Goal: Task Accomplishment & Management: Complete application form

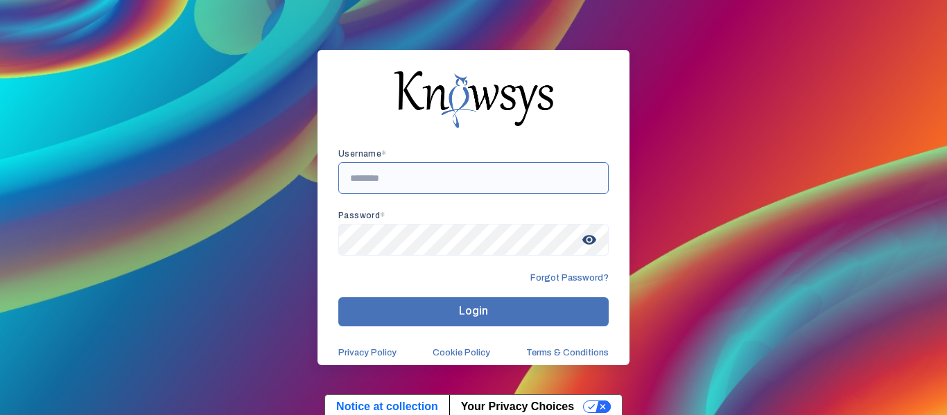
click at [444, 175] on input "text" at bounding box center [473, 178] width 271 height 32
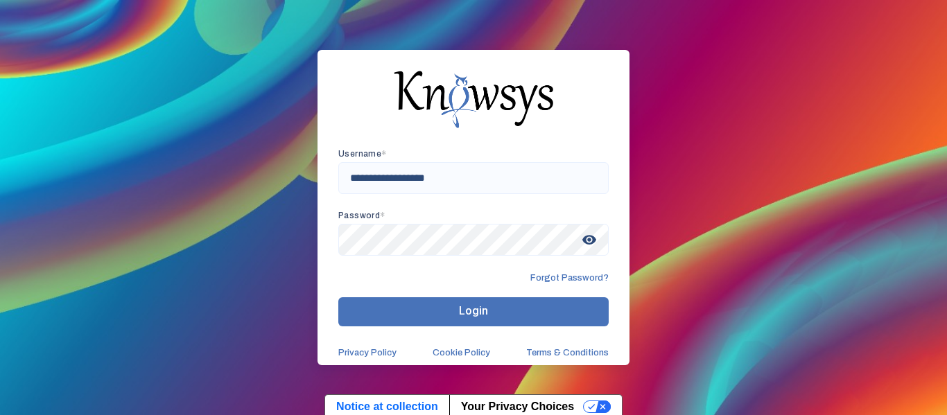
click at [463, 310] on span "Login" at bounding box center [473, 310] width 29 height 13
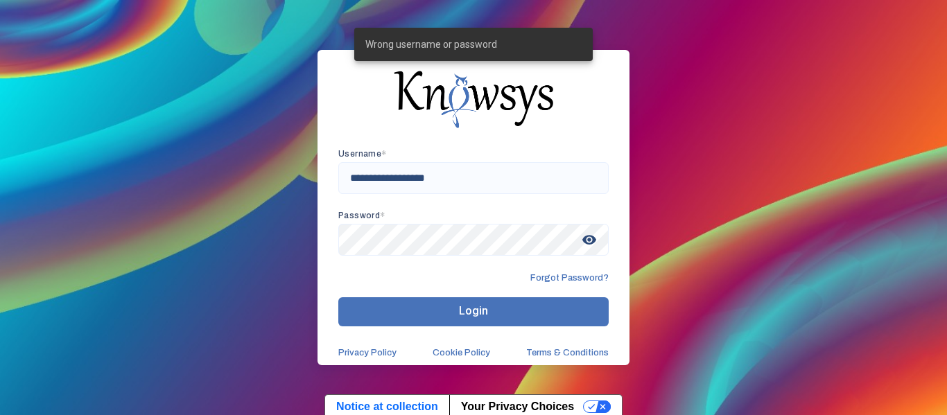
click at [594, 243] on span "visibility" at bounding box center [589, 239] width 25 height 25
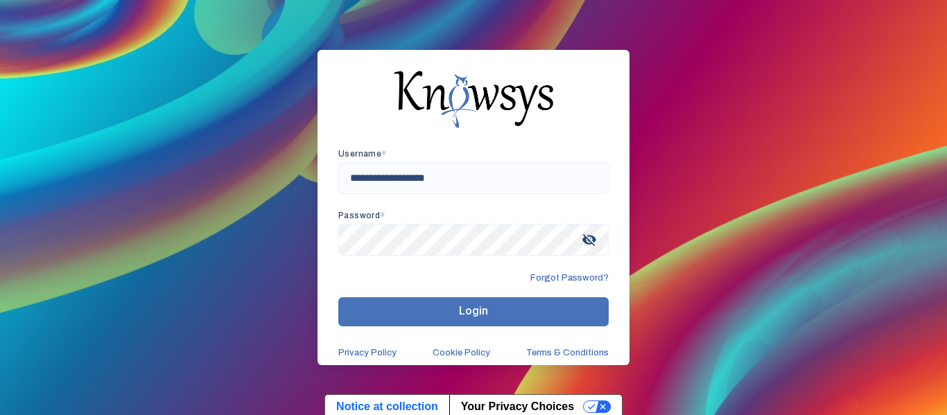
click at [650, 214] on div "**********" at bounding box center [473, 207] width 947 height 415
click at [513, 313] on button "Login" at bounding box center [473, 312] width 271 height 29
click at [352, 178] on input "**********" at bounding box center [473, 178] width 271 height 32
click at [354, 177] on input "**********" at bounding box center [473, 178] width 271 height 32
click at [560, 324] on button "Login" at bounding box center [473, 312] width 271 height 29
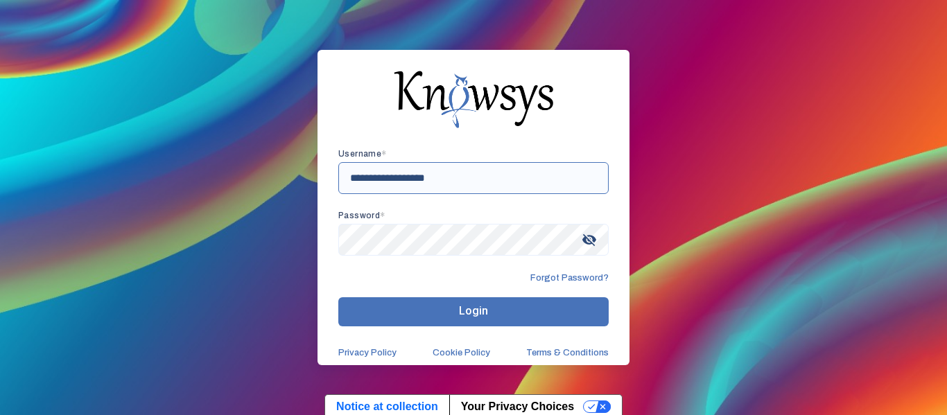
click at [358, 178] on input "**********" at bounding box center [473, 178] width 271 height 32
click at [431, 180] on input "**********" at bounding box center [473, 178] width 271 height 32
type input "**********"
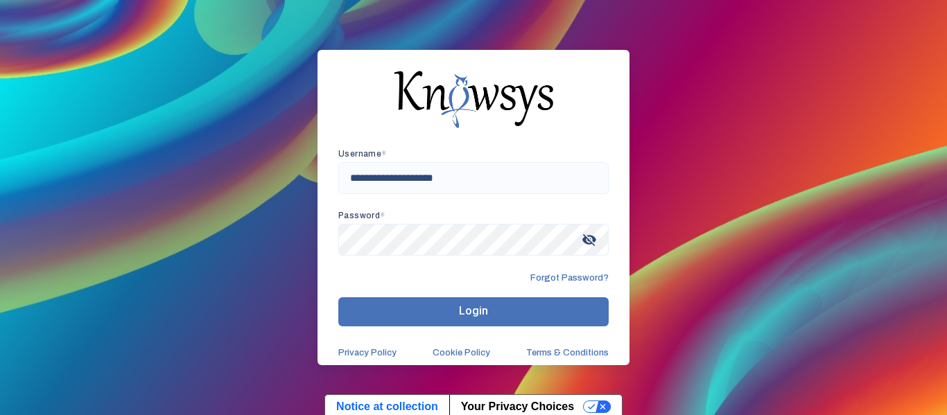
click at [445, 306] on button "Login" at bounding box center [473, 312] width 271 height 29
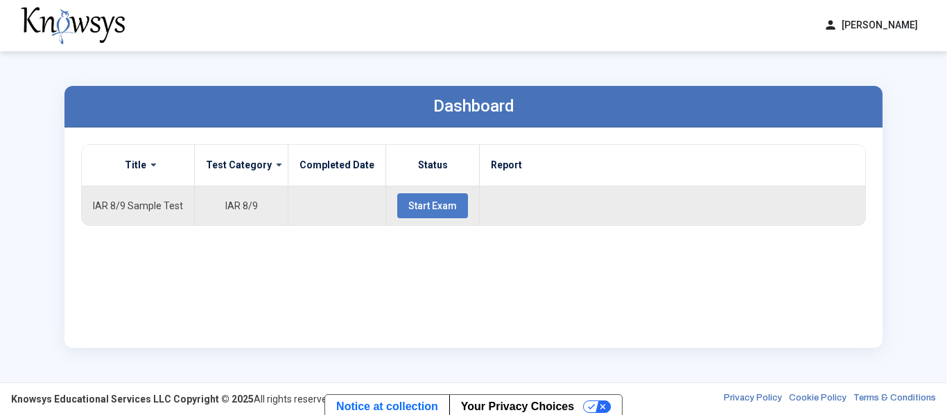
click at [429, 211] on span "Start Exam" at bounding box center [433, 205] width 49 height 11
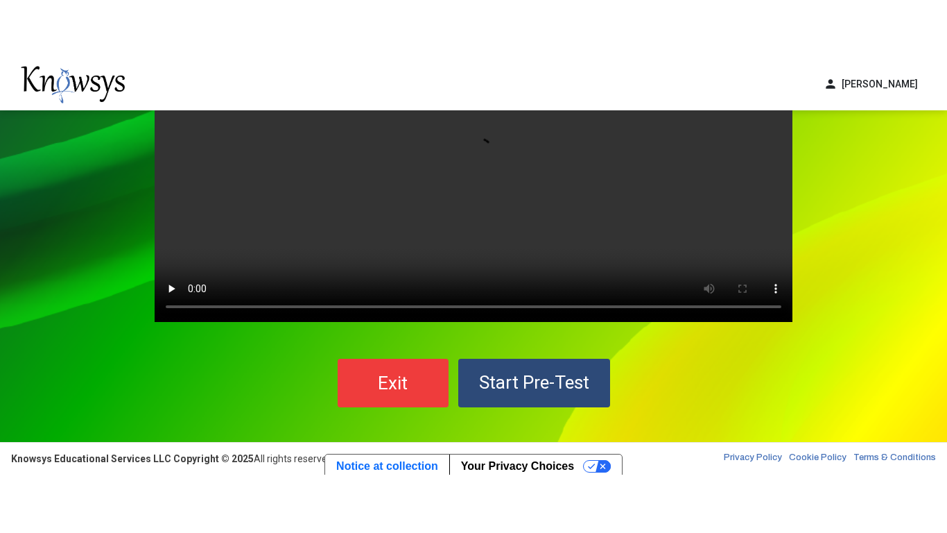
scroll to position [127, 0]
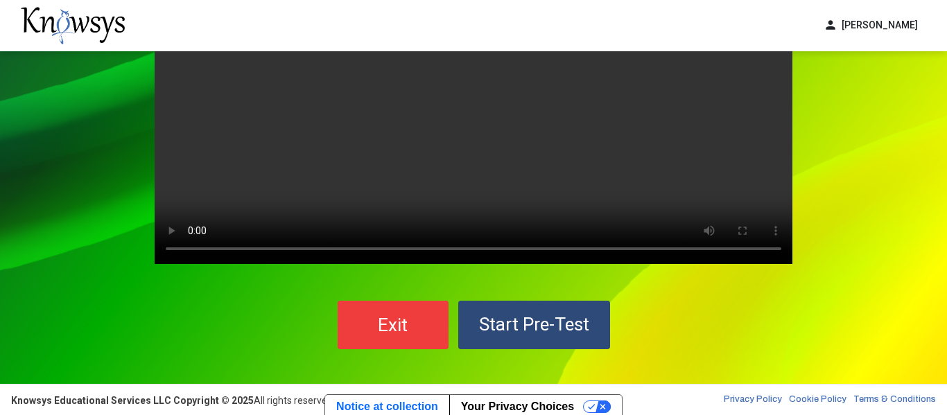
click at [502, 327] on span "Start Pre-Test" at bounding box center [534, 324] width 110 height 21
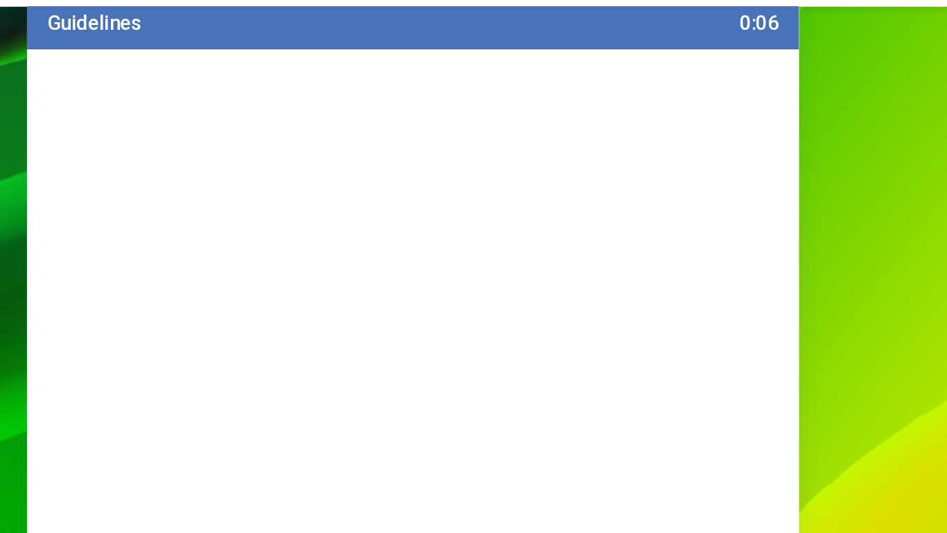
scroll to position [40, 0]
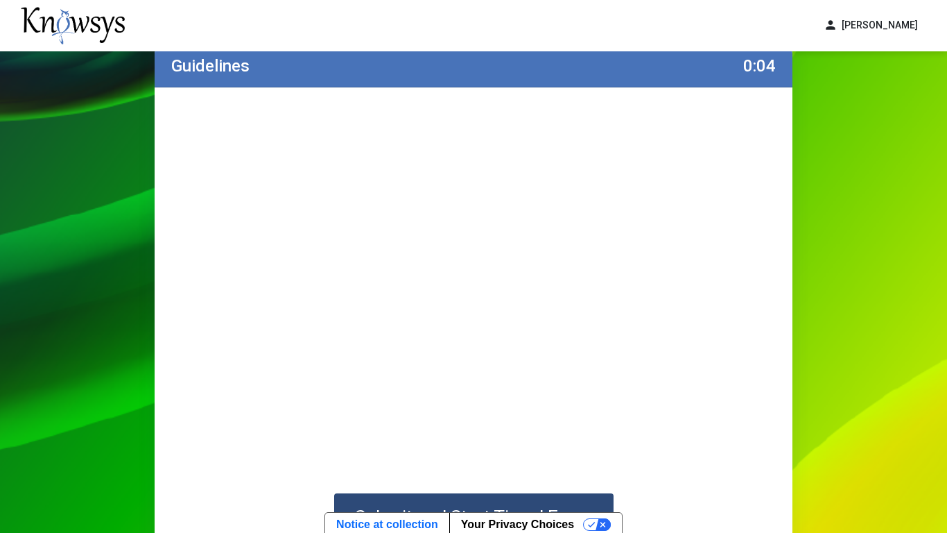
click at [816, 326] on div "Guidelines 0:04 Submit and Start Timed Exam" at bounding box center [473, 302] width 947 height 582
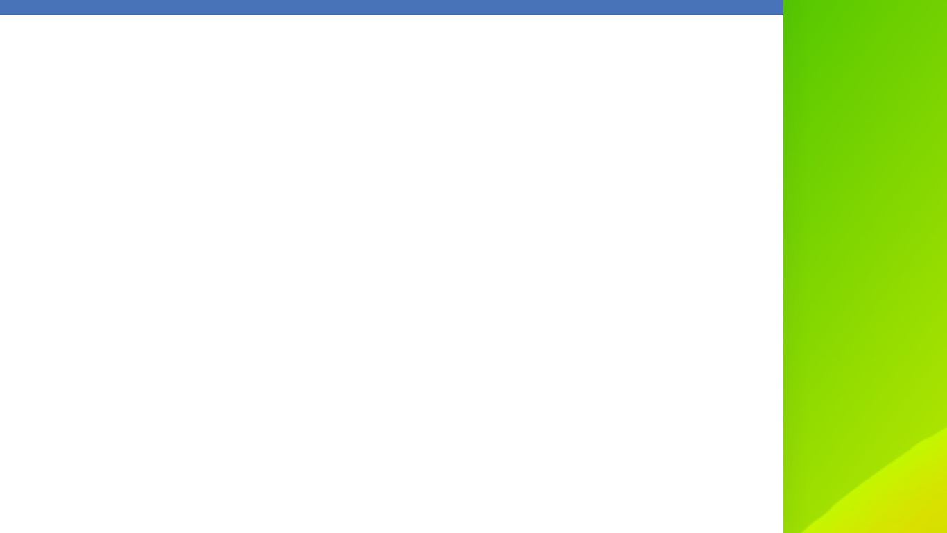
scroll to position [31, 0]
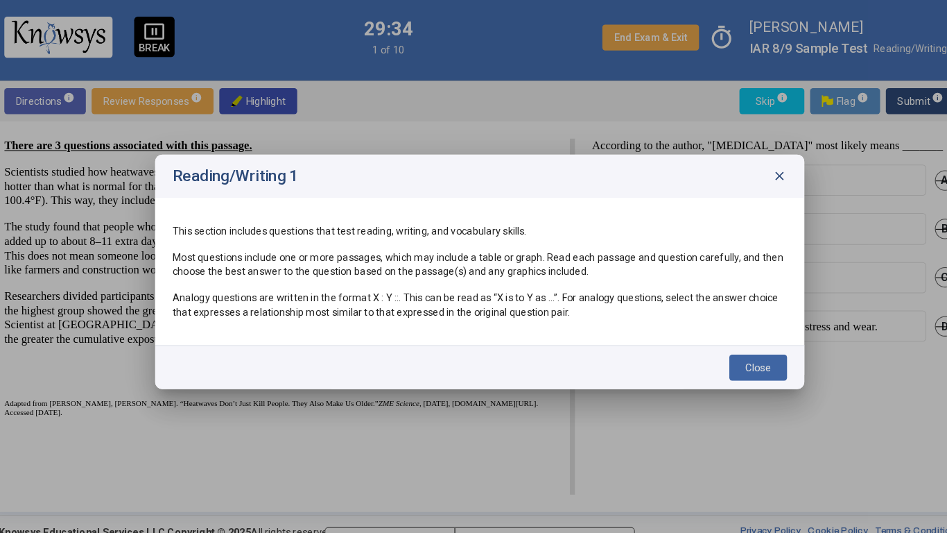
click at [730, 361] on span "Close" at bounding box center [742, 358] width 24 height 11
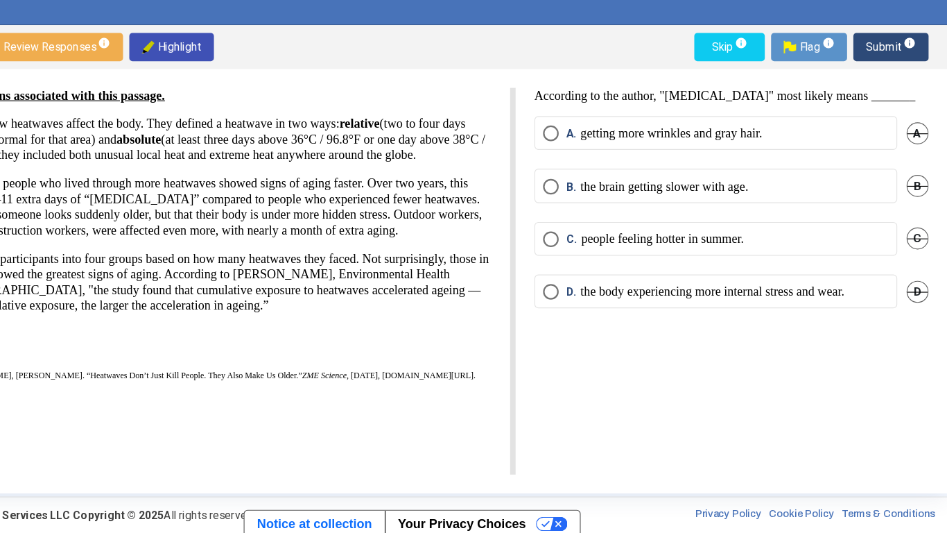
click at [673, 323] on p "the body experiencing more internal stress and wear." at bounding box center [740, 319] width 234 height 14
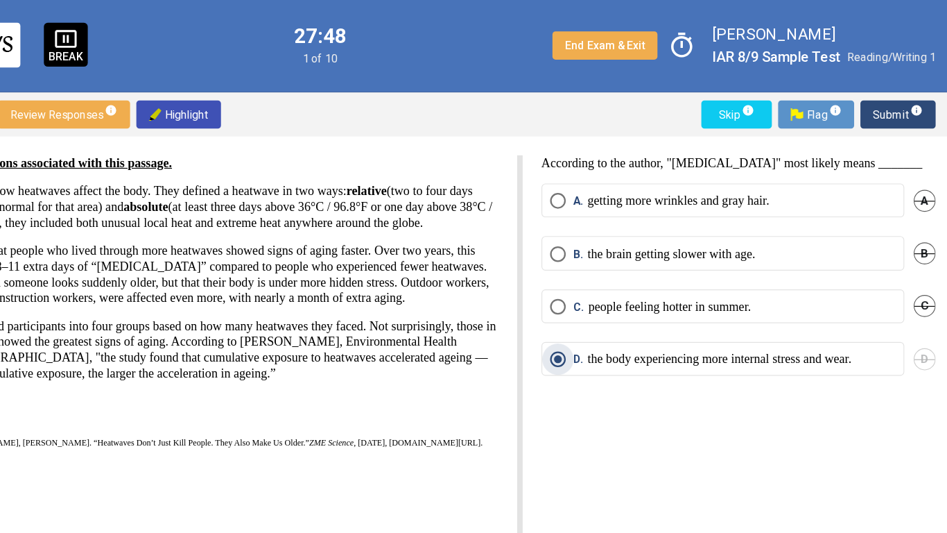
click at [705, 386] on div "According to the author, "[MEDICAL_DATA]" most likely means _______ A. getting …" at bounding box center [748, 310] width 366 height 342
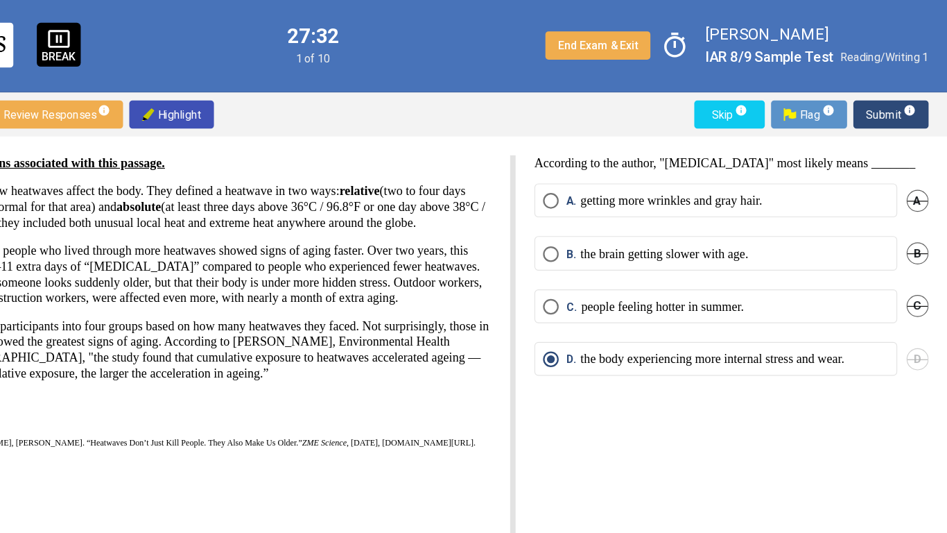
click at [895, 103] on span "Submit info" at bounding box center [897, 102] width 44 height 25
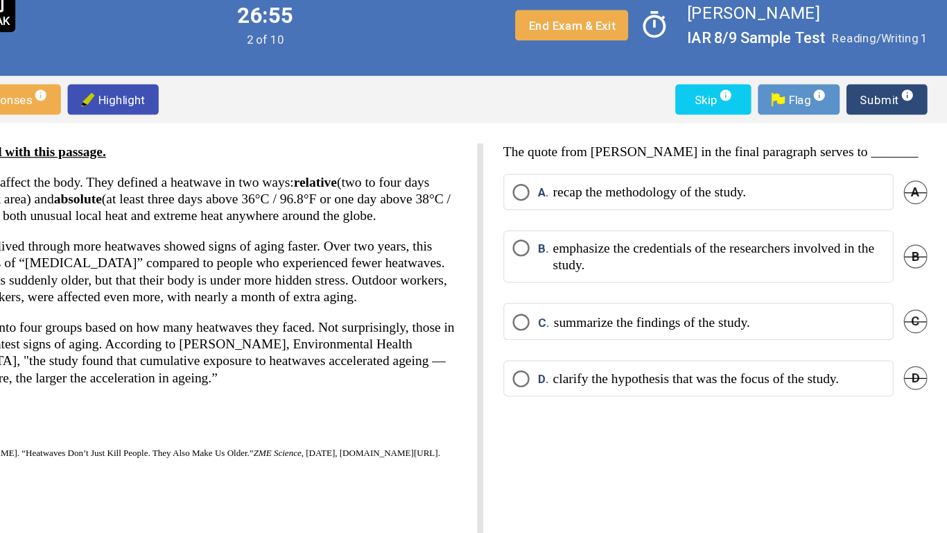
click at [938, 180] on div "There are 3 questions associated with this passage. Scientists studied how heat…" at bounding box center [473, 309] width 947 height 375
click at [924, 179] on span "A" at bounding box center [920, 178] width 19 height 19
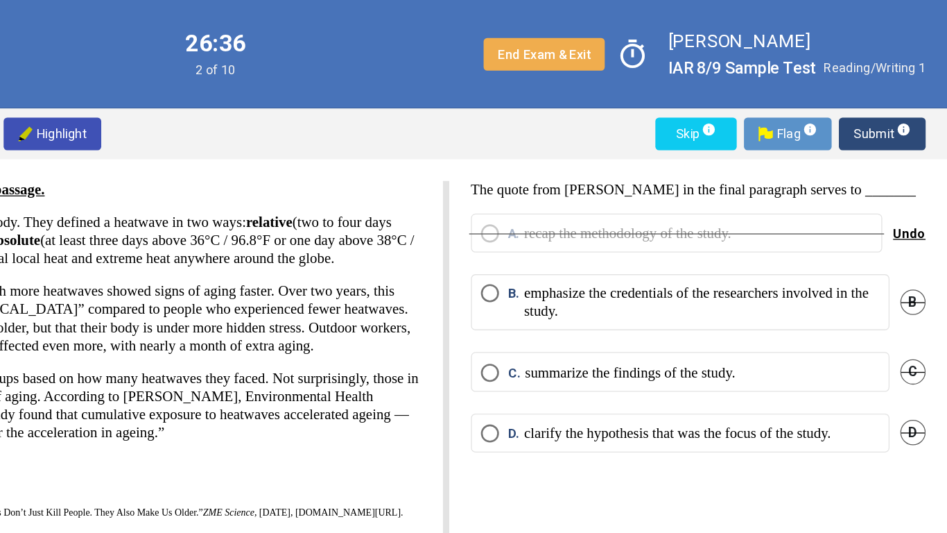
click at [612, 333] on span "D." at bounding box center [616, 332] width 12 height 14
click at [892, 103] on span "Submit info" at bounding box center [897, 102] width 44 height 25
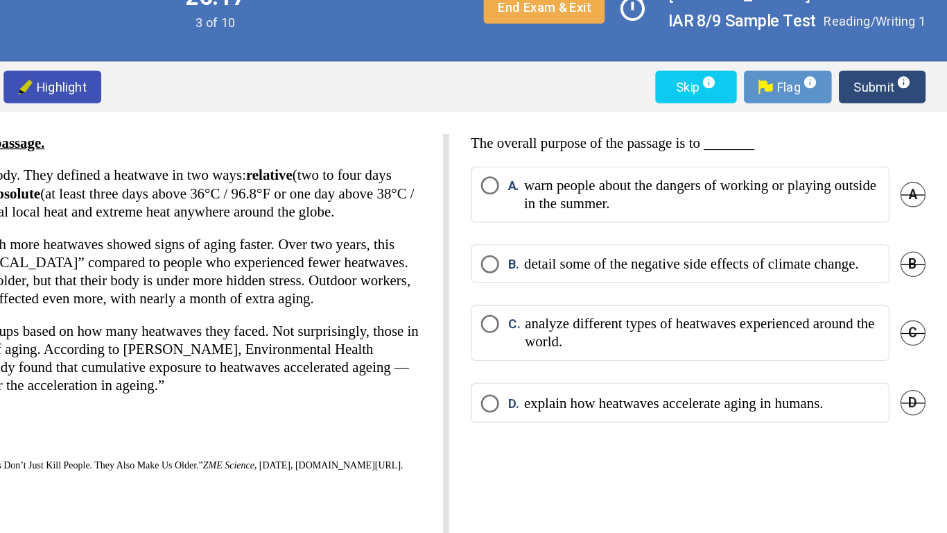
click at [852, 352] on p "explain how heatwaves accelerate aging in humans." at bounding box center [738, 345] width 230 height 14
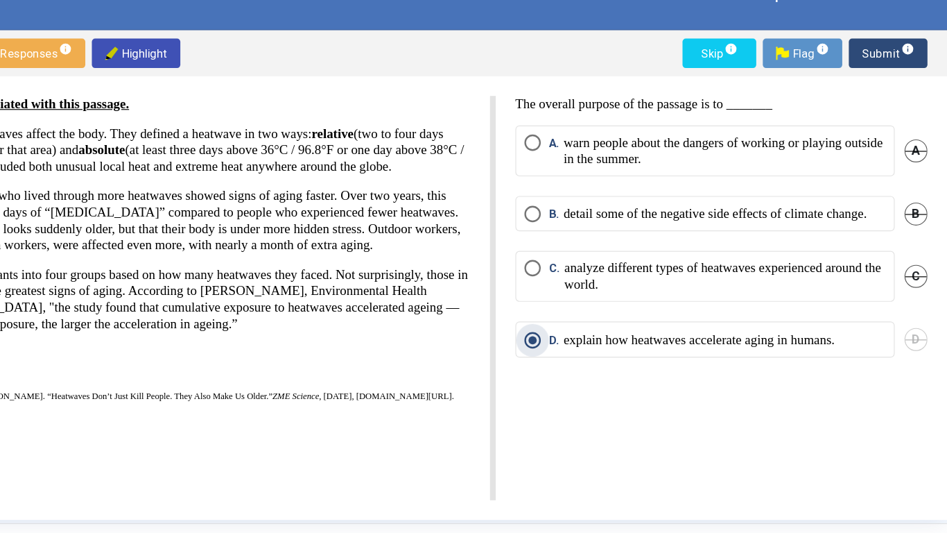
click at [889, 104] on span "Submit info" at bounding box center [897, 102] width 44 height 25
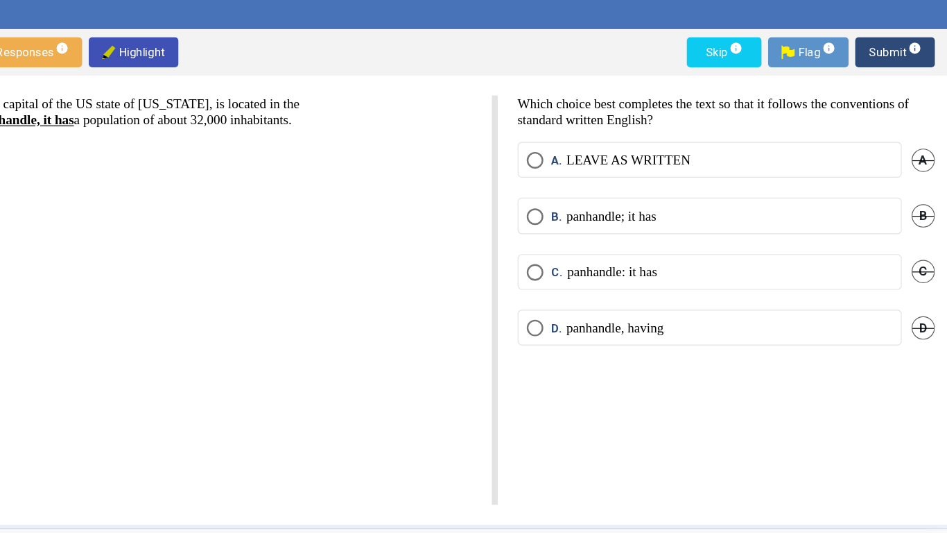
click at [655, 287] on p "panhandle: it has" at bounding box center [661, 287] width 75 height 14
click at [664, 332] on p "panhandle, having" at bounding box center [663, 333] width 81 height 14
click at [782, 286] on label "C. panhandle: it has" at bounding box center [743, 287] width 306 height 14
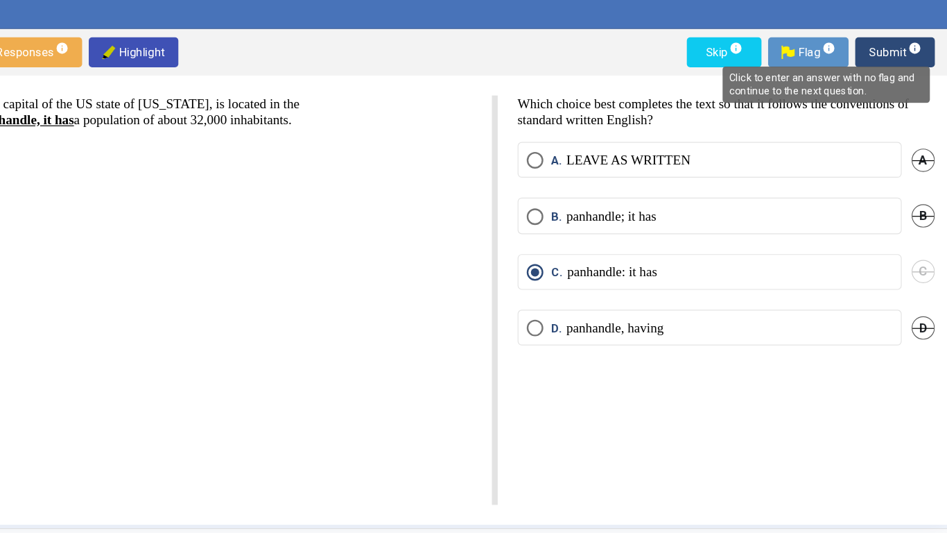
click at [913, 108] on mat-tooltip-component "Click to enter an answer with no flag and continue to the next question." at bounding box center [840, 130] width 193 height 50
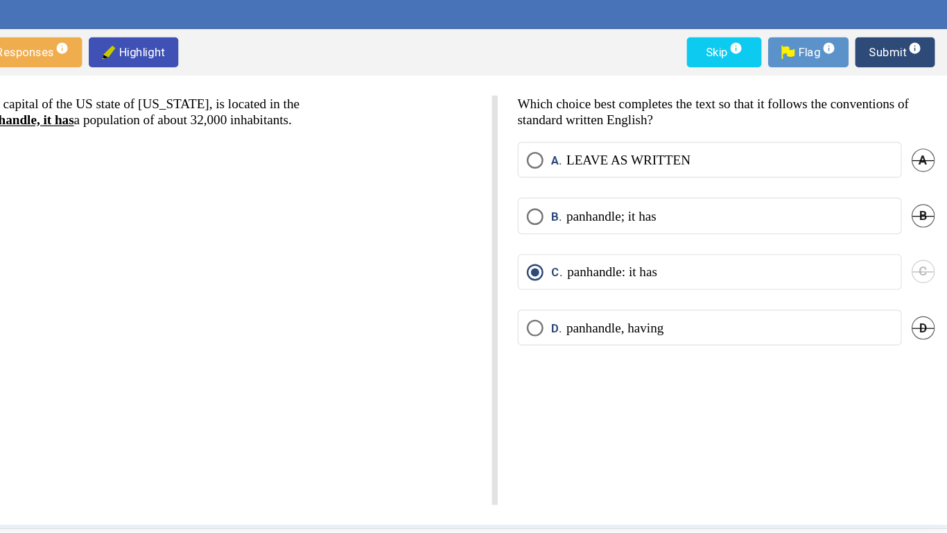
click at [692, 328] on p "panhandle, having" at bounding box center [663, 333] width 81 height 14
click at [897, 98] on span "Submit info" at bounding box center [897, 102] width 44 height 25
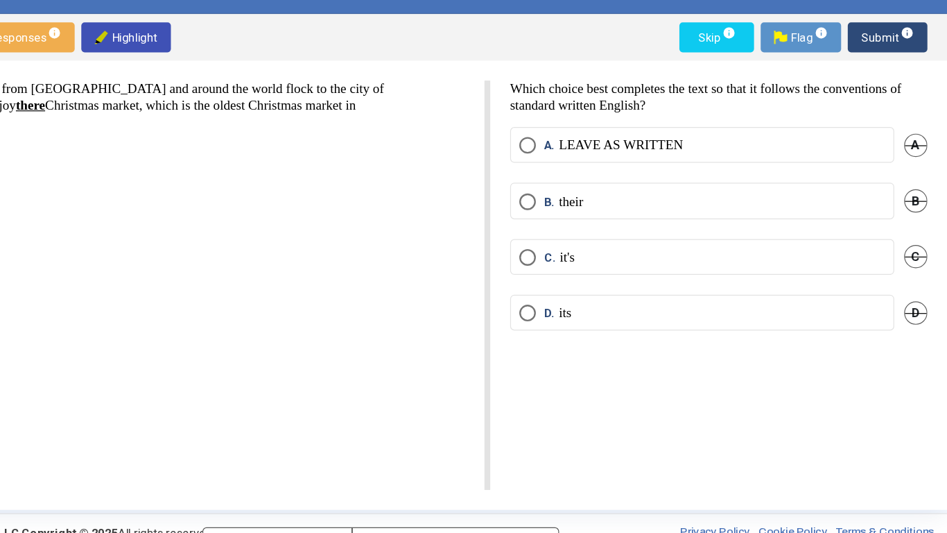
click at [635, 244] on p "their" at bounding box center [633, 240] width 20 height 14
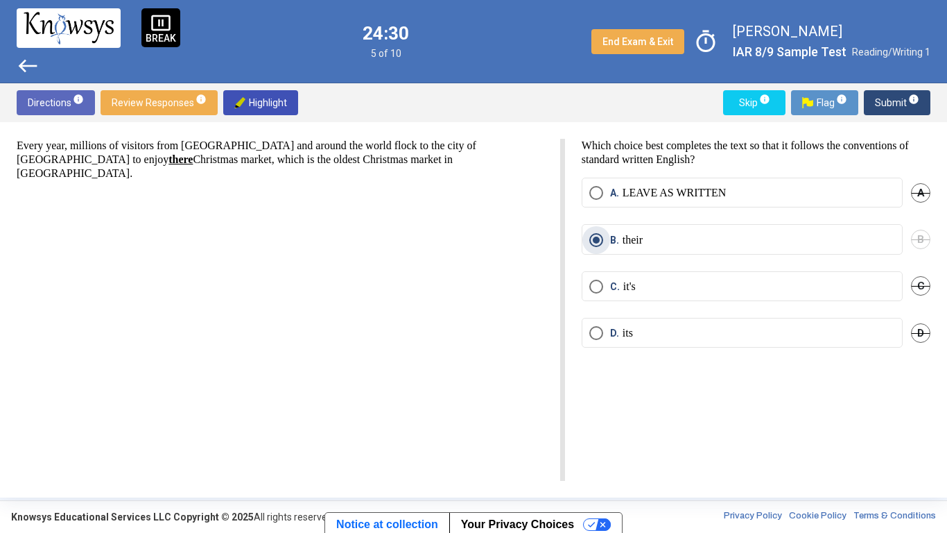
click at [881, 101] on span "Submit info" at bounding box center [897, 102] width 44 height 25
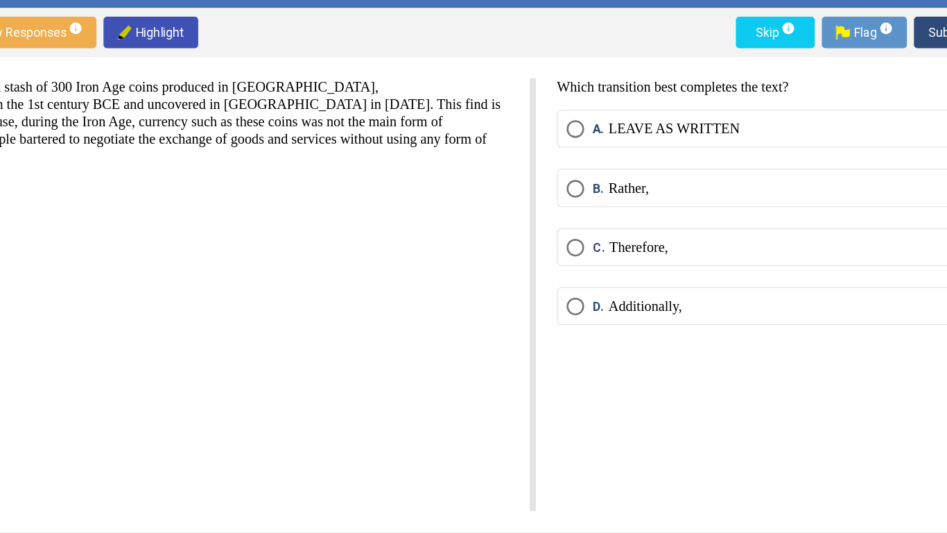
click at [645, 279] on p "Therefore," at bounding box center [647, 273] width 46 height 14
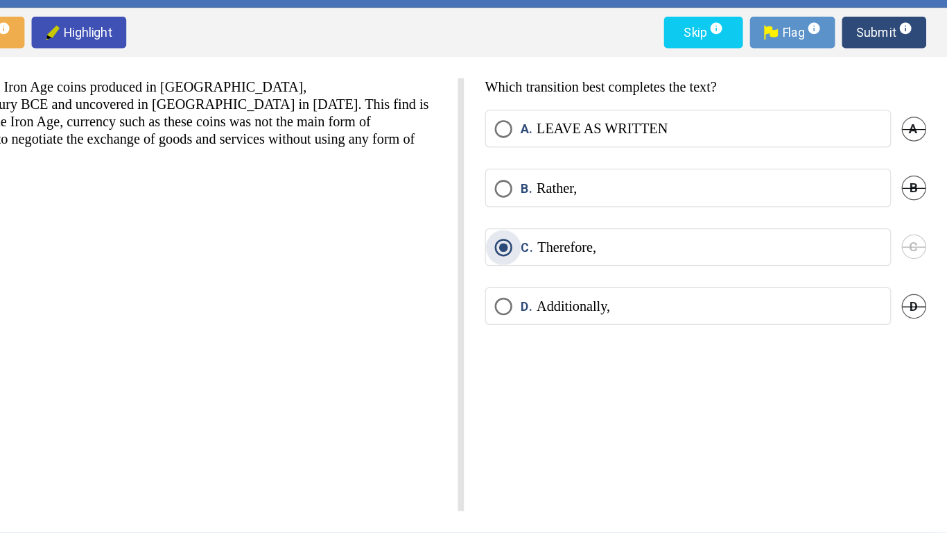
click at [904, 100] on span "Submit info" at bounding box center [897, 102] width 44 height 25
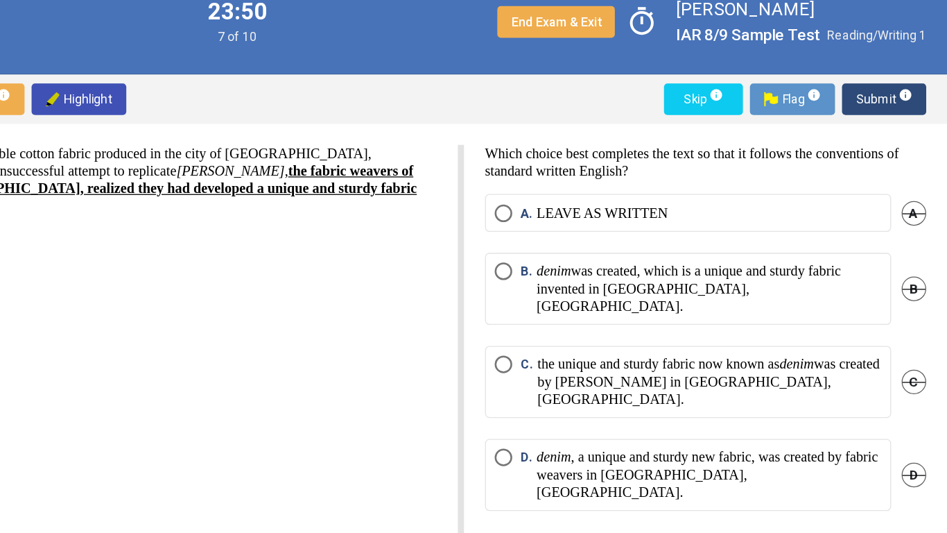
click at [458, 275] on div "Originally, [PERSON_NAME] was a durable cotton fabric produced in the city of […" at bounding box center [291, 310] width 549 height 342
click at [461, 281] on div "Originally, [PERSON_NAME] was a durable cotton fabric produced in the city of […" at bounding box center [291, 310] width 549 height 342
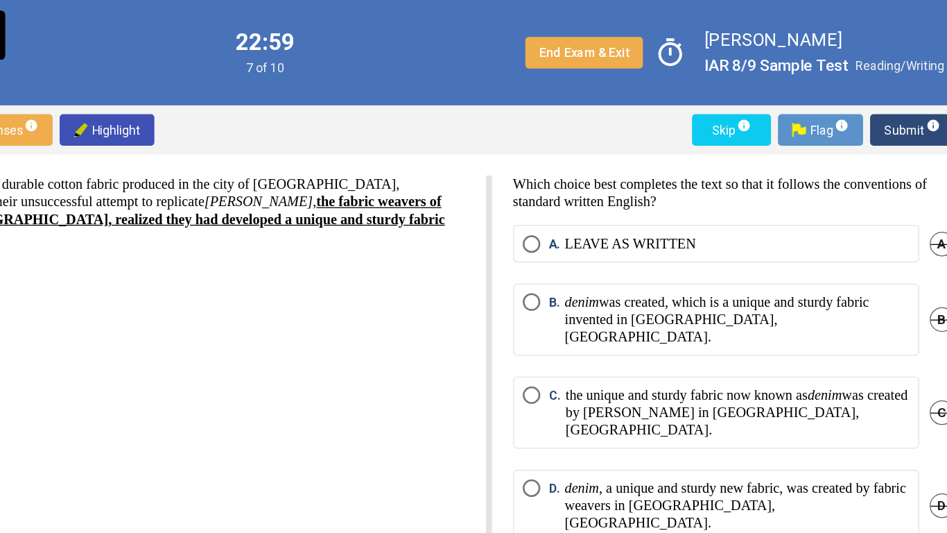
click at [324, 318] on div "Originally, [PERSON_NAME] was a durable cotton fabric produced in the city of […" at bounding box center [291, 310] width 549 height 342
click at [312, 322] on div "Originally, [PERSON_NAME] was a durable cotton fabric produced in the city of […" at bounding box center [291, 310] width 549 height 342
click at [295, 327] on div "Originally, [PERSON_NAME] was a durable cotton fabric produced in the city of […" at bounding box center [291, 310] width 549 height 342
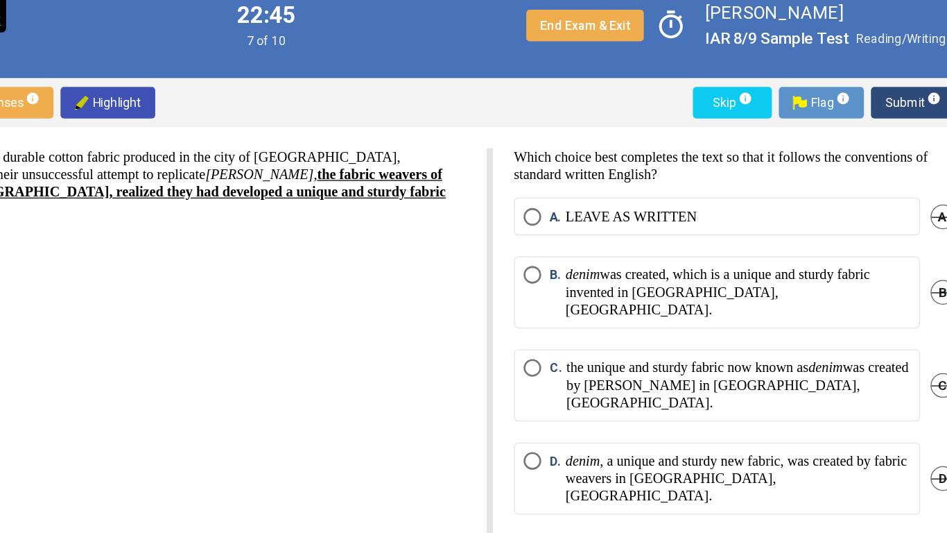
click at [626, 309] on p "the unique and sturdy fabric now known as denim was created by fabric weavers i…" at bounding box center [760, 326] width 272 height 42
click at [886, 103] on span "Submit info" at bounding box center [897, 102] width 44 height 25
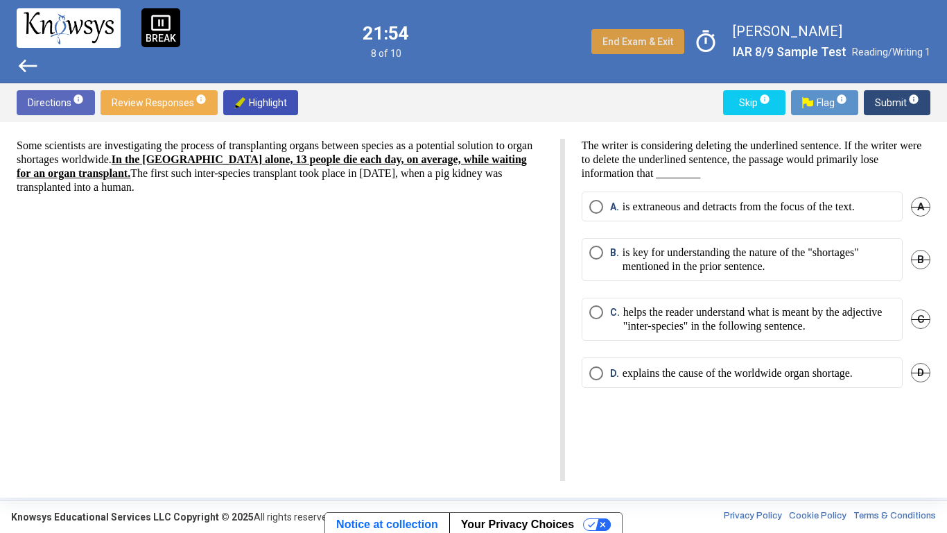
click at [624, 30] on button "End Exam & Exit" at bounding box center [638, 41] width 93 height 25
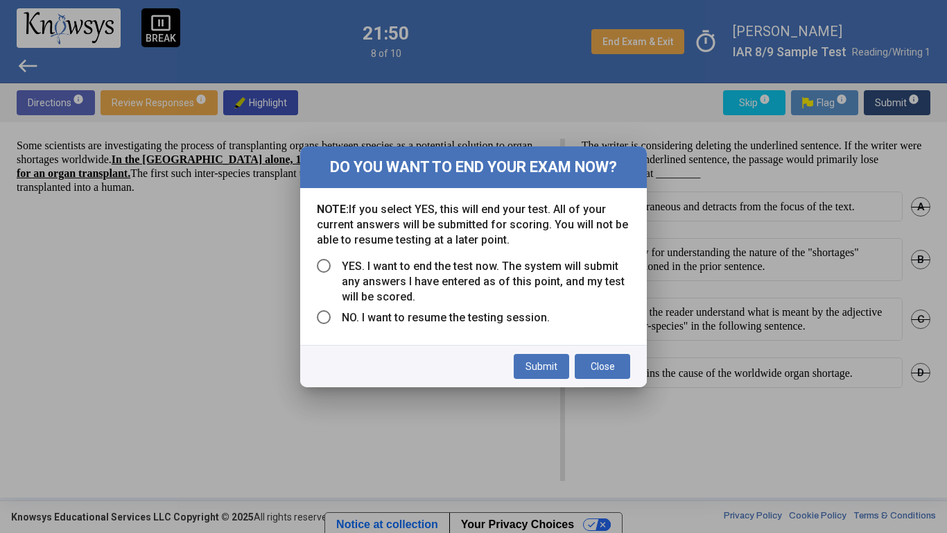
click at [320, 261] on span "Select an option" at bounding box center [324, 266] width 14 height 14
click at [556, 370] on span "Submit" at bounding box center [542, 366] width 32 height 11
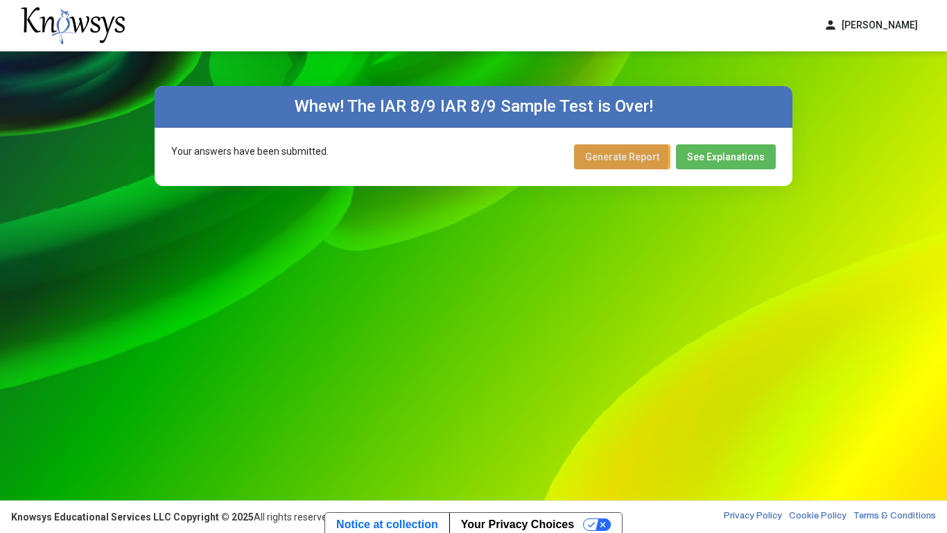
click at [587, 156] on button "Generate Report" at bounding box center [622, 156] width 96 height 25
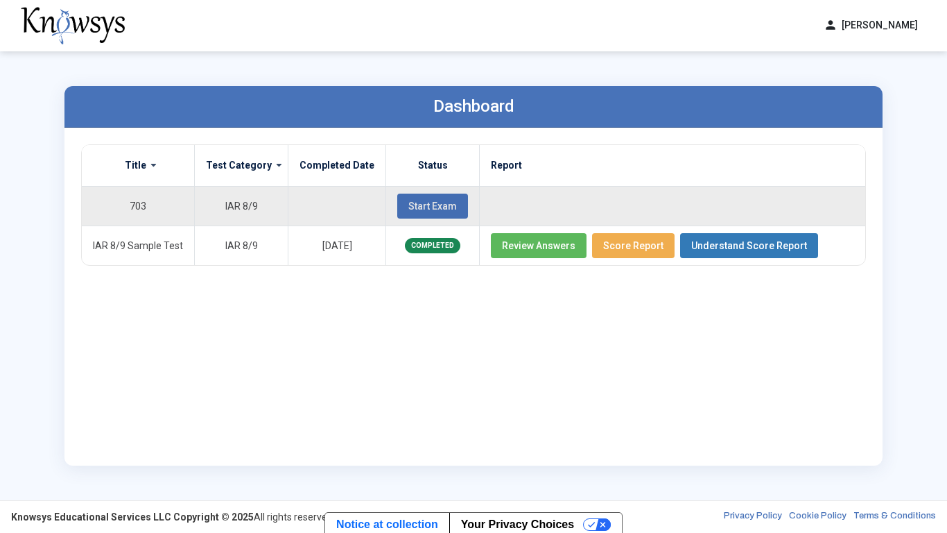
click at [440, 203] on span "Start Exam" at bounding box center [433, 205] width 49 height 11
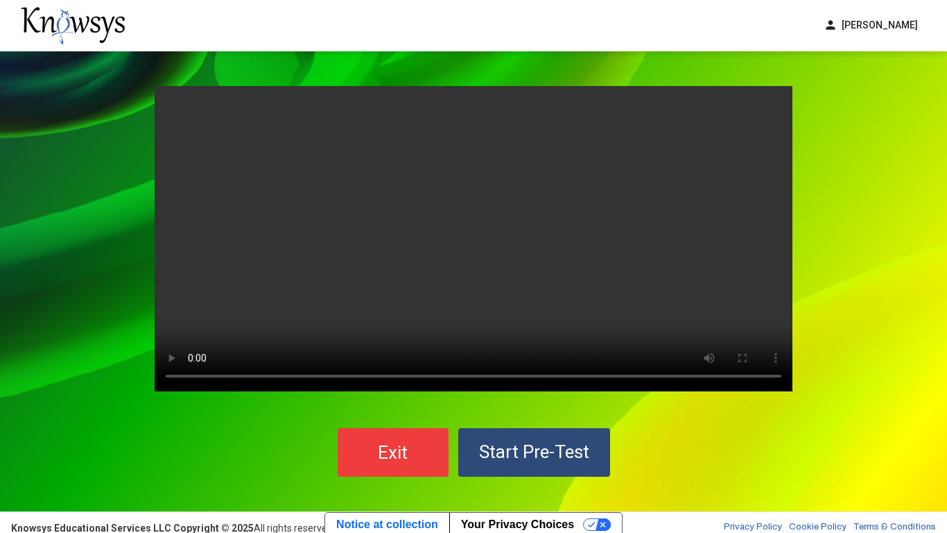
click at [568, 415] on span "Start Pre-Test" at bounding box center [534, 451] width 110 height 21
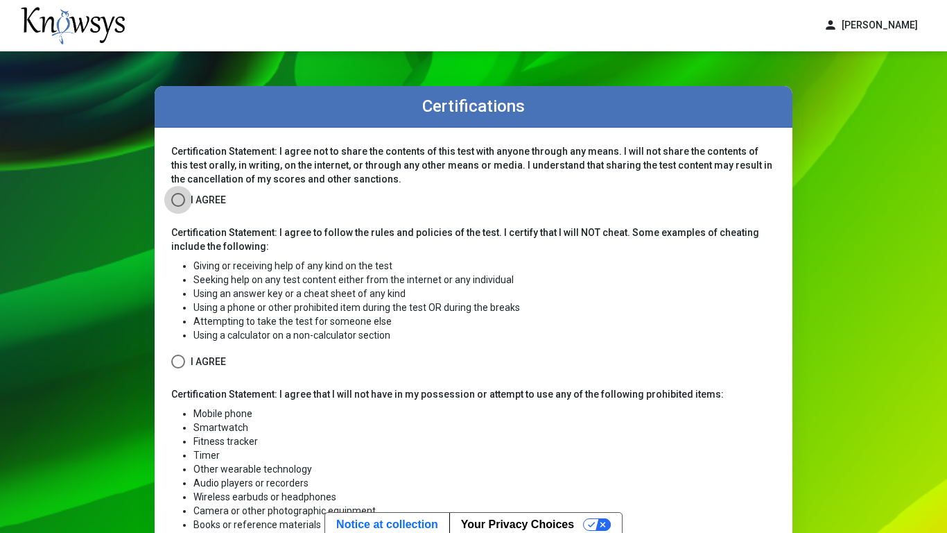
click at [180, 205] on span at bounding box center [178, 200] width 14 height 14
click at [174, 366] on span at bounding box center [178, 361] width 14 height 14
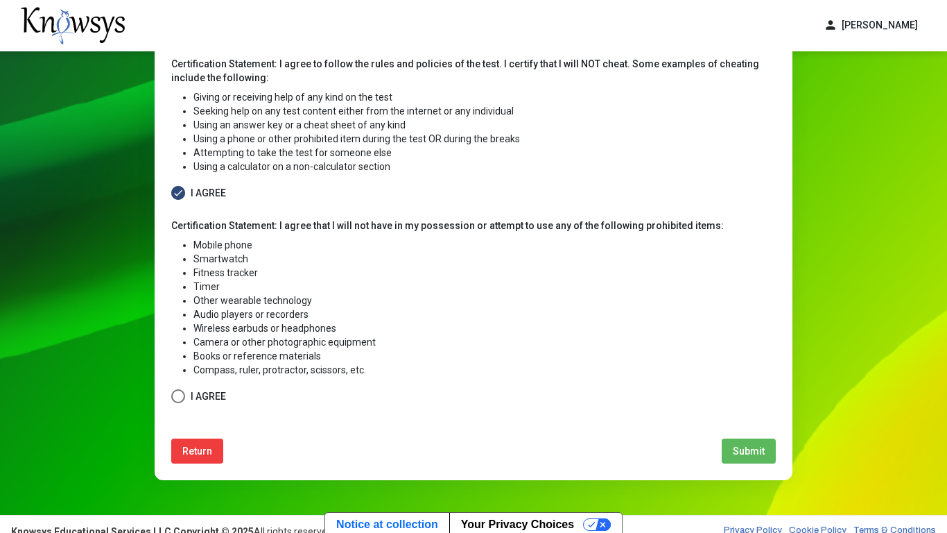
scroll to position [183, 0]
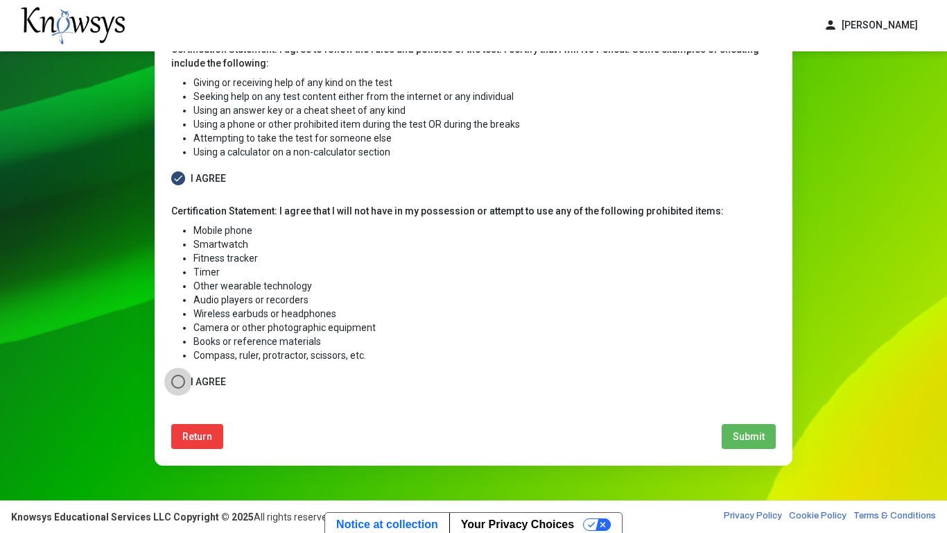
click at [173, 378] on span at bounding box center [178, 382] width 14 height 14
click at [737, 415] on span "Submit" at bounding box center [749, 436] width 32 height 11
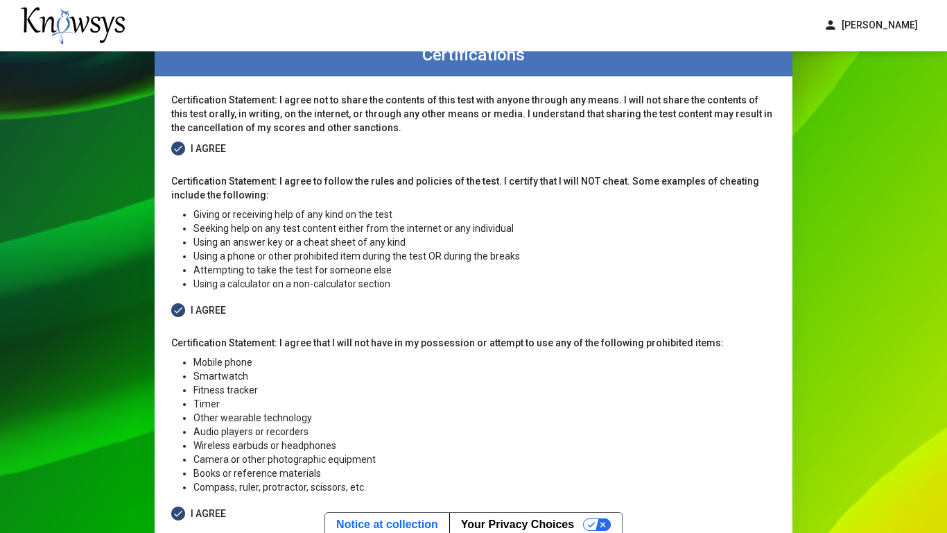
select select
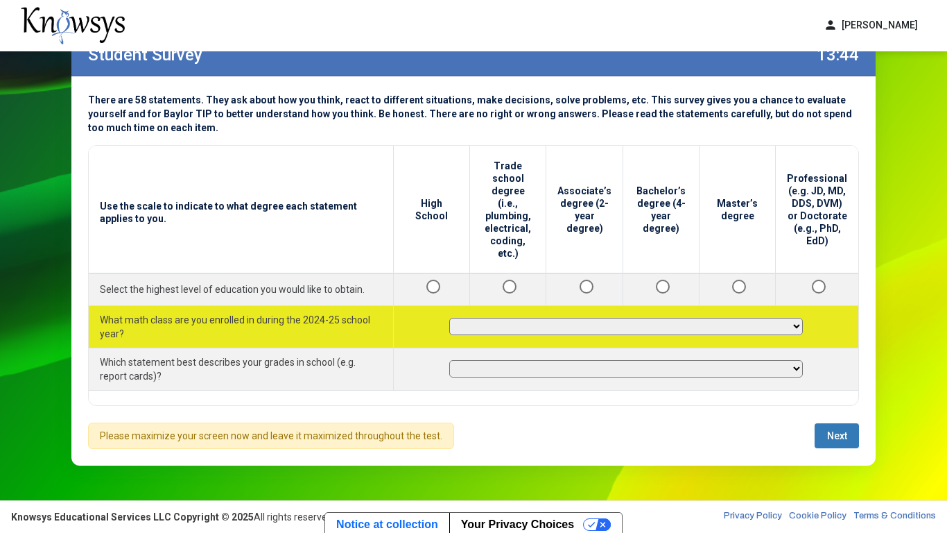
click at [755, 318] on select "**********" at bounding box center [626, 326] width 354 height 17
select select "**********"
click at [454, 318] on select "**********" at bounding box center [626, 326] width 354 height 17
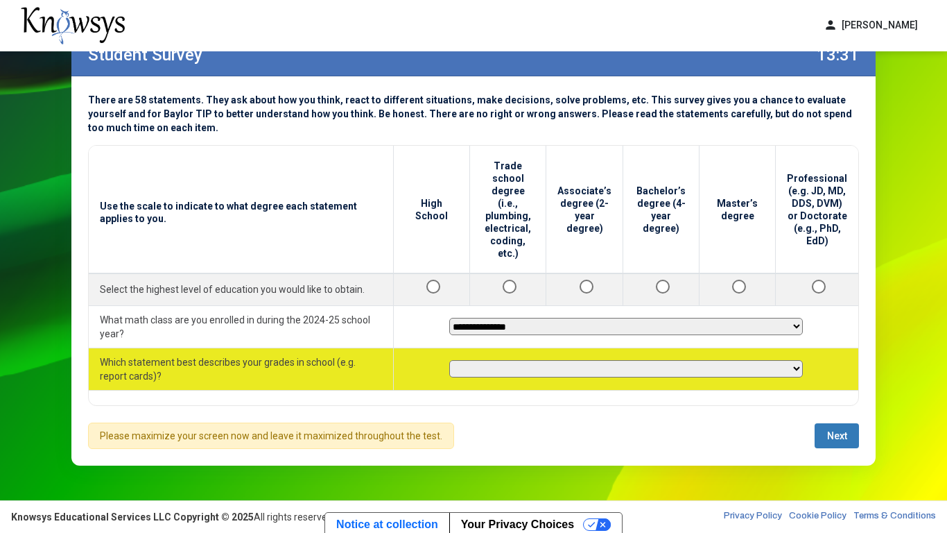
click at [631, 360] on select "**********" at bounding box center [626, 368] width 354 height 17
select select "**********"
click at [454, 360] on select "**********" at bounding box center [626, 368] width 354 height 17
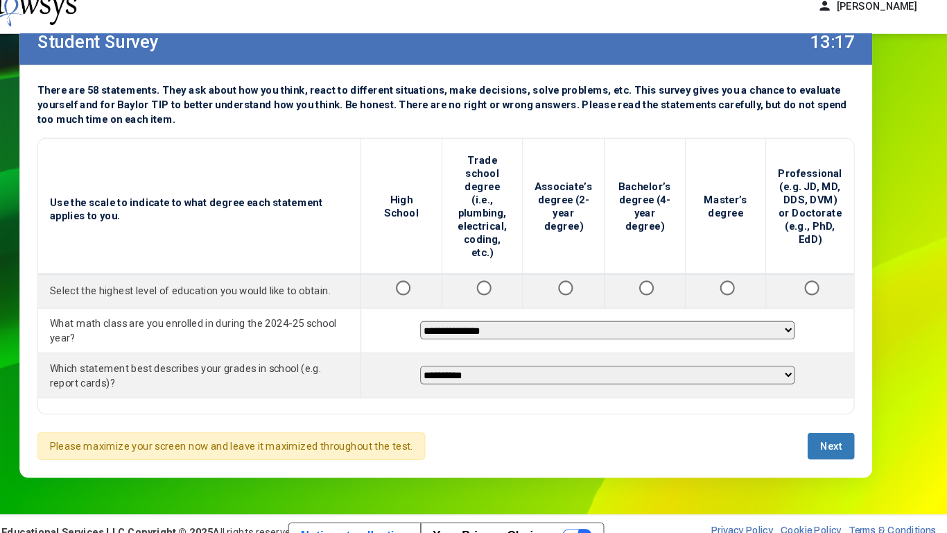
scroll to position [49, 0]
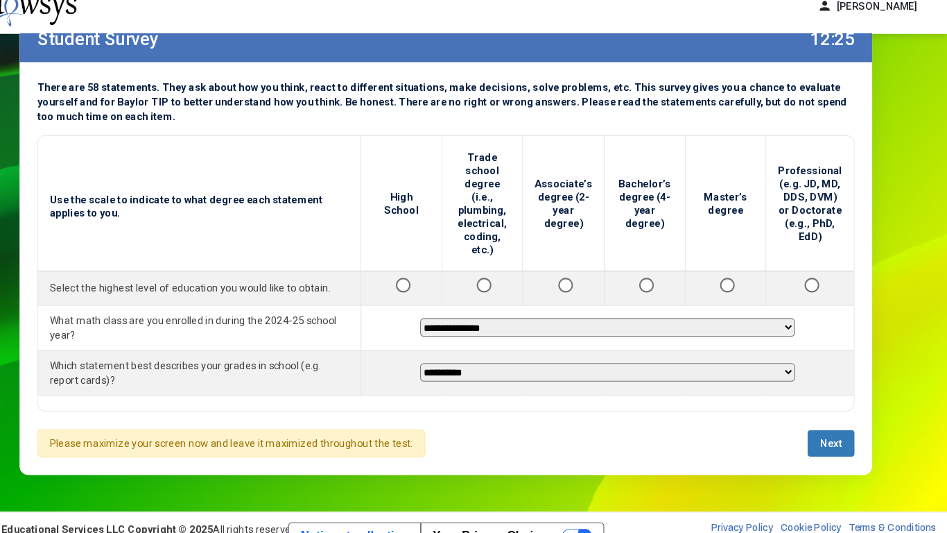
click at [829, 415] on span "Next" at bounding box center [837, 437] width 20 height 11
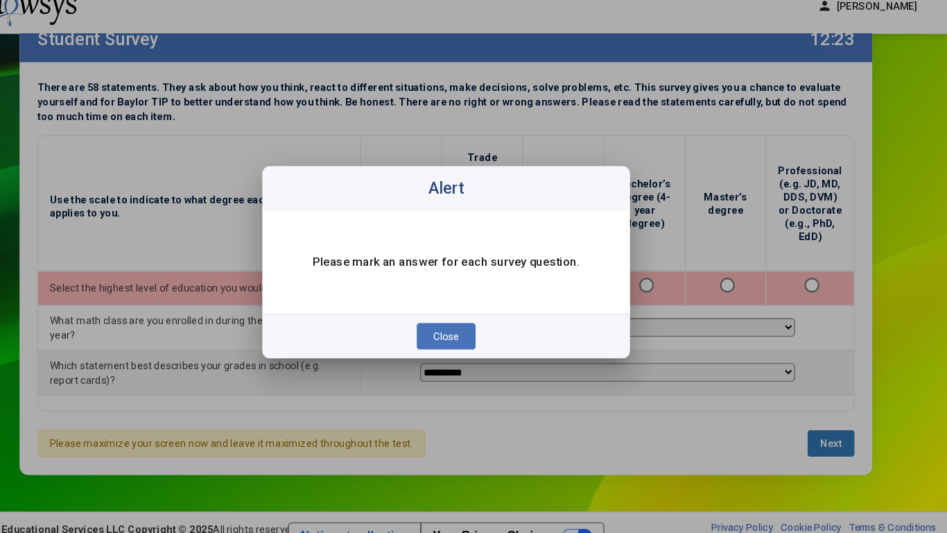
click at [680, 395] on div at bounding box center [473, 266] width 947 height 533
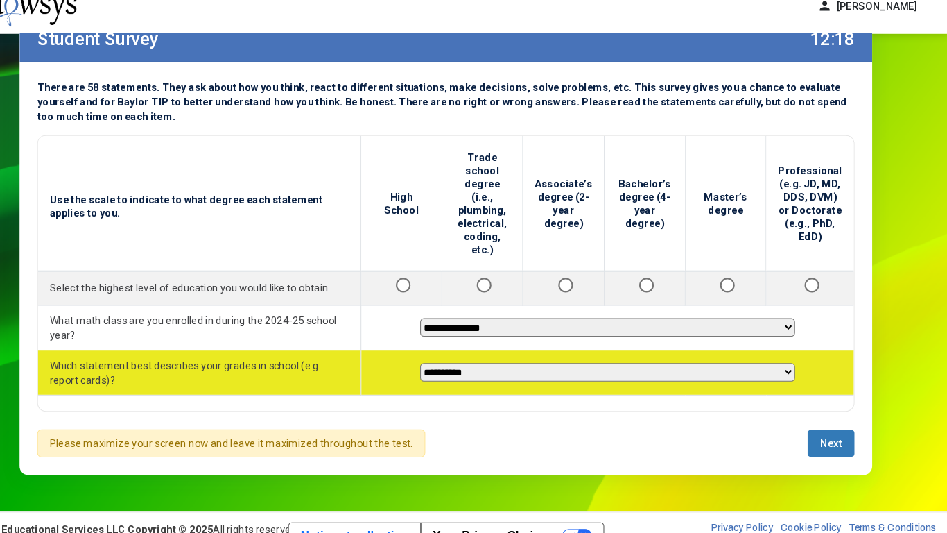
scroll to position [51, 0]
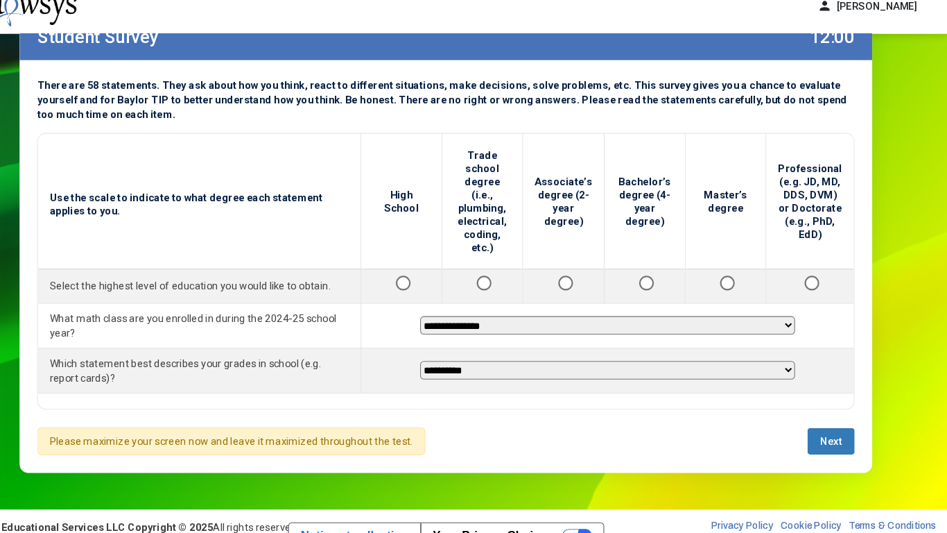
click at [838, 415] on span "Next" at bounding box center [837, 435] width 20 height 11
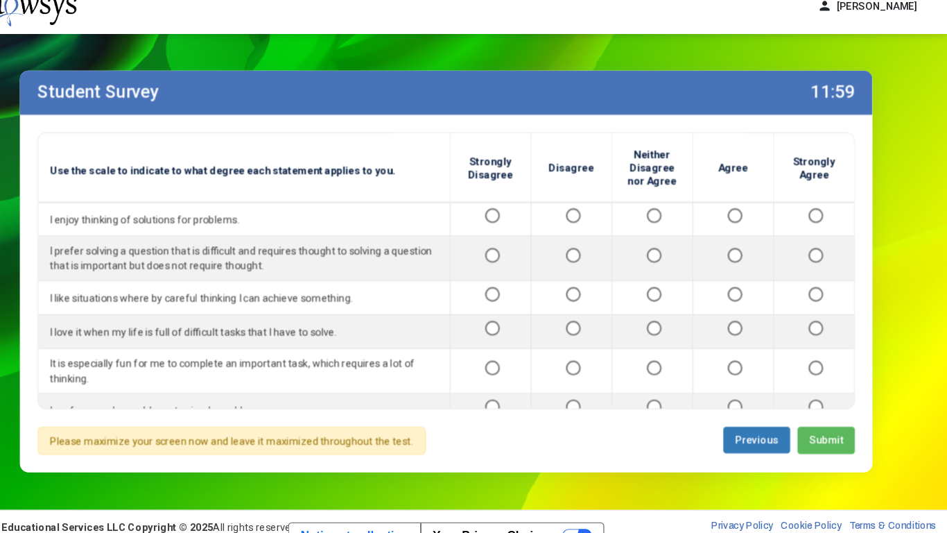
scroll to position [0, 0]
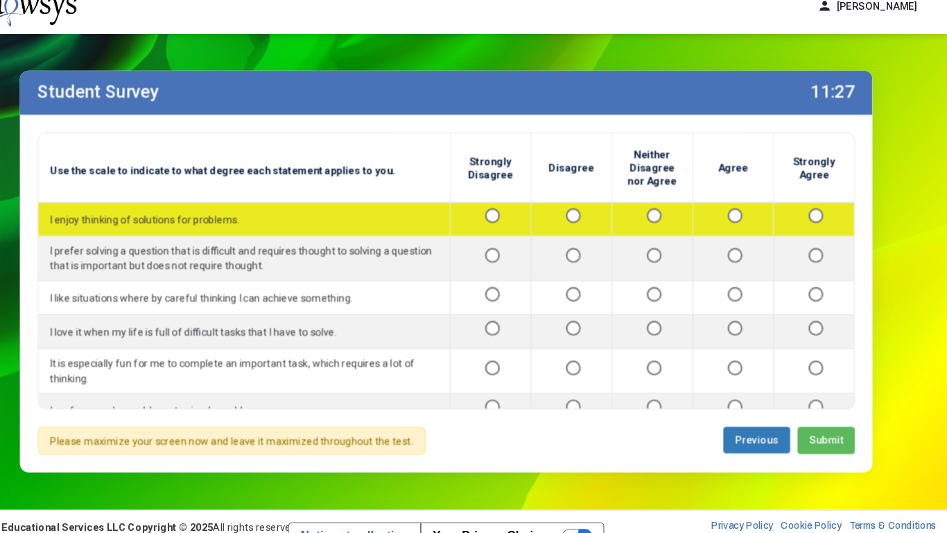
click at [673, 213] on td at bounding box center [668, 226] width 76 height 32
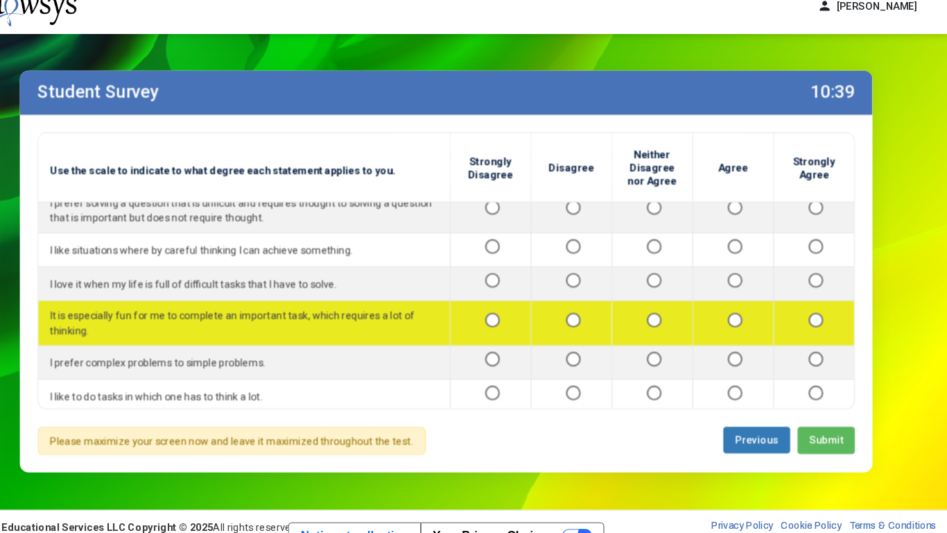
scroll to position [50, 0]
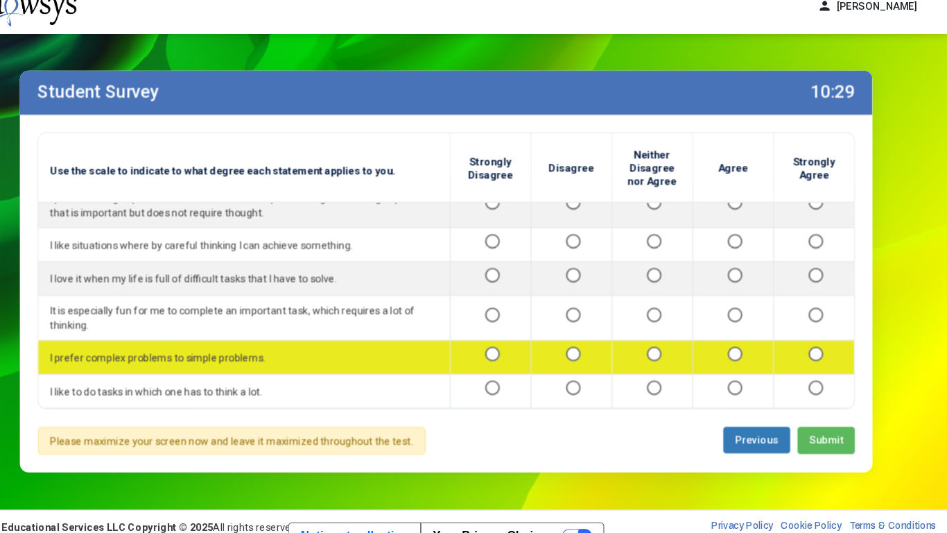
click at [734, 350] on div at bounding box center [744, 355] width 53 height 17
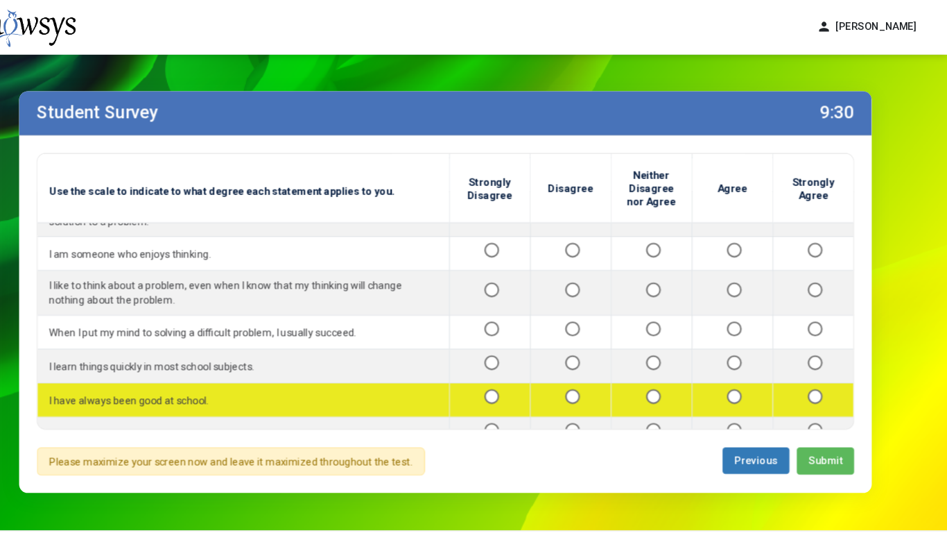
scroll to position [277, 0]
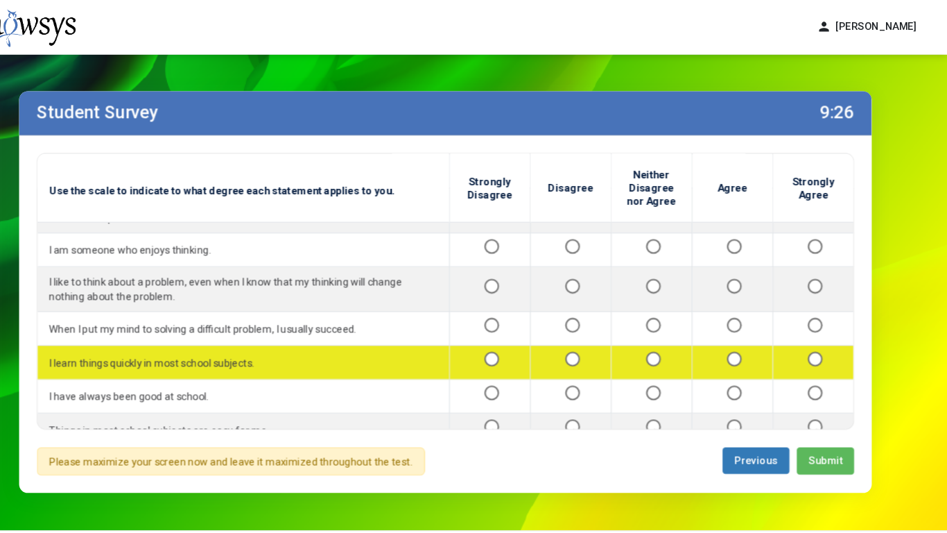
click at [821, 330] on td at bounding box center [820, 342] width 76 height 32
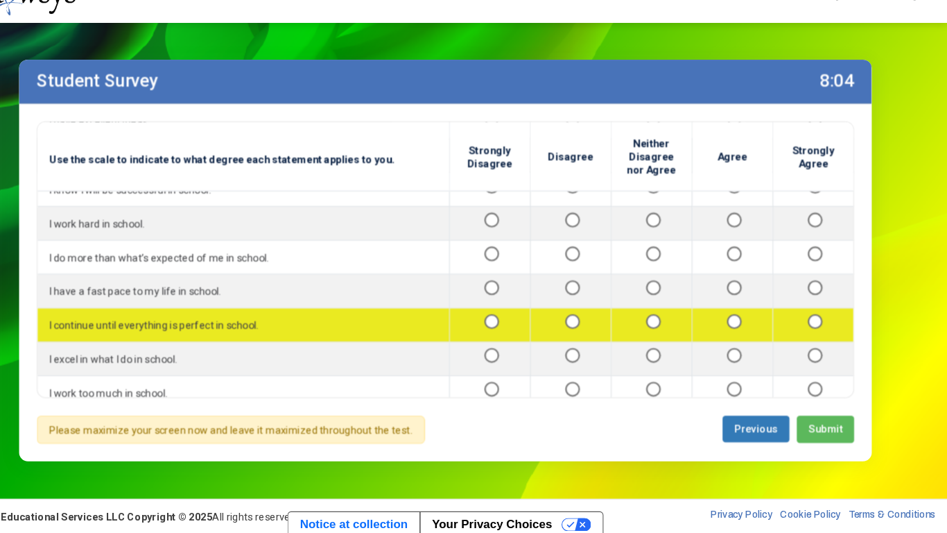
scroll to position [624, 0]
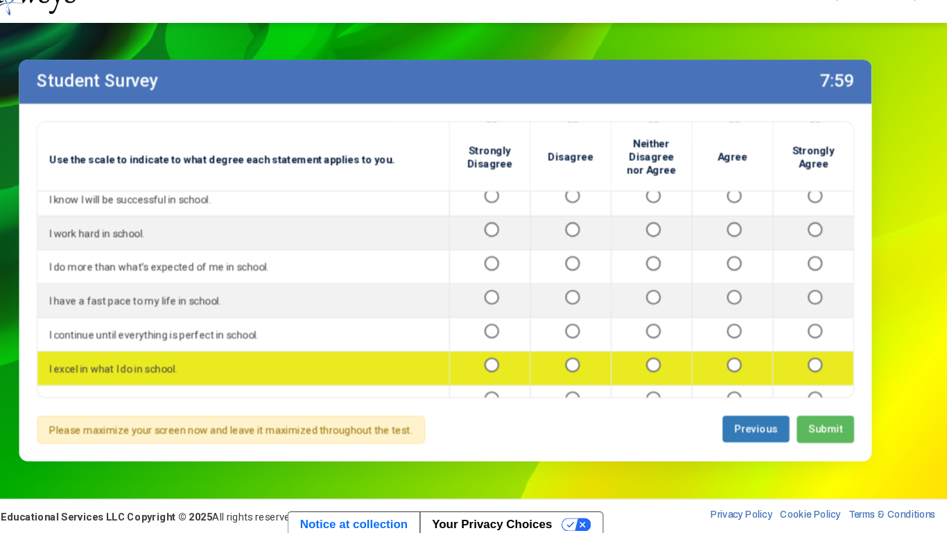
click at [814, 374] on div at bounding box center [821, 376] width 54 height 17
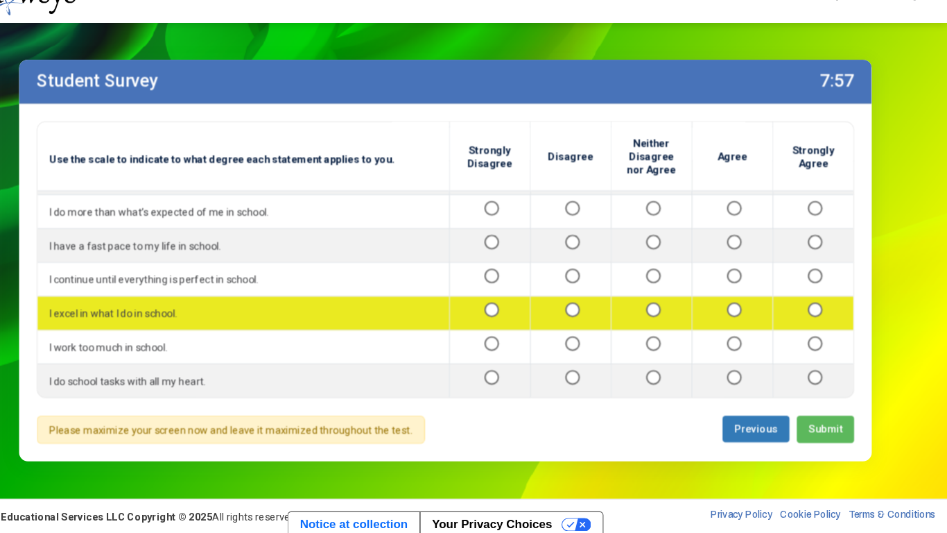
scroll to position [681, 0]
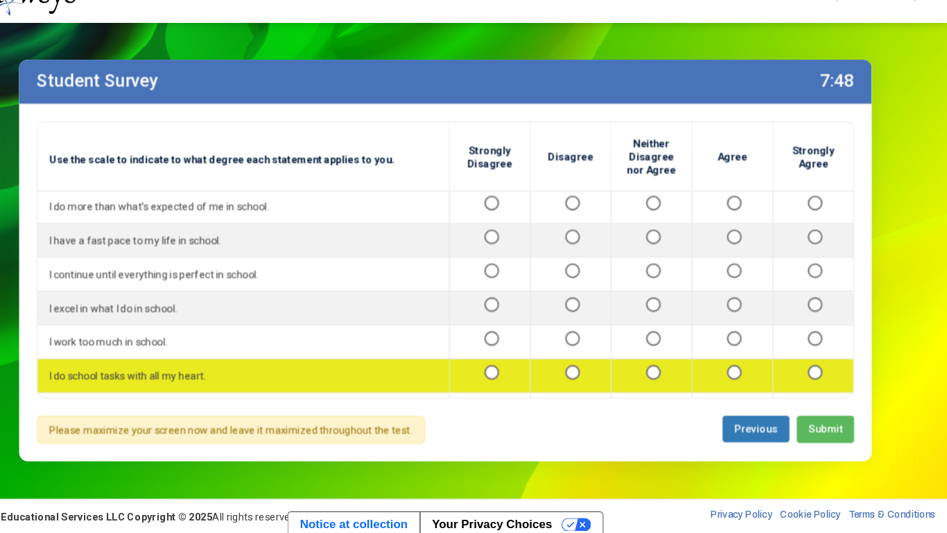
click at [737, 379] on div at bounding box center [744, 383] width 53 height 17
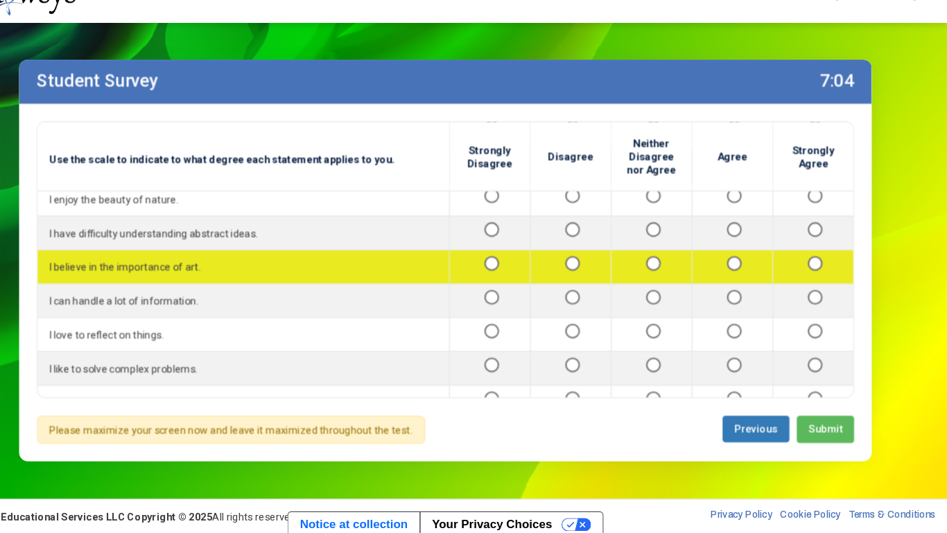
scroll to position [943, 0]
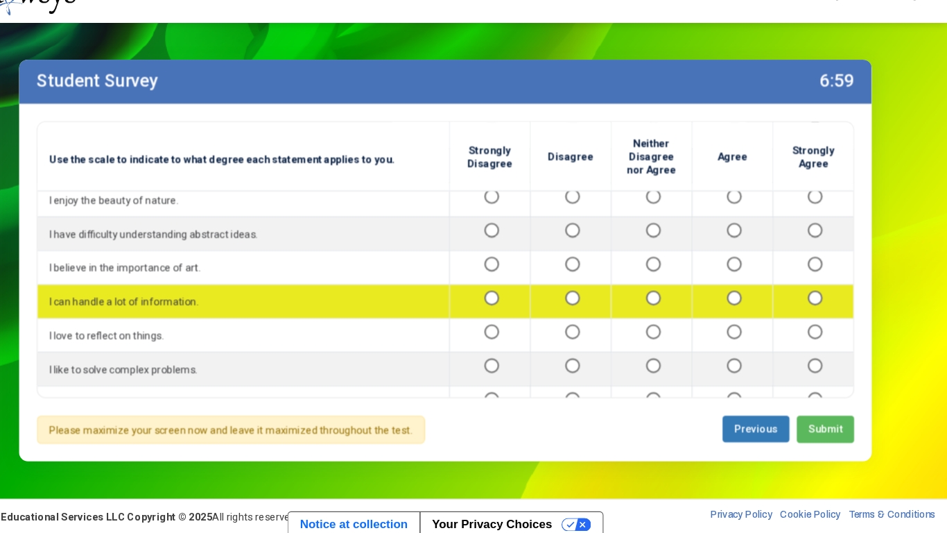
click at [737, 309] on div at bounding box center [744, 313] width 53 height 17
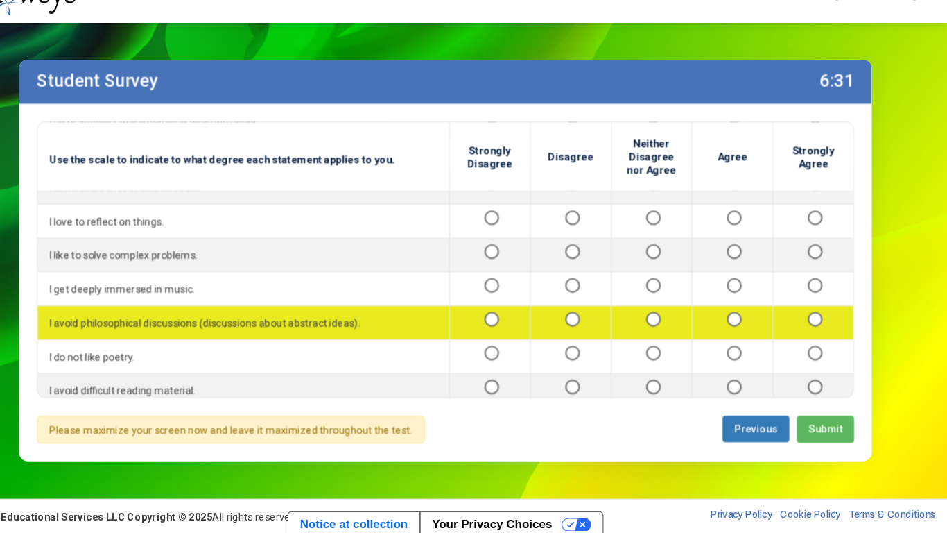
scroll to position [1049, 0]
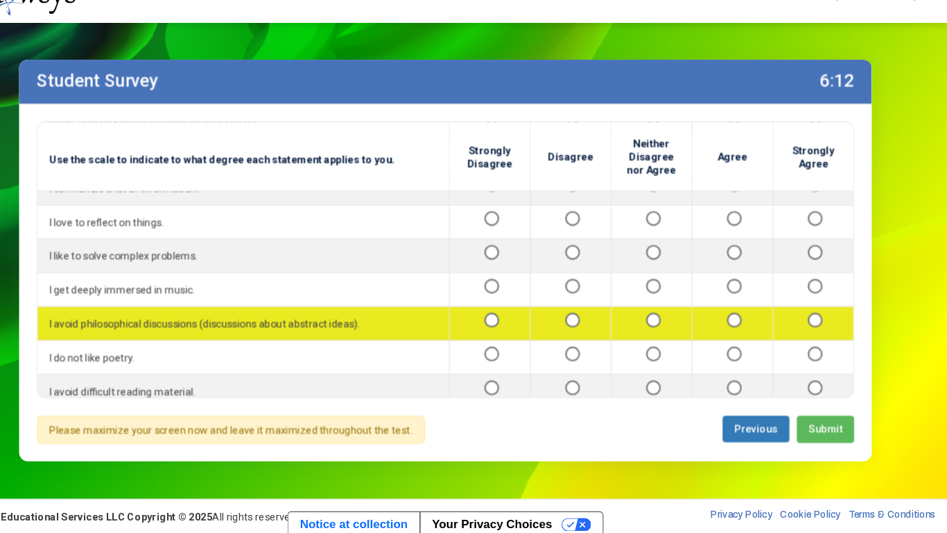
click at [597, 323] on td at bounding box center [591, 335] width 76 height 32
click at [508, 325] on td at bounding box center [515, 335] width 76 height 32
click at [506, 336] on div at bounding box center [515, 334] width 53 height 17
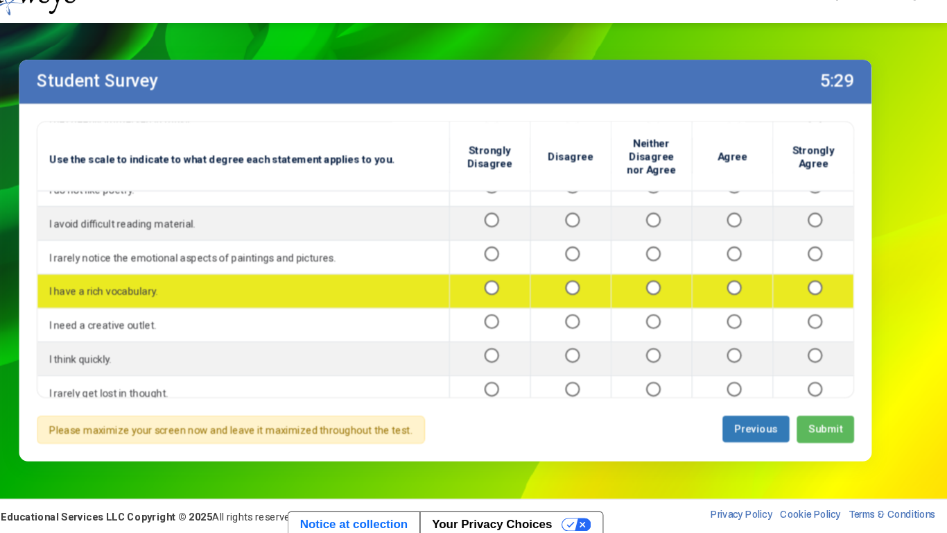
scroll to position [1207, 0]
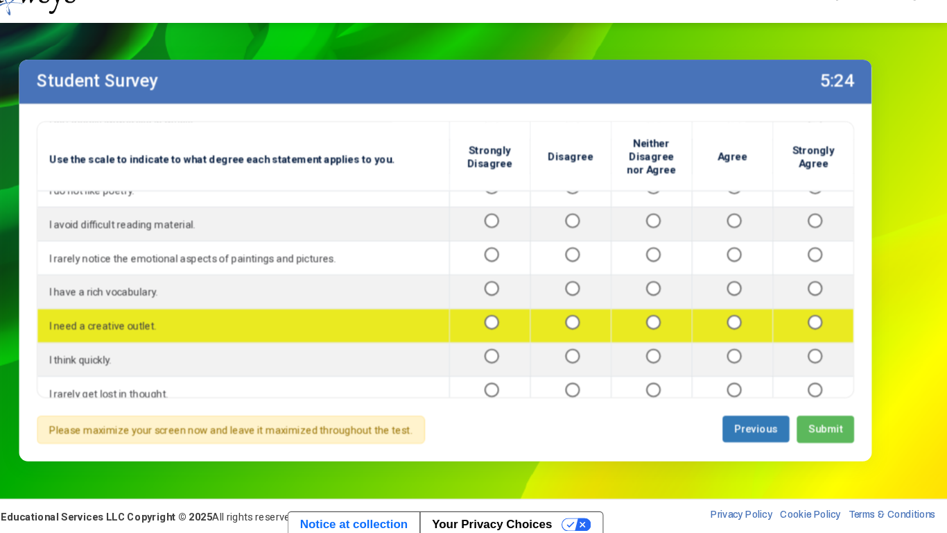
click at [832, 333] on div at bounding box center [821, 336] width 54 height 17
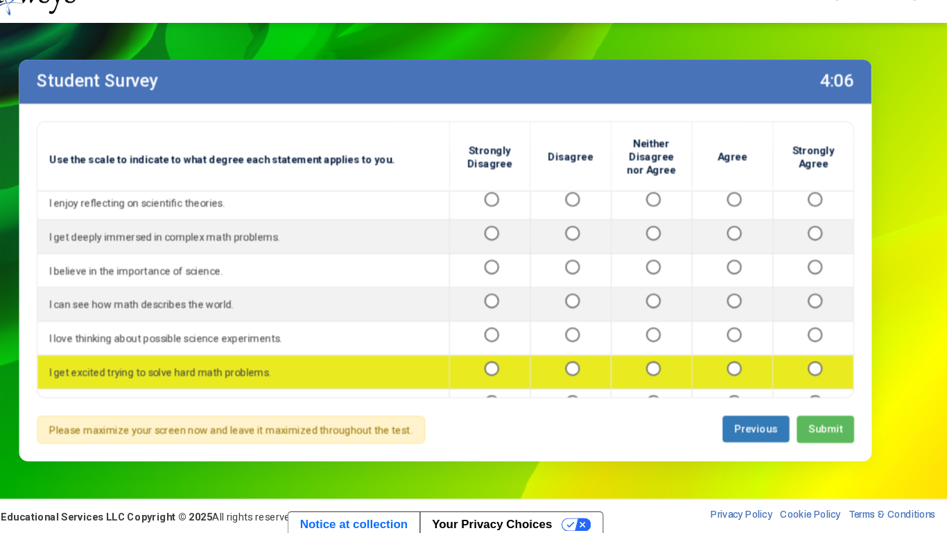
scroll to position [1581, 0]
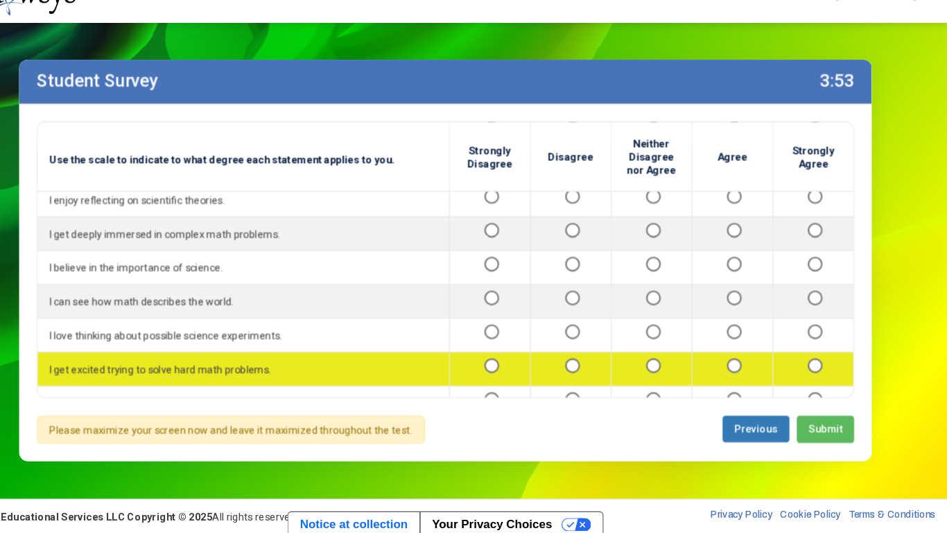
click at [680, 368] on td at bounding box center [668, 378] width 76 height 32
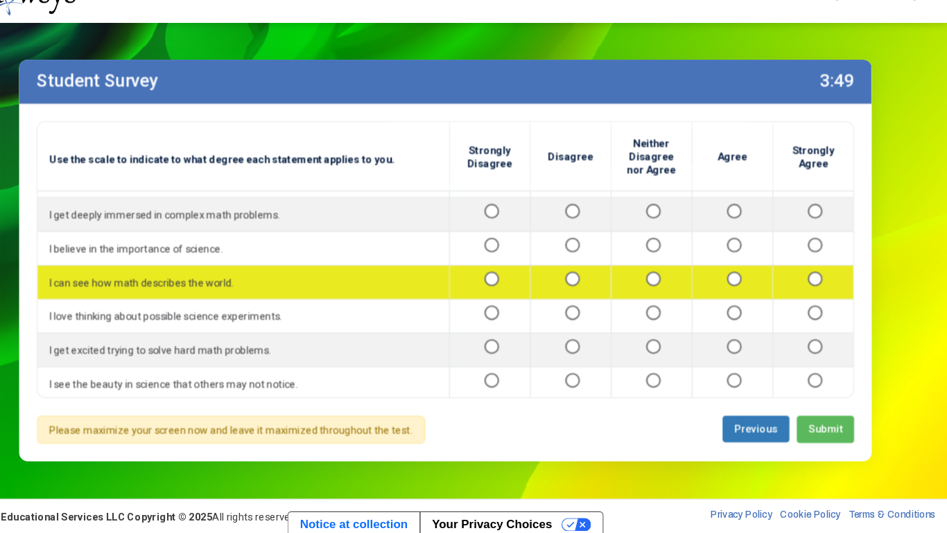
scroll to position [1602, 0]
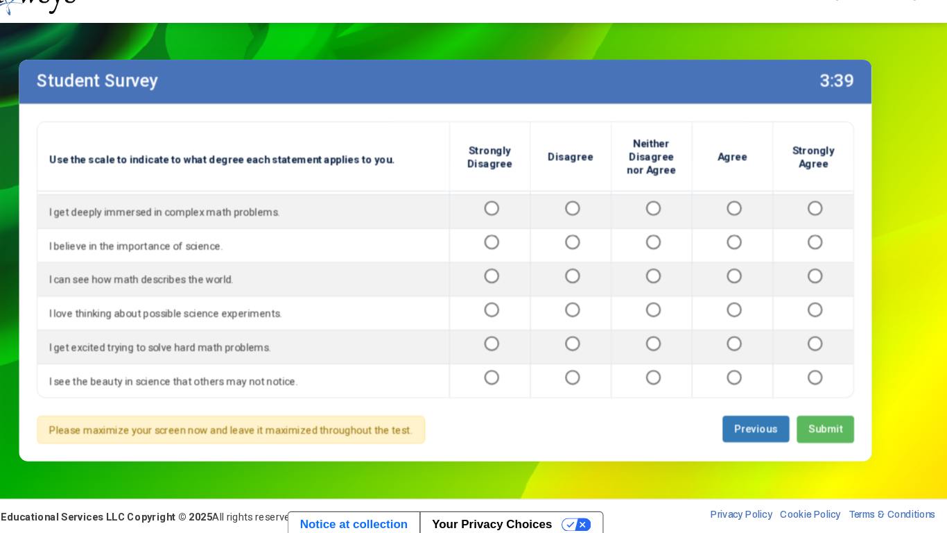
click at [845, 415] on span "Submit" at bounding box center [832, 434] width 32 height 11
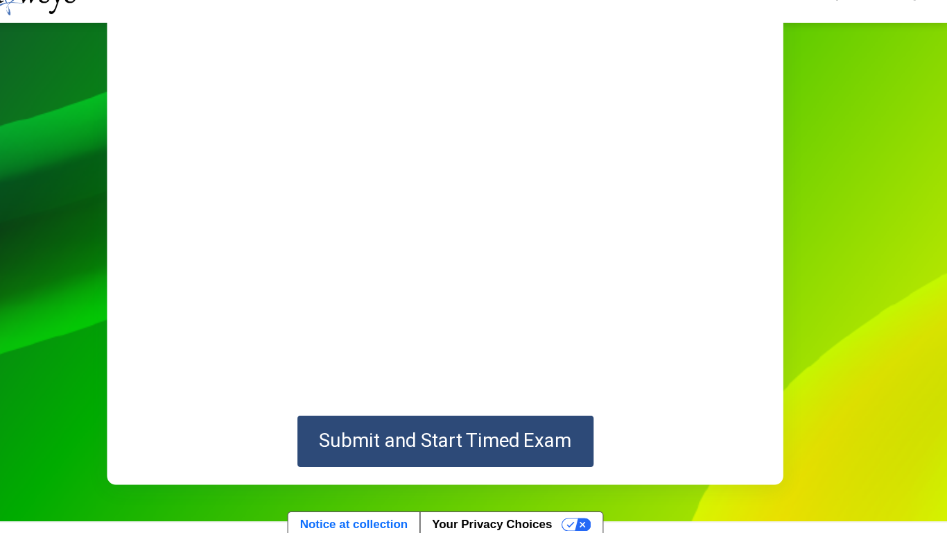
scroll to position [110, 0]
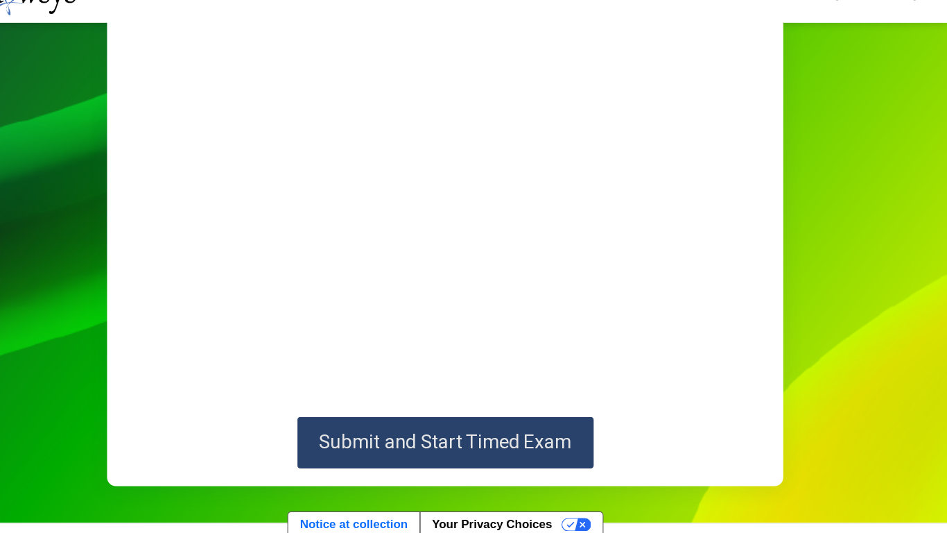
click at [536, 415] on span "Submit and Start Timed Exam" at bounding box center [474, 446] width 238 height 21
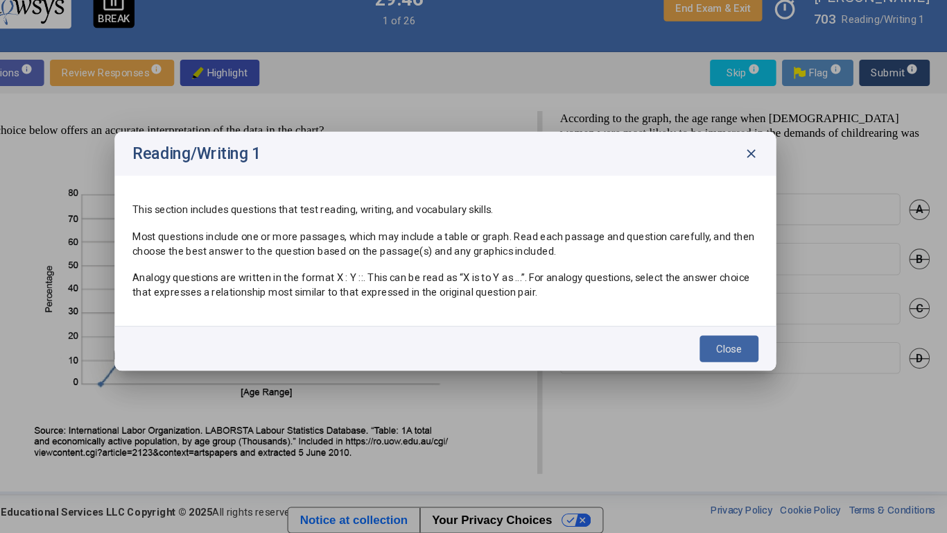
click at [681, 241] on div "This section includes questions that test reading, writing, and vocabulary skil…" at bounding box center [473, 267] width 591 height 92
click at [759, 169] on span "close" at bounding box center [762, 175] width 14 height 14
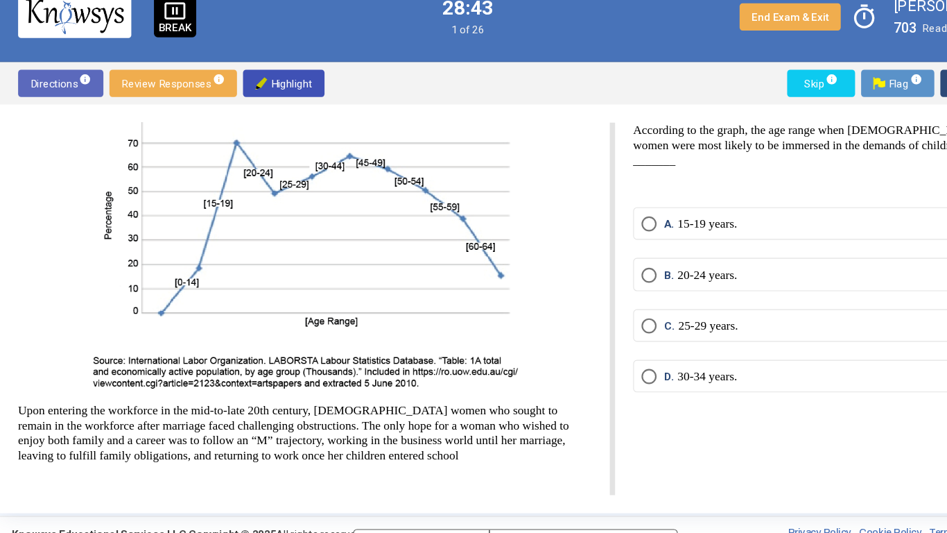
scroll to position [89, 0]
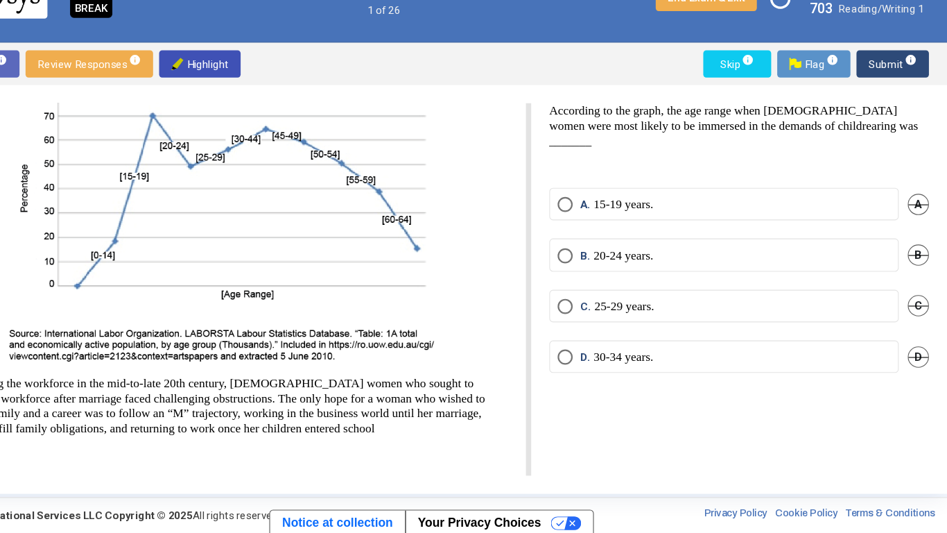
click at [777, 320] on label "C. 25-29 years." at bounding box center [743, 325] width 306 height 14
click at [771, 371] on label "D. 30-34 years." at bounding box center [743, 371] width 306 height 14
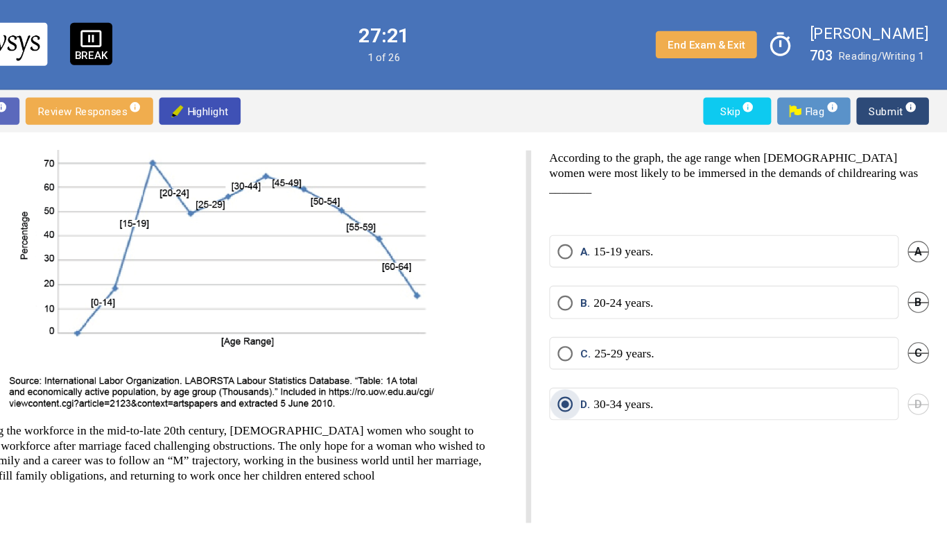
click at [880, 111] on span "Submit info" at bounding box center [897, 101] width 44 height 25
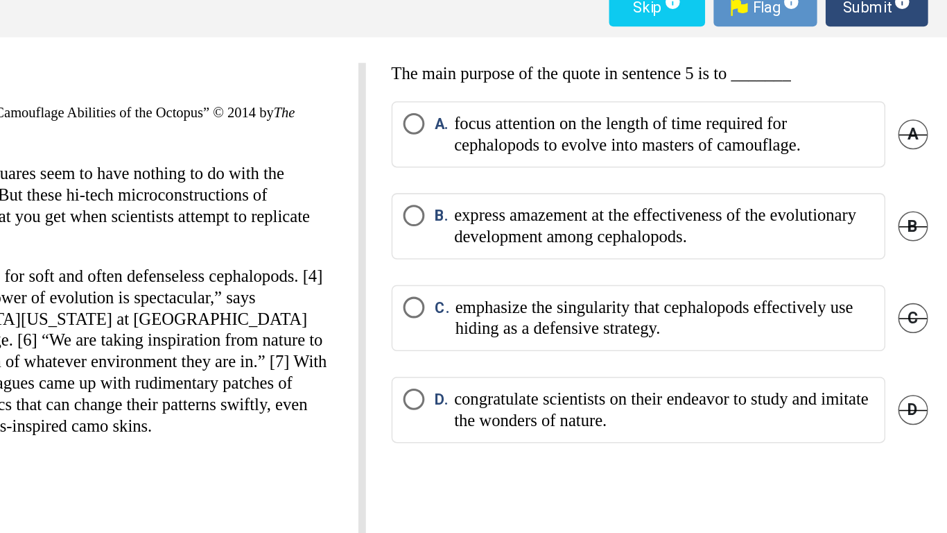
scroll to position [0, 0]
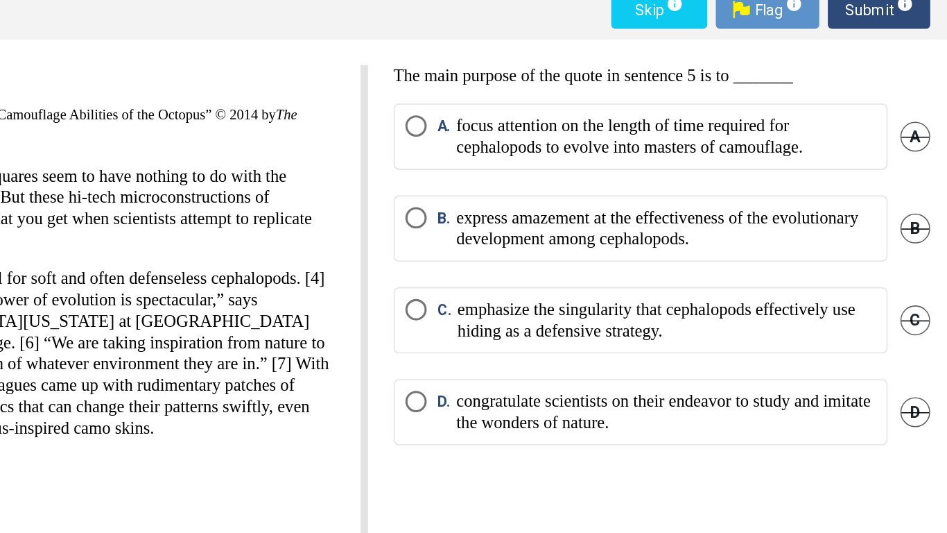
click at [614, 313] on span "C." at bounding box center [616, 305] width 13 height 28
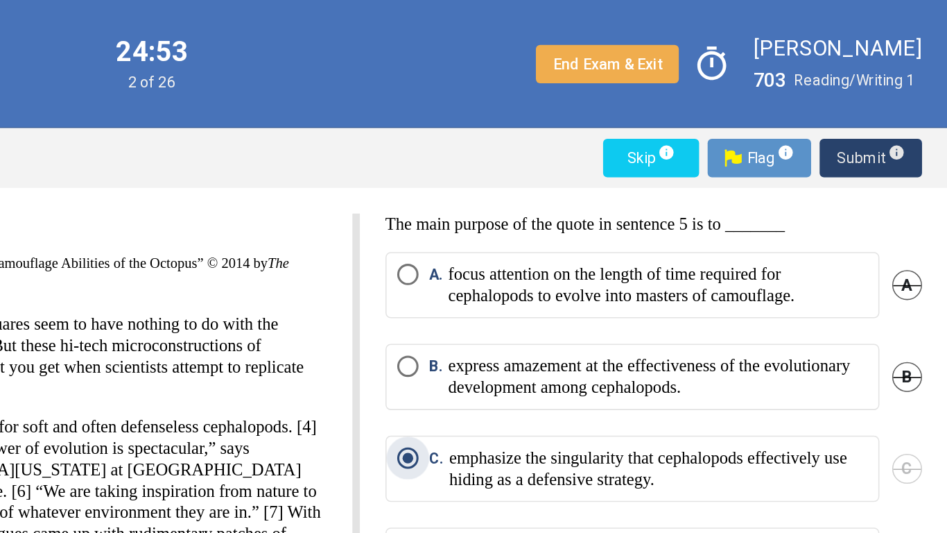
click at [888, 103] on span "Submit info" at bounding box center [897, 102] width 44 height 25
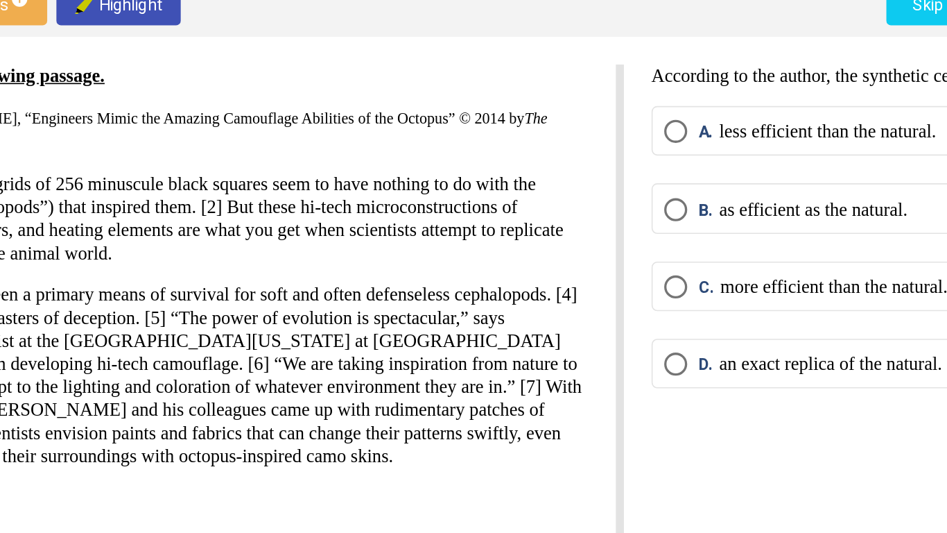
click at [685, 173] on p "less efficient than the natural." at bounding box center [688, 179] width 131 height 14
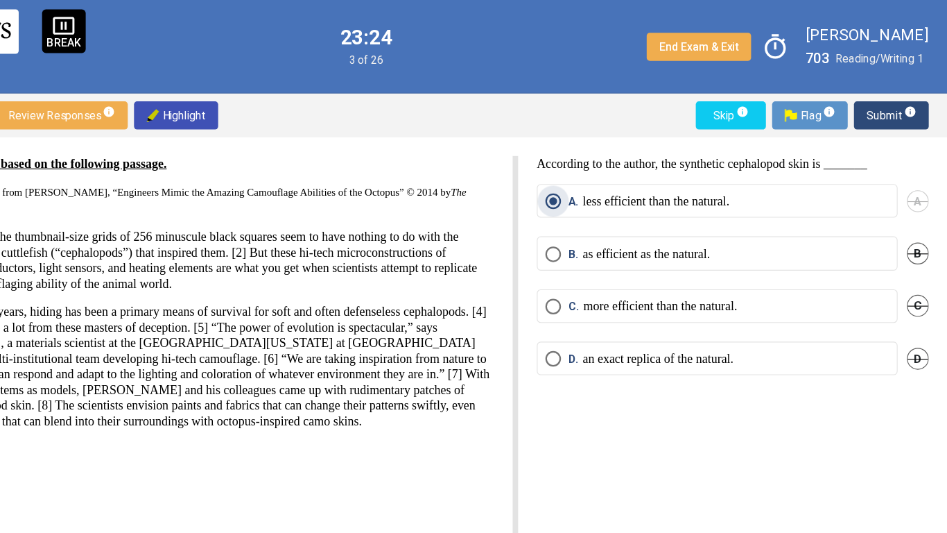
click at [882, 103] on span "Submit info" at bounding box center [897, 102] width 44 height 25
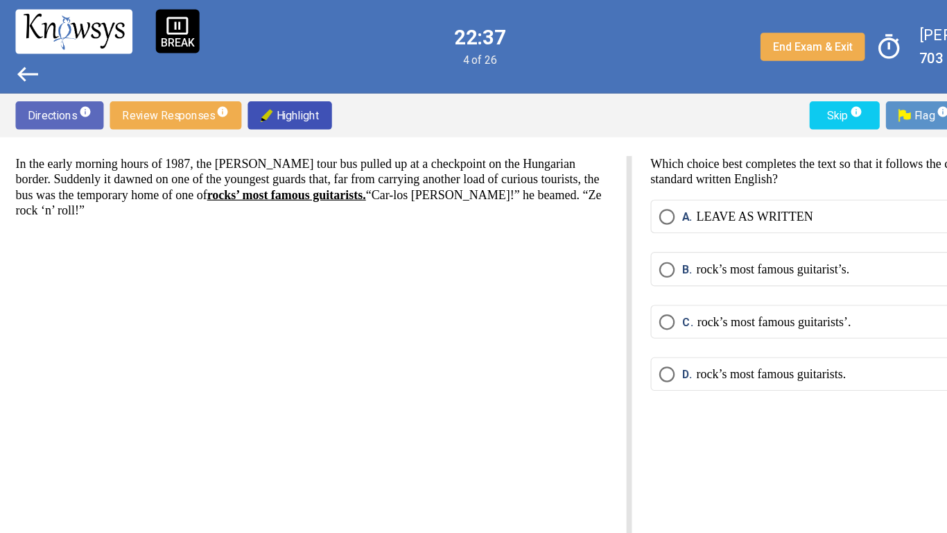
click at [600, 243] on span "Select an option" at bounding box center [597, 240] width 14 height 14
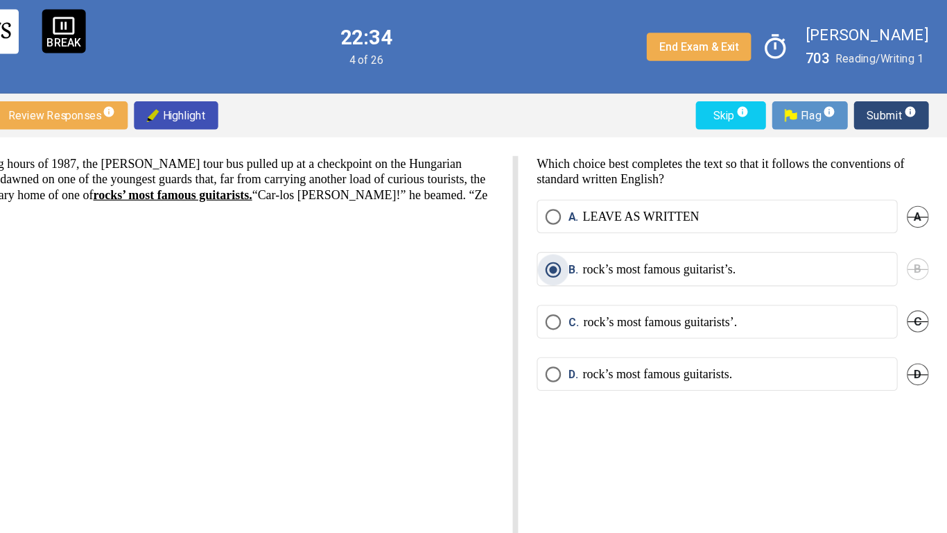
click at [888, 114] on span "Submit info" at bounding box center [897, 102] width 44 height 25
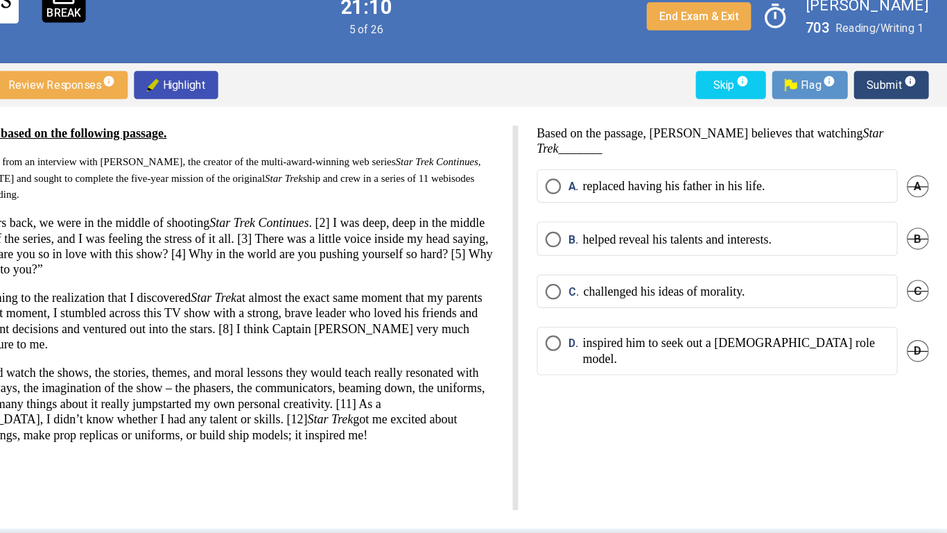
click at [767, 234] on p "helped reveal his talents and interests." at bounding box center [707, 240] width 169 height 14
click at [893, 100] on span "Submit info" at bounding box center [897, 102] width 44 height 25
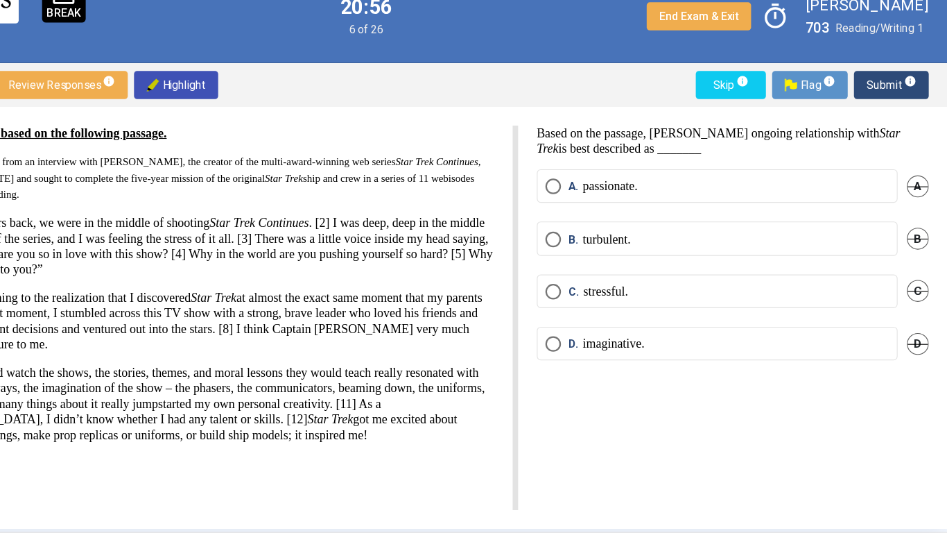
click at [677, 340] on p "imaginative." at bounding box center [650, 333] width 55 height 14
click at [887, 98] on span "Submit info" at bounding box center [897, 102] width 44 height 25
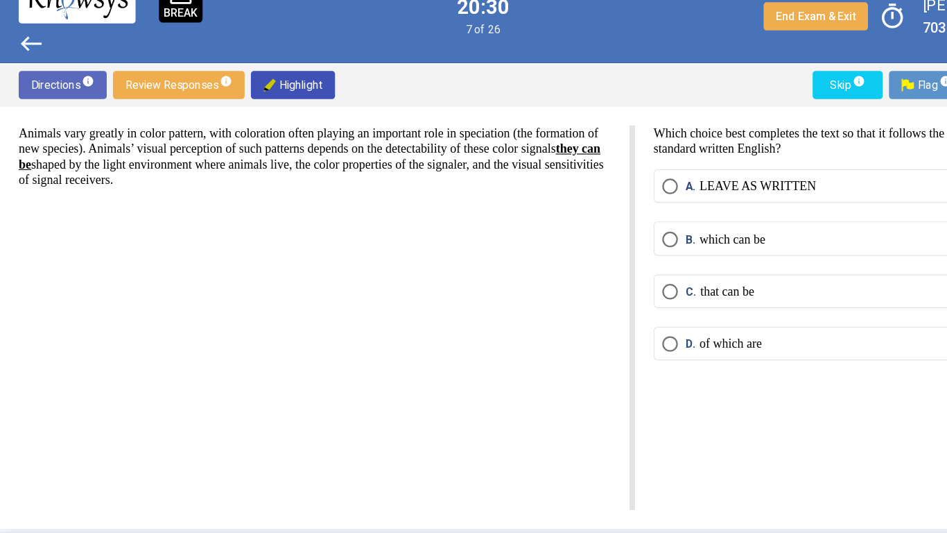
click at [726, 233] on label "B. which can be" at bounding box center [743, 240] width 306 height 14
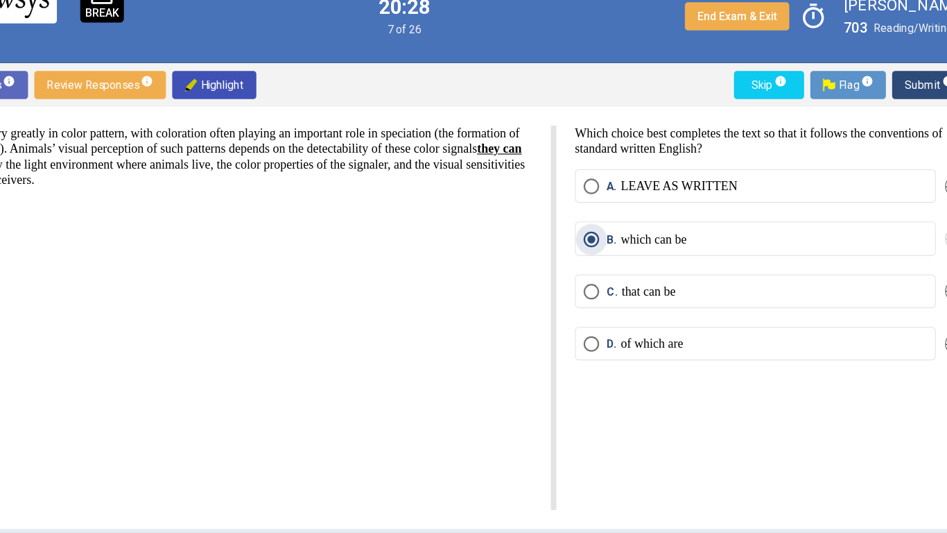
click at [889, 103] on span "Submit info" at bounding box center [897, 102] width 44 height 25
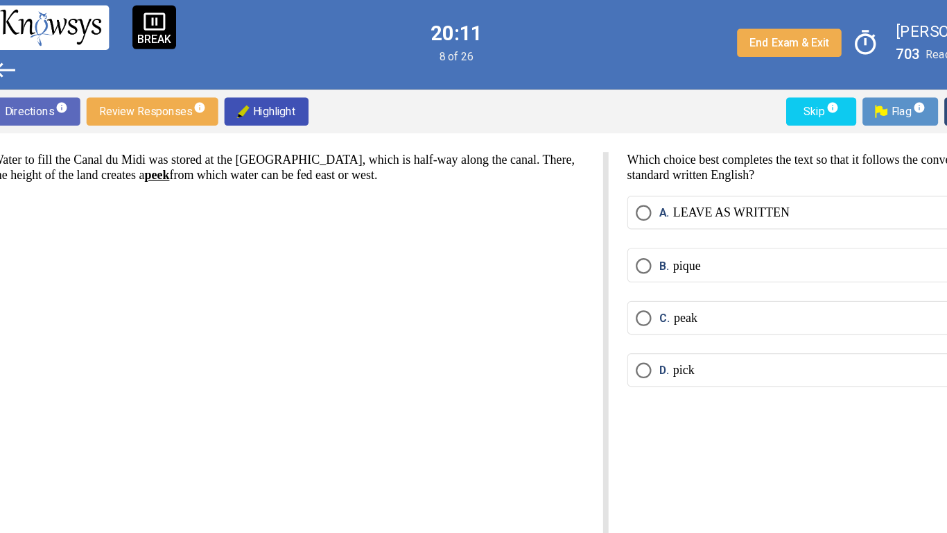
click at [617, 291] on span "C." at bounding box center [616, 287] width 13 height 14
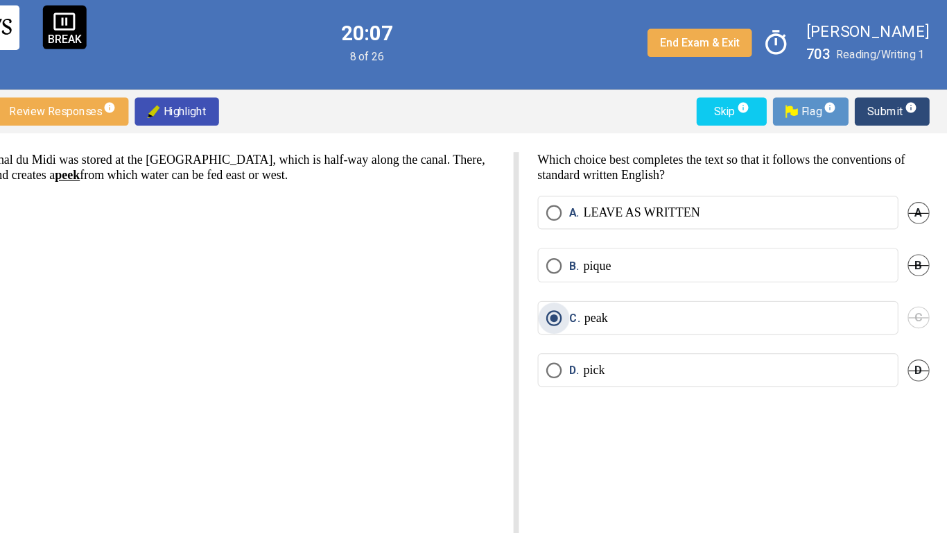
click at [888, 106] on span "Submit info" at bounding box center [897, 102] width 44 height 25
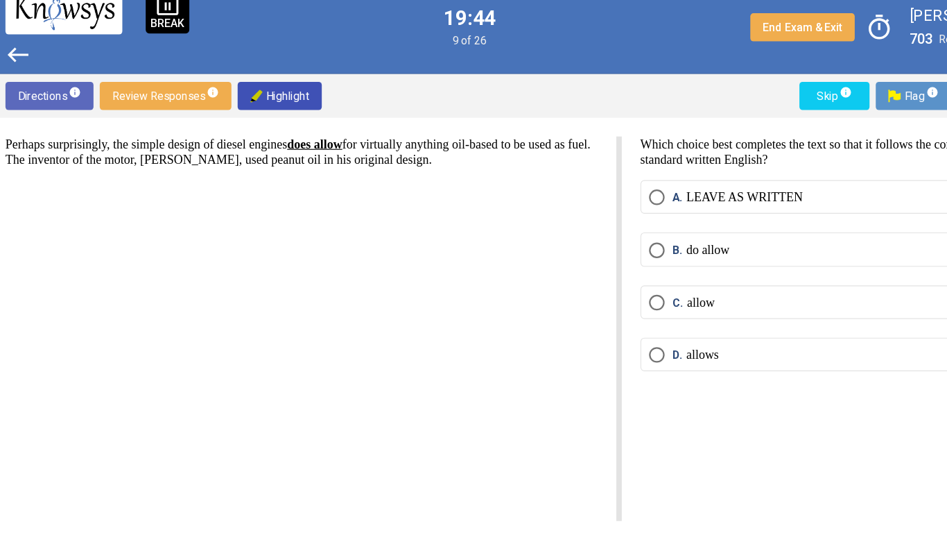
click at [649, 237] on p "do allow" at bounding box center [642, 240] width 39 height 14
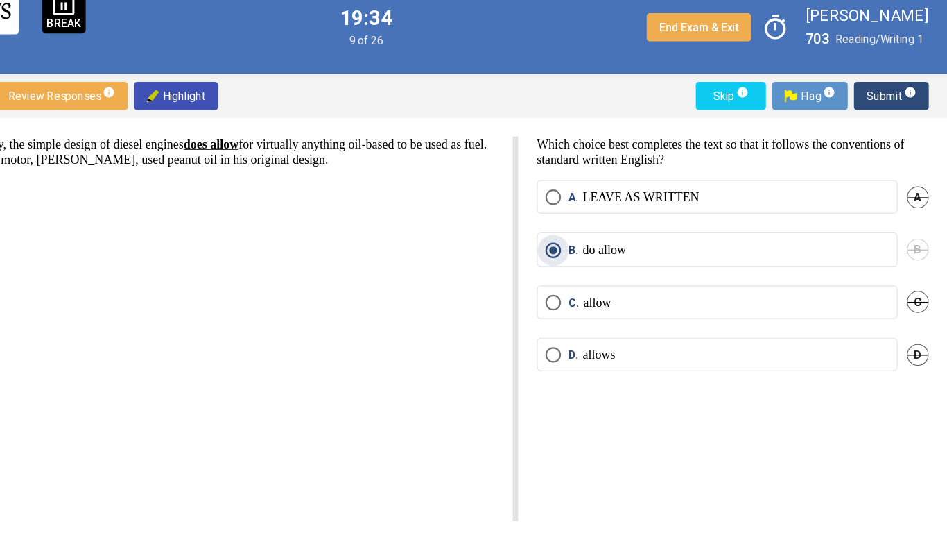
click at [887, 111] on span "Submit info" at bounding box center [897, 102] width 44 height 25
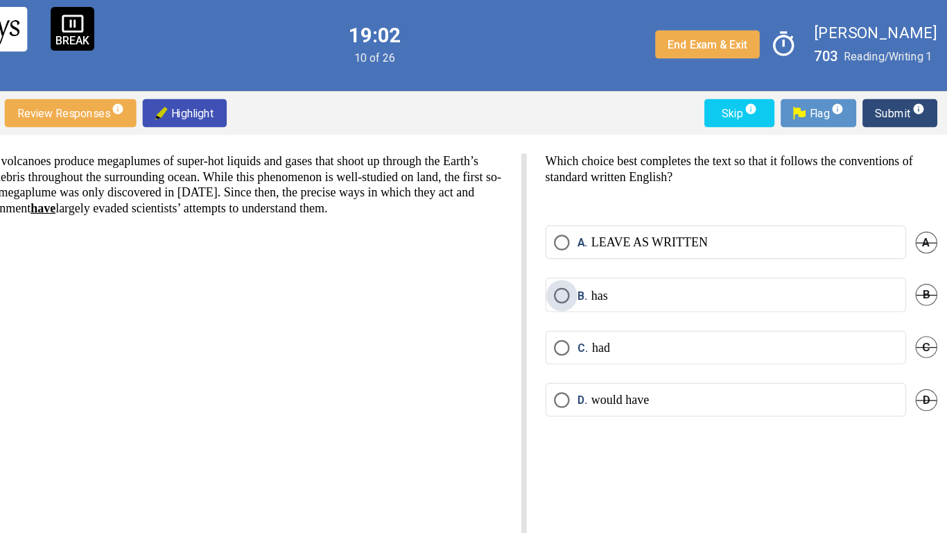
click at [615, 271] on span "B." at bounding box center [616, 265] width 12 height 14
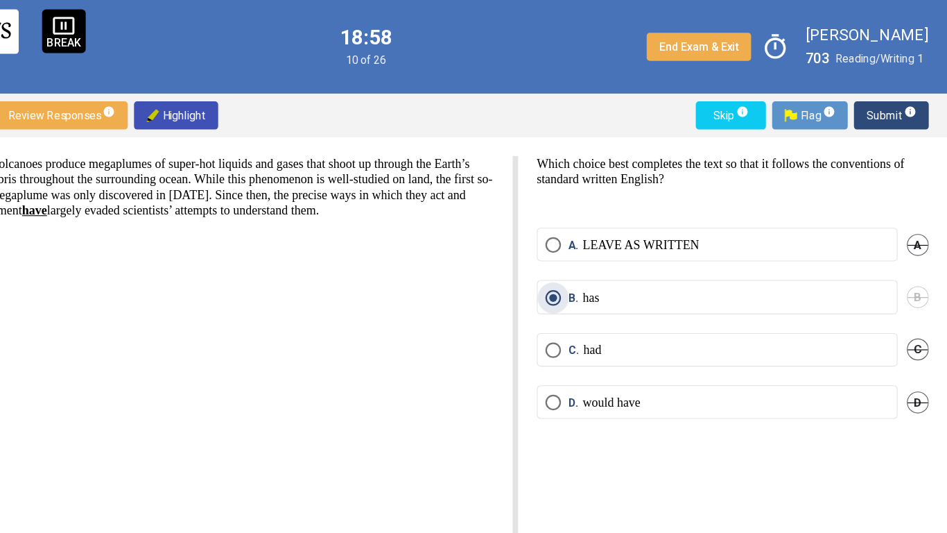
click at [885, 108] on span "Submit info" at bounding box center [897, 102] width 44 height 25
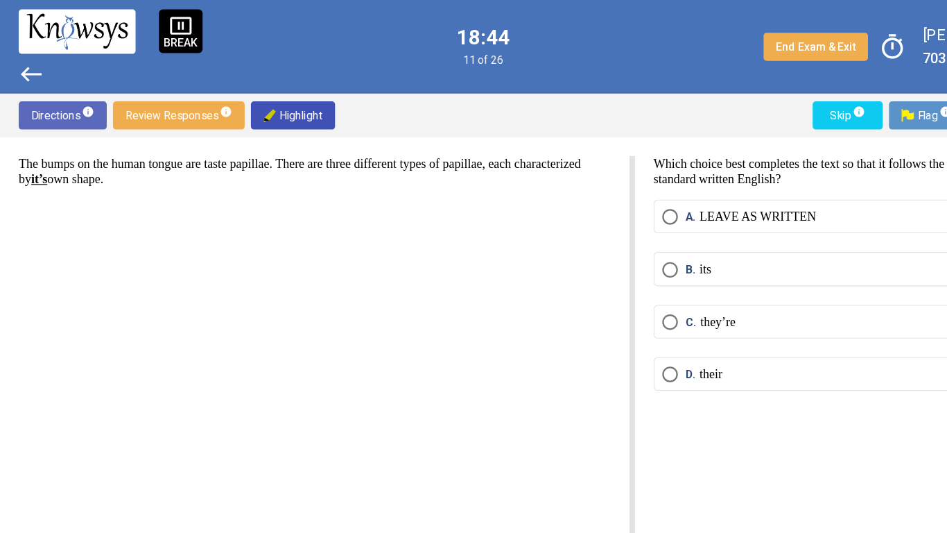
click at [640, 339] on p "their" at bounding box center [633, 333] width 20 height 14
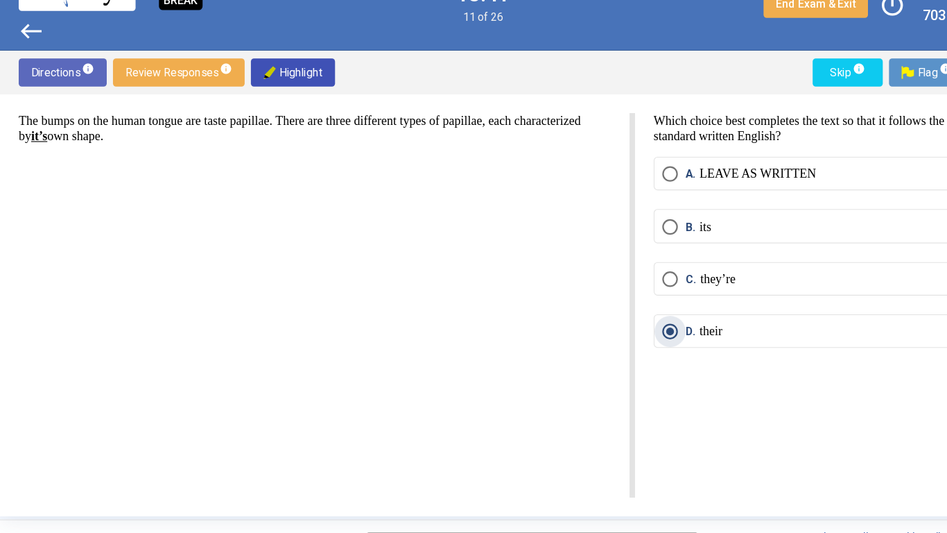
click at [653, 397] on div "Which choice best completes the text so that it follows the conventions of stan…" at bounding box center [748, 310] width 366 height 342
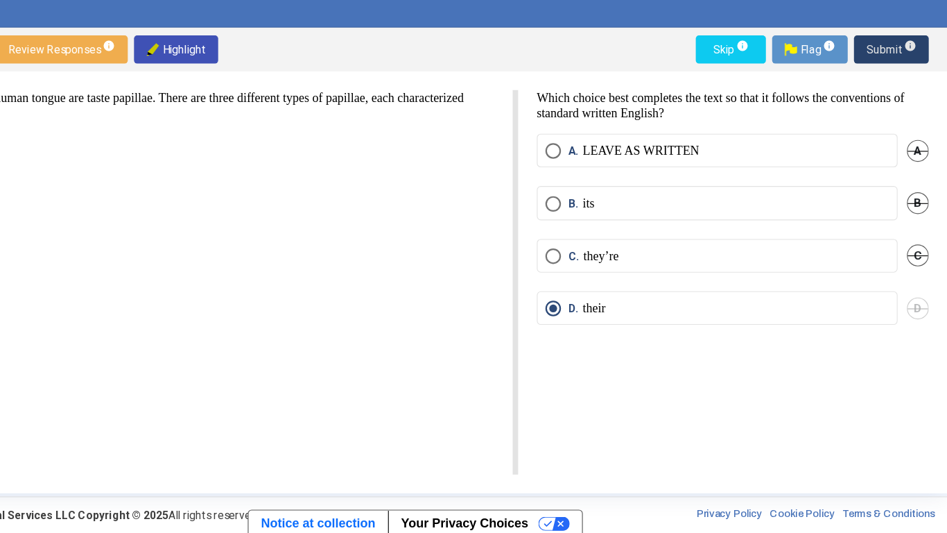
click at [882, 105] on span "Submit info" at bounding box center [897, 102] width 44 height 25
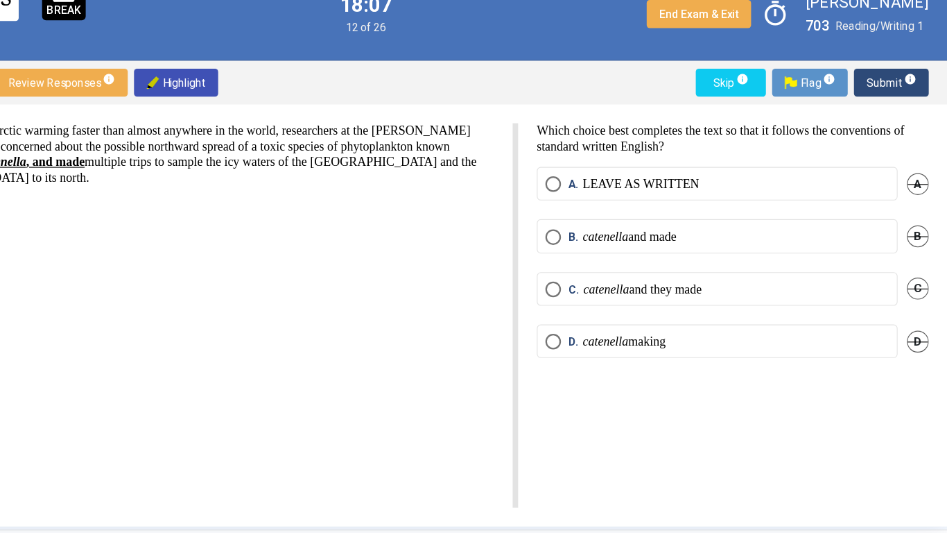
click at [719, 282] on p "catenella and they made" at bounding box center [676, 287] width 105 height 14
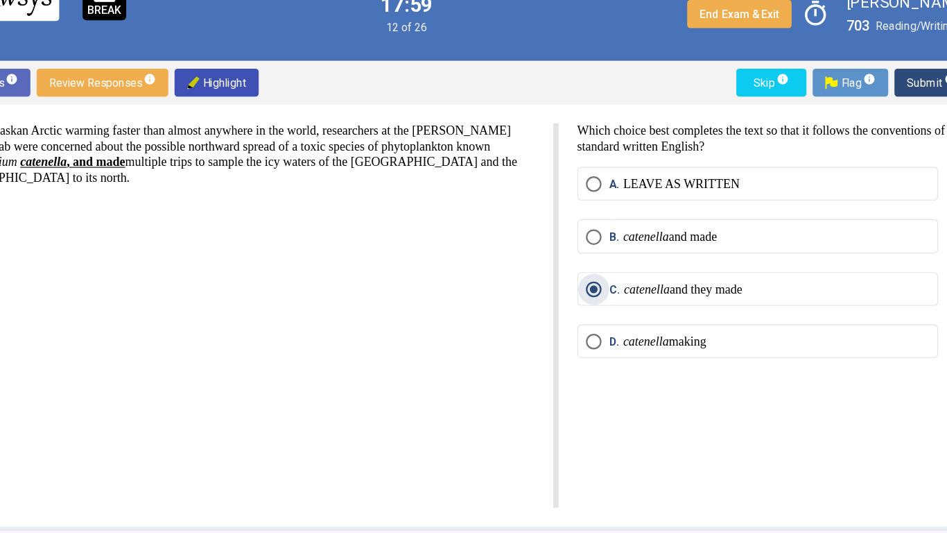
click at [639, 334] on em "catenella" at bounding box center [643, 333] width 41 height 12
click at [891, 103] on span "Submit info" at bounding box center [897, 102] width 44 height 25
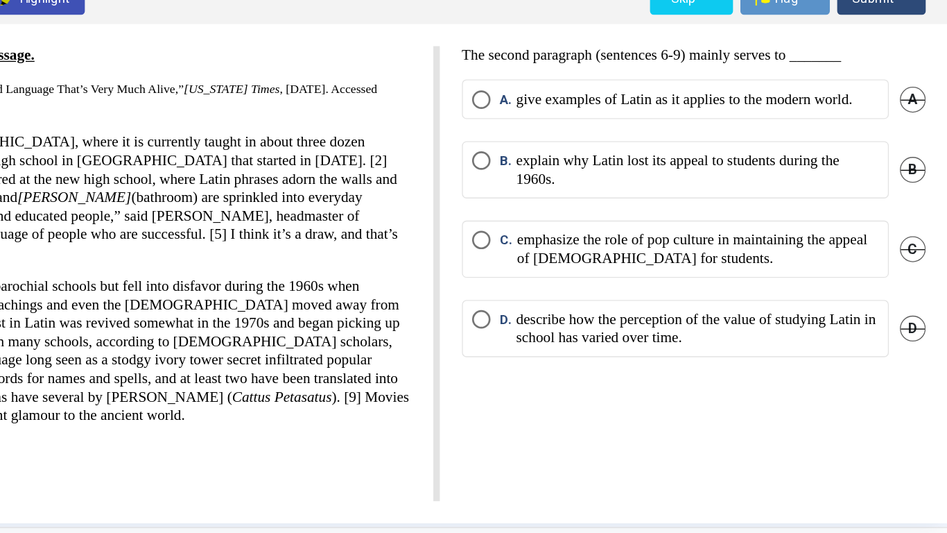
click at [810, 186] on p "give examples of Latin as it applies to the modern world." at bounding box center [749, 179] width 253 height 14
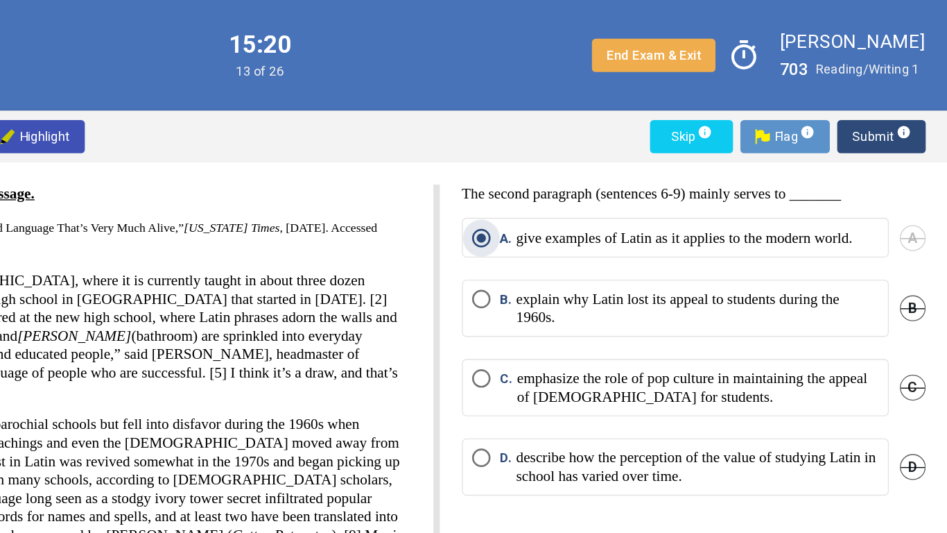
click at [884, 101] on span "Submit info" at bounding box center [897, 102] width 44 height 25
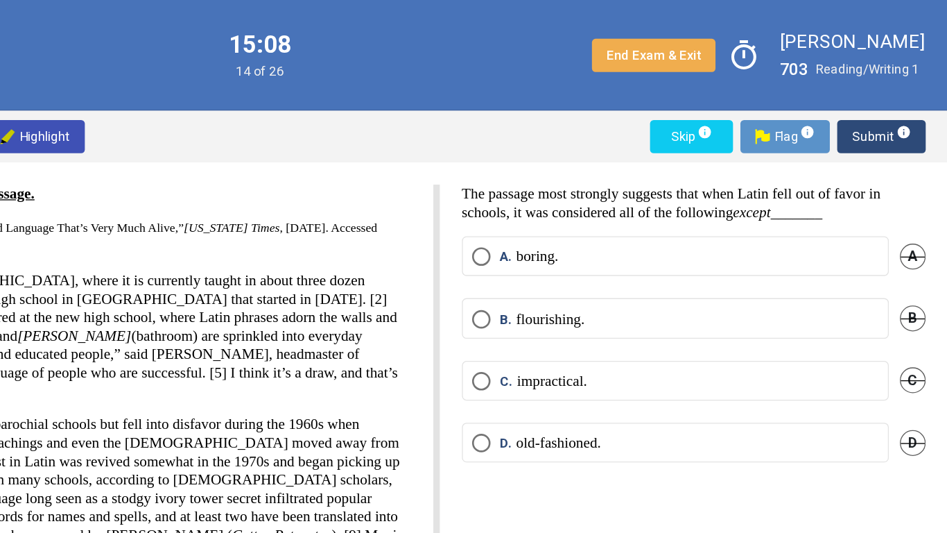
click at [658, 291] on p "impractical." at bounding box center [650, 287] width 53 height 14
click at [884, 105] on span "Submit info" at bounding box center [897, 102] width 44 height 25
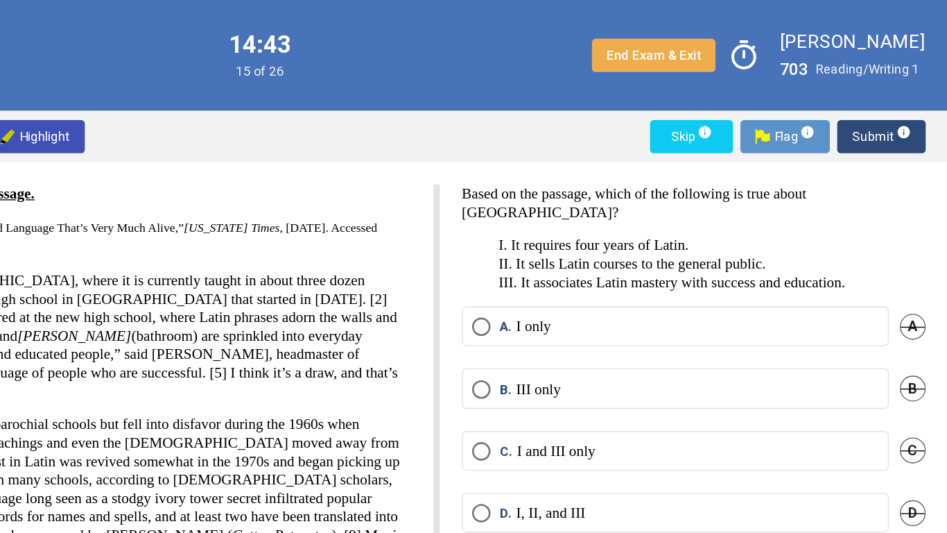
click at [772, 337] on label "C. I and III only" at bounding box center [743, 339] width 306 height 14
click at [883, 98] on span "Submit info" at bounding box center [897, 102] width 44 height 25
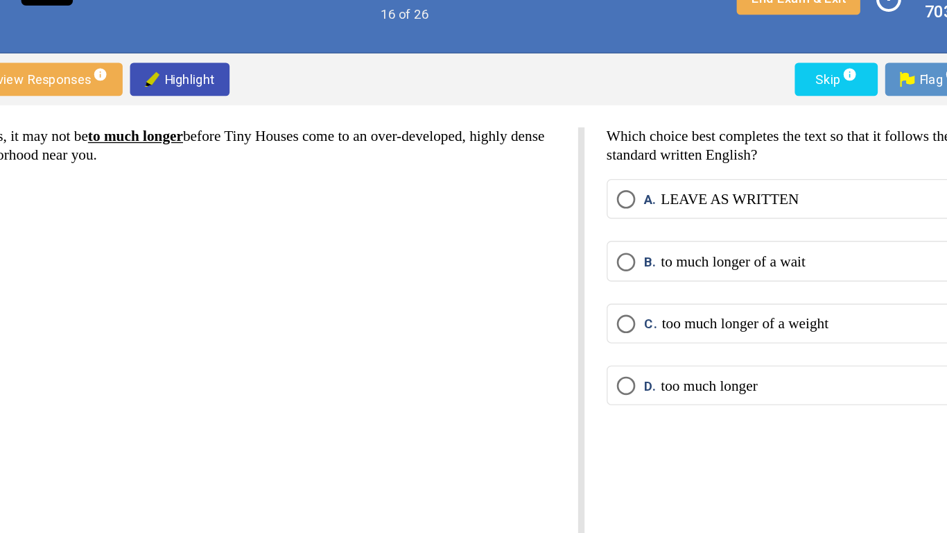
click at [721, 233] on p "to much longer of a wait" at bounding box center [677, 240] width 109 height 14
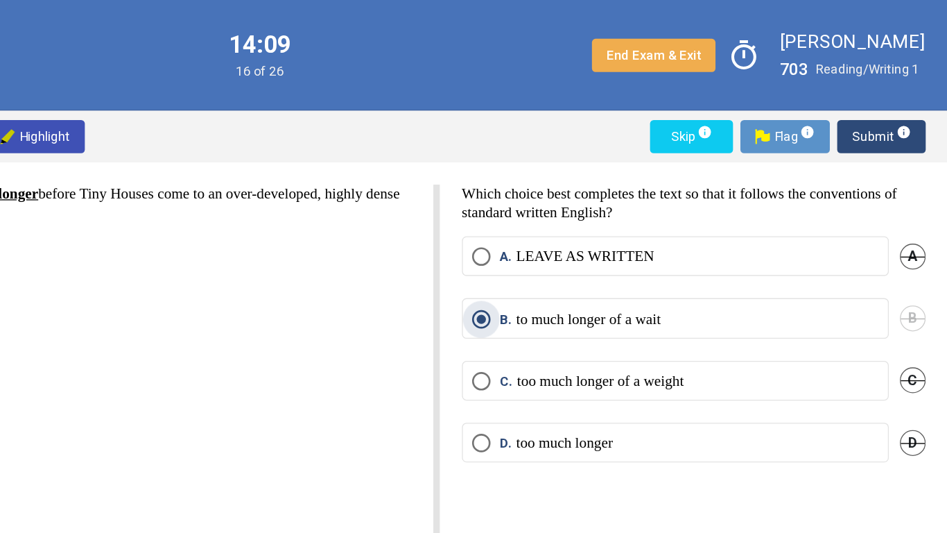
click at [871, 103] on button "Submit info" at bounding box center [897, 102] width 67 height 25
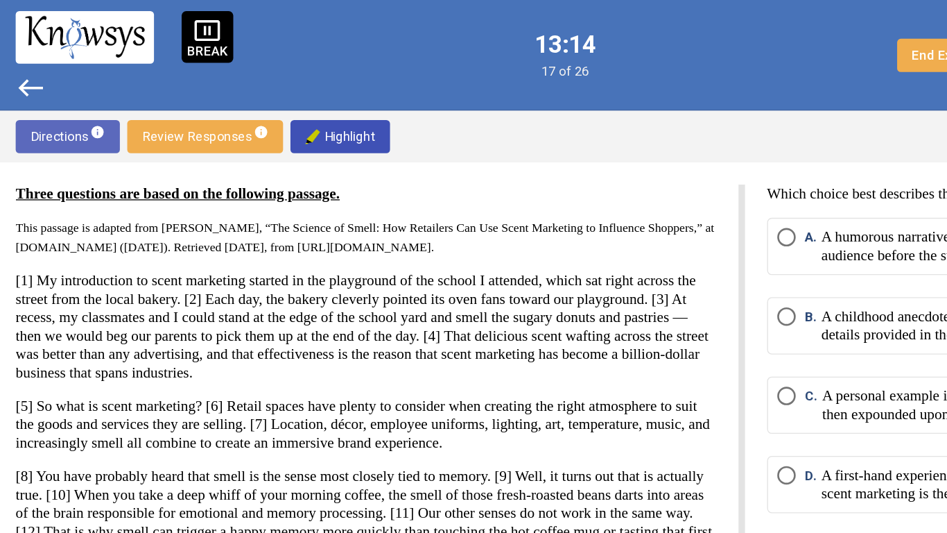
scroll to position [21, 0]
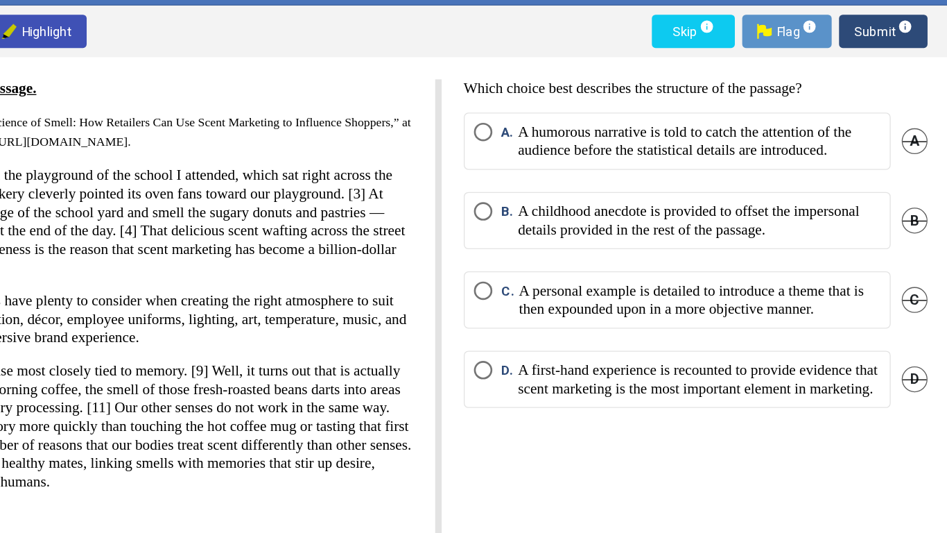
click at [816, 318] on p "A personal example is detailed to introduce a theme that is then expounded upon…" at bounding box center [760, 305] width 272 height 28
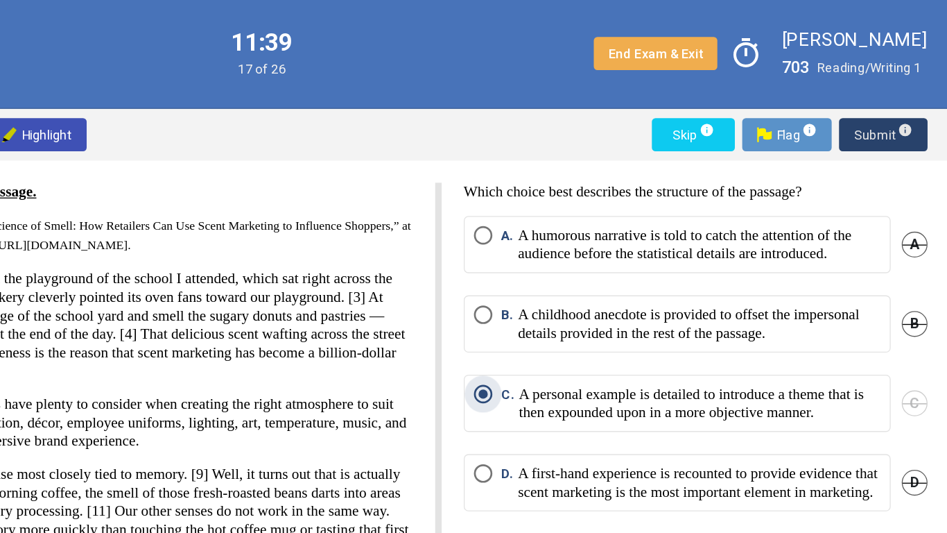
click at [891, 101] on span "Submit info" at bounding box center [897, 102] width 44 height 25
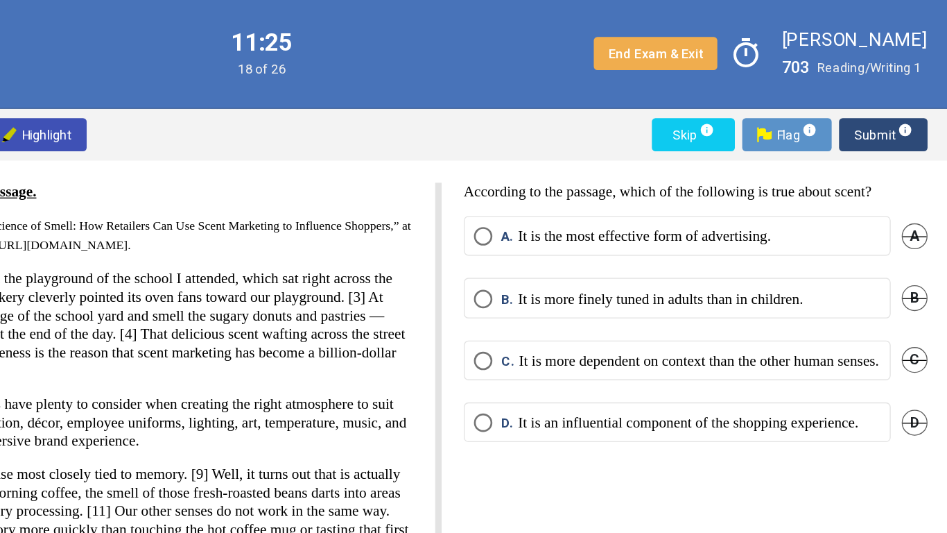
click at [718, 326] on p "It is an influential component of the shopping experience." at bounding box center [751, 319] width 256 height 14
click at [879, 98] on span "Submit info" at bounding box center [897, 102] width 44 height 25
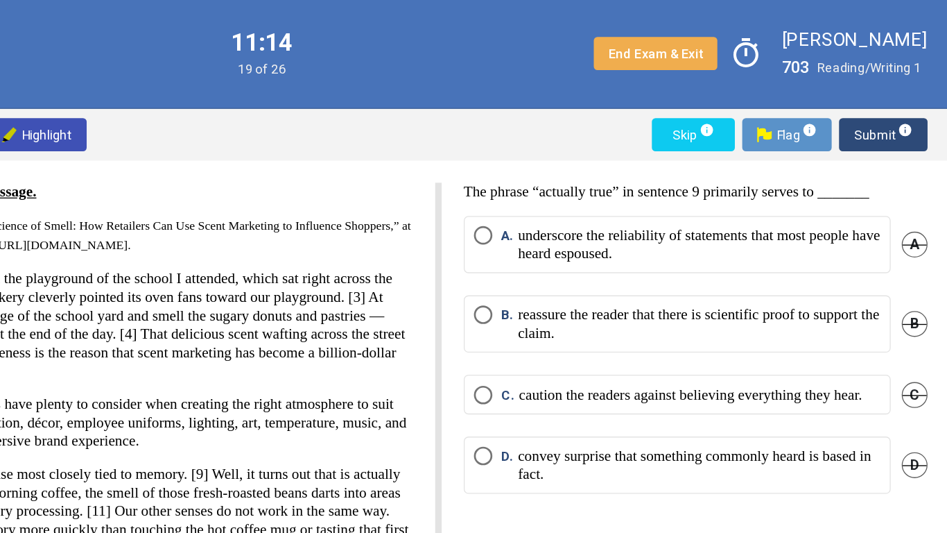
click at [792, 244] on p "reassure the reader that there is scientific proof to support the claim." at bounding box center [759, 245] width 273 height 28
click at [882, 94] on span "Submit info" at bounding box center [897, 102] width 44 height 25
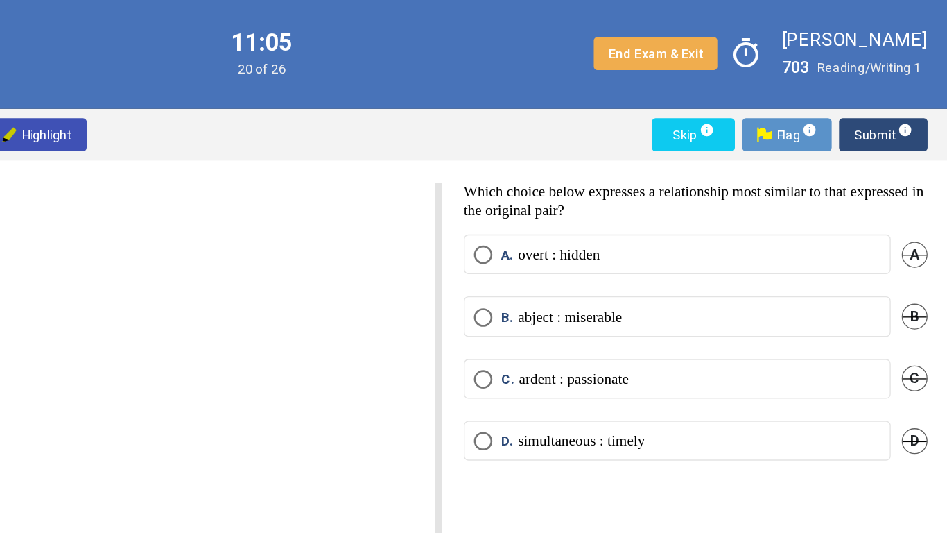
scroll to position [0, 0]
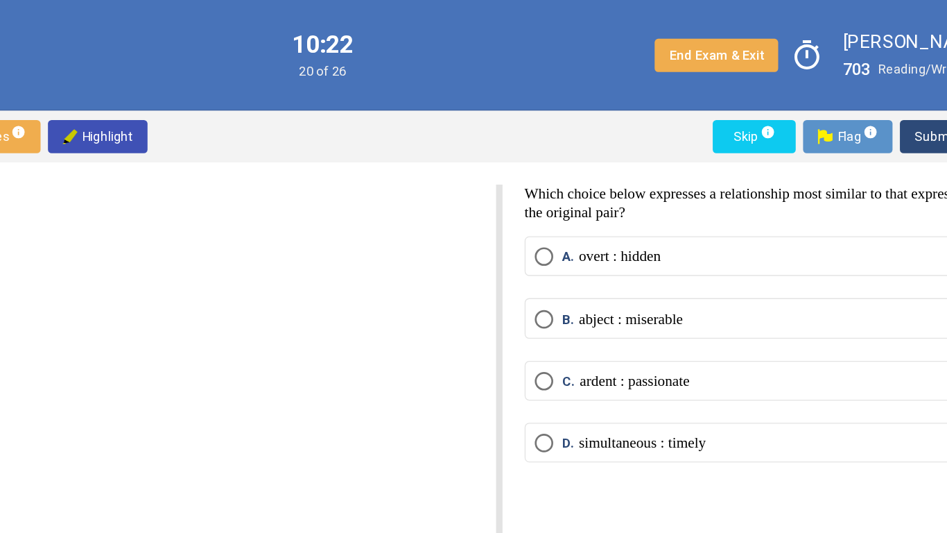
click at [717, 337] on p "simultaneous : timely" at bounding box center [671, 333] width 96 height 14
click at [884, 99] on span "Submit info" at bounding box center [897, 102] width 44 height 25
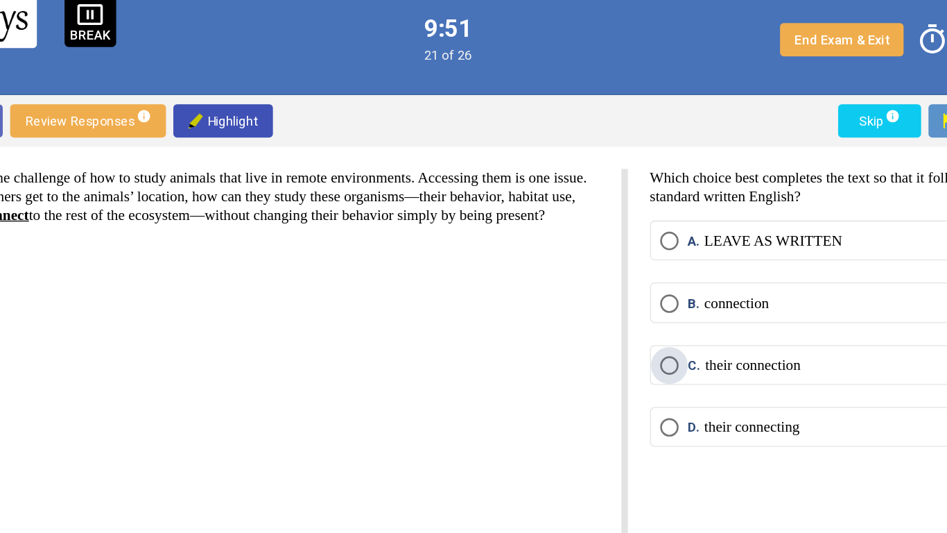
click at [696, 287] on p "their connection" at bounding box center [660, 287] width 72 height 14
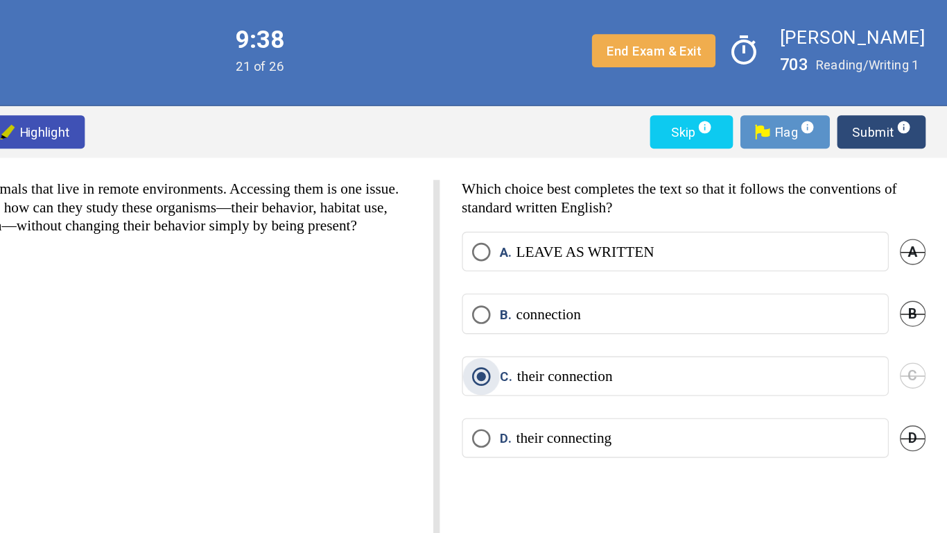
click at [893, 101] on span "Submit info" at bounding box center [897, 102] width 44 height 25
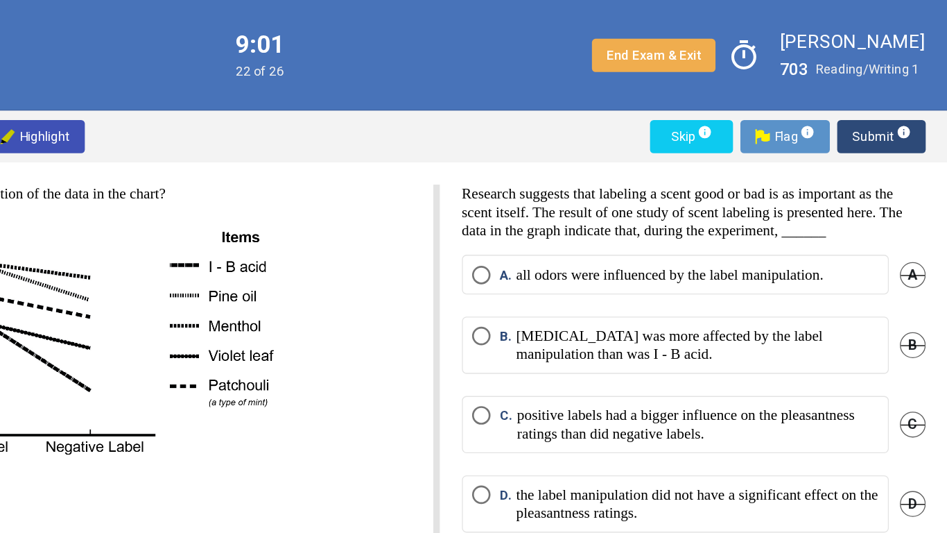
click at [467, 199] on p at bounding box center [280, 257] width 527 height 187
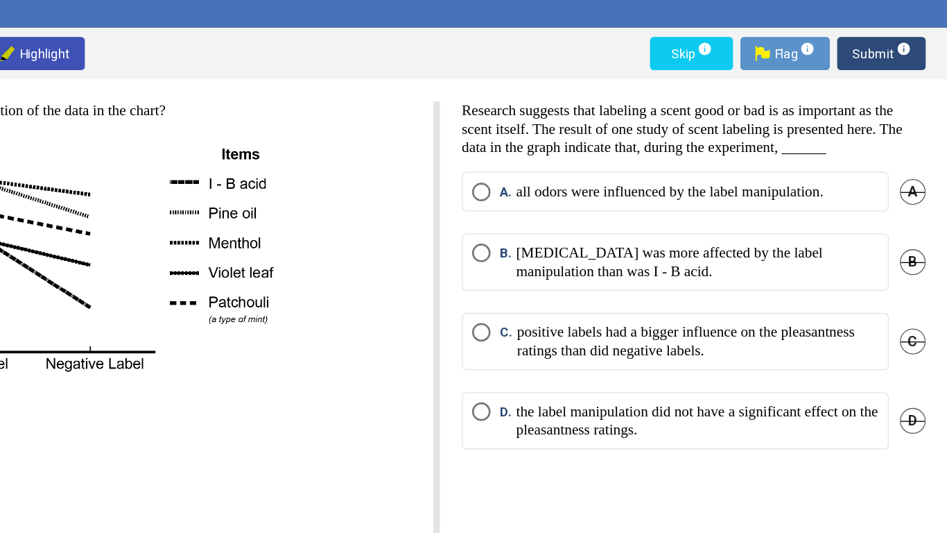
click at [796, 325] on p "positive labels had a bigger influence on the pleasantness ratings than did neg…" at bounding box center [760, 319] width 272 height 28
click at [885, 107] on span "Submit info" at bounding box center [897, 102] width 44 height 25
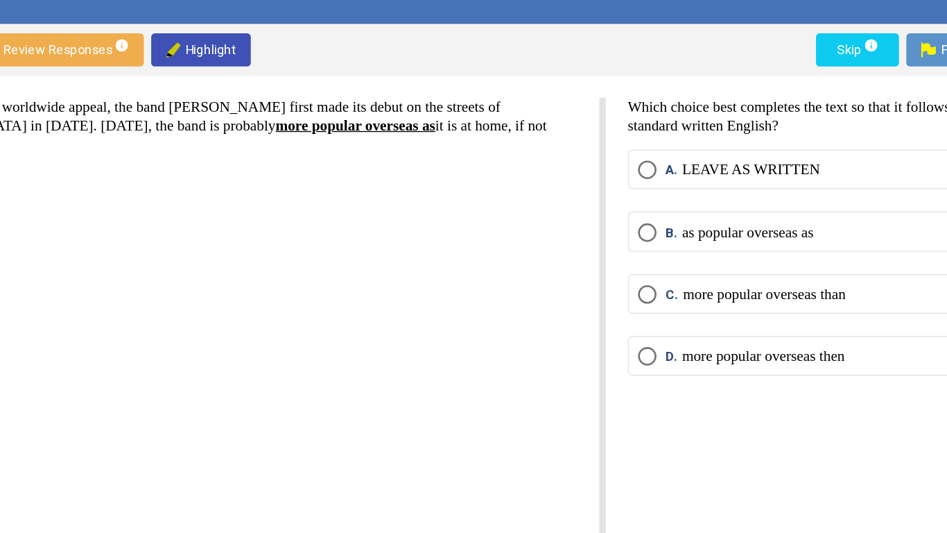
click at [636, 293] on p "more popular overseas than" at bounding box center [685, 287] width 122 height 14
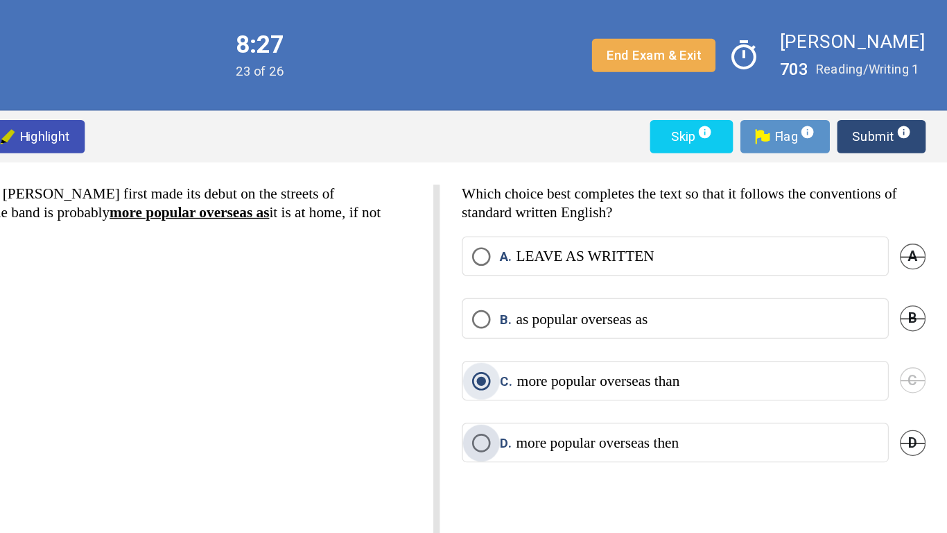
click at [735, 330] on p "more popular overseas then" at bounding box center [684, 333] width 122 height 14
click at [879, 103] on span "Submit info" at bounding box center [897, 102] width 44 height 25
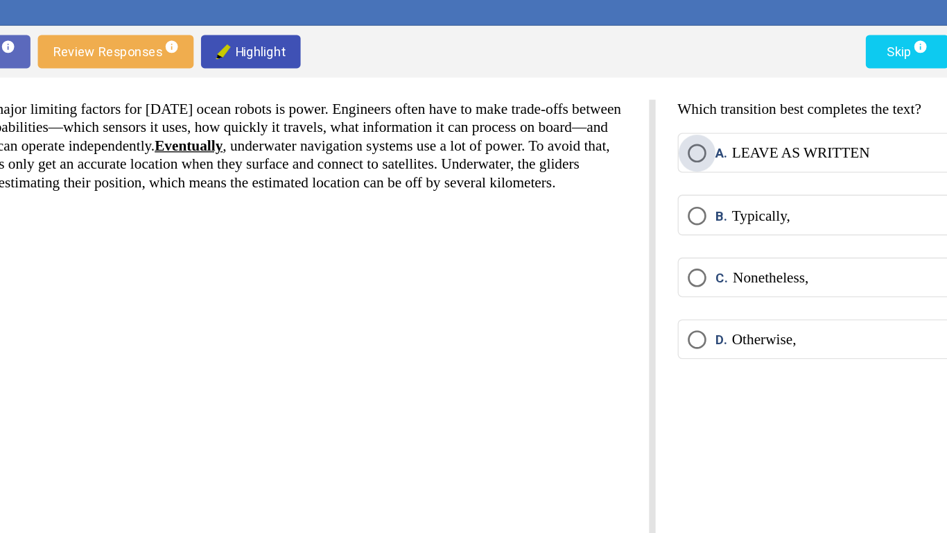
click at [653, 178] on p "LEAVE AS WRITTEN" at bounding box center [675, 179] width 104 height 14
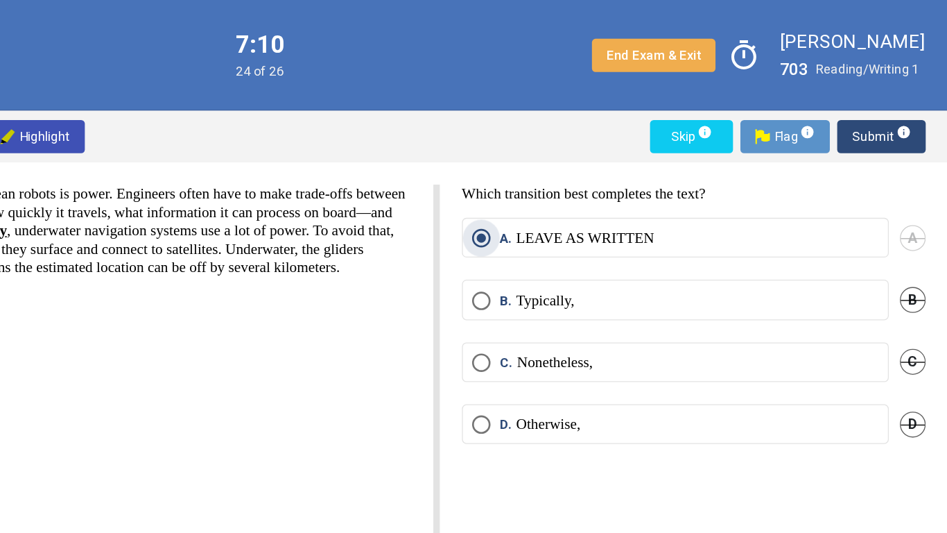
click at [877, 105] on span "Submit info" at bounding box center [897, 102] width 44 height 25
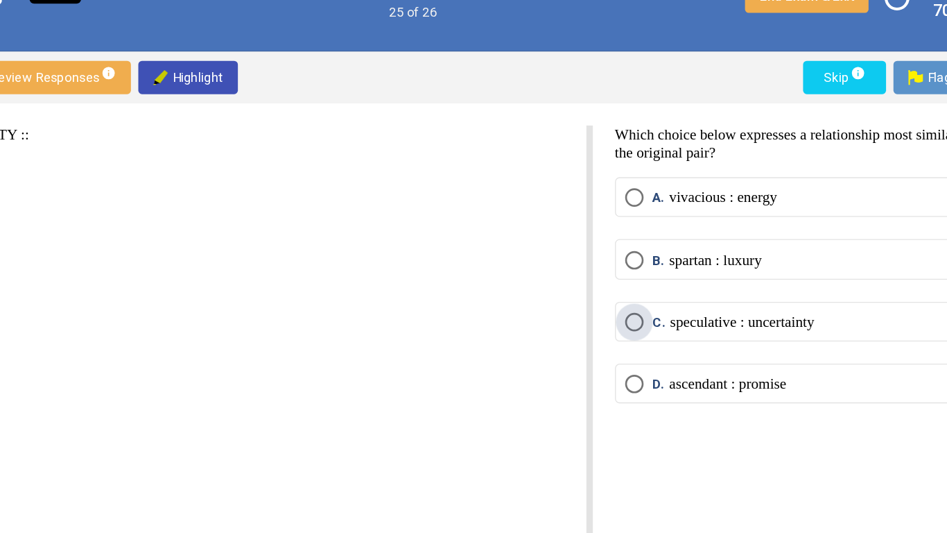
click at [732, 289] on p "speculative : uncertainty" at bounding box center [678, 287] width 108 height 14
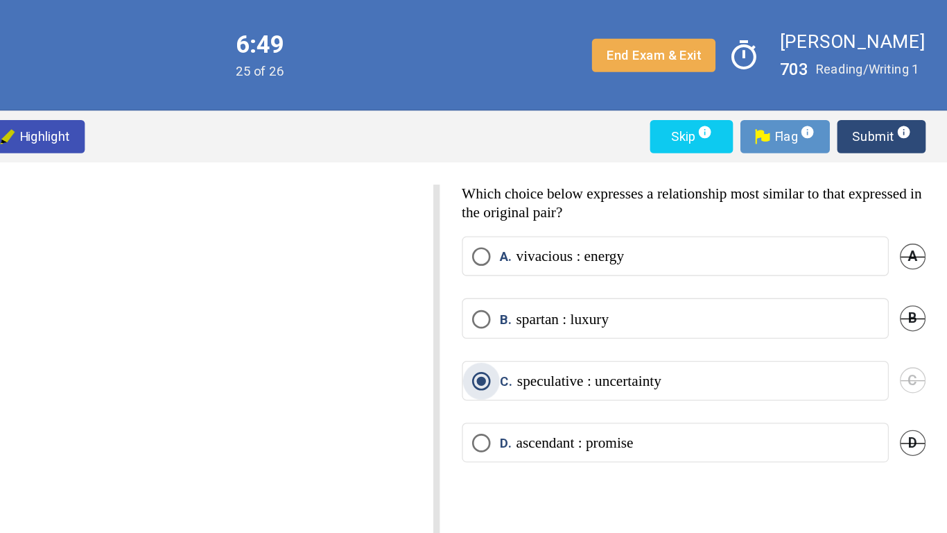
click at [884, 103] on span "Submit info" at bounding box center [897, 102] width 44 height 25
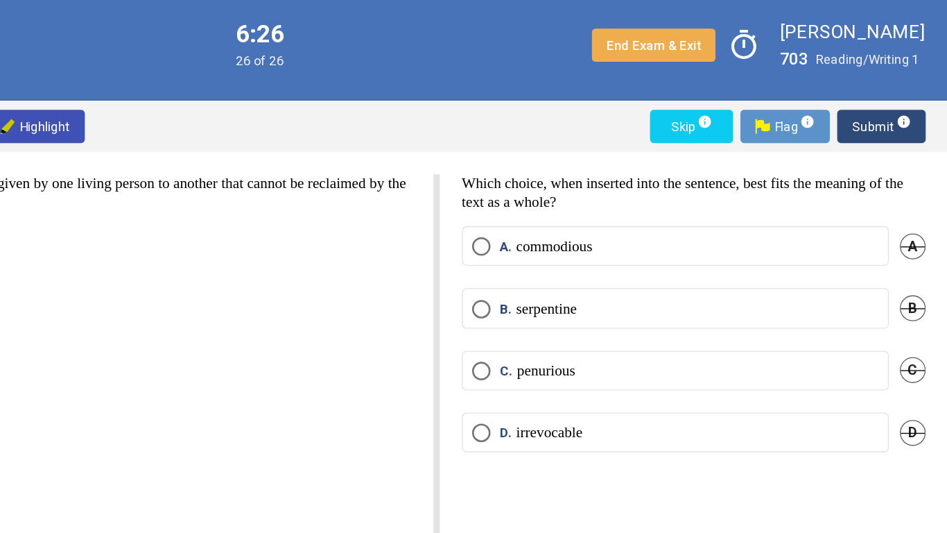
click at [696, 191] on label "A. commodious" at bounding box center [743, 193] width 306 height 14
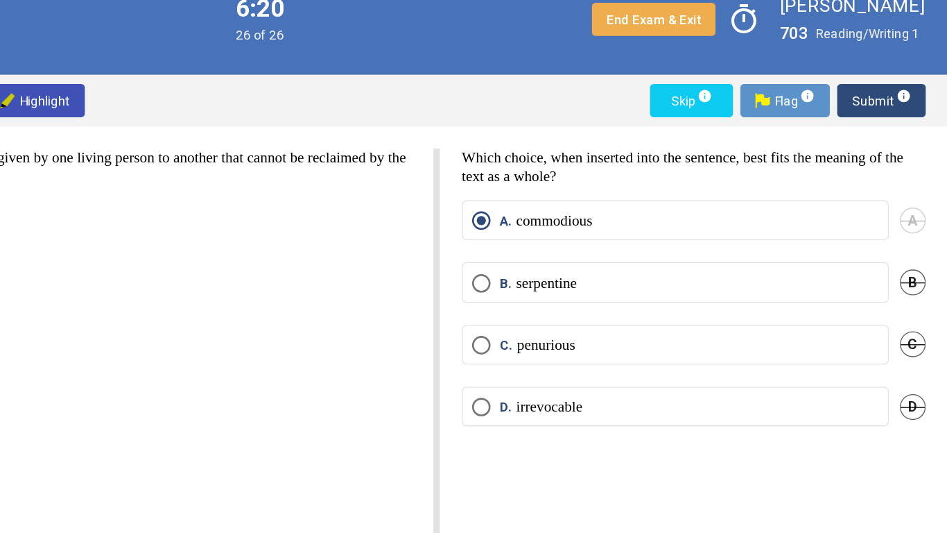
click at [891, 104] on span "Submit info" at bounding box center [897, 102] width 44 height 25
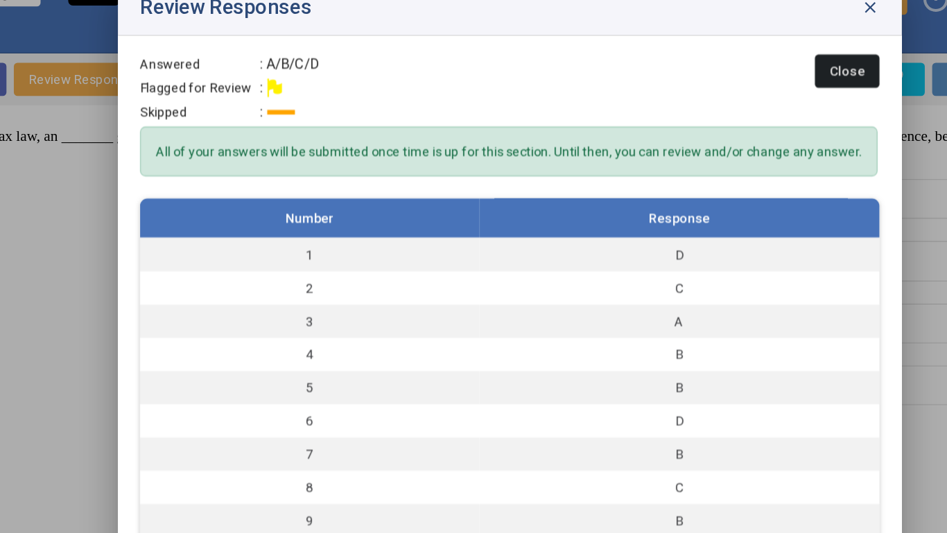
click at [746, 49] on span "close" at bounding box center [745, 49] width 14 height 14
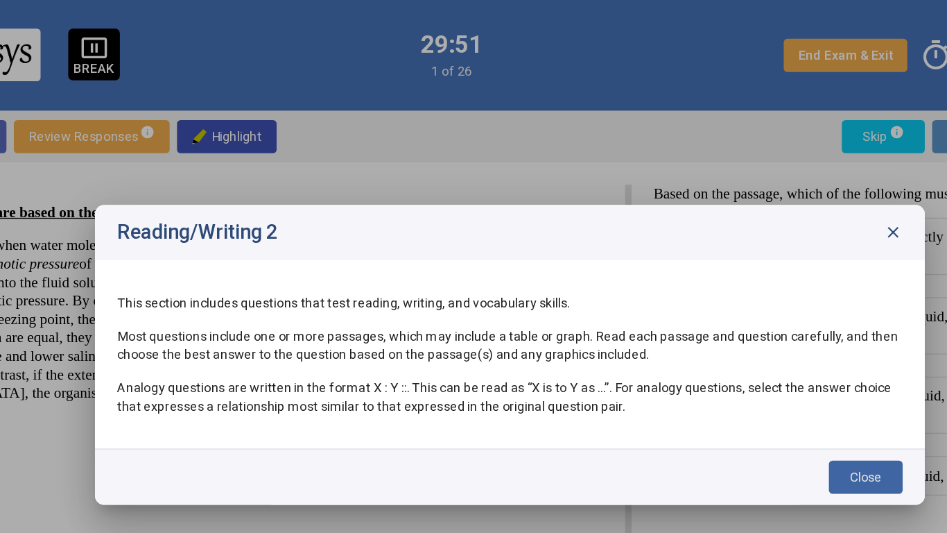
click at [730, 353] on span "Close" at bounding box center [742, 358] width 24 height 11
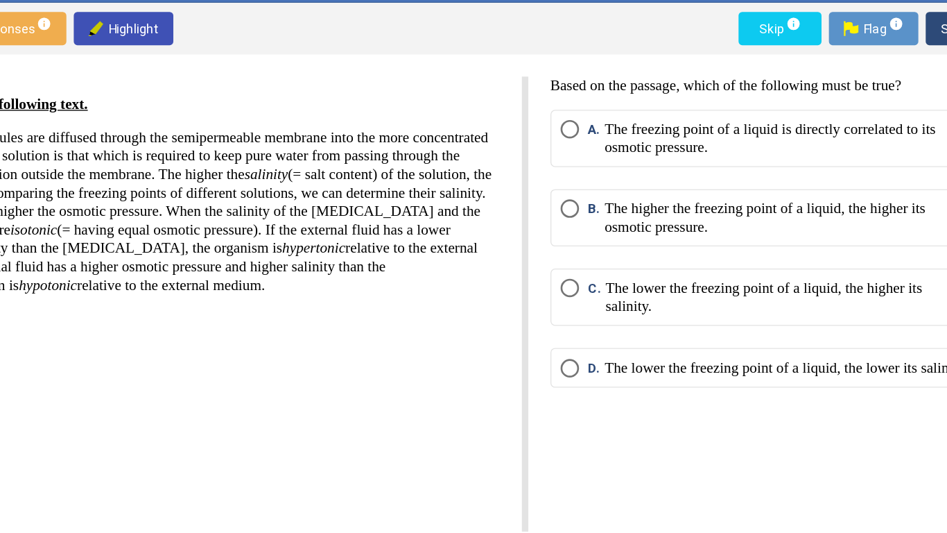
click at [825, 293] on p "The lower the freezing point of a liquid, the higher its salinity." at bounding box center [760, 305] width 272 height 28
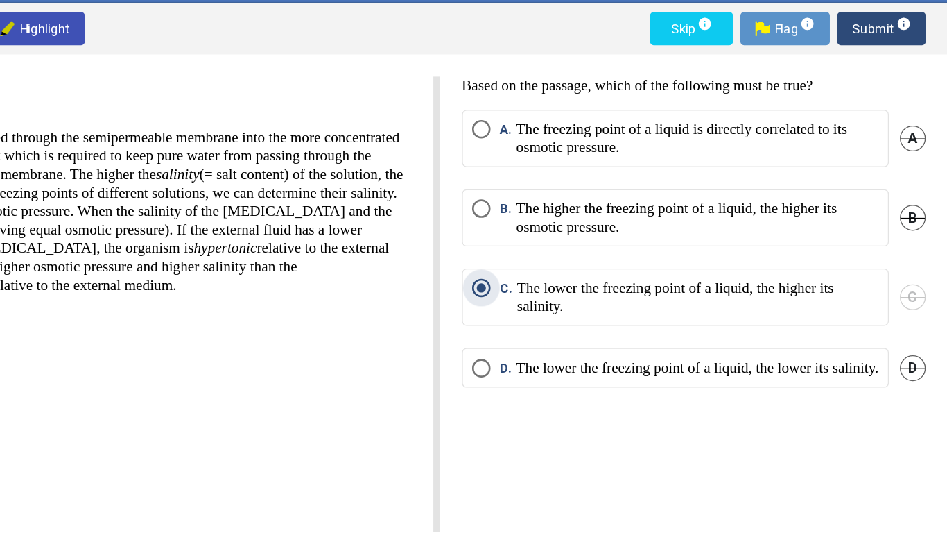
click at [895, 93] on span "Submit info" at bounding box center [897, 102] width 44 height 25
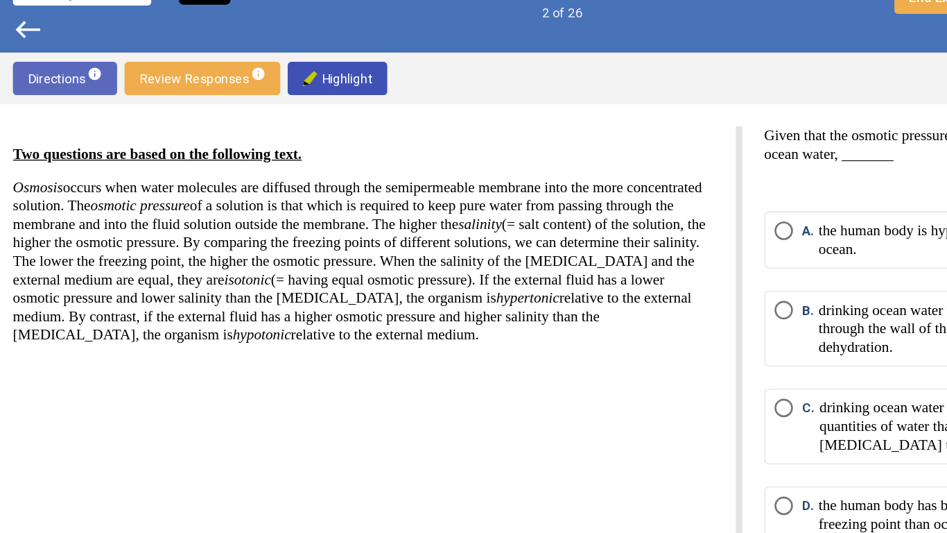
click at [411, 325] on div "Two questions are based on the following text. Osmosis occurs when water molecu…" at bounding box center [280, 233] width 527 height 189
click at [408, 327] on p at bounding box center [280, 321] width 527 height 14
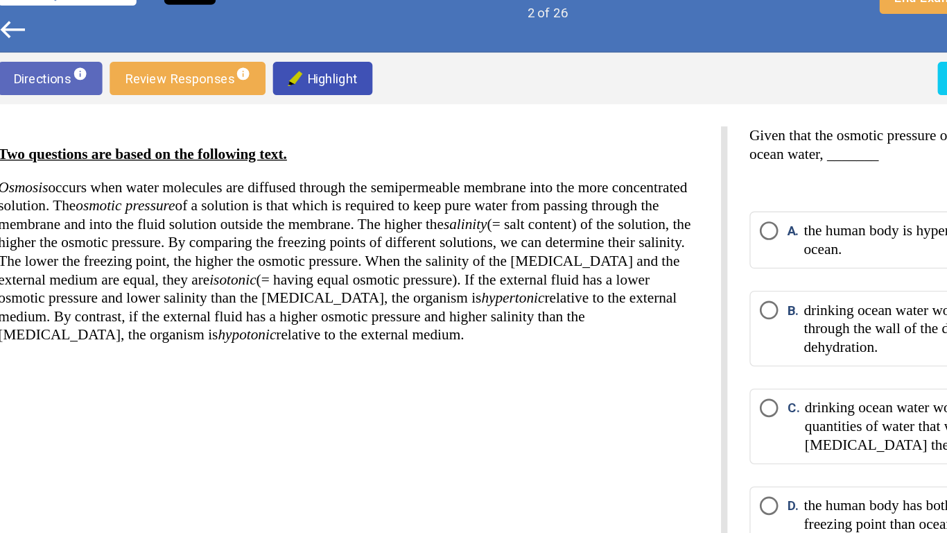
click at [392, 341] on div "Two questions are based on the following text. Osmosis occurs when water molecu…" at bounding box center [291, 310] width 549 height 342
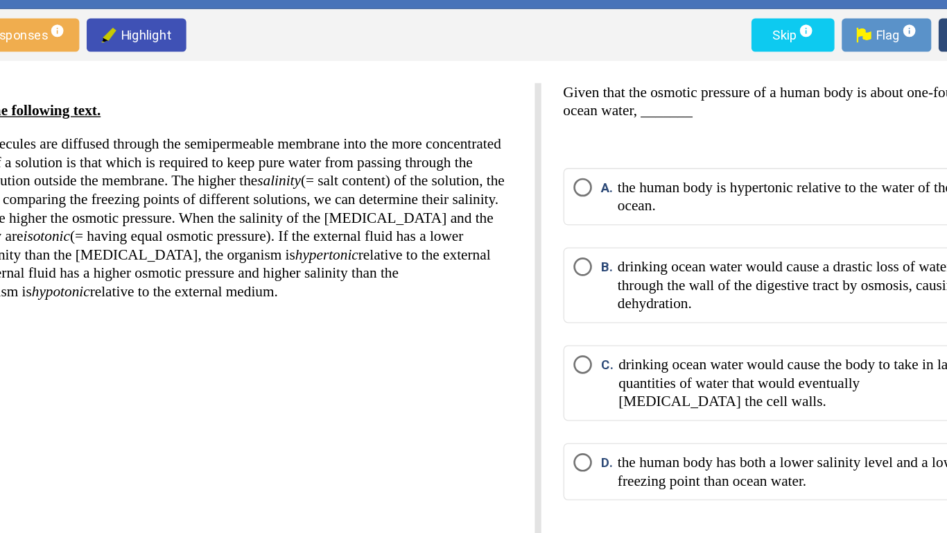
click at [438, 396] on div "Two questions are based on the following text. Osmosis occurs when water molecu…" at bounding box center [291, 310] width 549 height 342
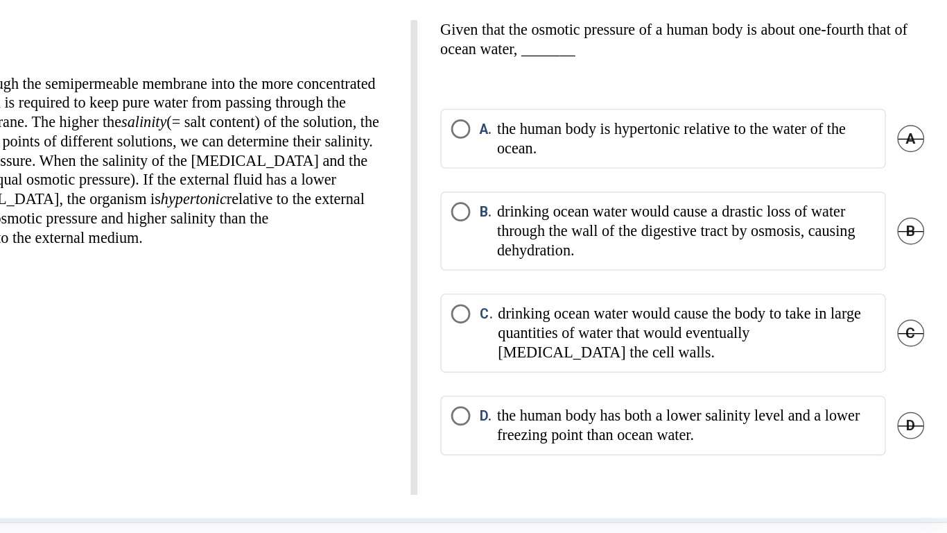
click at [655, 366] on p "drinking ocean water would cause the body to take in large quantities of water …" at bounding box center [760, 364] width 272 height 42
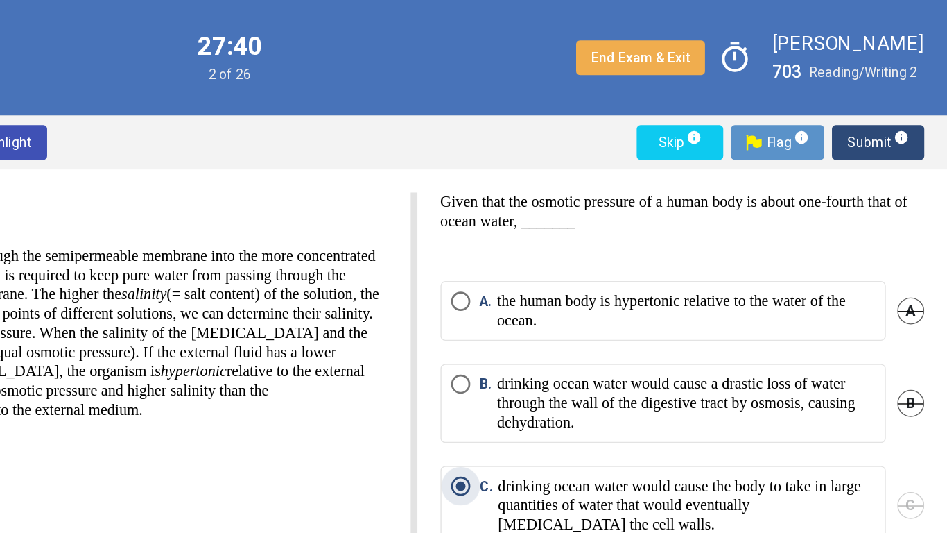
click at [881, 99] on span "Submit info" at bounding box center [897, 102] width 44 height 25
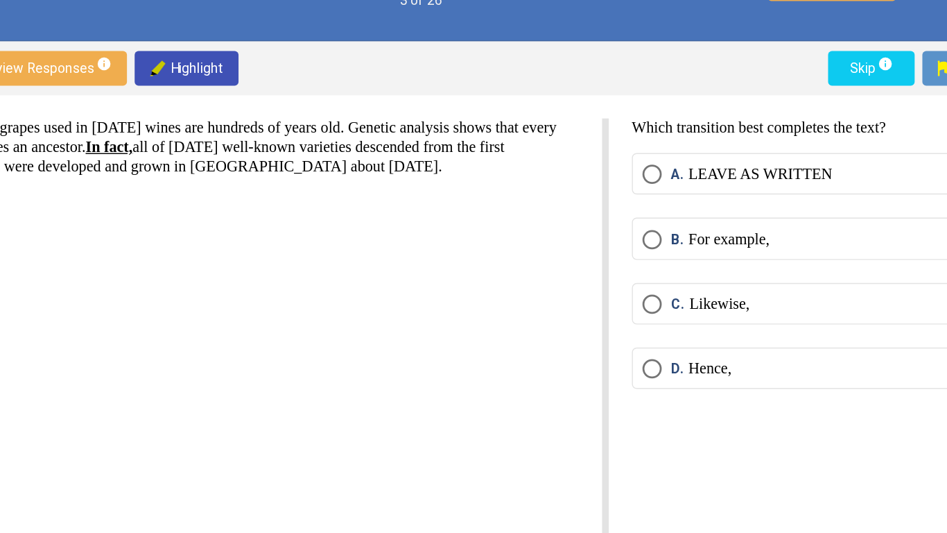
click at [637, 223] on p "For example," at bounding box center [652, 226] width 58 height 14
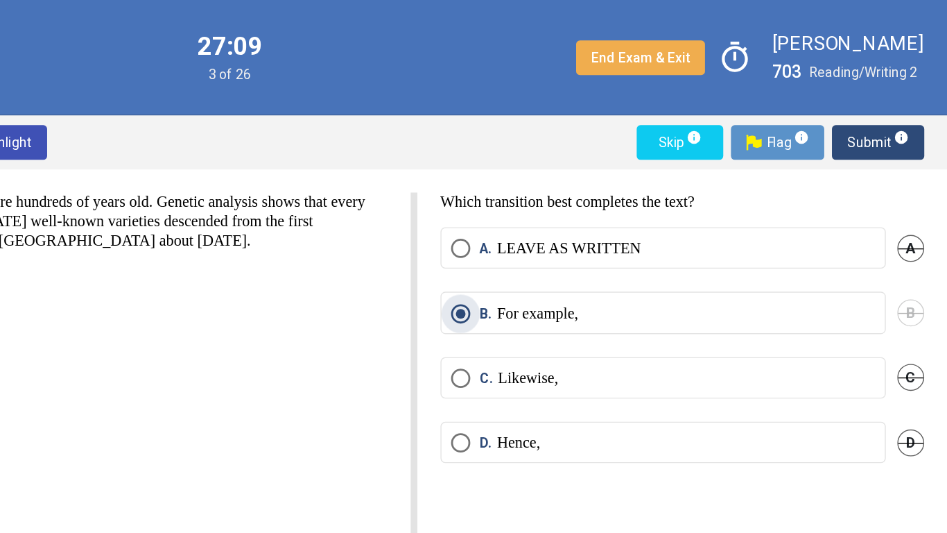
click at [881, 104] on span "Submit info" at bounding box center [897, 102] width 44 height 25
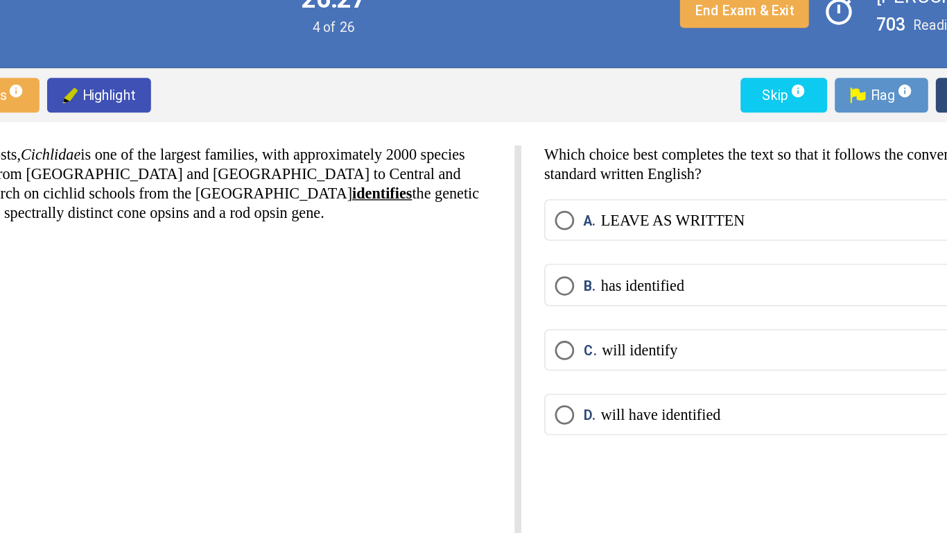
click at [719, 241] on label "B. has identified" at bounding box center [743, 240] width 306 height 14
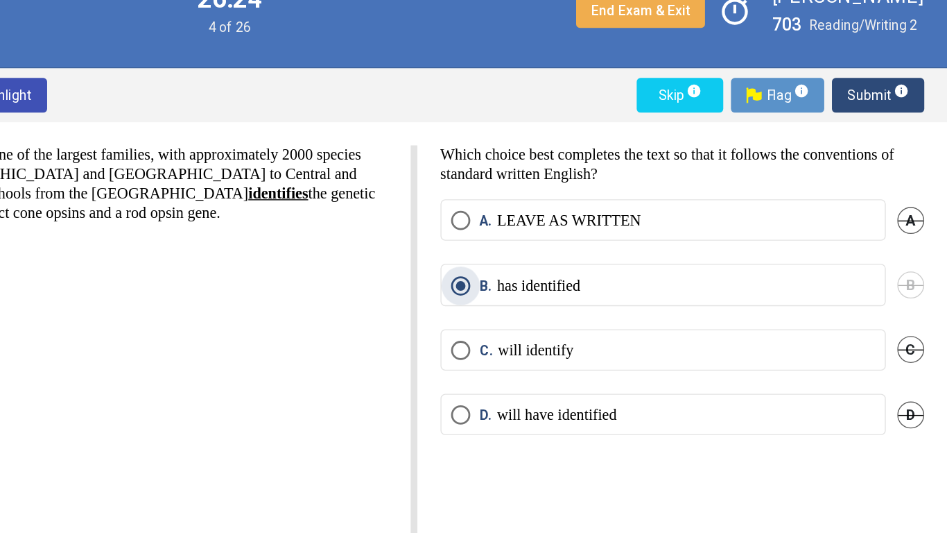
click at [888, 98] on span "Submit info" at bounding box center [897, 102] width 44 height 25
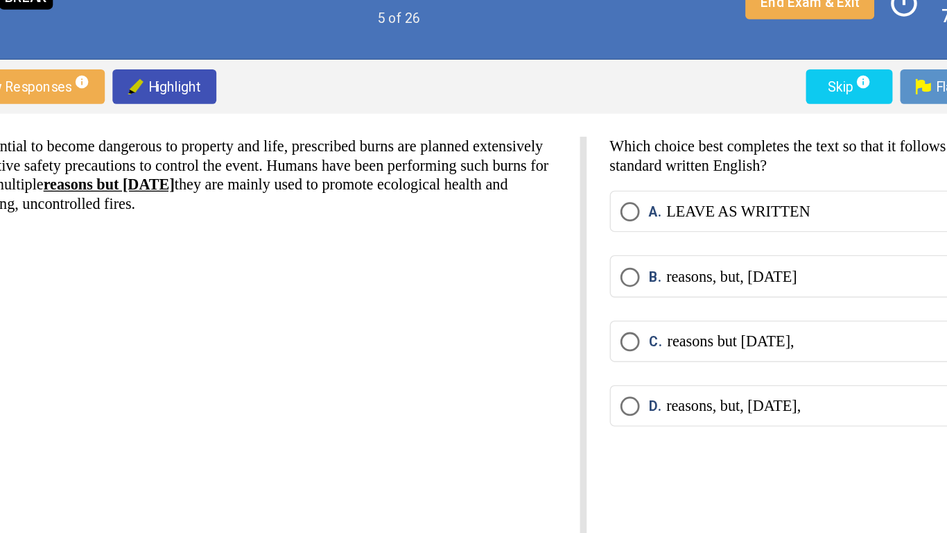
click at [713, 281] on p "reasons but [DATE]," at bounding box center [670, 287] width 92 height 14
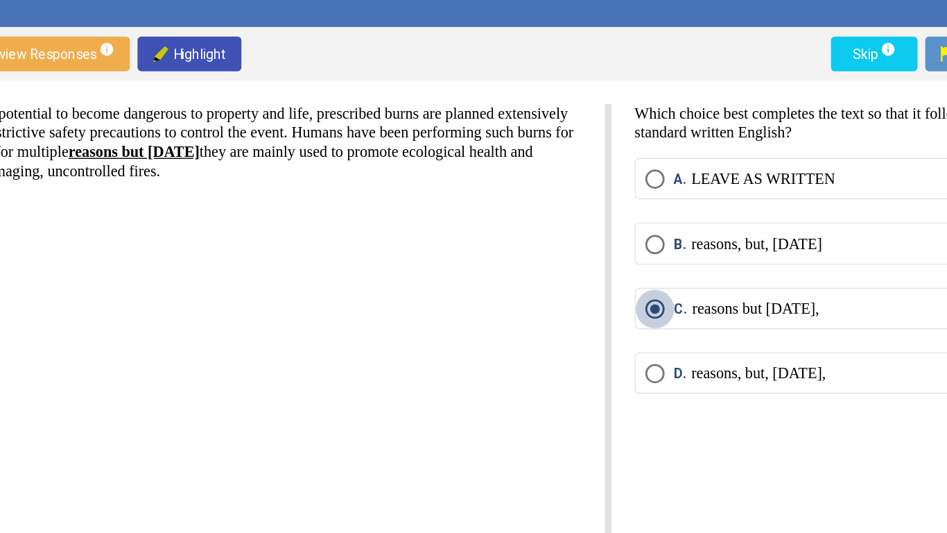
click at [696, 289] on p "reasons but [DATE]," at bounding box center [670, 287] width 92 height 14
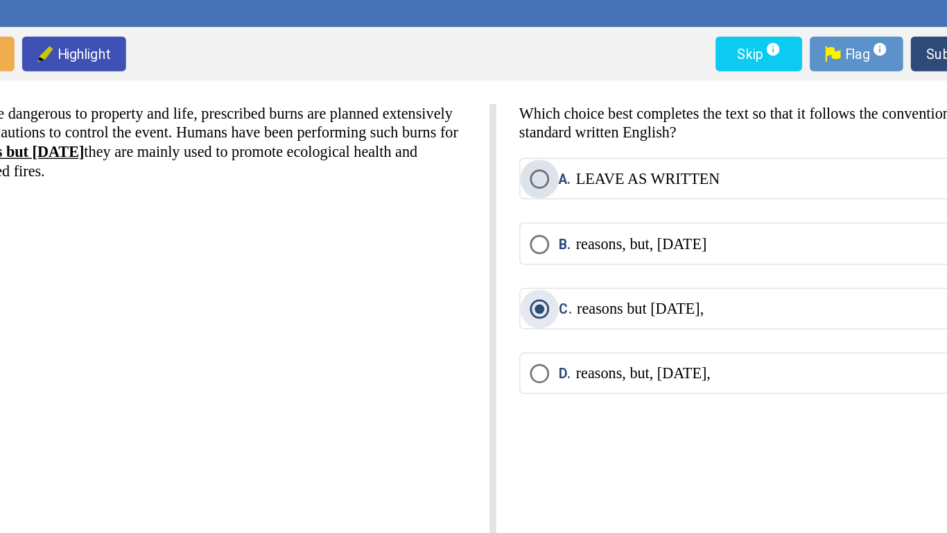
click at [753, 190] on label "A. LEAVE AS WRITTEN" at bounding box center [743, 193] width 306 height 14
click at [882, 98] on span "Submit info" at bounding box center [897, 102] width 44 height 25
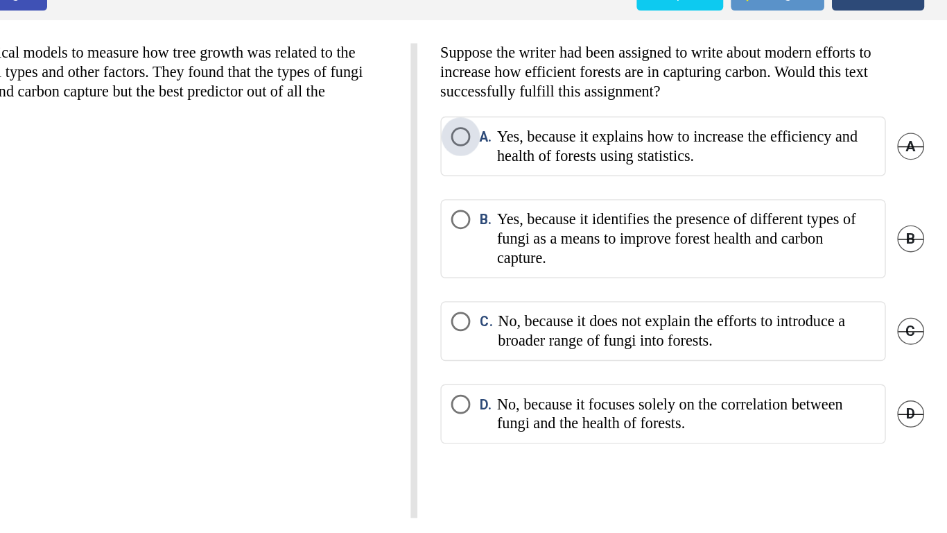
click at [689, 212] on p "Yes, because it explains how to increase the efficiency and health of forests u…" at bounding box center [759, 213] width 273 height 28
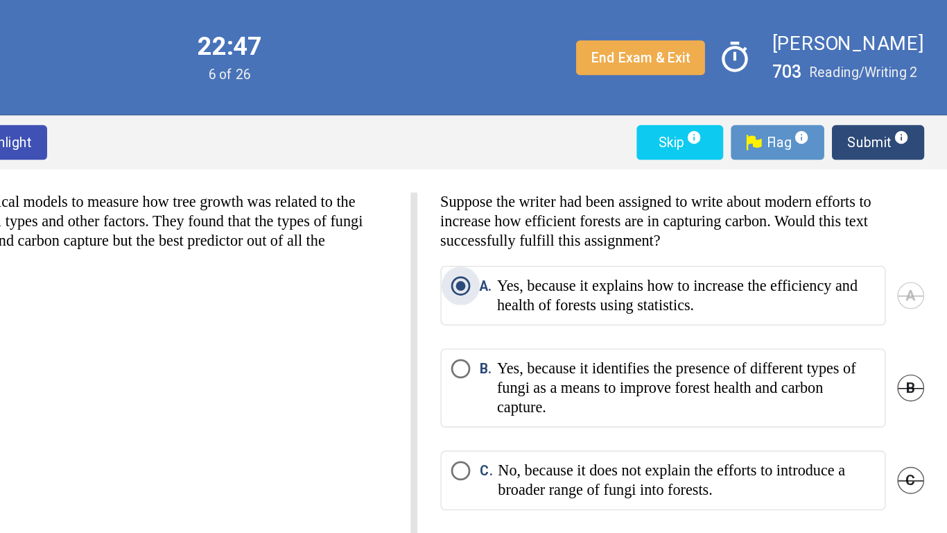
click at [884, 107] on span "Submit info" at bounding box center [897, 102] width 44 height 25
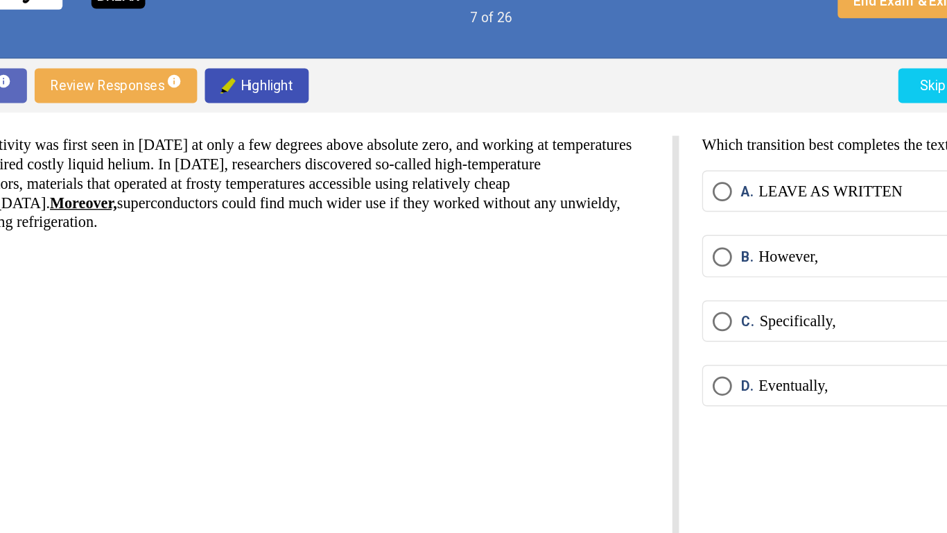
click at [660, 232] on p "However," at bounding box center [644, 226] width 43 height 14
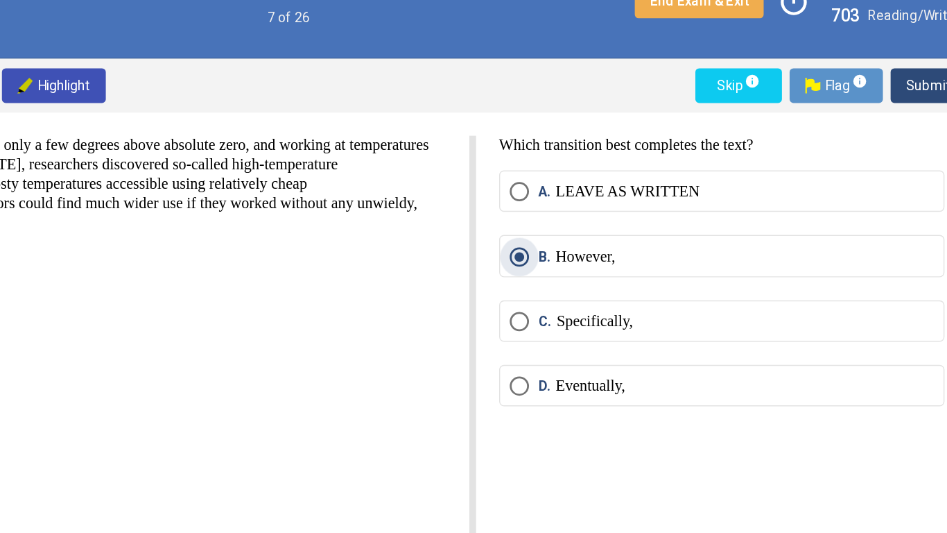
click at [886, 103] on span "Submit info" at bounding box center [897, 102] width 44 height 25
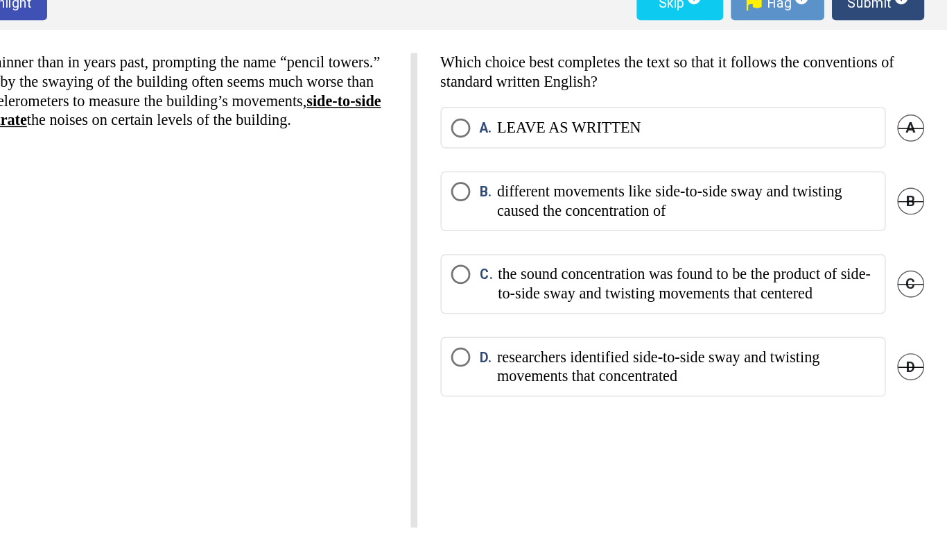
click at [755, 317] on p "the sound concentration was found to be the product of side-to-side sway and tw…" at bounding box center [760, 305] width 272 height 28
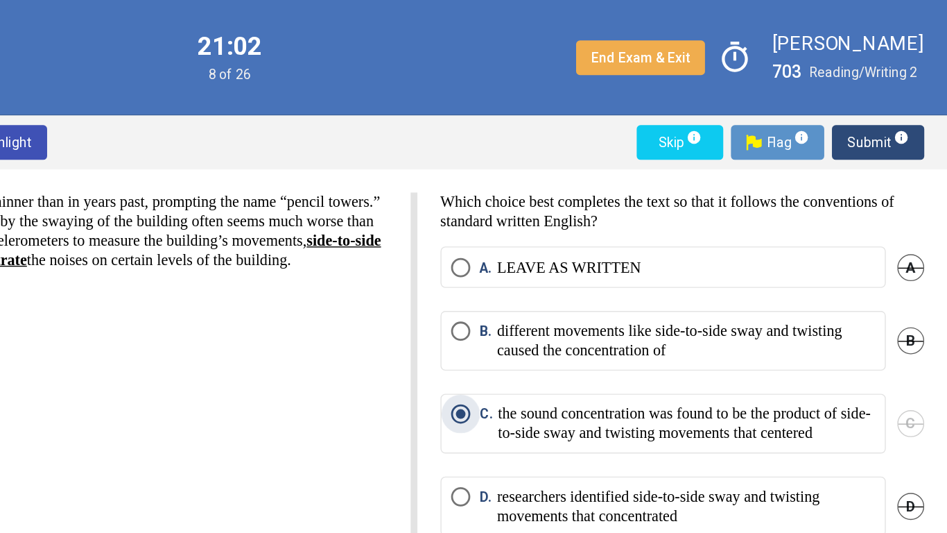
click at [893, 97] on span "Submit info" at bounding box center [897, 102] width 44 height 25
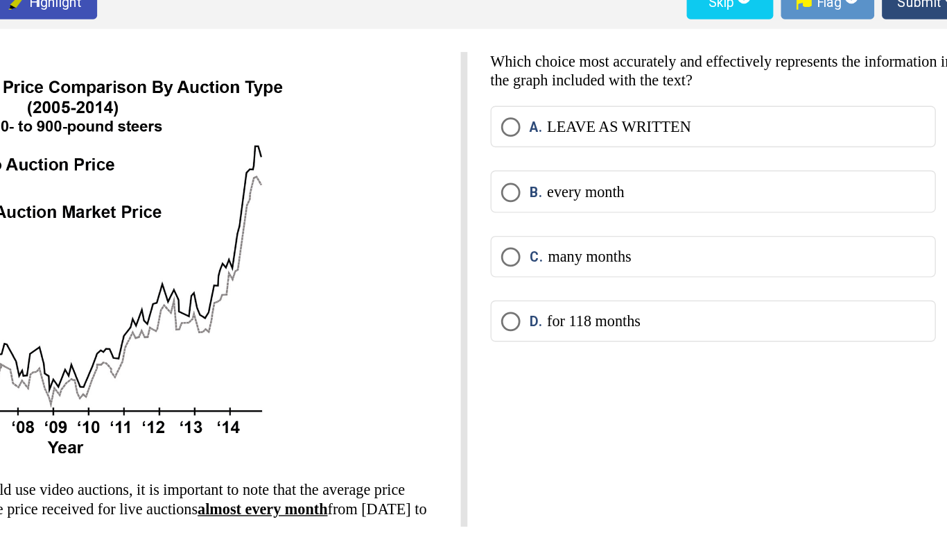
scroll to position [54, 0]
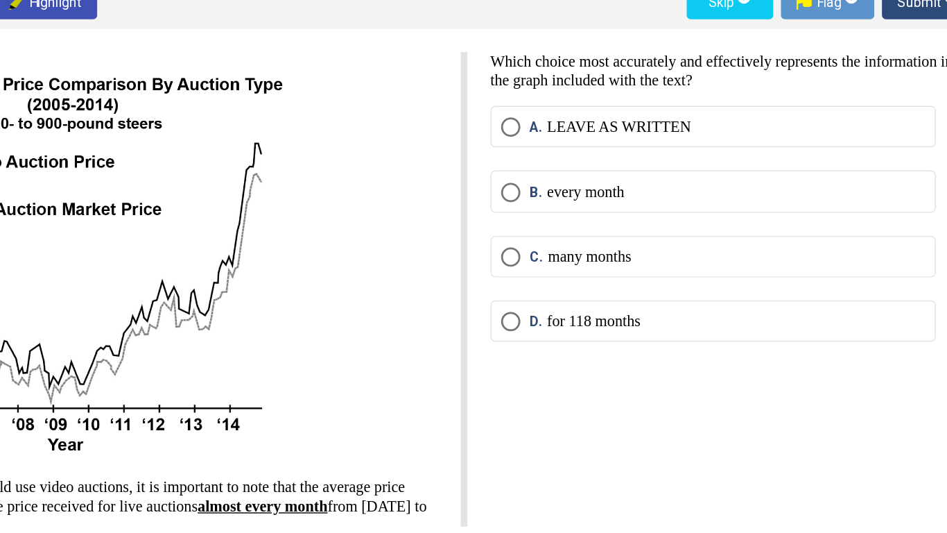
click at [665, 195] on p "LEAVE AS WRITTEN" at bounding box center [675, 193] width 104 height 14
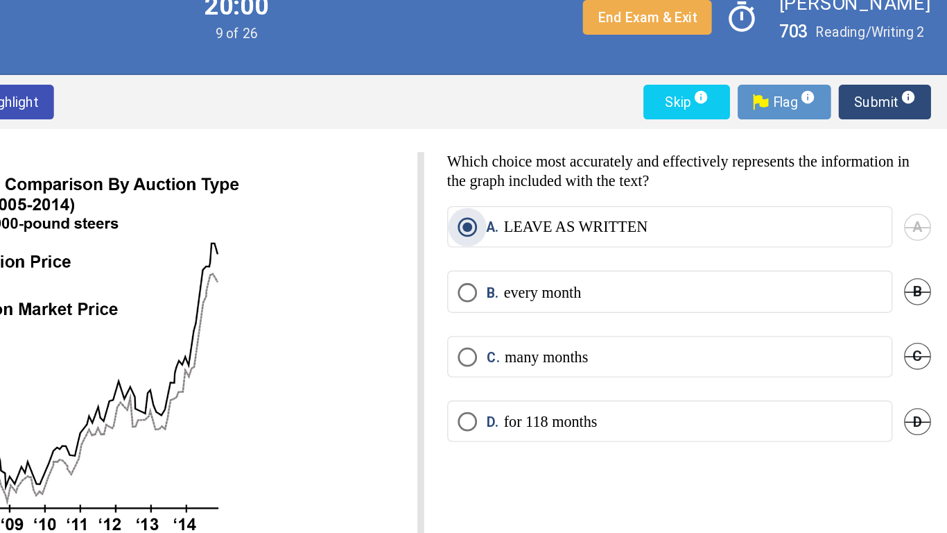
click at [893, 105] on span "Submit info" at bounding box center [897, 102] width 44 height 25
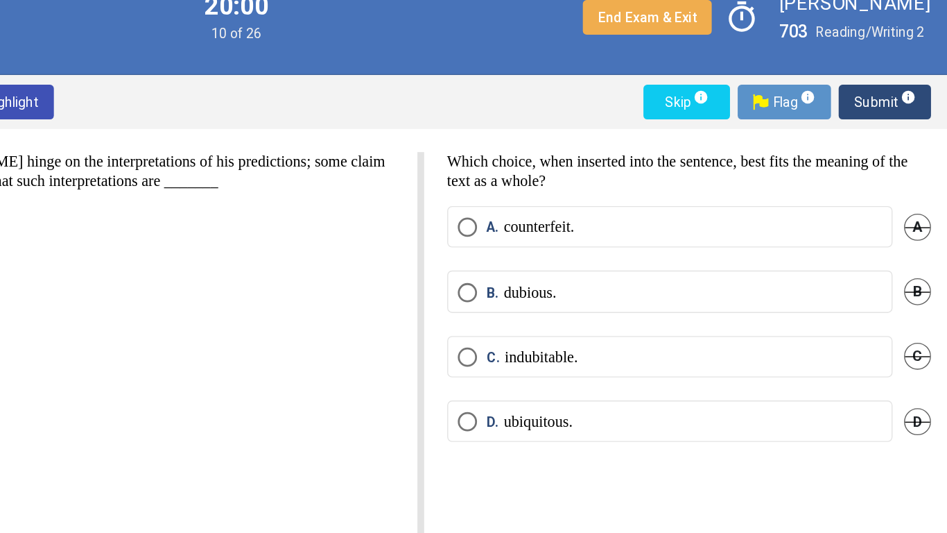
scroll to position [0, 0]
click at [793, 122] on div "The debates about the clairvoyance of [PERSON_NAME] hinge on the interpretation…" at bounding box center [473, 309] width 947 height 375
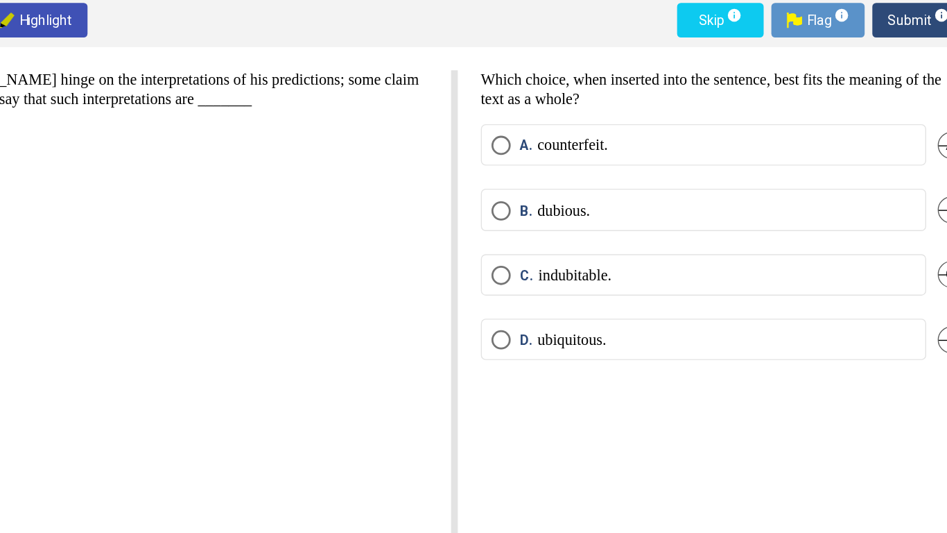
click at [622, 396] on div "Which choice, when inserted into the sentence, best fits the meaning of the tex…" at bounding box center [748, 310] width 366 height 342
click at [611, 291] on span "C." at bounding box center [616, 287] width 13 height 14
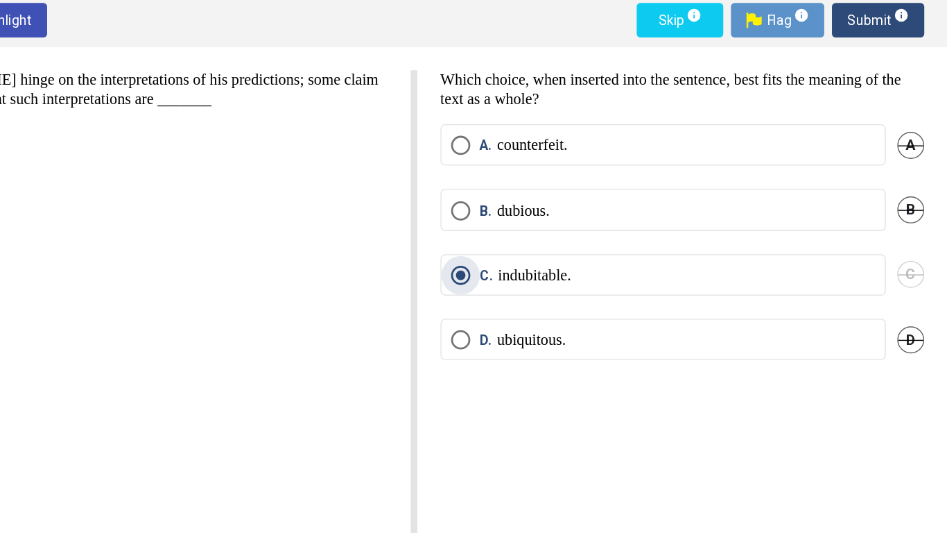
click at [897, 105] on span "Submit info" at bounding box center [897, 102] width 44 height 25
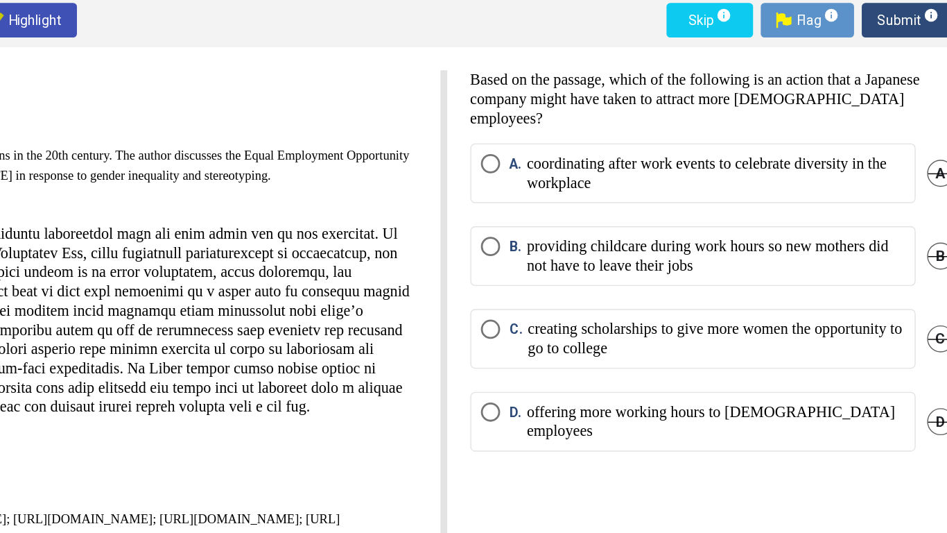
scroll to position [1, 0]
click at [806, 268] on p "providing childcare during work hours so new mothers did not have to leave thei…" at bounding box center [759, 273] width 273 height 28
click at [881, 94] on span "Submit info" at bounding box center [897, 102] width 44 height 25
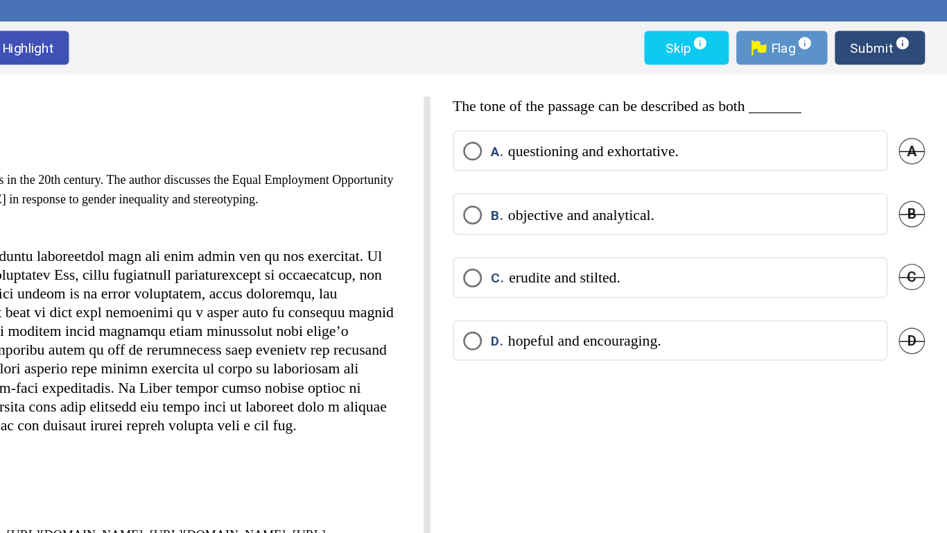
scroll to position [0, 0]
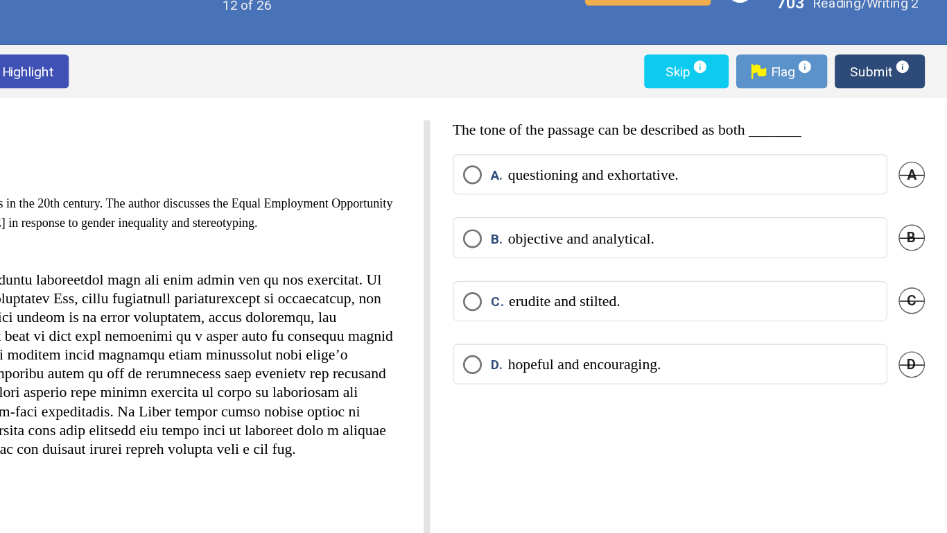
click at [736, 316] on p "hopeful and encouraging." at bounding box center [679, 319] width 113 height 14
click at [879, 113] on span "Submit info" at bounding box center [897, 102] width 44 height 25
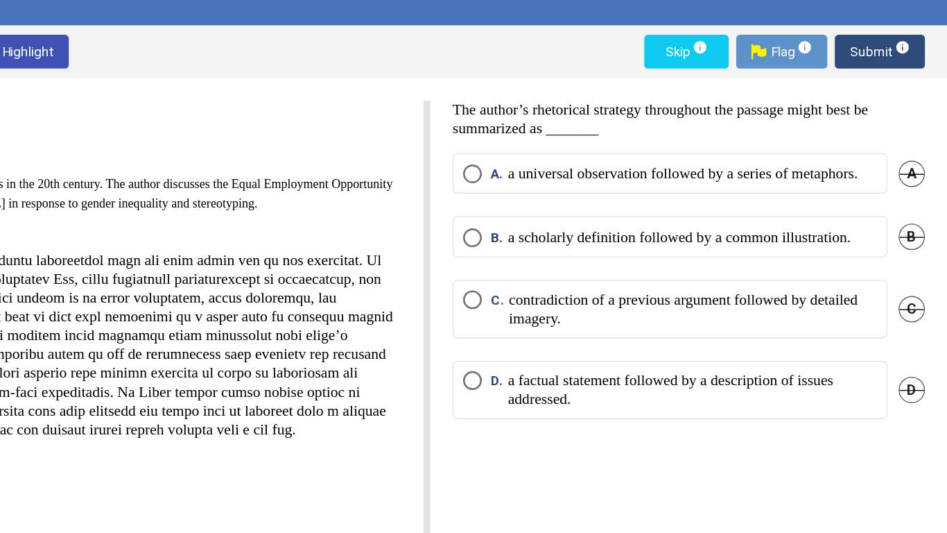
click at [788, 365] on p "a factual statement followed by a description of issues addressed." at bounding box center [759, 352] width 273 height 28
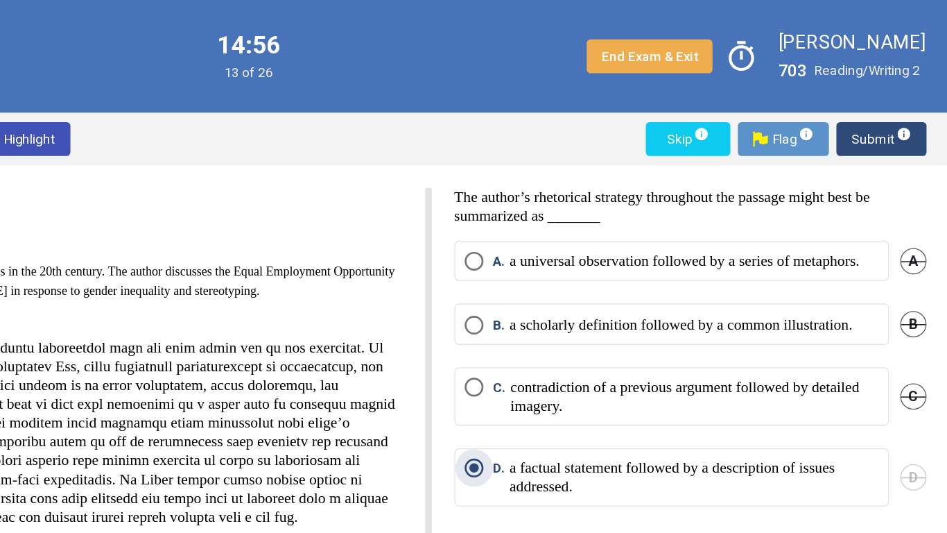
click at [888, 100] on span "Submit info" at bounding box center [897, 102] width 44 height 25
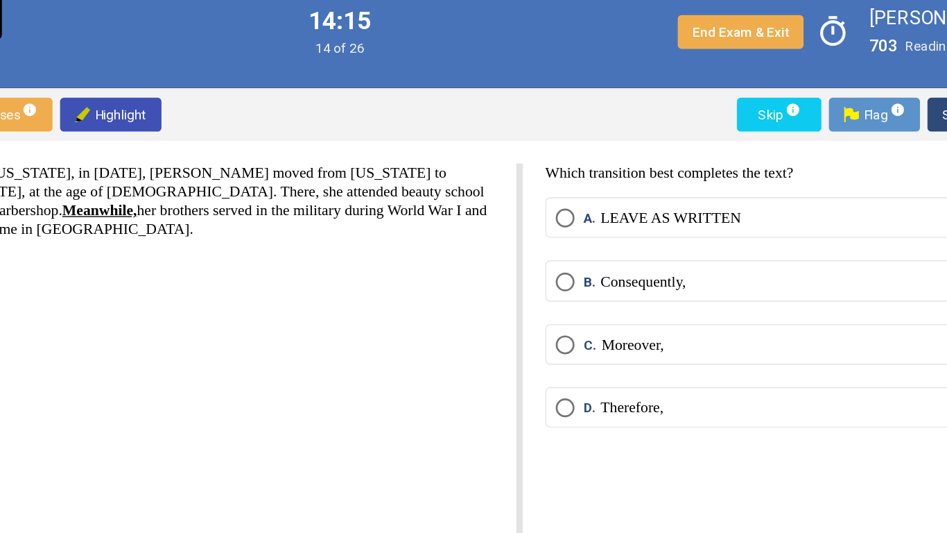
click at [719, 173] on p "LEAVE AS WRITTEN" at bounding box center [675, 179] width 104 height 14
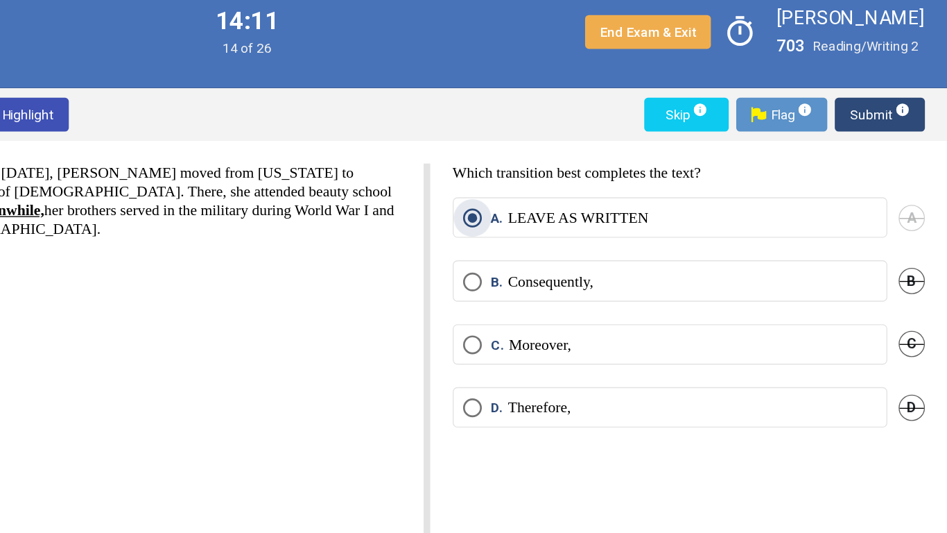
click at [883, 106] on span "Submit info" at bounding box center [897, 102] width 44 height 25
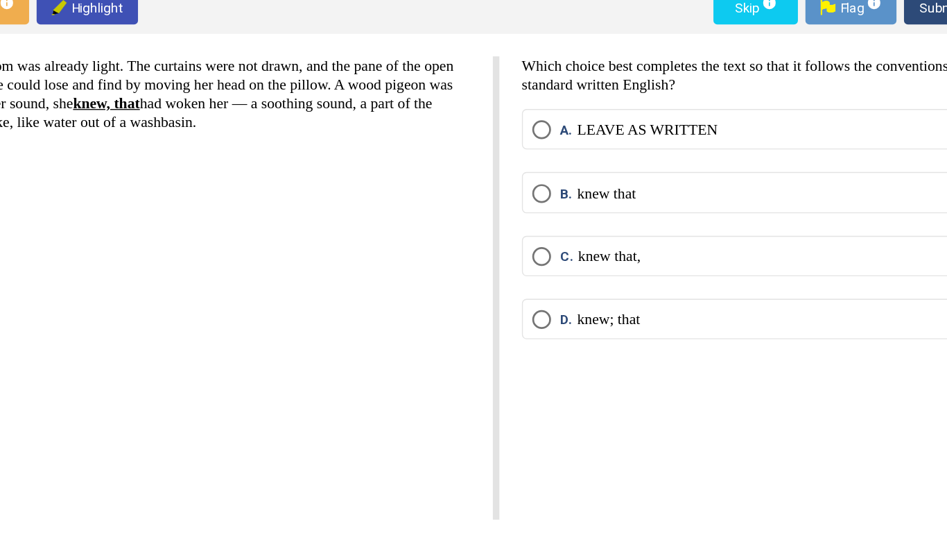
click at [696, 227] on mat-radio-button "B. knew that" at bounding box center [742, 239] width 321 height 30
click at [724, 234] on label "B. knew that" at bounding box center [743, 240] width 306 height 14
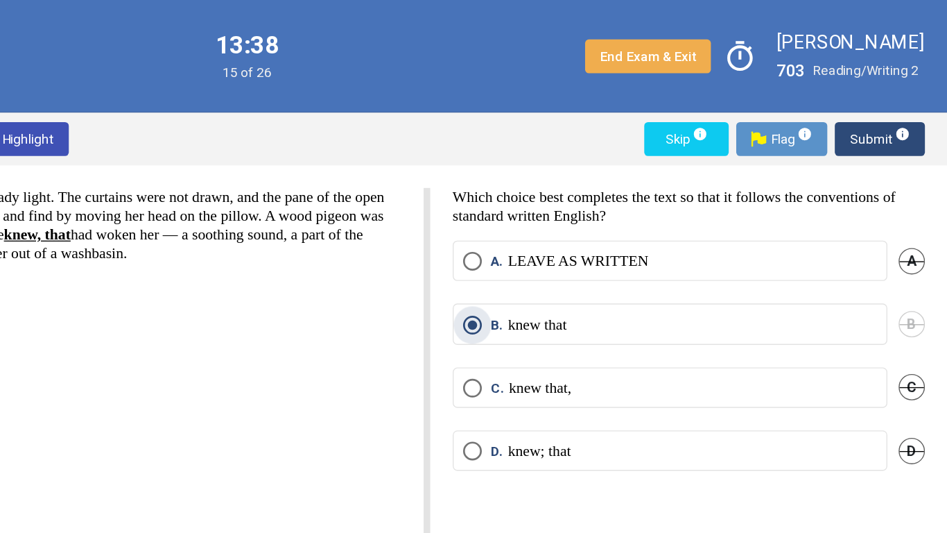
click at [897, 95] on span "Submit info" at bounding box center [897, 102] width 44 height 25
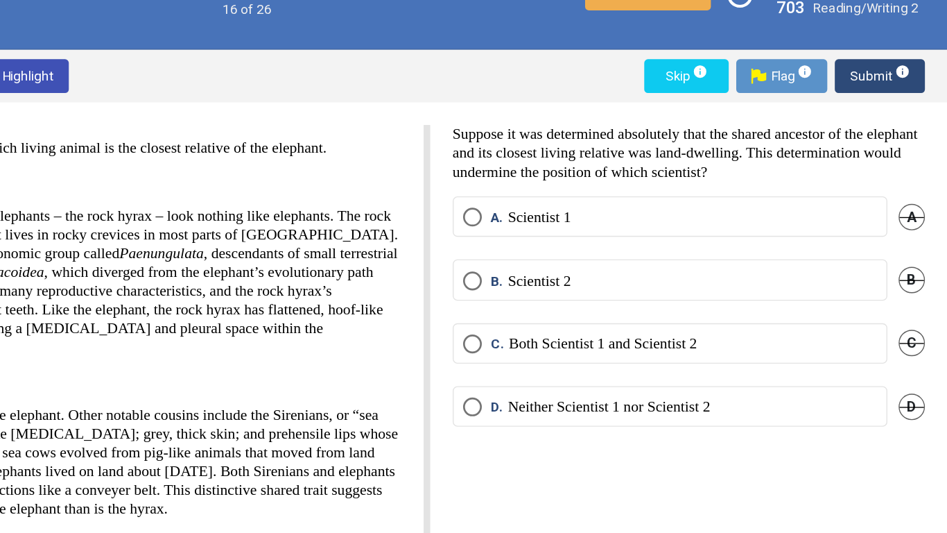
click at [719, 212] on label "A. Scientist 1" at bounding box center [743, 207] width 306 height 14
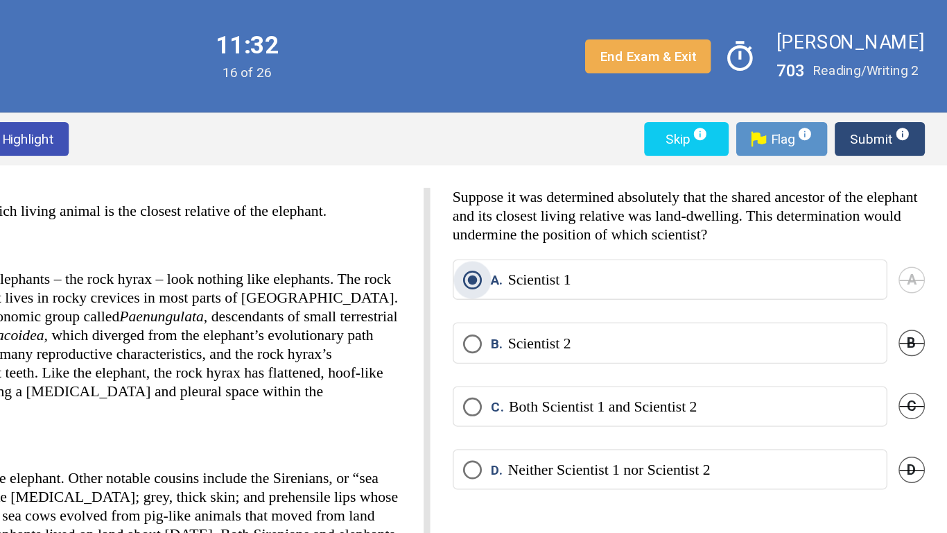
click at [882, 108] on span "Submit info" at bounding box center [897, 102] width 44 height 25
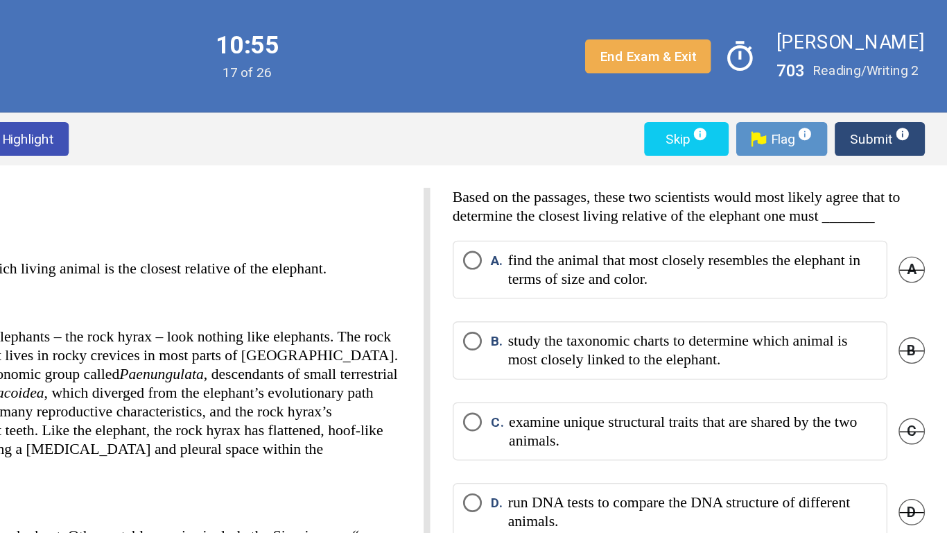
click at [639, 326] on p "examine unique structural traits that are shared by the two animals." at bounding box center [760, 318] width 272 height 28
click at [879, 104] on span "Submit info" at bounding box center [897, 102] width 44 height 25
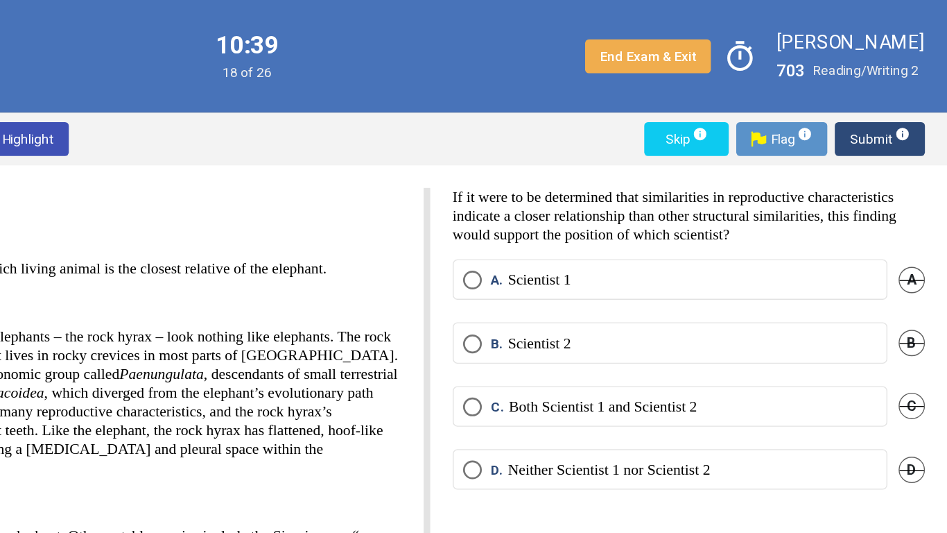
click at [778, 204] on label "A. Scientist 1" at bounding box center [743, 207] width 306 height 14
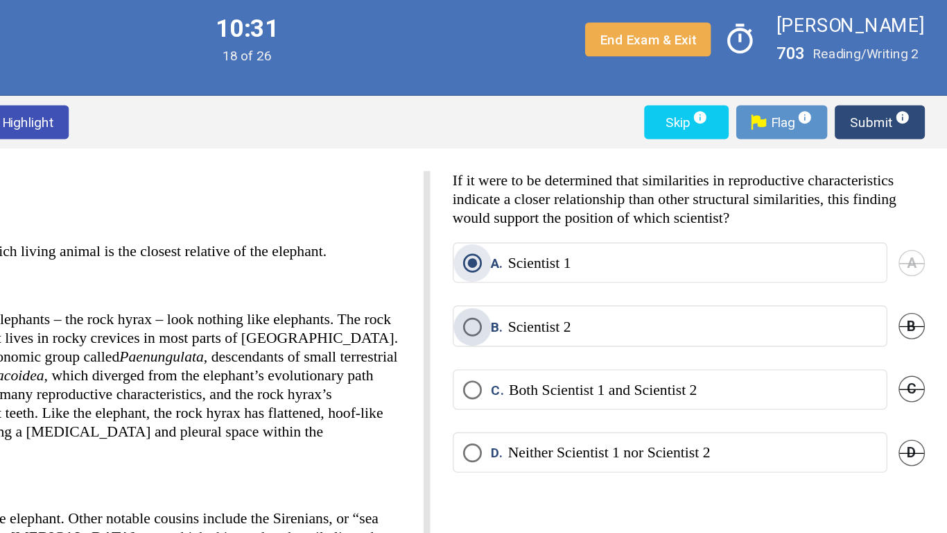
click at [790, 259] on label "B. Scientist 2" at bounding box center [743, 254] width 306 height 14
click at [813, 306] on label "C. Both Scientist 1 and Scientist 2" at bounding box center [743, 300] width 306 height 14
click at [890, 101] on span "Submit info" at bounding box center [897, 102] width 44 height 25
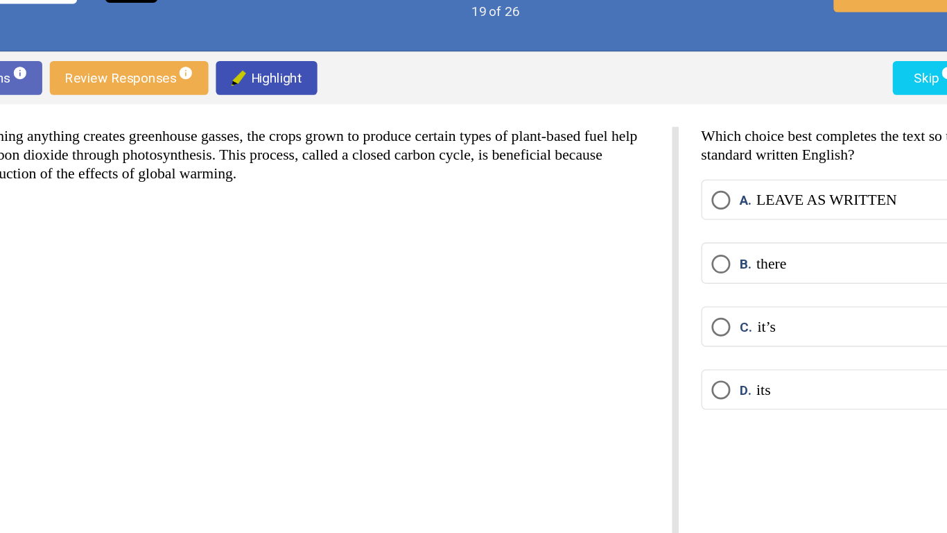
click at [670, 196] on p "LEAVE AS WRITTEN" at bounding box center [675, 193] width 104 height 14
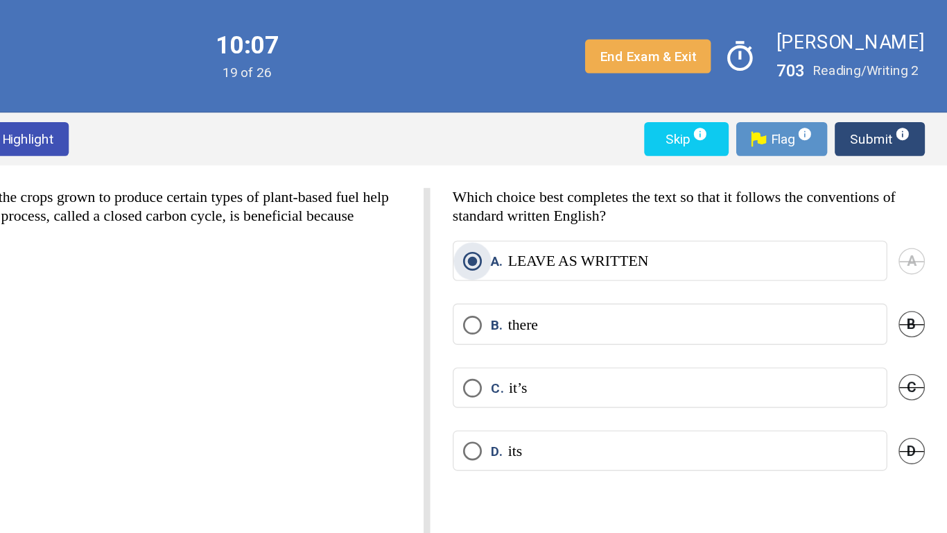
click at [884, 105] on span "Submit info" at bounding box center [897, 102] width 44 height 25
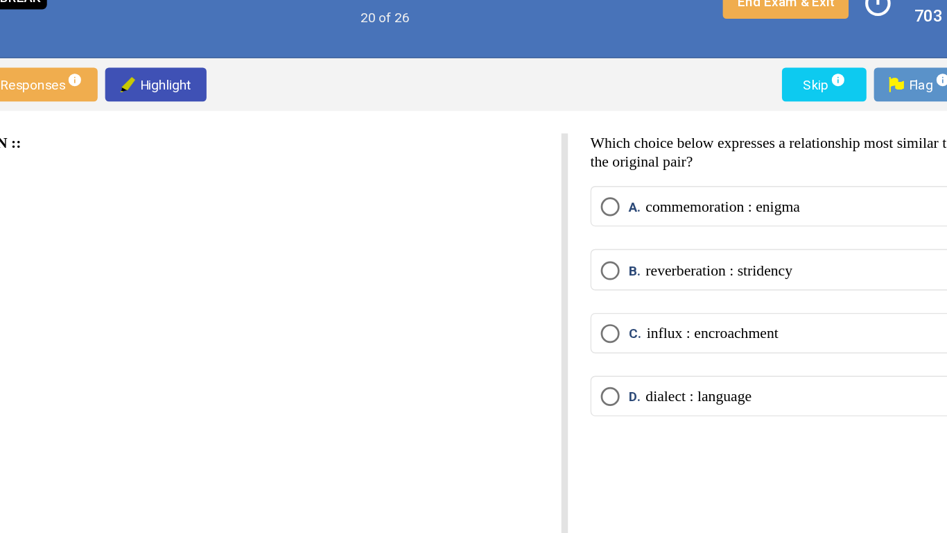
click at [731, 338] on label "D. dialect : language" at bounding box center [743, 333] width 306 height 14
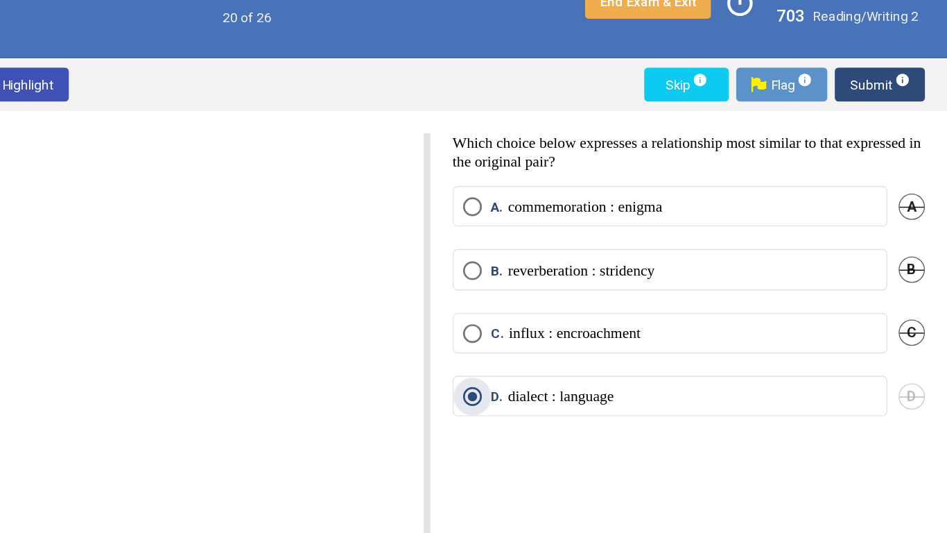
click at [893, 105] on span "Submit info" at bounding box center [897, 102] width 44 height 25
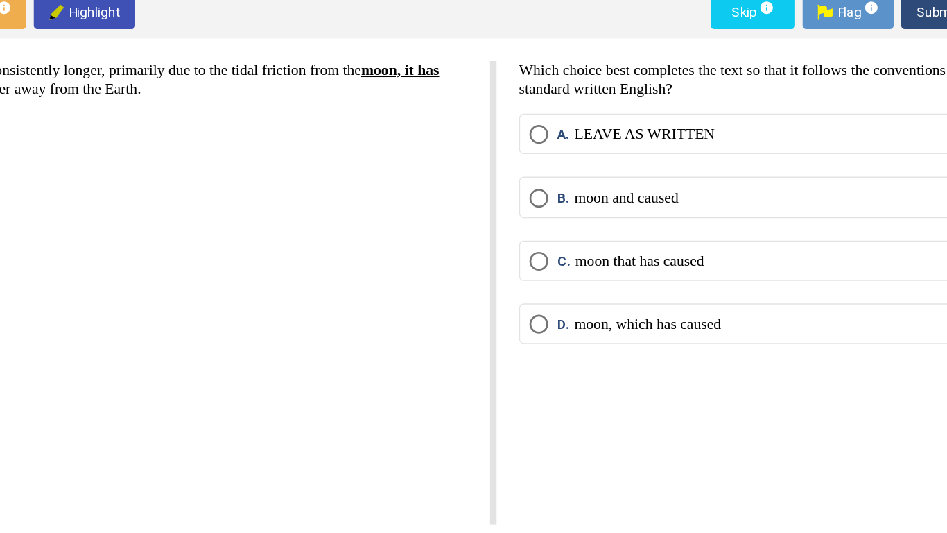
click at [722, 245] on label "[PERSON_NAME] and caused" at bounding box center [743, 240] width 306 height 14
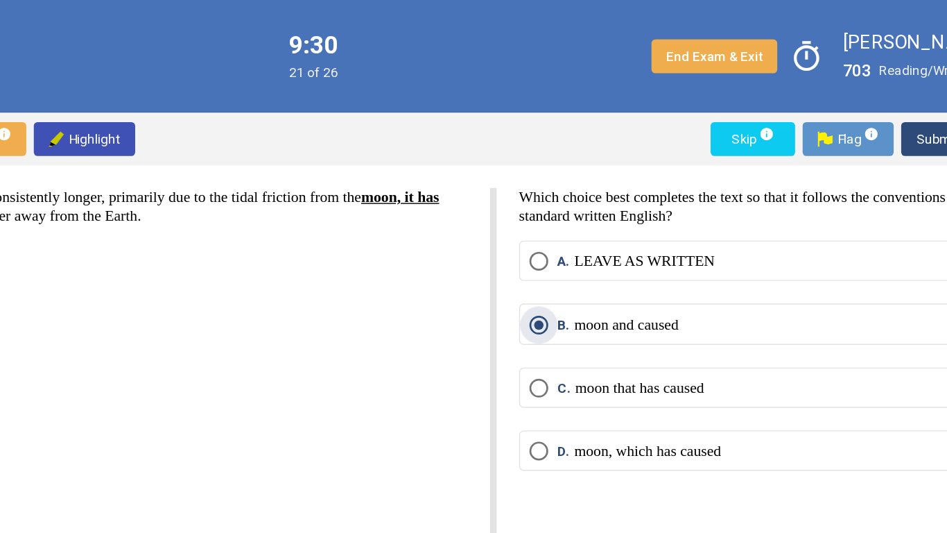
click at [879, 100] on span "Submit info" at bounding box center [897, 102] width 44 height 25
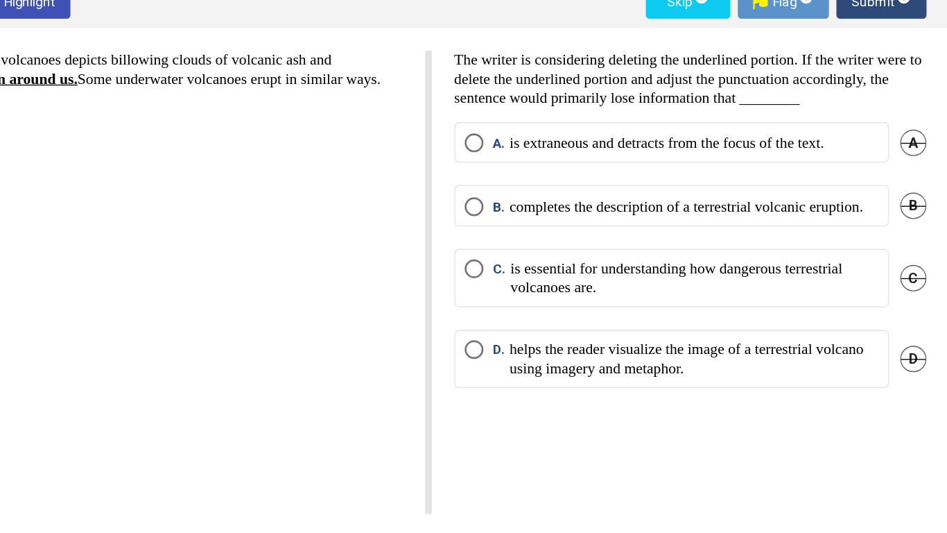
click at [728, 320] on p "is essential for understanding how dangerous terrestrial volcanoes are." at bounding box center [760, 307] width 272 height 28
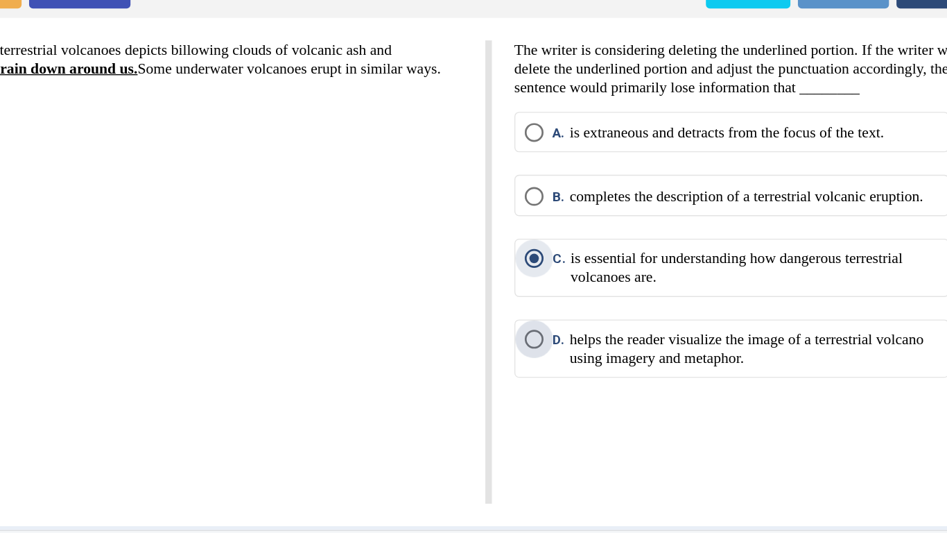
click at [645, 380] on p "helps the reader visualize the image of a terrestrial volcano using imagery and…" at bounding box center [759, 366] width 273 height 28
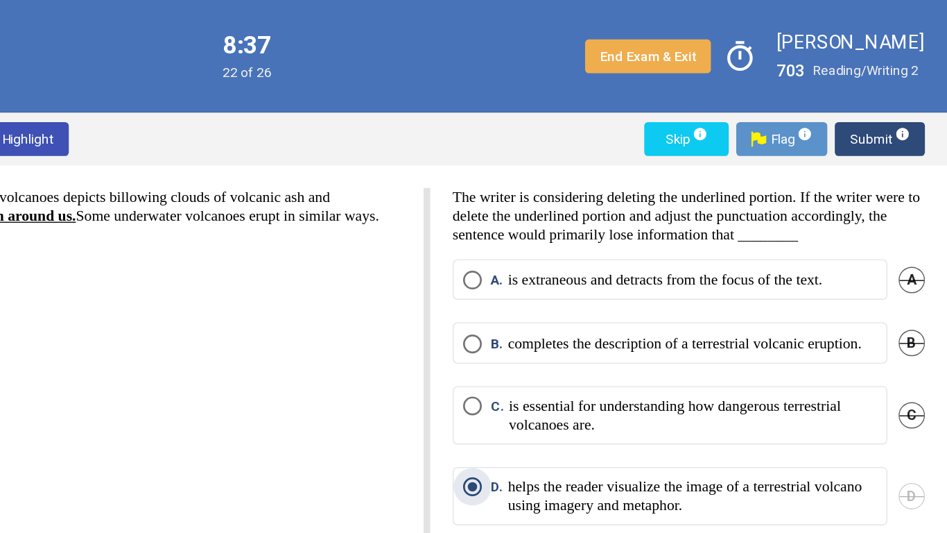
click at [884, 105] on span "Submit info" at bounding box center [897, 102] width 44 height 25
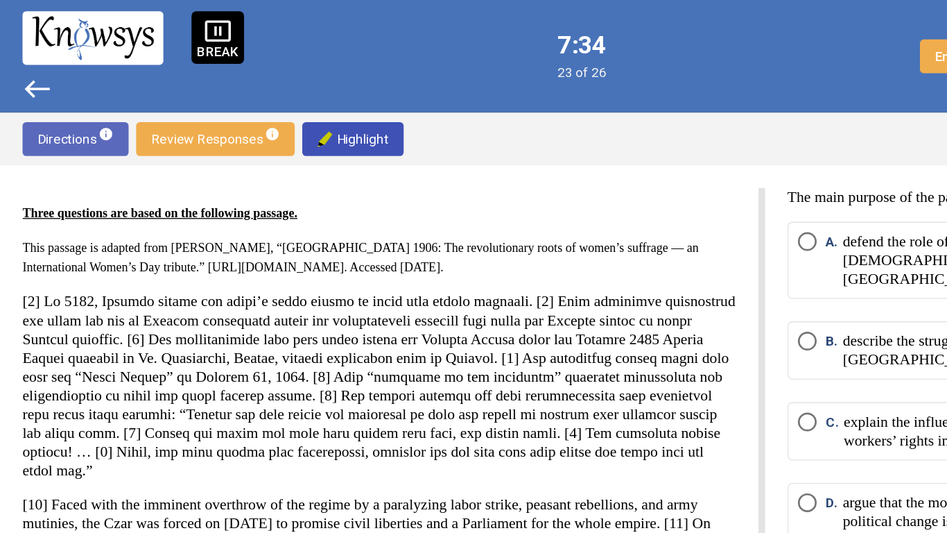
scroll to position [22, 0]
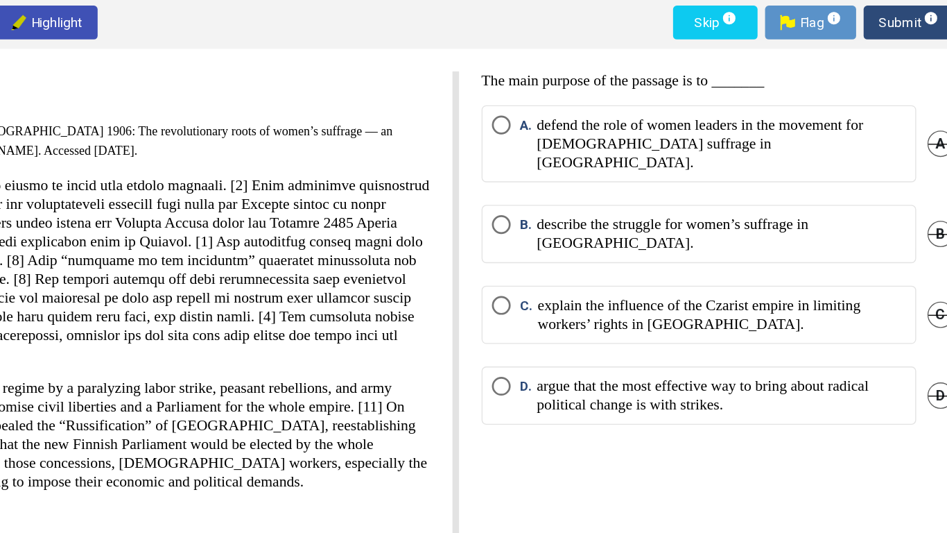
click at [753, 245] on p "describe the struggle for women’s suffrage in [GEOGRAPHIC_DATA]." at bounding box center [759, 259] width 273 height 28
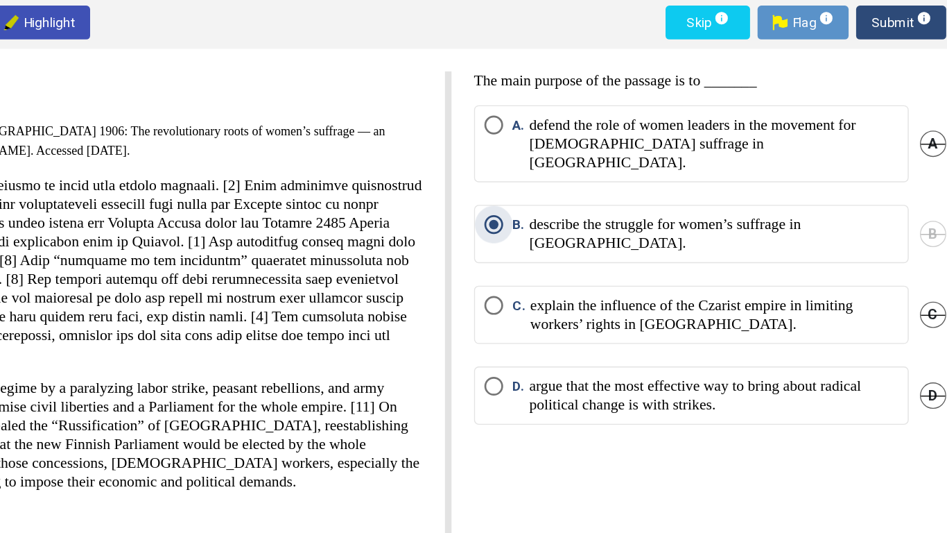
scroll to position [0, 0]
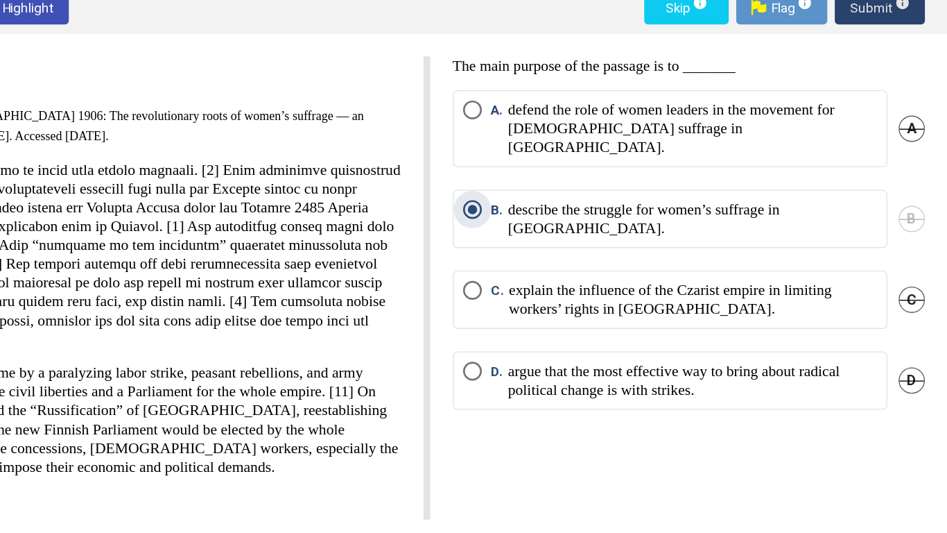
click at [882, 109] on span "Submit info" at bounding box center [897, 102] width 44 height 25
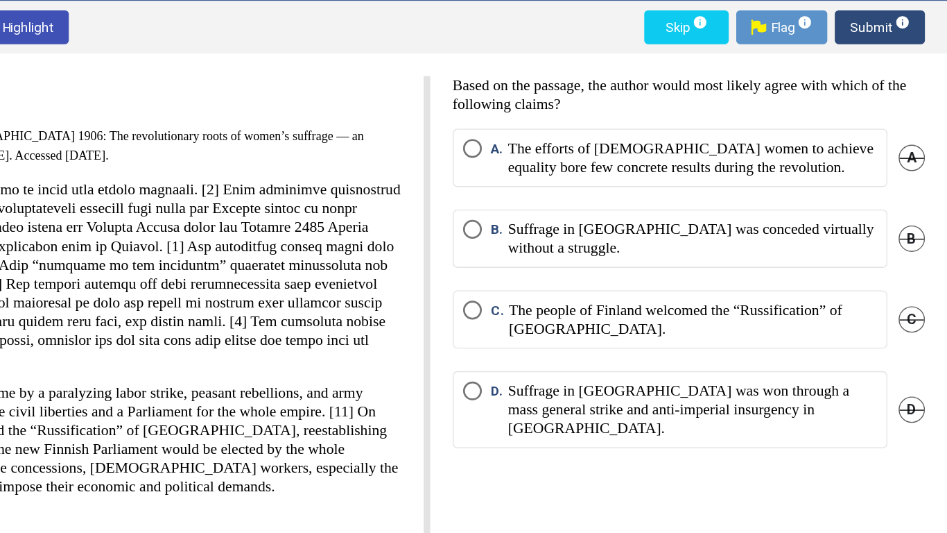
click at [721, 261] on p "Suffrage in [GEOGRAPHIC_DATA] was conceded virtually without a struggle." at bounding box center [759, 259] width 273 height 28
click at [894, 101] on span "Submit info" at bounding box center [897, 102] width 44 height 25
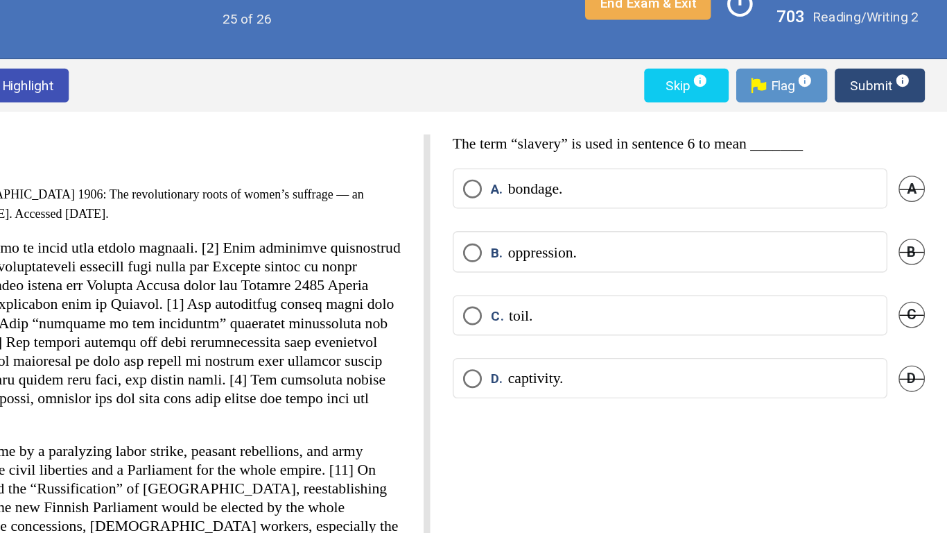
click at [630, 325] on p "captivity." at bounding box center [643, 319] width 41 height 14
click at [881, 95] on span "Submit info" at bounding box center [897, 102] width 44 height 25
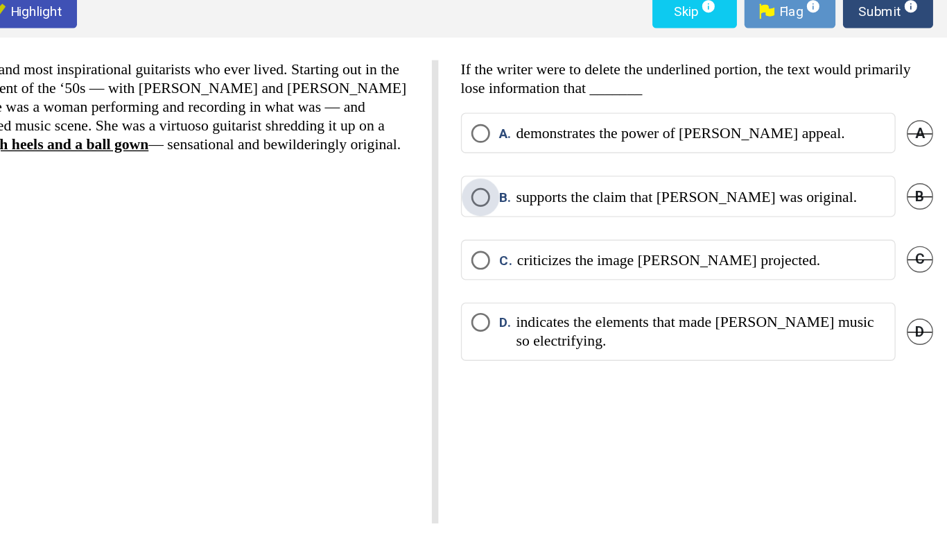
click at [699, 233] on p "supports the claim that [PERSON_NAME] was original." at bounding box center [749, 240] width 252 height 14
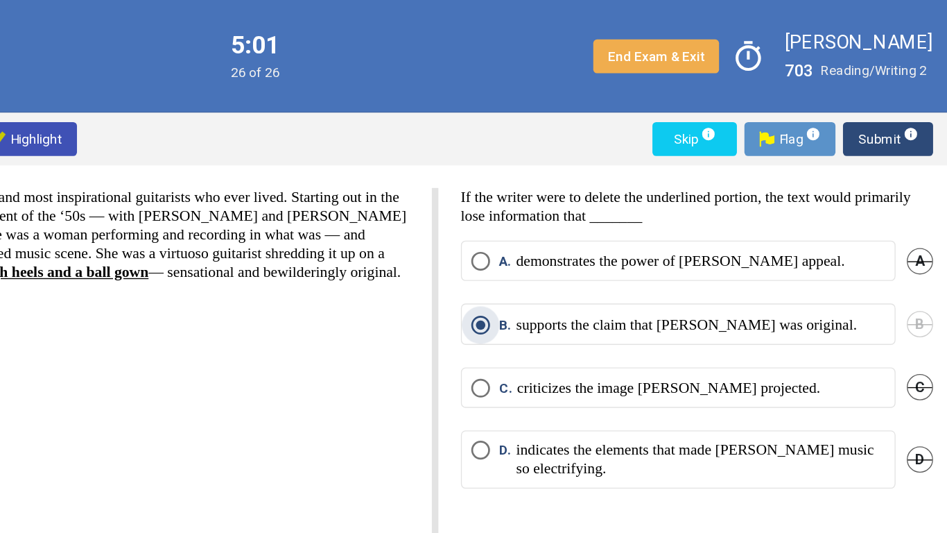
click at [463, 309] on div "Sister [PERSON_NAME] was one of the greatest and most inspirational guitarists …" at bounding box center [291, 310] width 549 height 342
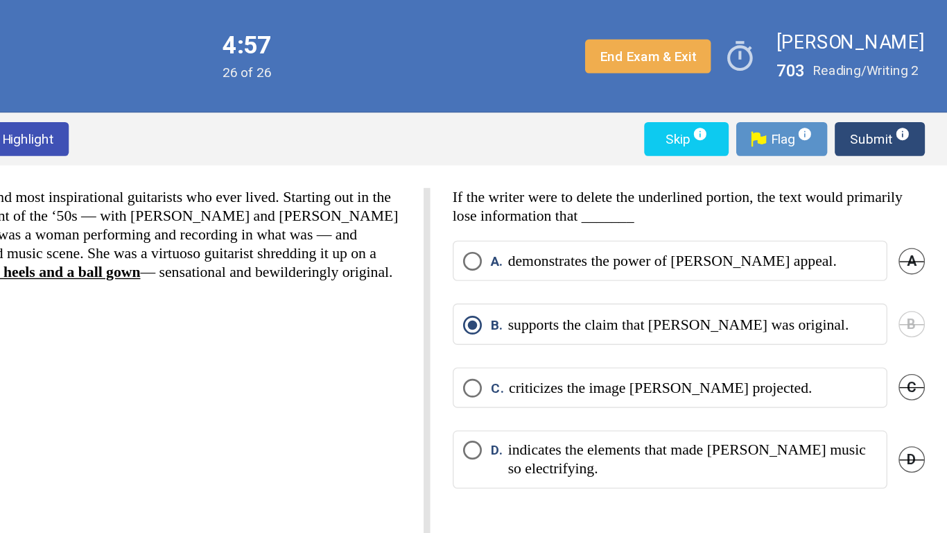
click at [888, 98] on span "Submit info" at bounding box center [897, 102] width 44 height 25
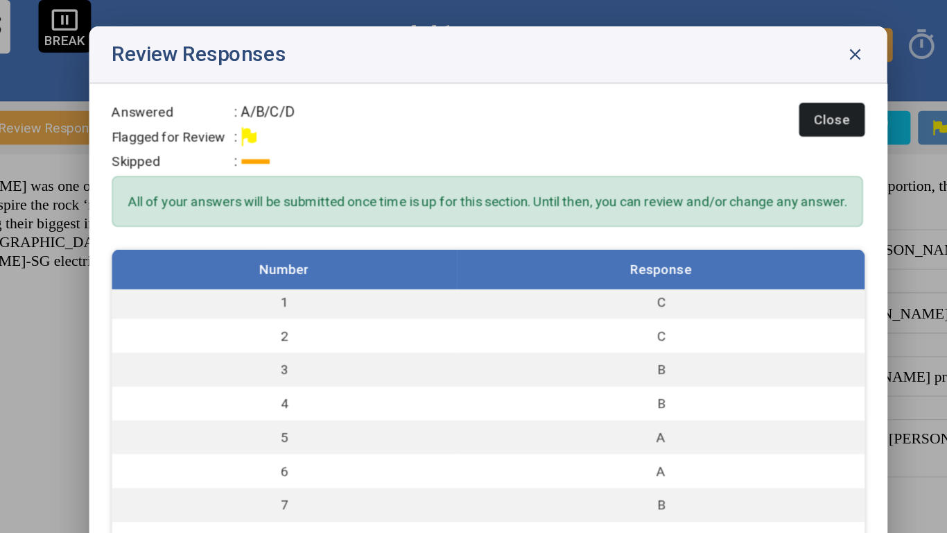
scroll to position [5, 0]
click at [726, 108] on button "Close" at bounding box center [727, 96] width 49 height 25
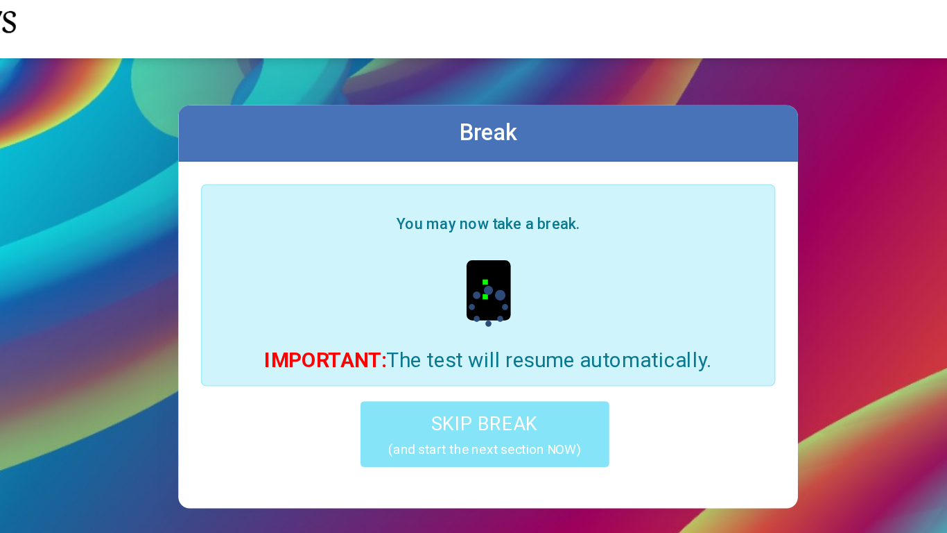
scroll to position [4, 0]
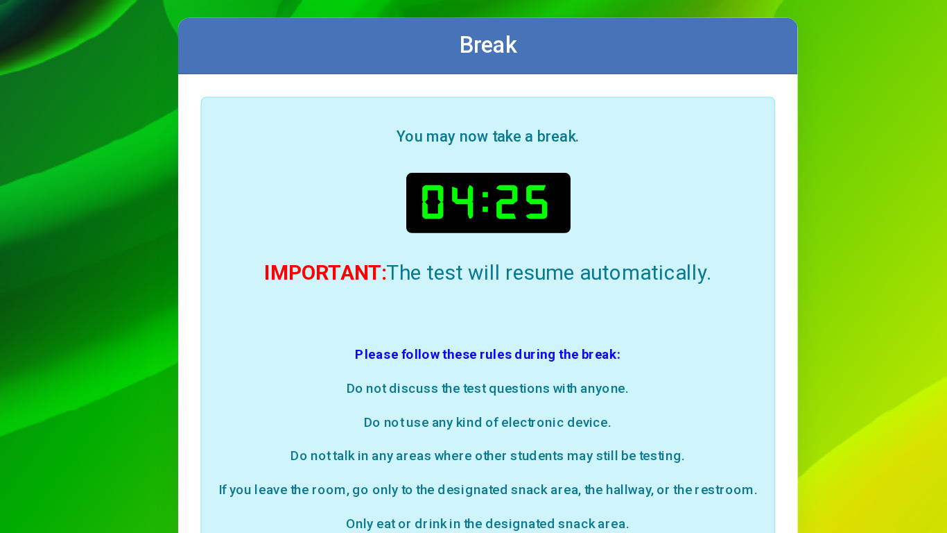
click at [422, 110] on div "Break" at bounding box center [474, 103] width 458 height 42
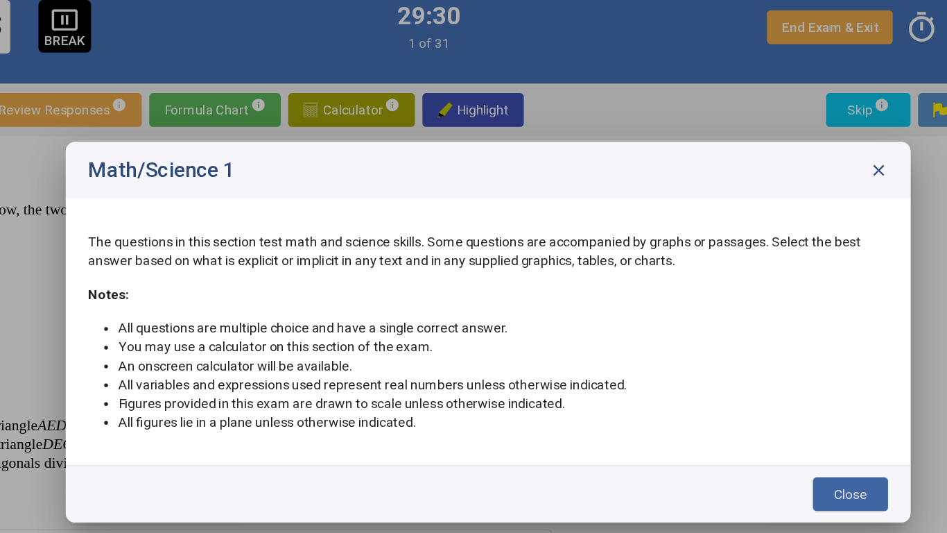
click at [746, 383] on span "Close" at bounding box center [742, 386] width 24 height 11
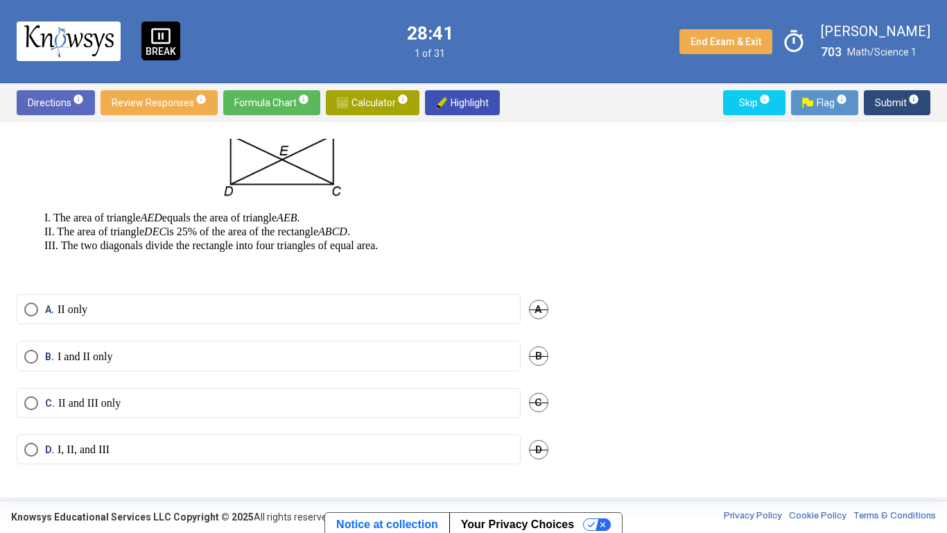
scroll to position [132, 0]
click at [365, 198] on p at bounding box center [283, 150] width 532 height 98
click at [71, 415] on p "I, II, and III" at bounding box center [84, 450] width 52 height 14
click at [875, 110] on button "Submit info" at bounding box center [897, 102] width 67 height 25
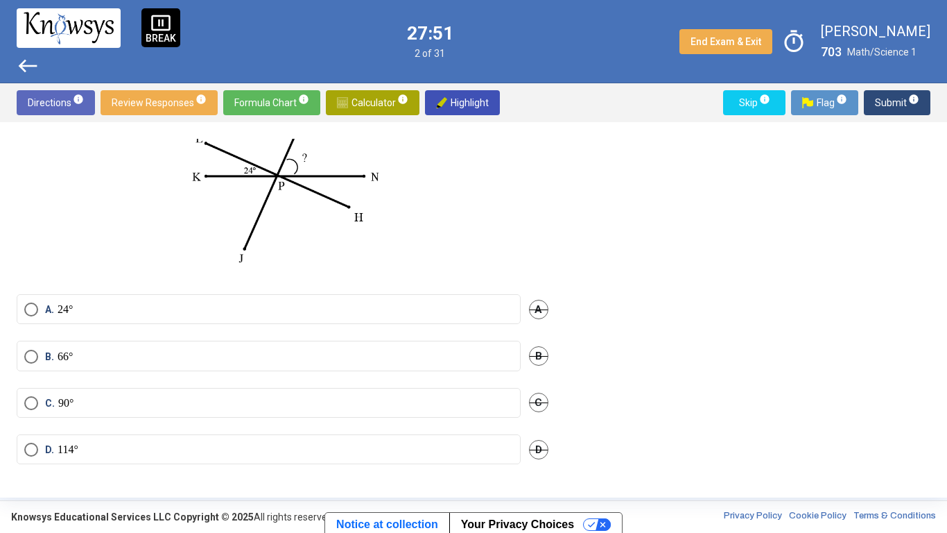
scroll to position [133, 0]
click at [146, 402] on label "C. 90°" at bounding box center [268, 403] width 489 height 14
click at [891, 101] on span "Submit info" at bounding box center [897, 102] width 44 height 25
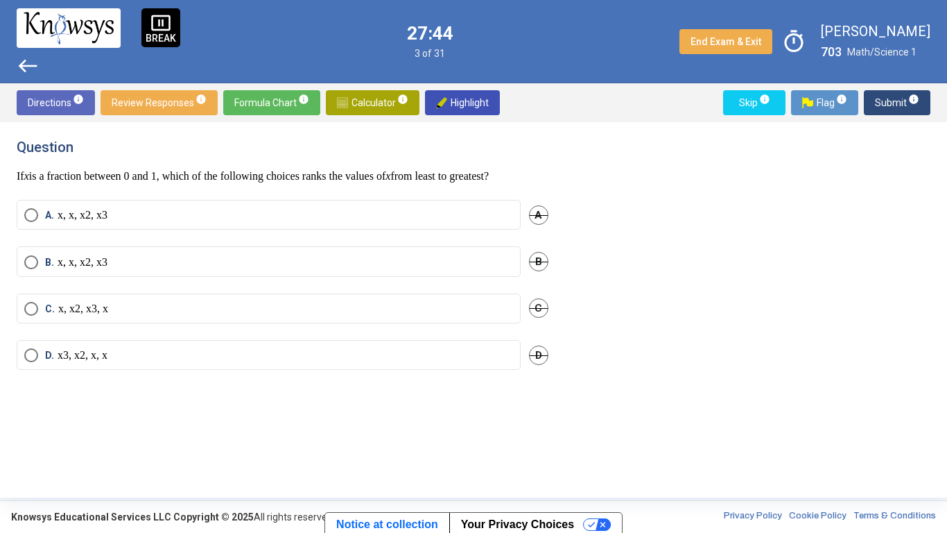
scroll to position [0, 0]
click at [345, 232] on mat-radio-button "A." at bounding box center [269, 216] width 504 height 32
click at [336, 224] on label "A." at bounding box center [268, 215] width 489 height 17
click at [646, 324] on div "Question If x is a fraction between 0 and 1, which of the following choices ran…" at bounding box center [474, 310] width 914 height 342
click at [886, 103] on span "Submit info" at bounding box center [897, 102] width 44 height 25
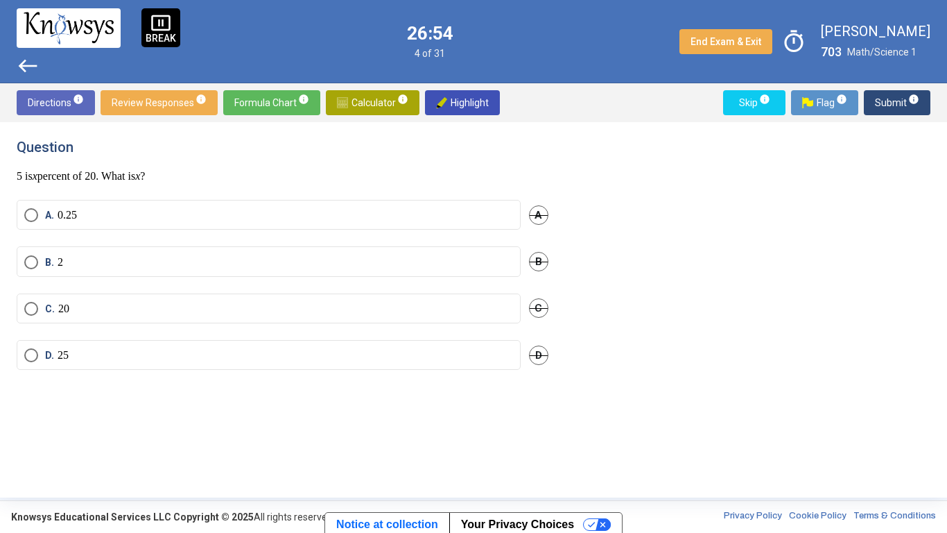
click at [62, 275] on mat-radio-button "B. 2" at bounding box center [269, 261] width 504 height 30
click at [53, 252] on mat-radio-button "B. 2" at bounding box center [269, 261] width 504 height 30
click at [48, 255] on span "B." at bounding box center [51, 262] width 12 height 14
click at [886, 106] on span "Submit info" at bounding box center [897, 102] width 44 height 25
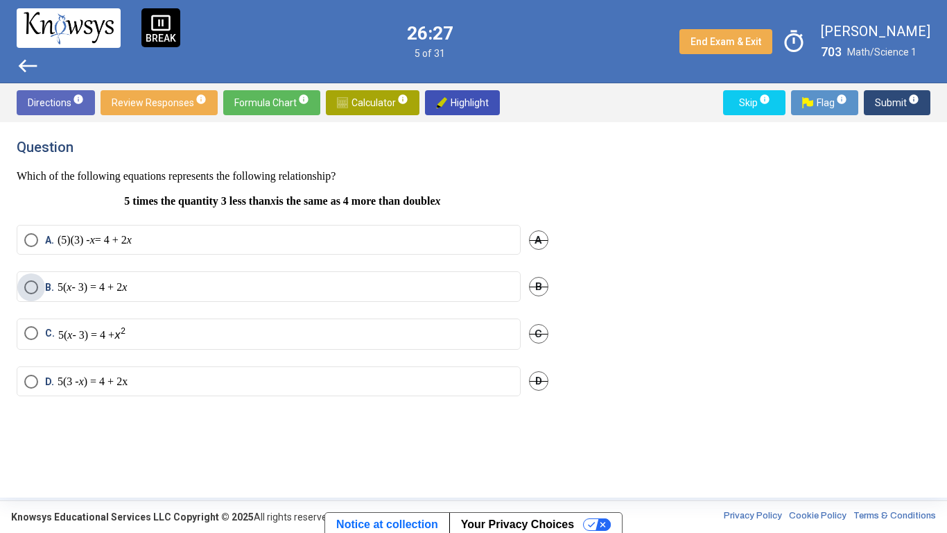
click at [172, 282] on label "B. 5( x - 3) = 4 + 2 x" at bounding box center [268, 287] width 489 height 14
click at [886, 100] on span "Submit info" at bounding box center [897, 102] width 44 height 25
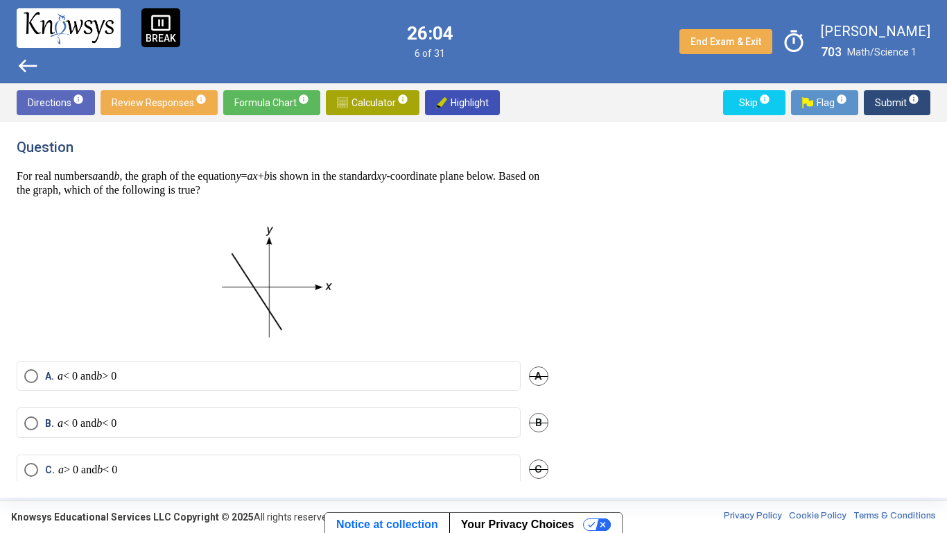
click at [103, 415] on em "b" at bounding box center [100, 469] width 6 height 12
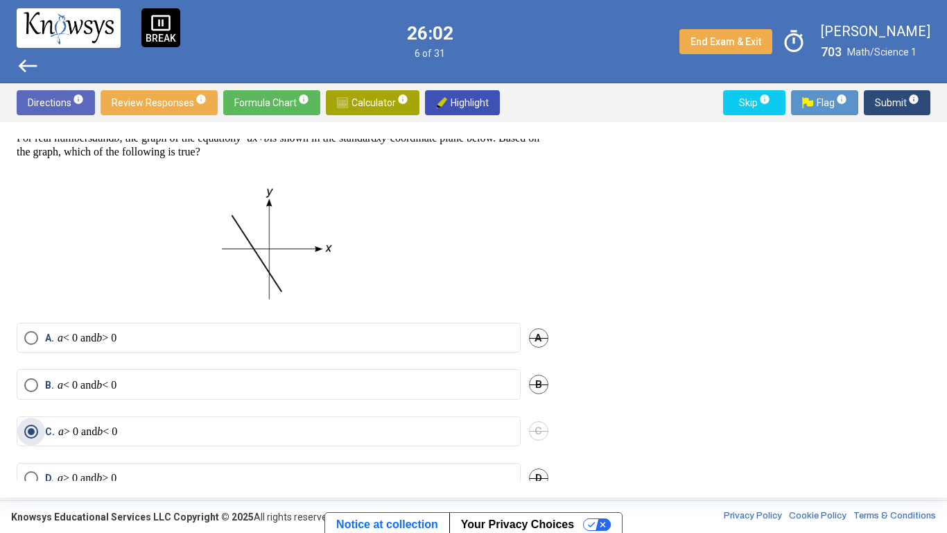
scroll to position [67, 0]
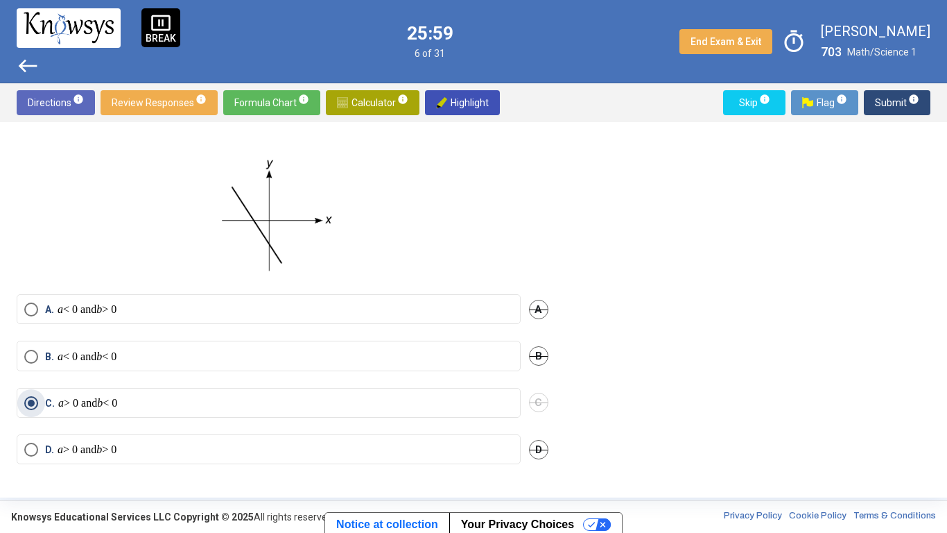
click at [882, 103] on span "Submit info" at bounding box center [897, 102] width 44 height 25
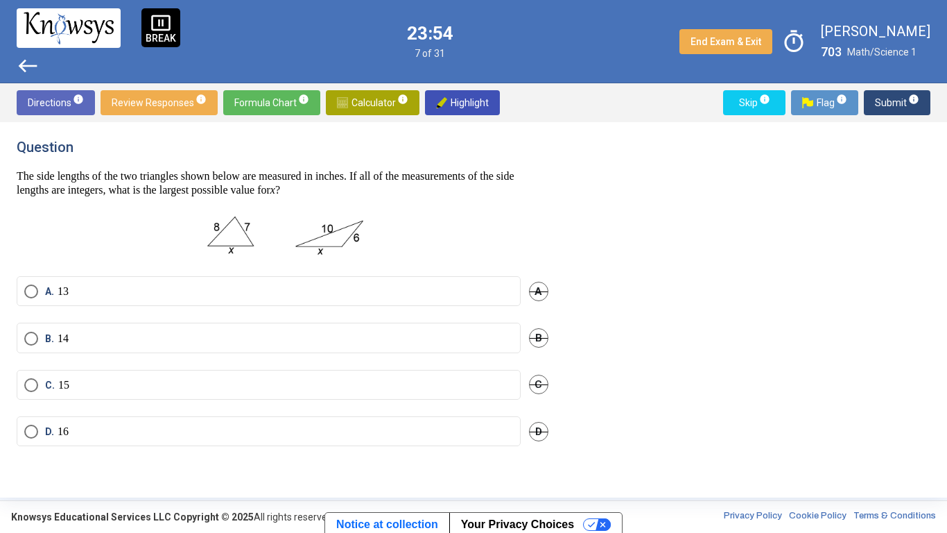
click at [125, 379] on label "C. 15" at bounding box center [268, 385] width 489 height 14
click at [891, 105] on span "Submit info" at bounding box center [897, 102] width 44 height 25
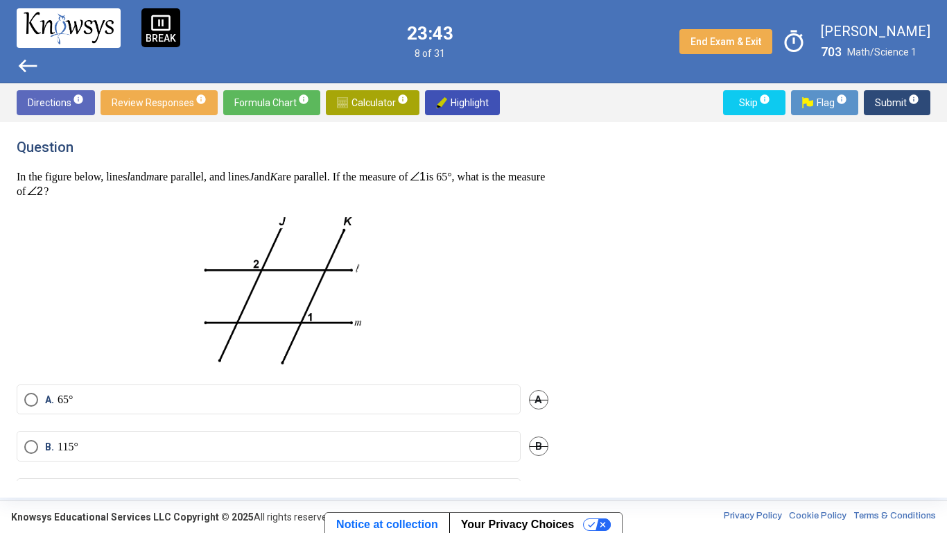
click at [947, 294] on div "Question In the figure below, lines l and m are parallel, and lines J and K are…" at bounding box center [473, 309] width 947 height 375
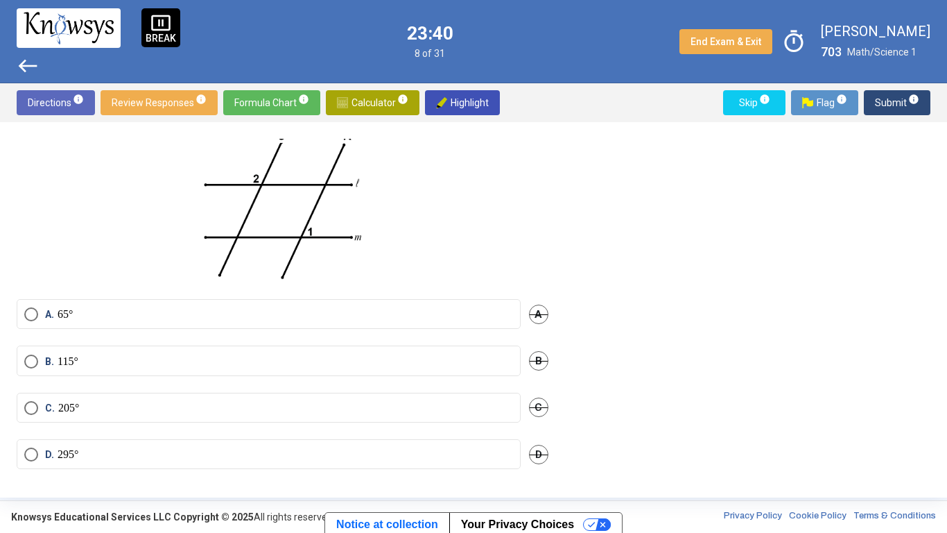
scroll to position [89, 0]
click at [212, 310] on label "A. 65°" at bounding box center [268, 311] width 489 height 14
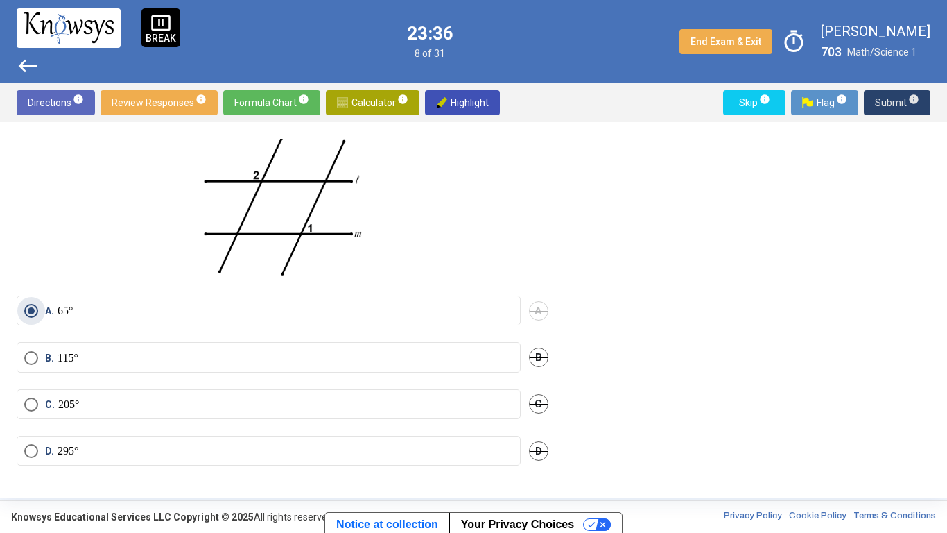
click at [881, 111] on span "Submit info" at bounding box center [897, 102] width 44 height 25
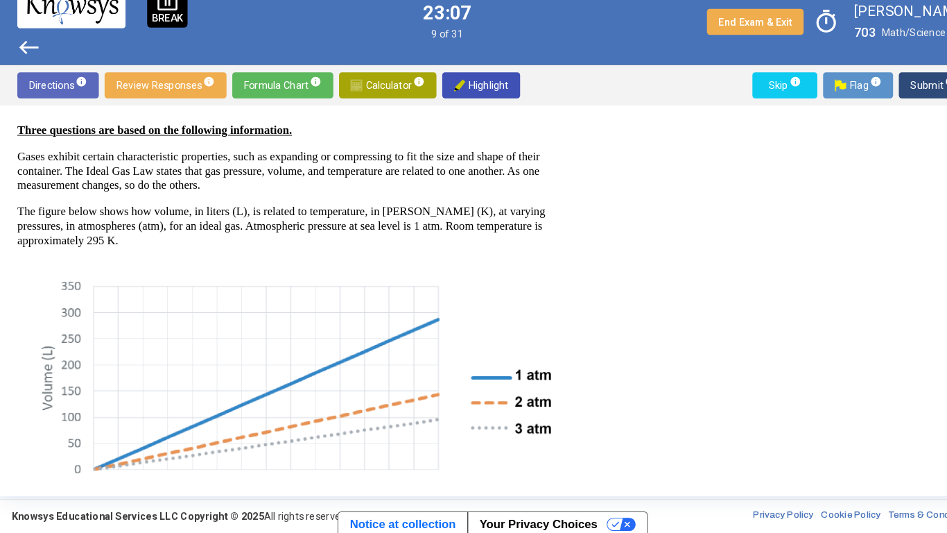
scroll to position [0, 0]
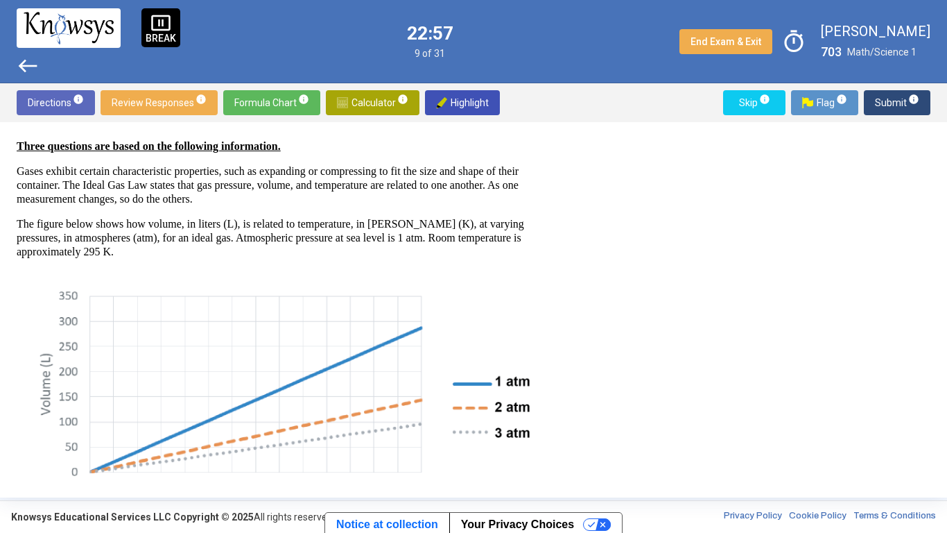
click at [518, 411] on img at bounding box center [283, 405] width 512 height 242
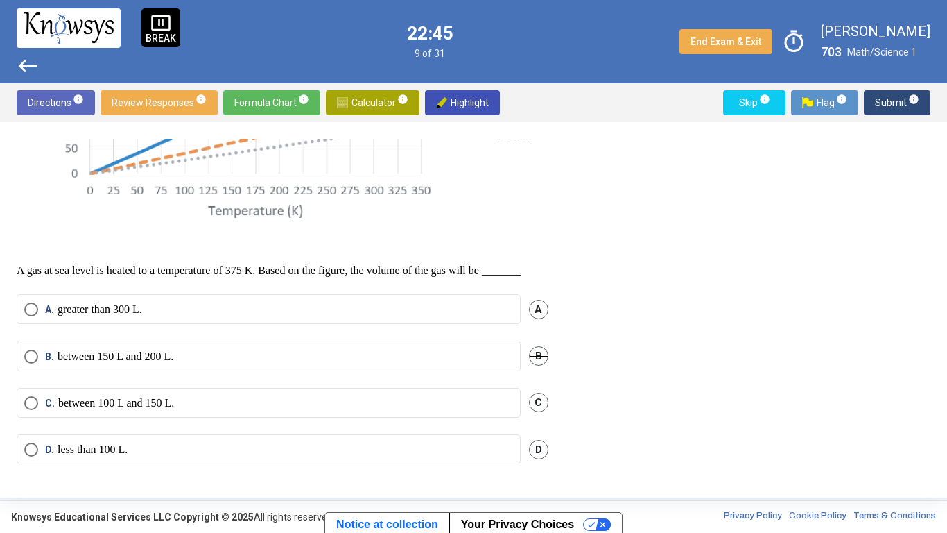
scroll to position [332, 0]
click at [186, 316] on label "A. greater than 300 L." at bounding box center [268, 309] width 489 height 14
click at [888, 101] on span "Submit info" at bounding box center [897, 102] width 44 height 25
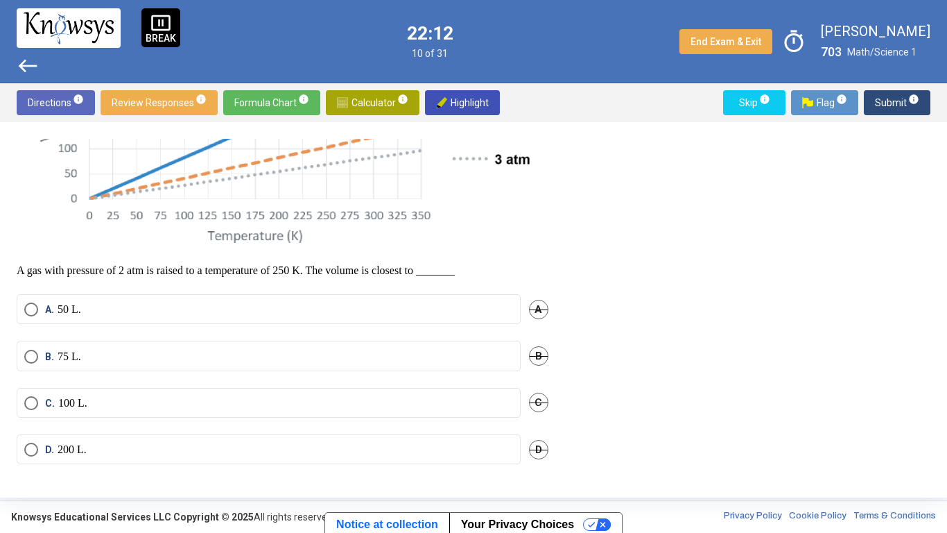
click at [143, 415] on label "D. 200 L." at bounding box center [268, 450] width 489 height 14
click at [894, 102] on span "Submit info" at bounding box center [897, 102] width 44 height 25
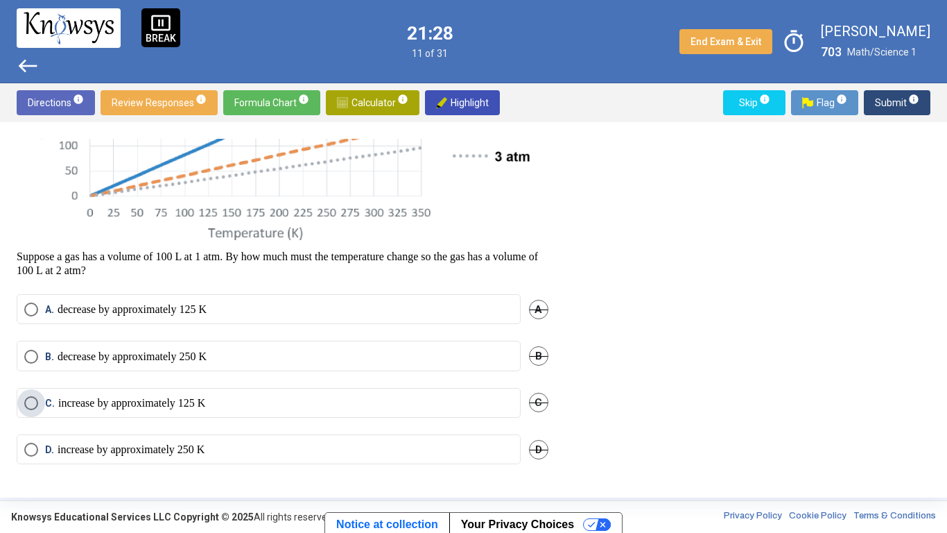
click at [224, 403] on label "C. increase by approximately 125 K" at bounding box center [268, 403] width 489 height 14
click at [892, 106] on span "Submit info" at bounding box center [897, 102] width 44 height 25
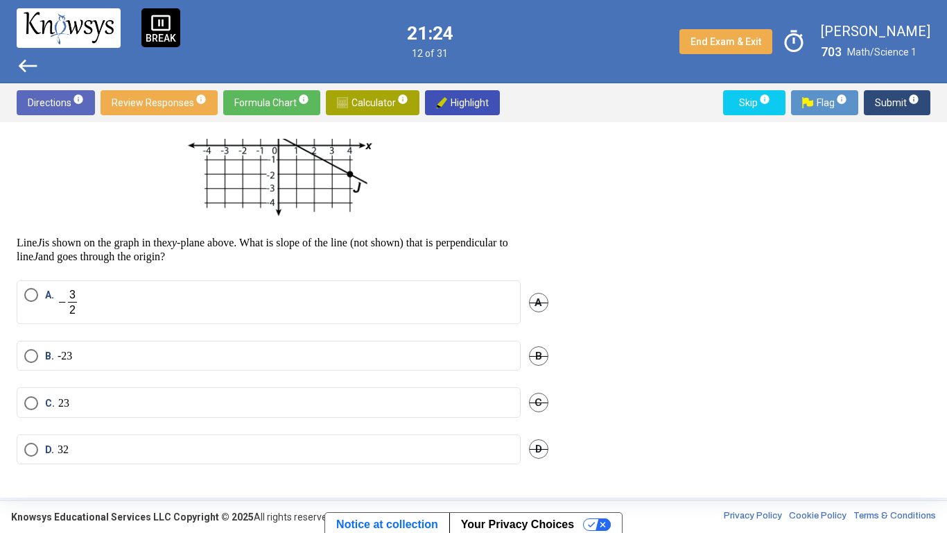
scroll to position [164, 0]
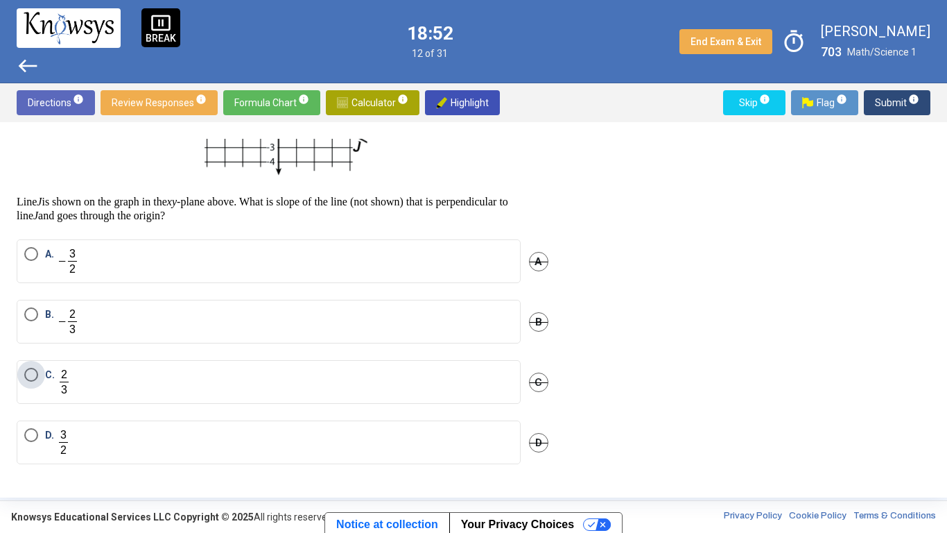
click at [182, 374] on label "C." at bounding box center [268, 382] width 489 height 28
click at [903, 101] on span "Submit info" at bounding box center [897, 102] width 44 height 25
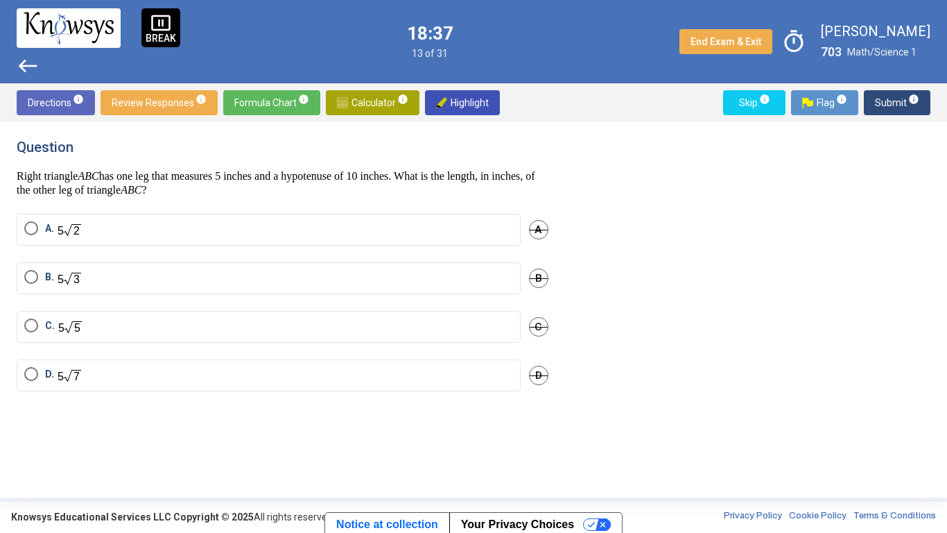
click at [56, 379] on span "D." at bounding box center [51, 375] width 12 height 17
click at [879, 97] on span "Submit info" at bounding box center [897, 102] width 44 height 25
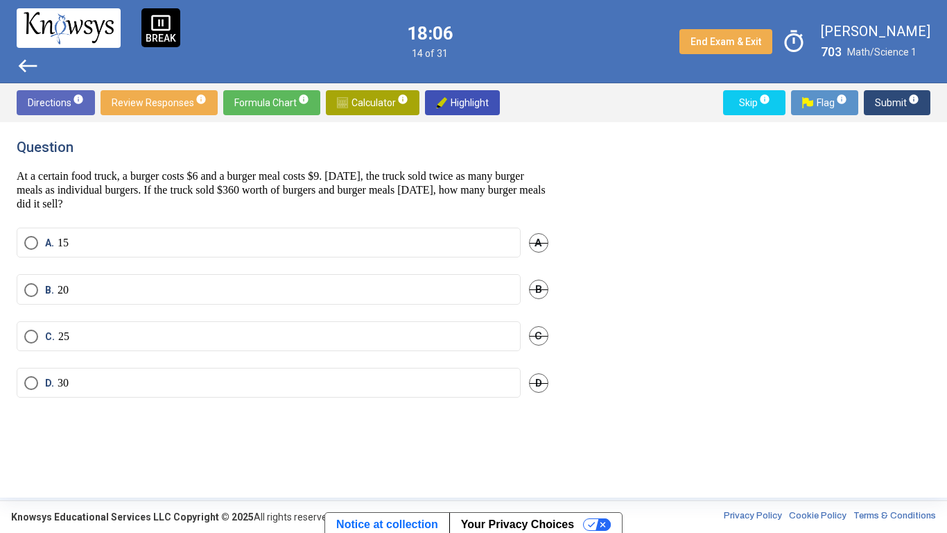
click at [96, 345] on mat-radio-button "C. 25" at bounding box center [269, 336] width 504 height 30
click at [105, 377] on label "D. 30" at bounding box center [268, 383] width 489 height 14
click at [893, 105] on span "Submit info" at bounding box center [897, 102] width 44 height 25
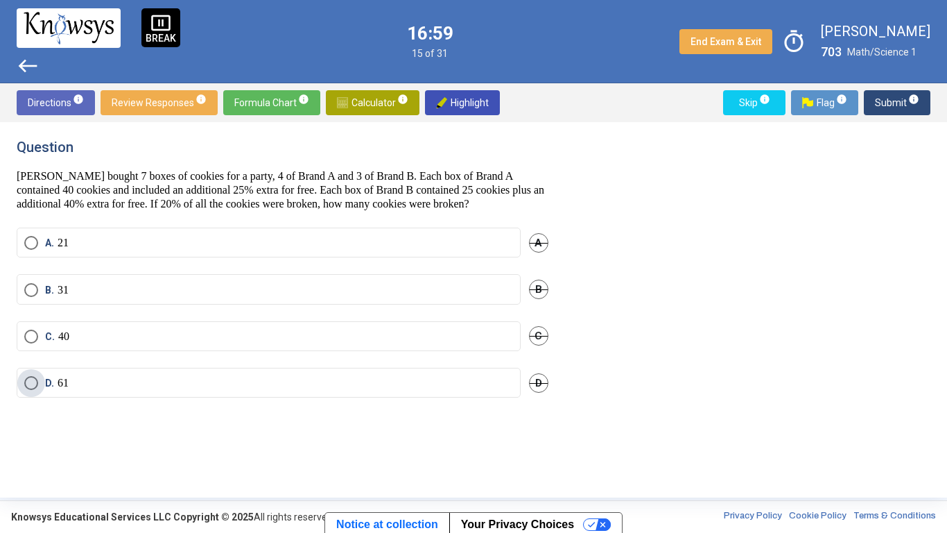
click at [92, 379] on label "D. 61" at bounding box center [268, 383] width 489 height 14
click at [895, 103] on span "Submit info" at bounding box center [897, 102] width 44 height 25
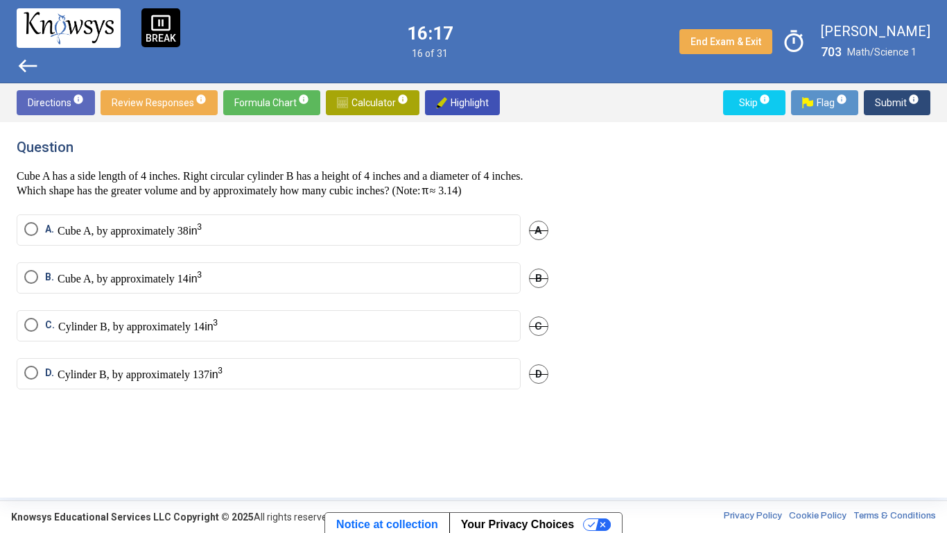
click at [277, 328] on mat-radio-button "C. Cylinder B, by approximately 14" at bounding box center [269, 325] width 504 height 31
click at [203, 234] on img "Select an option" at bounding box center [196, 229] width 14 height 15
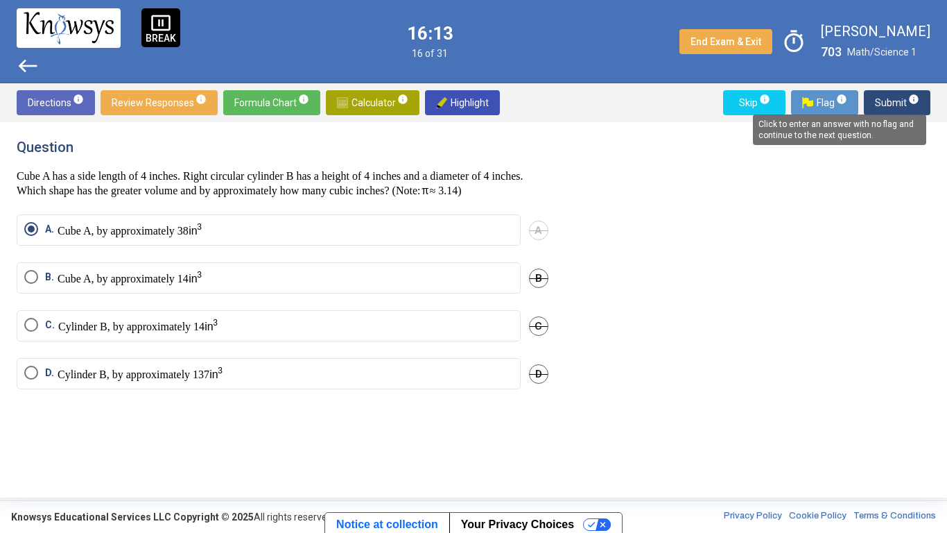
click at [895, 101] on span "Submit info" at bounding box center [897, 102] width 44 height 25
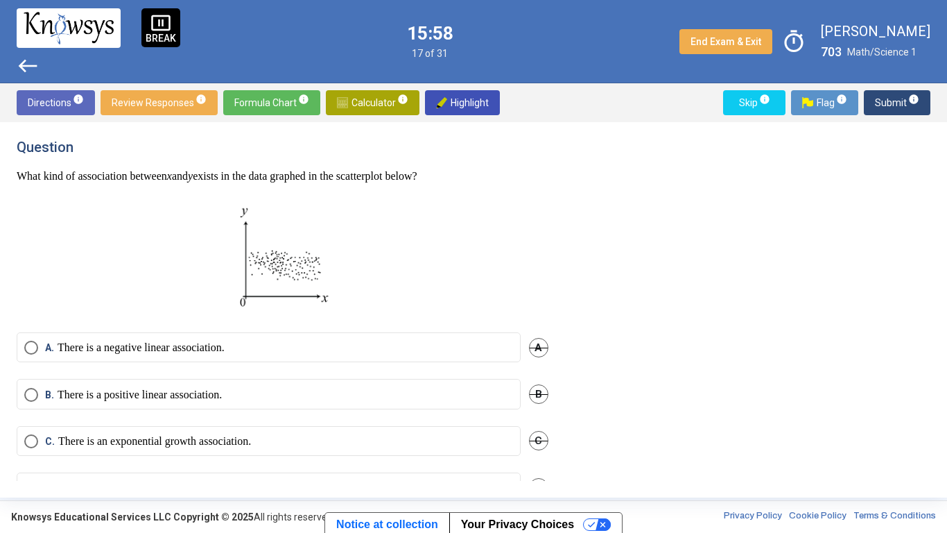
scroll to position [38, 0]
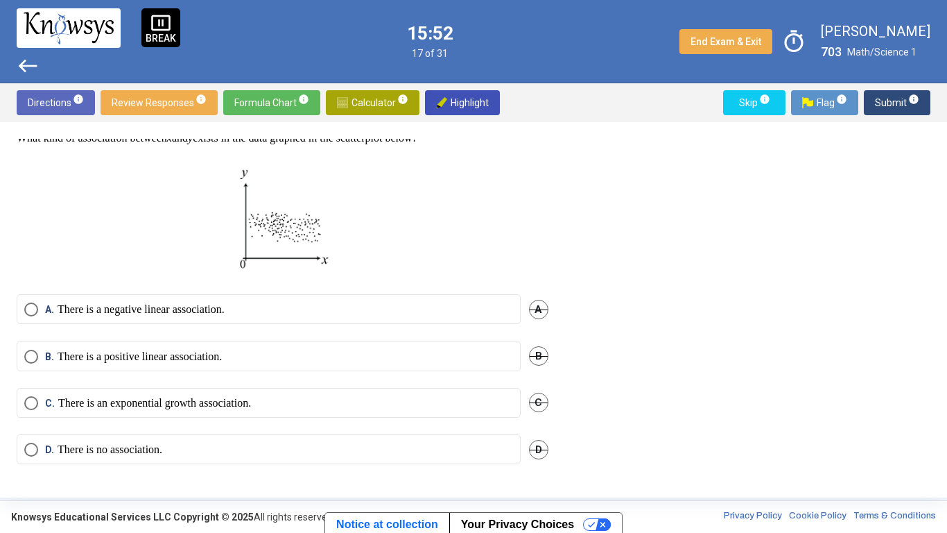
click at [170, 324] on div "A. There is a negative linear association. A" at bounding box center [283, 317] width 532 height 46
click at [178, 415] on label "D. There is no association." at bounding box center [268, 450] width 489 height 14
click at [898, 105] on span "Submit info" at bounding box center [897, 102] width 44 height 25
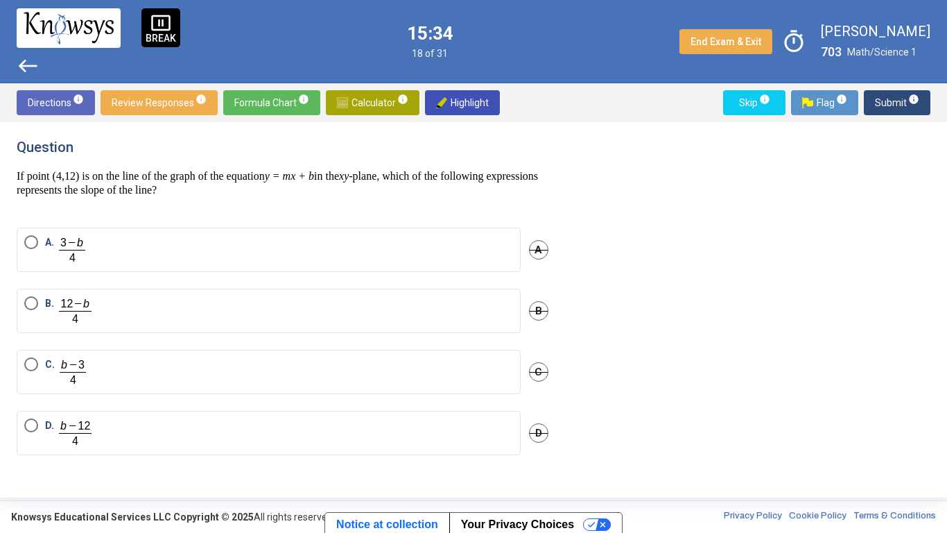
click at [102, 375] on label "C." at bounding box center [268, 371] width 489 height 29
click at [884, 99] on span "Submit info" at bounding box center [897, 102] width 44 height 25
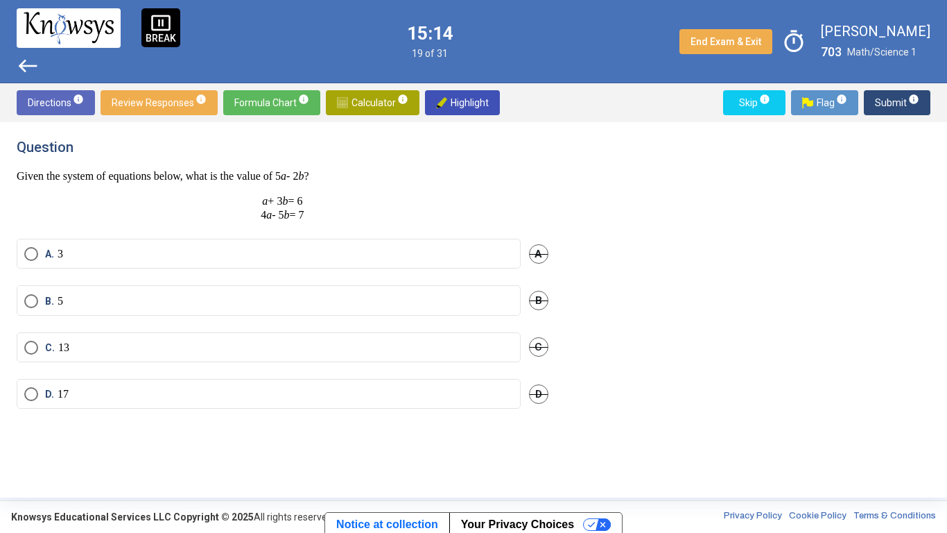
click at [184, 256] on label "A. 3" at bounding box center [268, 254] width 489 height 14
click at [893, 105] on span "Submit info" at bounding box center [897, 102] width 44 height 25
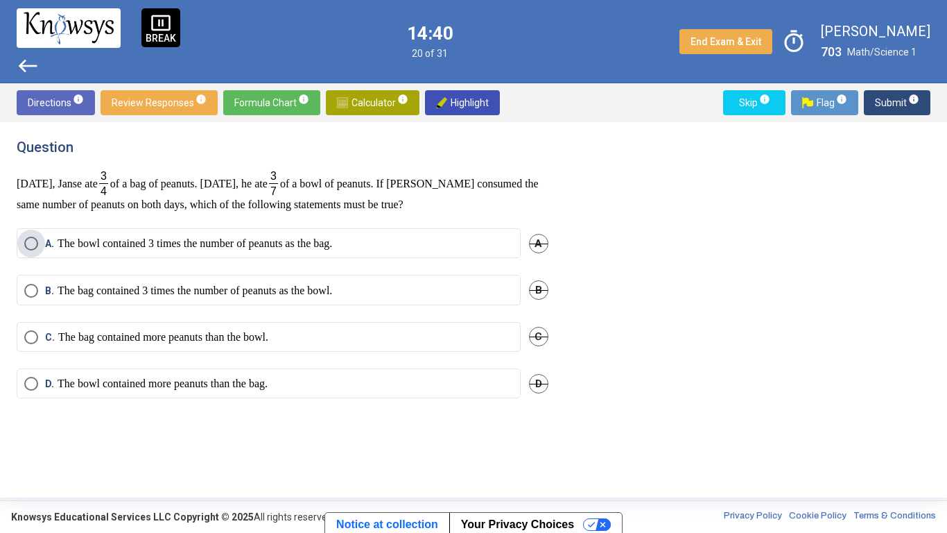
click at [461, 237] on label "A. The bowl contained 3 times the number of peanuts as the bag." at bounding box center [268, 244] width 489 height 14
click at [882, 101] on span "Submit info" at bounding box center [897, 102] width 44 height 25
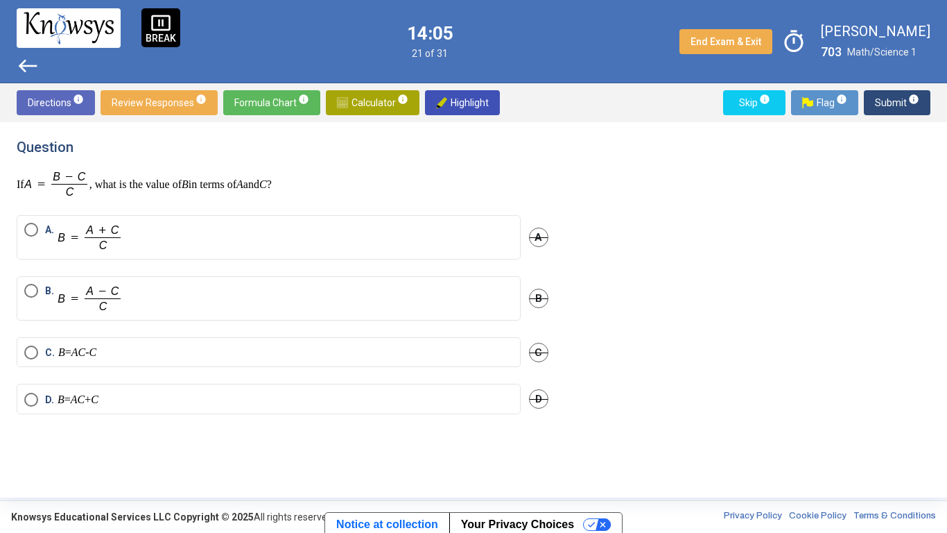
click at [157, 307] on label "B." at bounding box center [268, 298] width 489 height 29
click at [893, 105] on span "Submit info" at bounding box center [897, 102] width 44 height 25
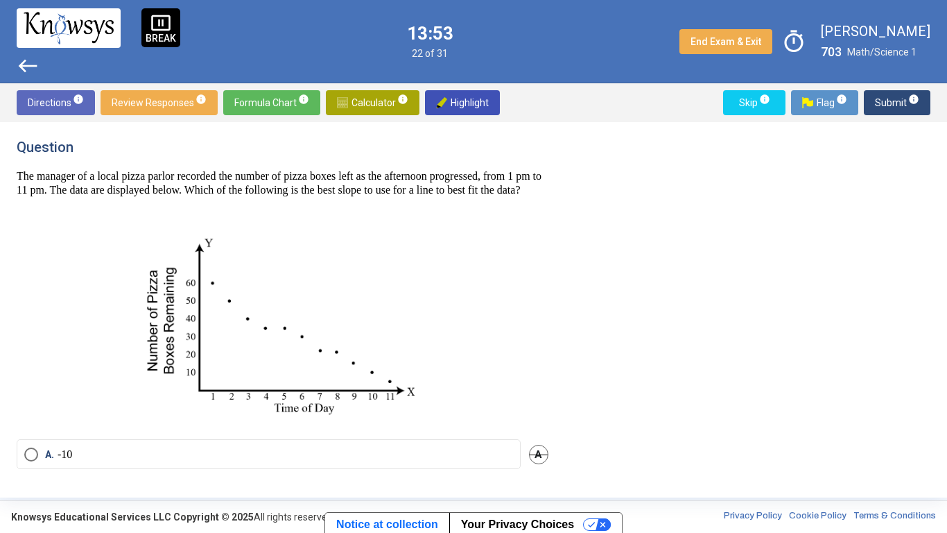
drag, startPoint x: 569, startPoint y: 343, endPoint x: 571, endPoint y: 350, distance: 7.2
click at [571, 350] on div "Question The manager of a local pizza parlor recorded the number of pizza boxes…" at bounding box center [474, 310] width 914 height 342
click at [569, 352] on div "Question The manager of a local pizza parlor recorded the number of pizza boxes…" at bounding box center [474, 310] width 914 height 342
drag, startPoint x: 567, startPoint y: 351, endPoint x: 567, endPoint y: 365, distance: 13.9
click at [567, 365] on div "Question The manager of a local pizza parlor recorded the number of pizza boxes…" at bounding box center [474, 310] width 914 height 342
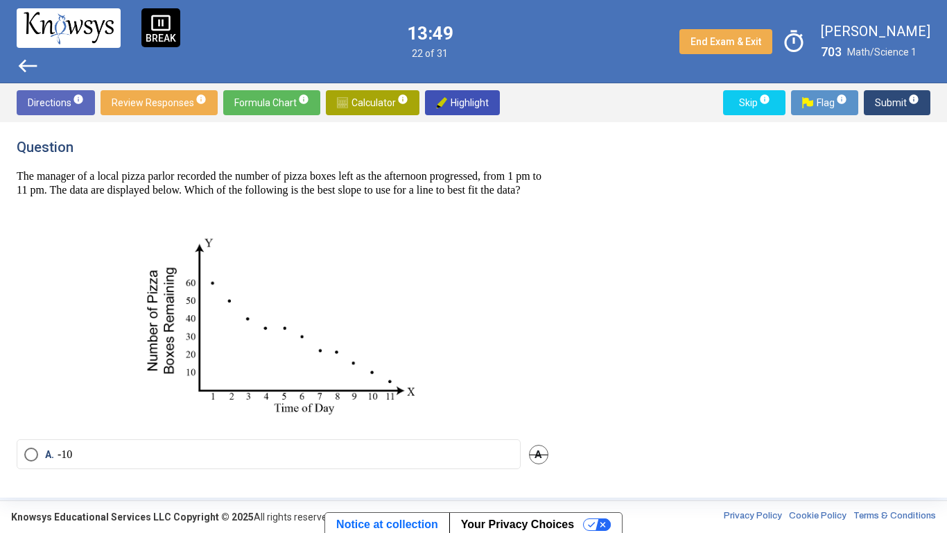
drag, startPoint x: 559, startPoint y: 356, endPoint x: 560, endPoint y: 363, distance: 7.0
click at [560, 363] on div "Question The manager of a local pizza parlor recorded the number of pizza boxes…" at bounding box center [291, 310] width 549 height 342
drag, startPoint x: 560, startPoint y: 280, endPoint x: 561, endPoint y: 296, distance: 16.7
click at [561, 296] on div "Question The manager of a local pizza parlor recorded the number of pizza boxes…" at bounding box center [291, 310] width 549 height 342
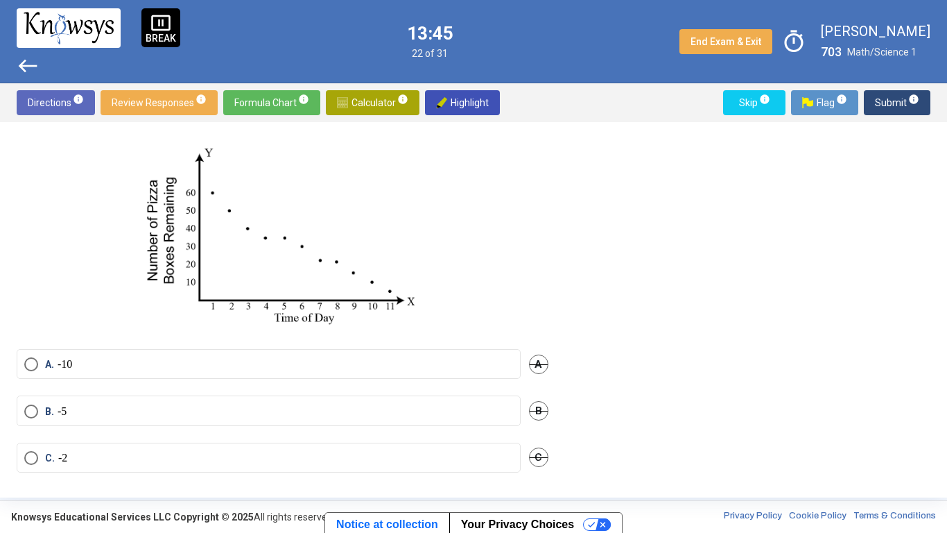
scroll to position [92, 0]
drag, startPoint x: 582, startPoint y: 280, endPoint x: 574, endPoint y: 296, distance: 18.6
click at [574, 296] on div "Question The manager of a local pizza parlor recorded the number of pizza boxes…" at bounding box center [474, 310] width 914 height 342
drag, startPoint x: 565, startPoint y: 292, endPoint x: 566, endPoint y: 305, distance: 13.3
click at [566, 305] on div "Question The manager of a local pizza parlor recorded the number of pizza boxes…" at bounding box center [474, 310] width 914 height 342
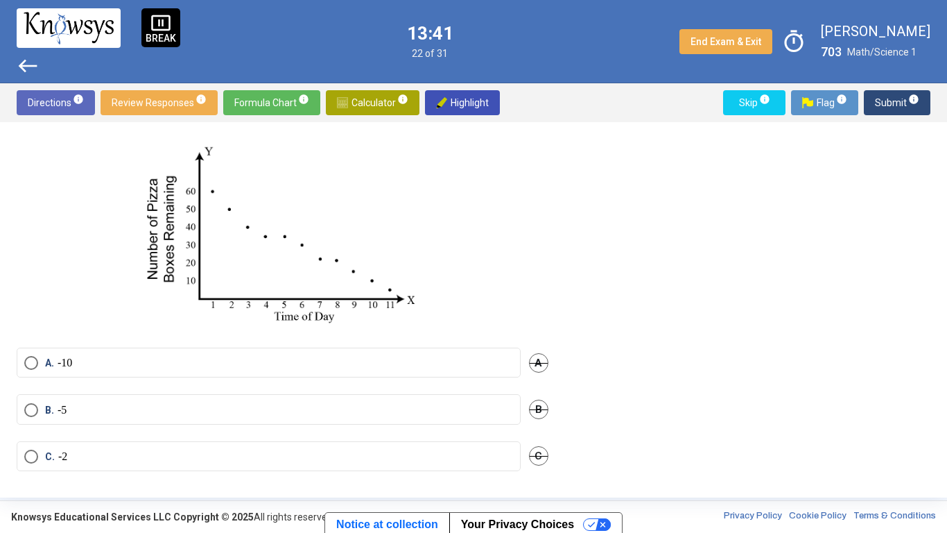
drag, startPoint x: 558, startPoint y: 294, endPoint x: 553, endPoint y: 322, distance: 28.2
click at [553, 322] on div "Question The manager of a local pizza parlor recorded the number of pizza boxes…" at bounding box center [291, 310] width 549 height 342
click at [111, 412] on mat-radio-button "B. -5" at bounding box center [269, 409] width 504 height 30
click at [201, 413] on mat-radio-button "B. -5" at bounding box center [269, 409] width 504 height 30
click at [37, 415] on span "Select an option" at bounding box center [31, 410] width 14 height 14
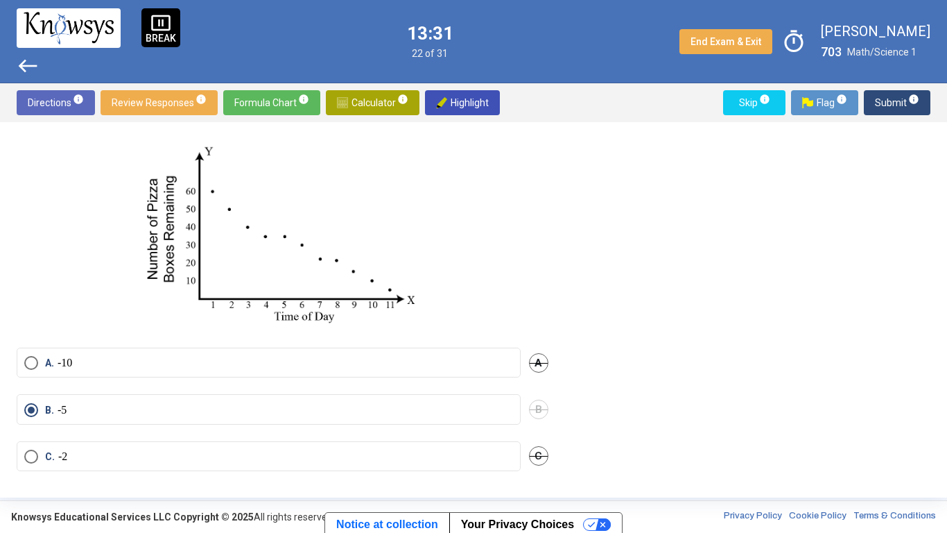
click at [892, 104] on span "Submit info" at bounding box center [897, 102] width 44 height 25
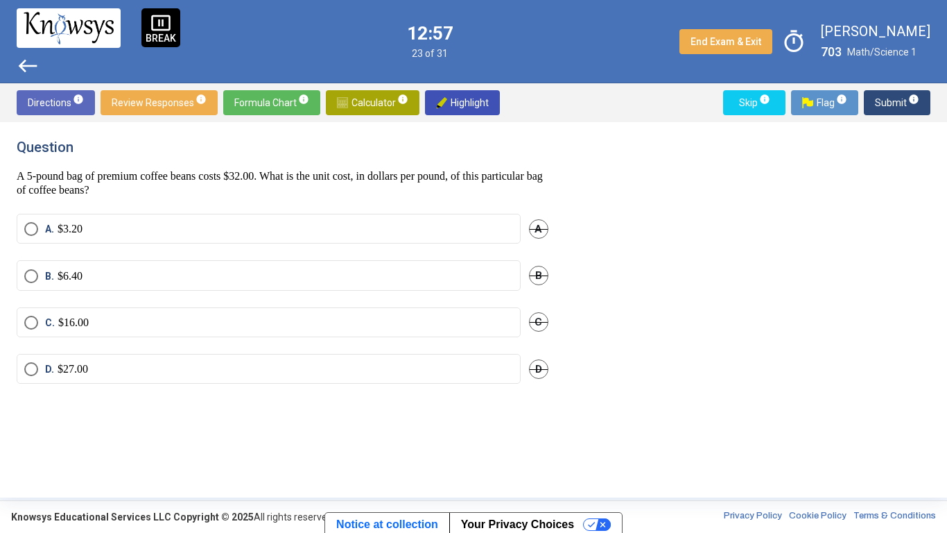
click at [291, 230] on label "A. $3.20" at bounding box center [268, 229] width 489 height 14
click at [290, 266] on mat-radio-button "B. $6.40" at bounding box center [269, 275] width 504 height 30
click at [300, 282] on label "B. $6.40" at bounding box center [268, 276] width 489 height 14
click at [126, 280] on label "B. $6.40" at bounding box center [268, 276] width 489 height 14
click at [141, 379] on mat-radio-button "D. $27.00" at bounding box center [269, 369] width 504 height 30
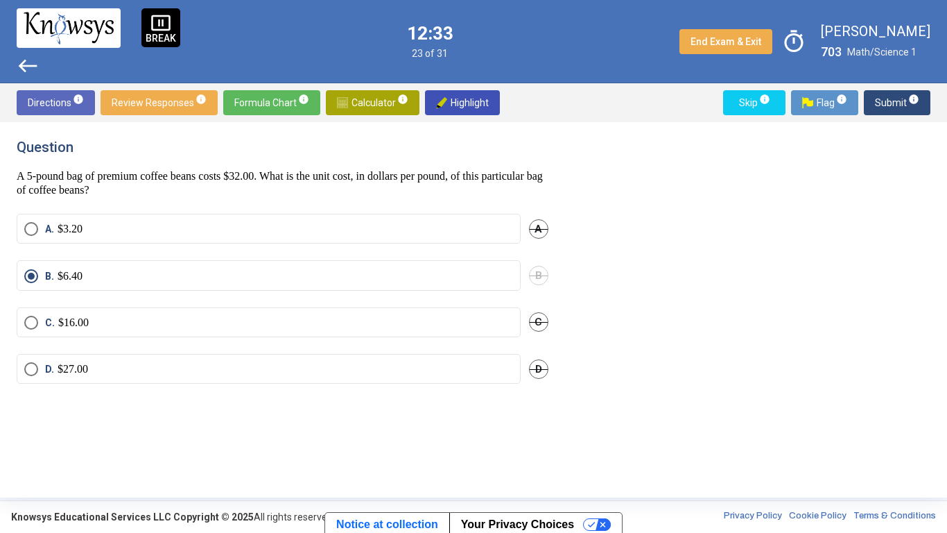
click at [178, 379] on mat-radio-button "D. $27.00" at bounding box center [269, 369] width 504 height 30
click at [172, 365] on label "D. $27.00" at bounding box center [268, 369] width 489 height 14
click at [886, 98] on span "Submit info" at bounding box center [897, 102] width 44 height 25
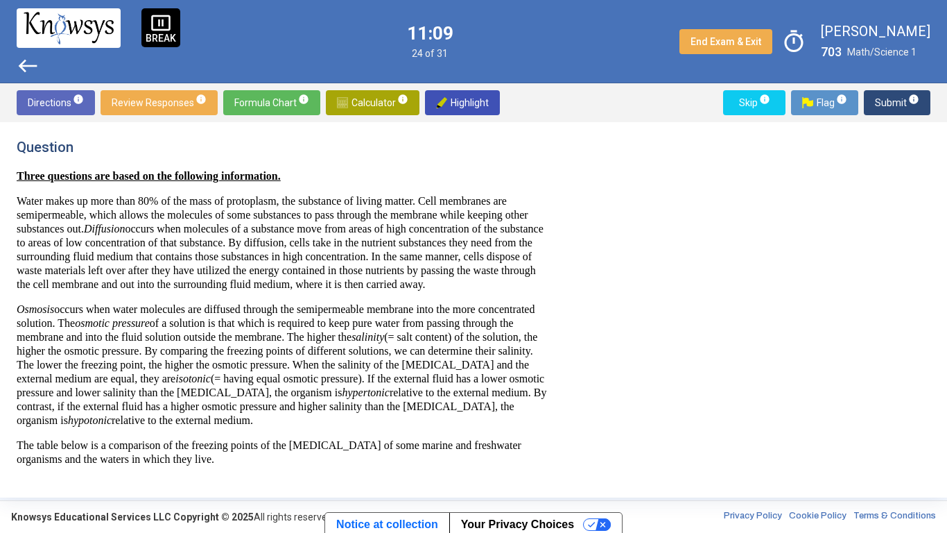
click at [592, 232] on div "Question Three questions are based on the following information. Water makes up…" at bounding box center [474, 310] width 914 height 342
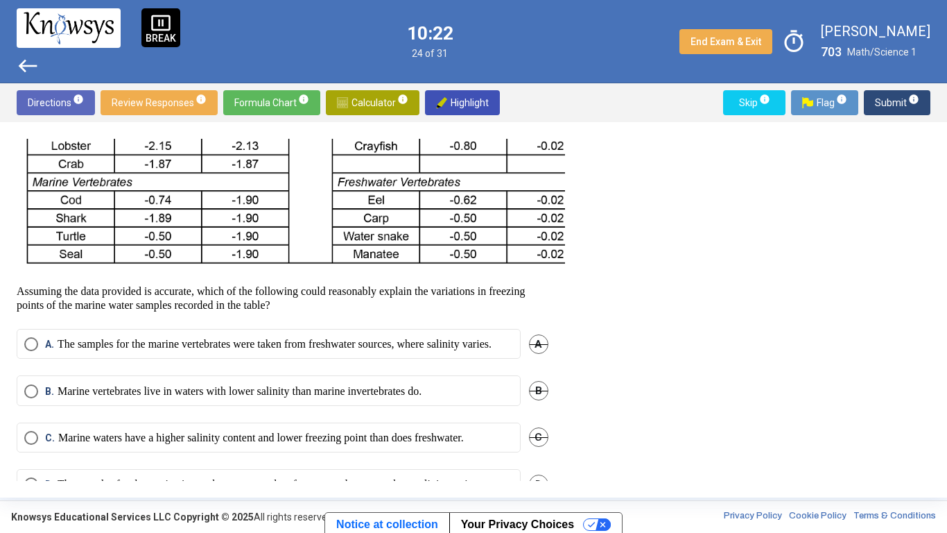
scroll to position [454, 0]
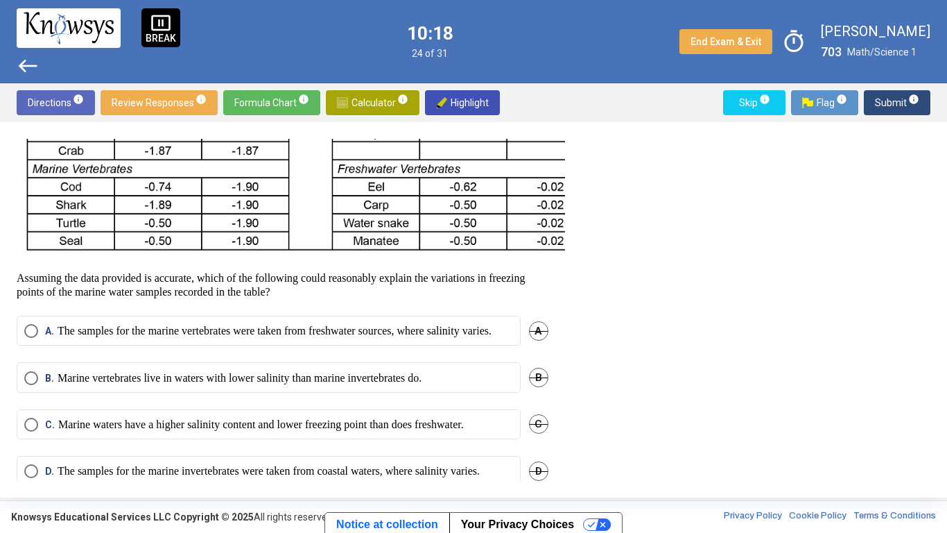
click at [404, 338] on p "The samples for the marine vertebrates were taken from freshwater sources, wher…" at bounding box center [275, 331] width 434 height 14
click at [891, 105] on span "Submit info" at bounding box center [897, 102] width 44 height 25
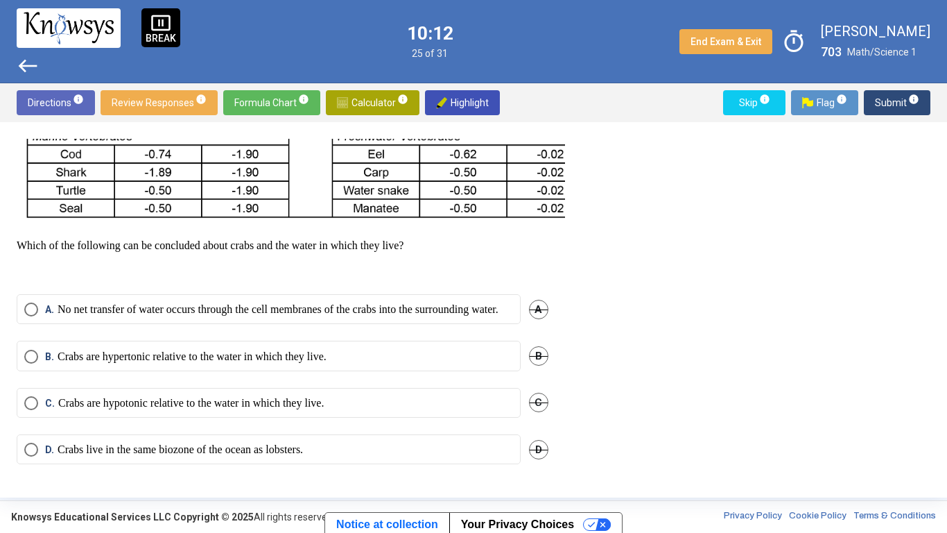
scroll to position [535, 0]
click at [158, 415] on p "Crabs live in the same biozone of the ocean as lobsters." at bounding box center [181, 450] width 246 height 14
click at [886, 101] on span "Submit info" at bounding box center [897, 102] width 44 height 25
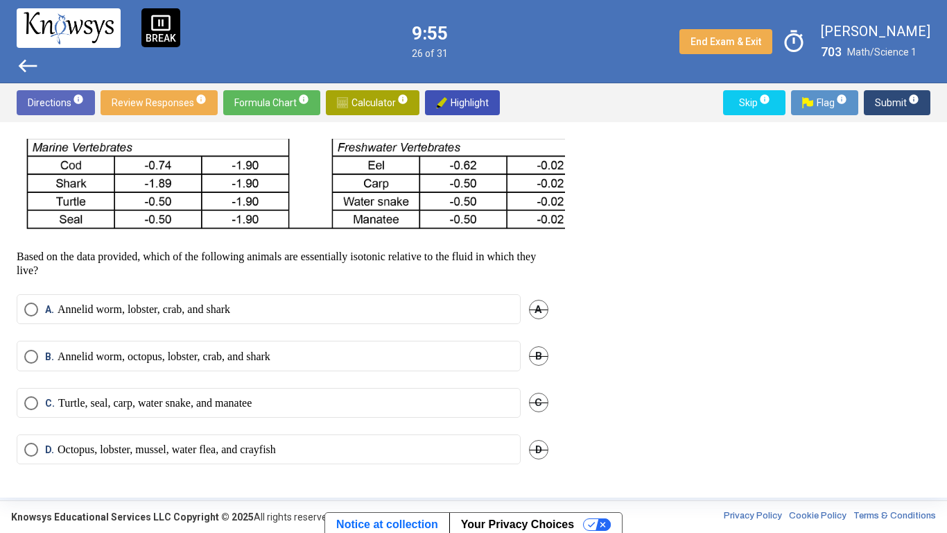
scroll to position [511, 0]
click at [886, 101] on span "Submit info" at bounding box center [897, 102] width 44 height 25
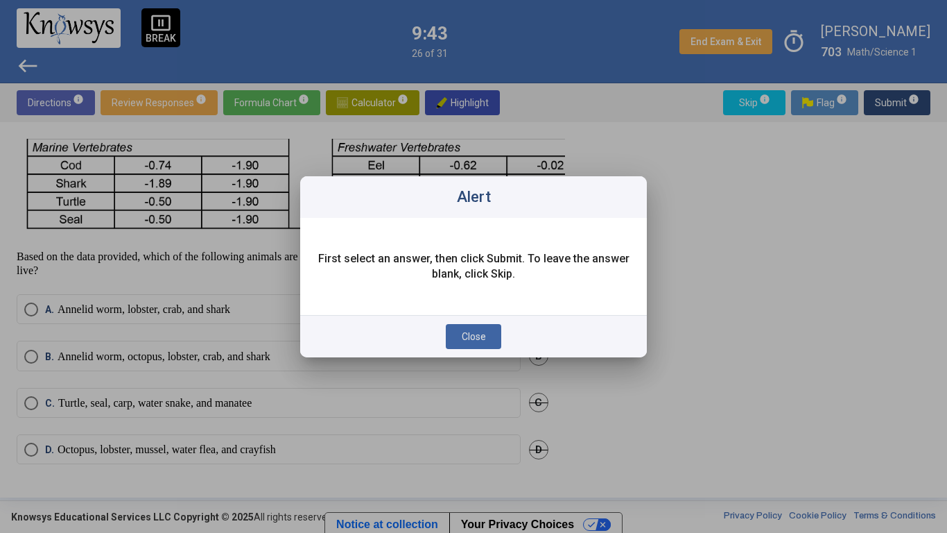
click at [763, 206] on div at bounding box center [473, 266] width 947 height 533
click at [561, 381] on div at bounding box center [473, 266] width 947 height 533
click at [465, 337] on span "Close" at bounding box center [474, 336] width 24 height 11
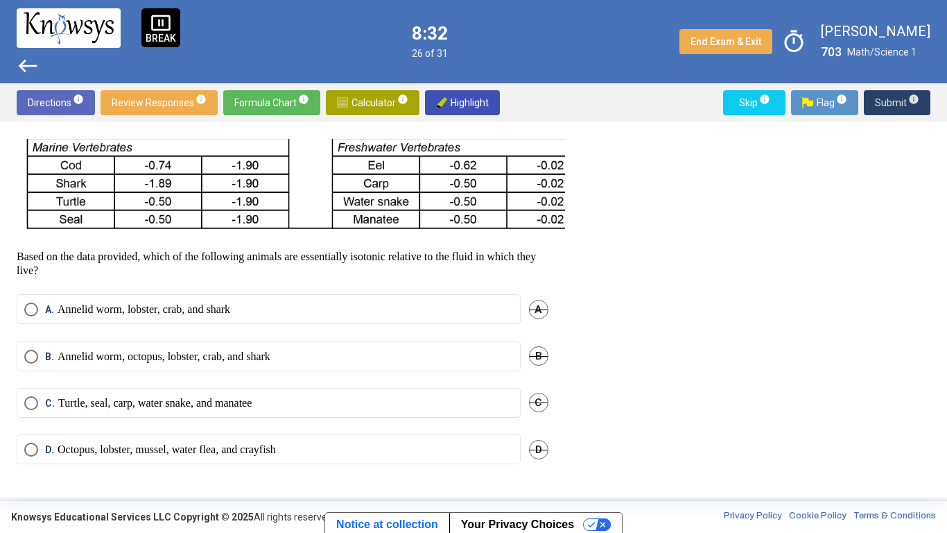
click at [211, 396] on p "Turtle, seal, carp, water snake, and manatee" at bounding box center [155, 403] width 194 height 14
click at [276, 415] on p "Octopus, lobster, mussel, water flea, and crayfish" at bounding box center [167, 450] width 218 height 14
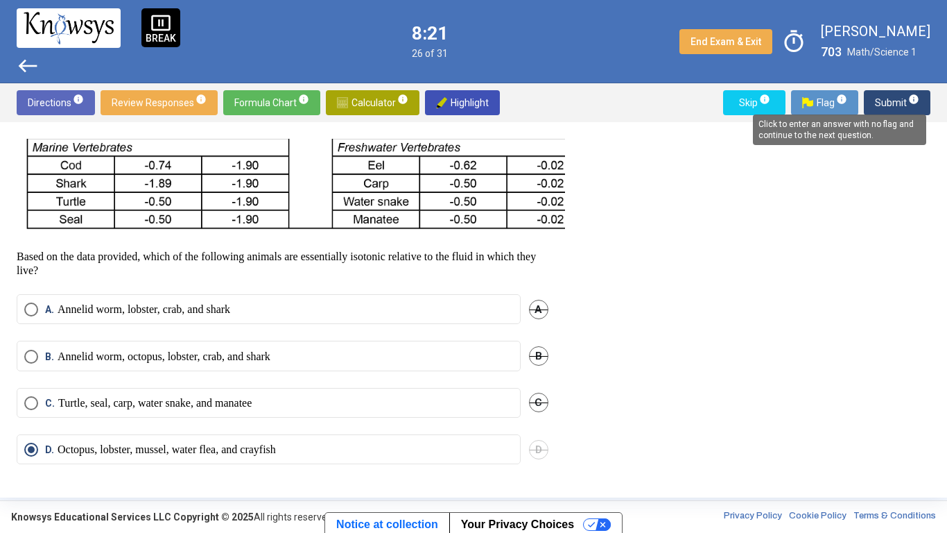
click at [914, 95] on span "info" at bounding box center [914, 99] width 11 height 11
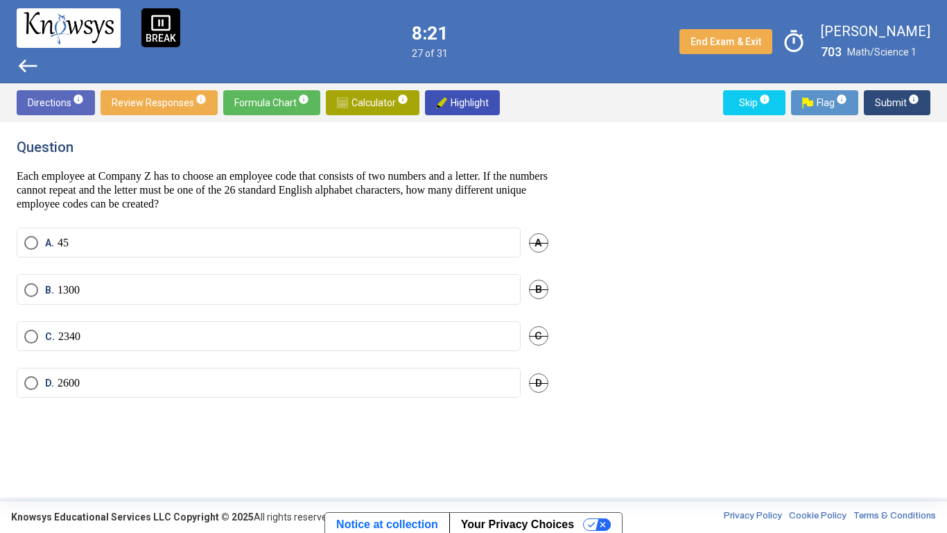
scroll to position [0, 0]
click at [85, 381] on label "D. 2600" at bounding box center [268, 383] width 489 height 14
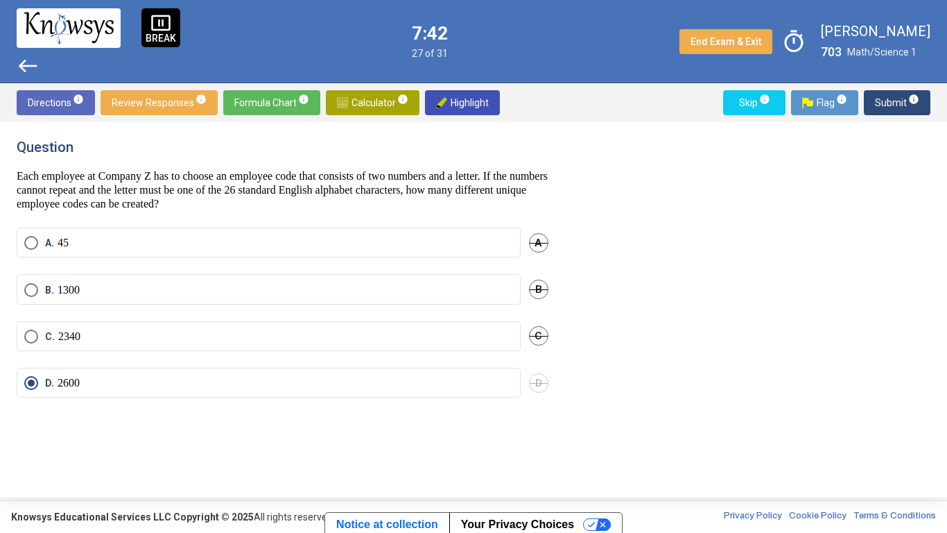
click at [906, 103] on span "Submit info" at bounding box center [897, 102] width 44 height 25
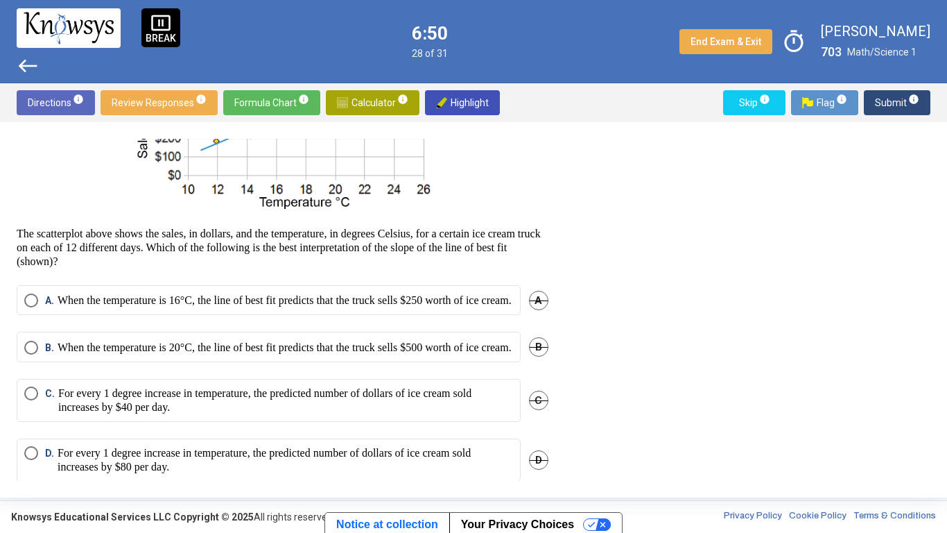
scroll to position [164, 0]
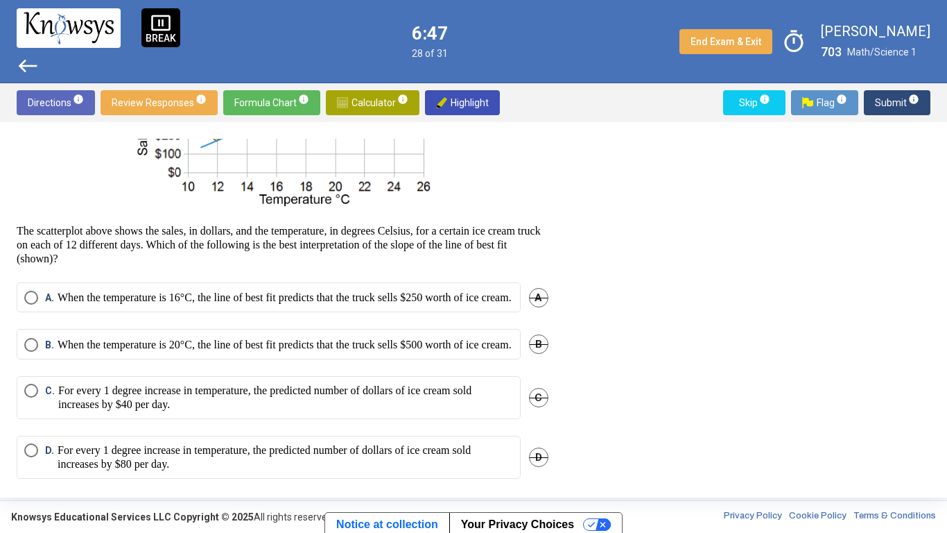
click at [300, 415] on mat-radio-button "C. For every 1 degree increase in temperature, the predicted number of dollars …" at bounding box center [269, 397] width 504 height 43
click at [37, 397] on span "Select an option" at bounding box center [31, 391] width 14 height 14
click at [893, 101] on span "Submit info" at bounding box center [897, 102] width 44 height 25
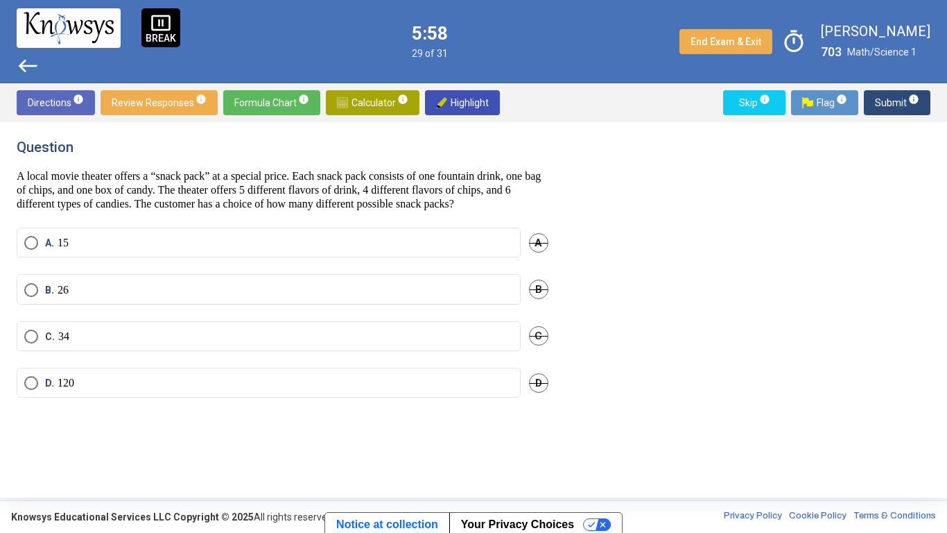
click at [172, 343] on label "C. 34" at bounding box center [268, 336] width 489 height 14
click at [882, 100] on span "Submit info" at bounding box center [897, 102] width 44 height 25
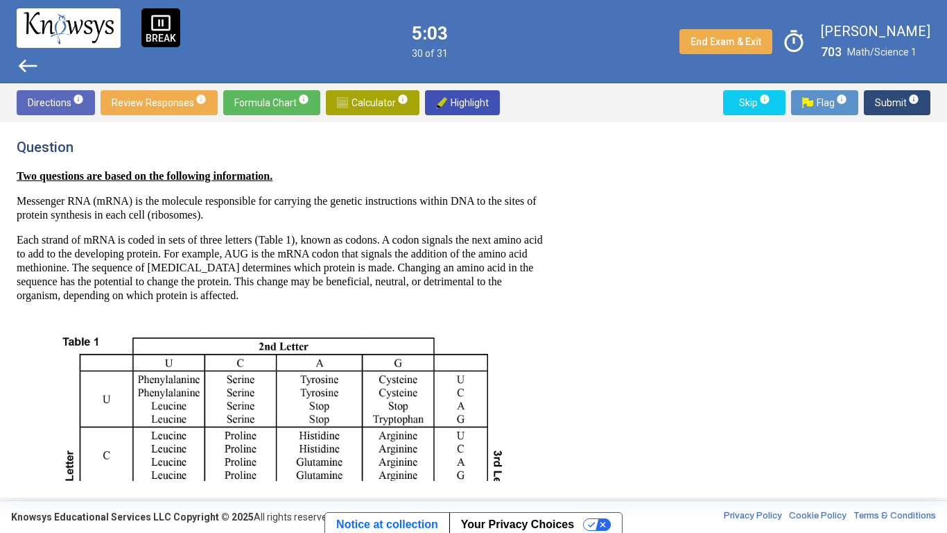
scroll to position [12, 0]
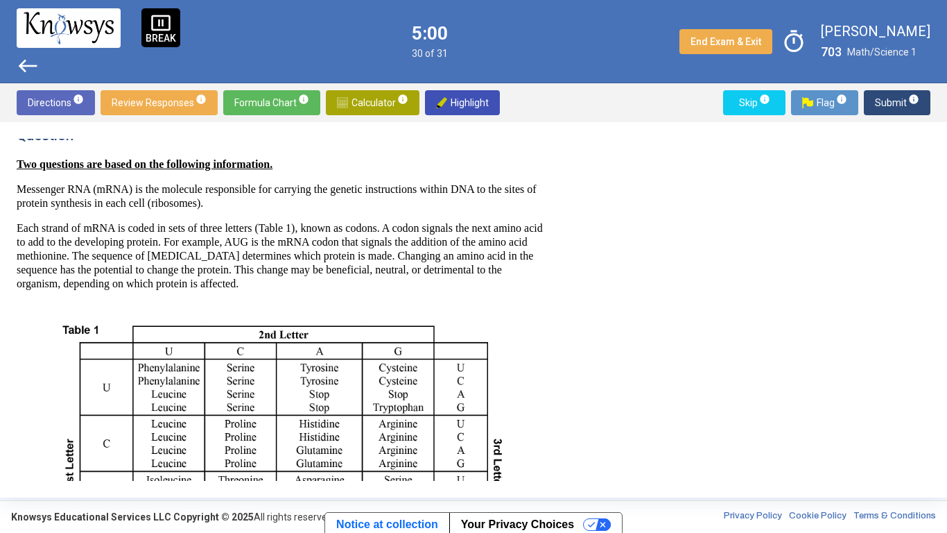
click at [718, 271] on div "Question Two questions are based on the following information. Messenger RNA (m…" at bounding box center [474, 310] width 914 height 342
click at [720, 261] on div "Question Two questions are based on the following information. Messenger RNA (m…" at bounding box center [474, 310] width 914 height 342
click at [721, 277] on div "Question Two questions are based on the following information. Messenger RNA (m…" at bounding box center [474, 310] width 914 height 342
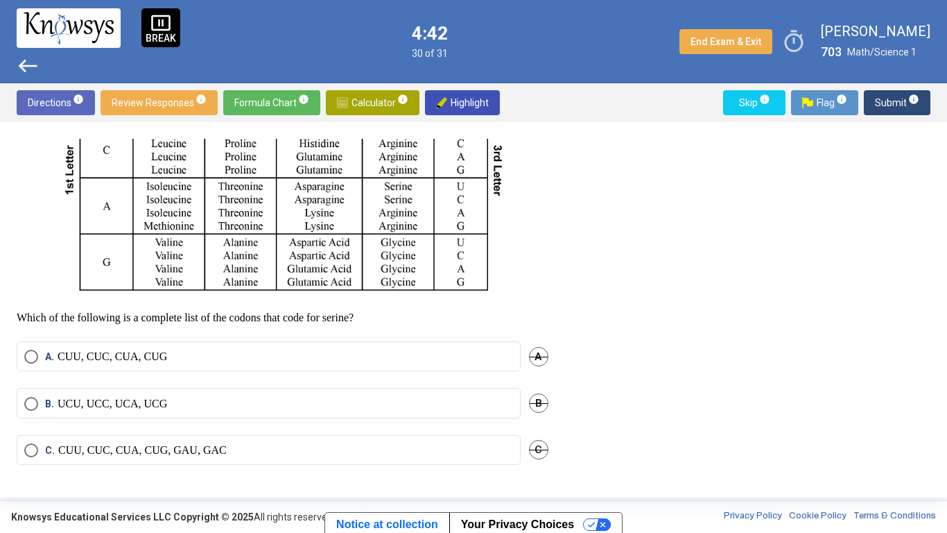
scroll to position [352, 0]
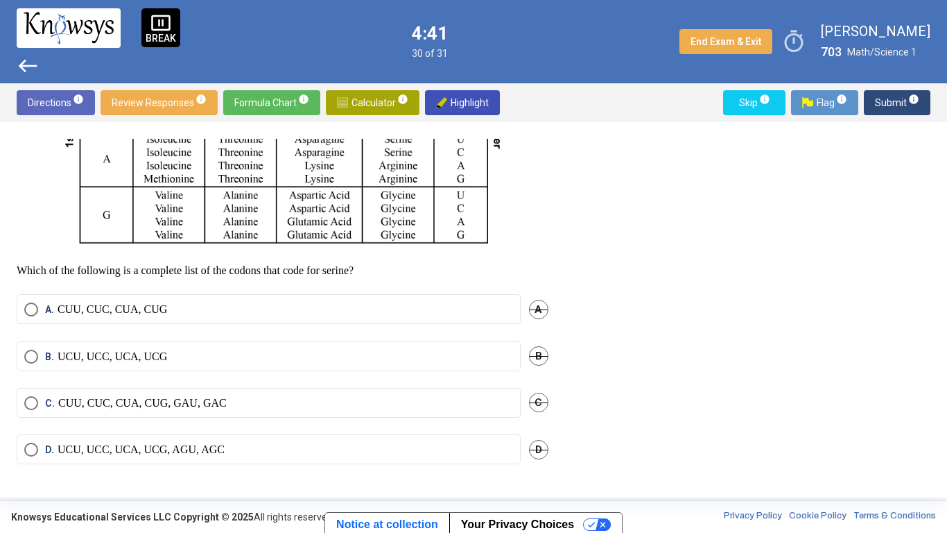
click at [301, 360] on label "B. UCU, UCC, UCA, UCG" at bounding box center [268, 357] width 489 height 14
click at [332, 415] on div "C. CUU, CUC, CUA, CUG, GAU, GAC C" at bounding box center [283, 411] width 532 height 46
click at [335, 406] on label "C. CUU, CUC, CUA, CUG, GAU, GAC" at bounding box center [268, 403] width 489 height 14
click at [881, 103] on span "Submit info" at bounding box center [897, 102] width 44 height 25
click at [196, 410] on p "The codon codes for threonine." at bounding box center [127, 403] width 138 height 14
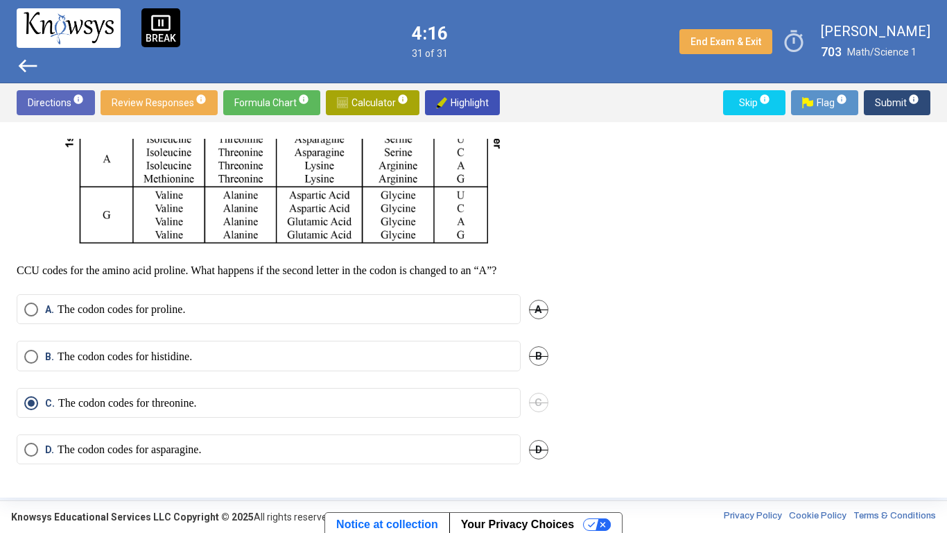
click at [888, 105] on span "Submit info" at bounding box center [897, 102] width 44 height 25
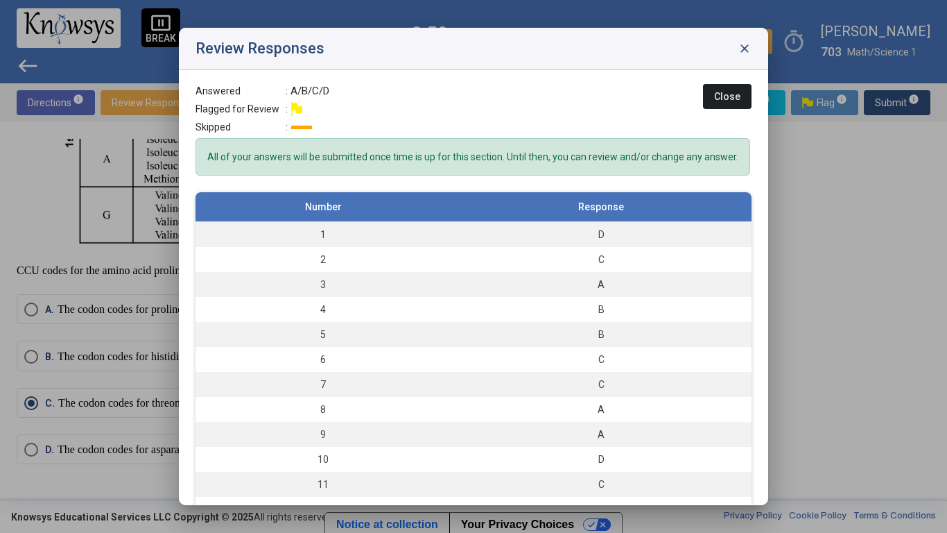
scroll to position [37, 0]
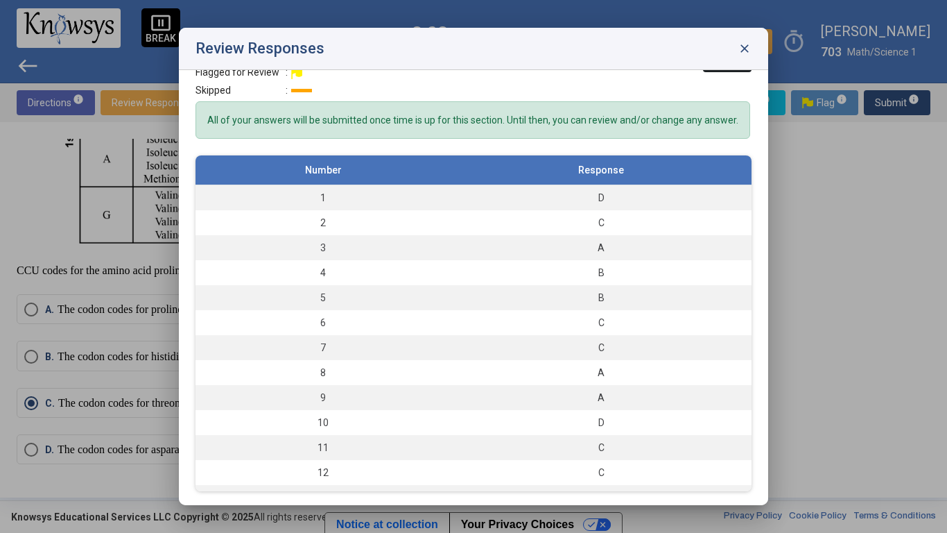
click at [748, 53] on span "close" at bounding box center [745, 49] width 14 height 14
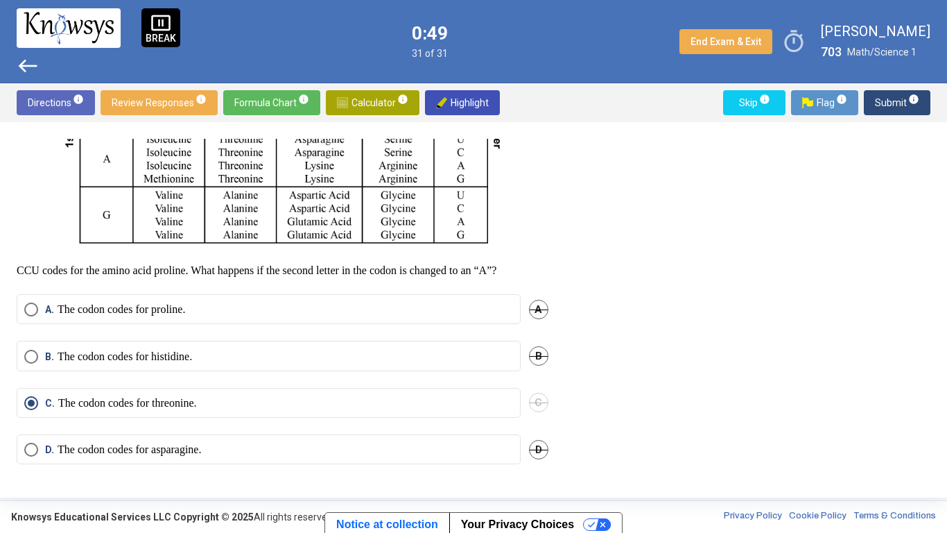
click at [169, 15] on span "pause_presentation" at bounding box center [161, 22] width 21 height 21
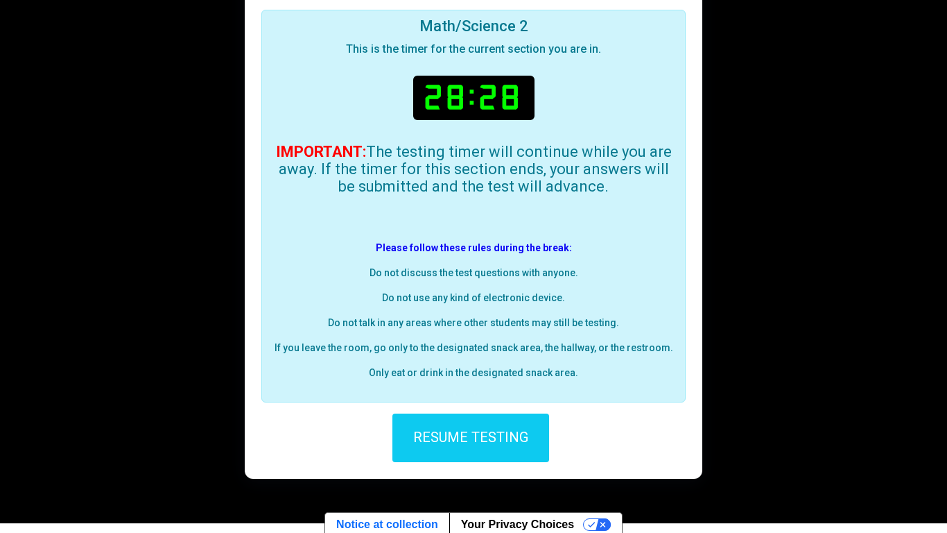
scroll to position [116, 0]
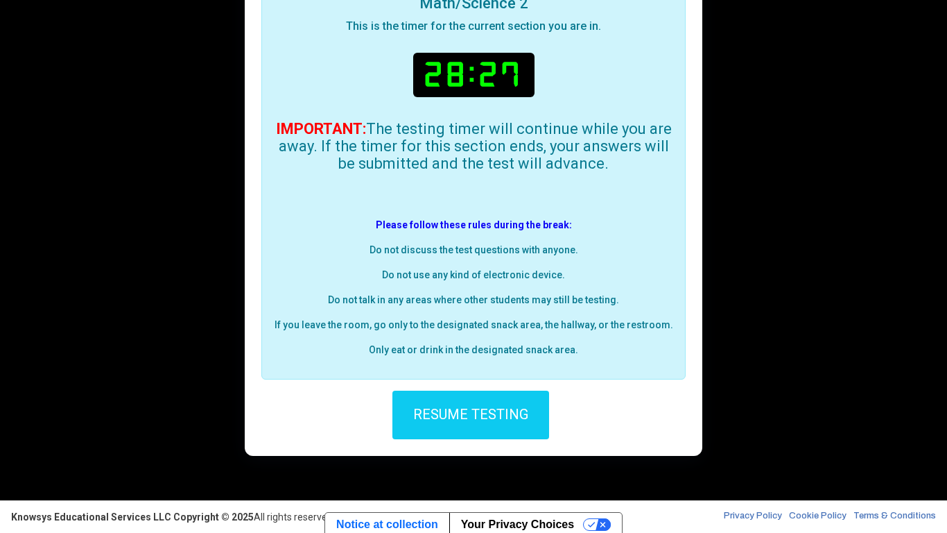
click at [492, 415] on button "RESUME TESTING" at bounding box center [471, 414] width 157 height 49
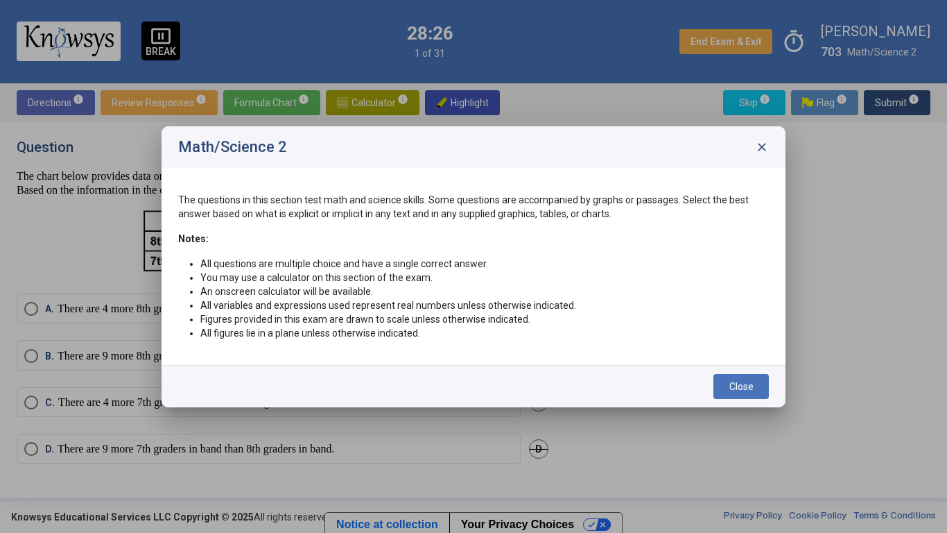
scroll to position [0, 0]
click at [481, 415] on div at bounding box center [473, 266] width 947 height 533
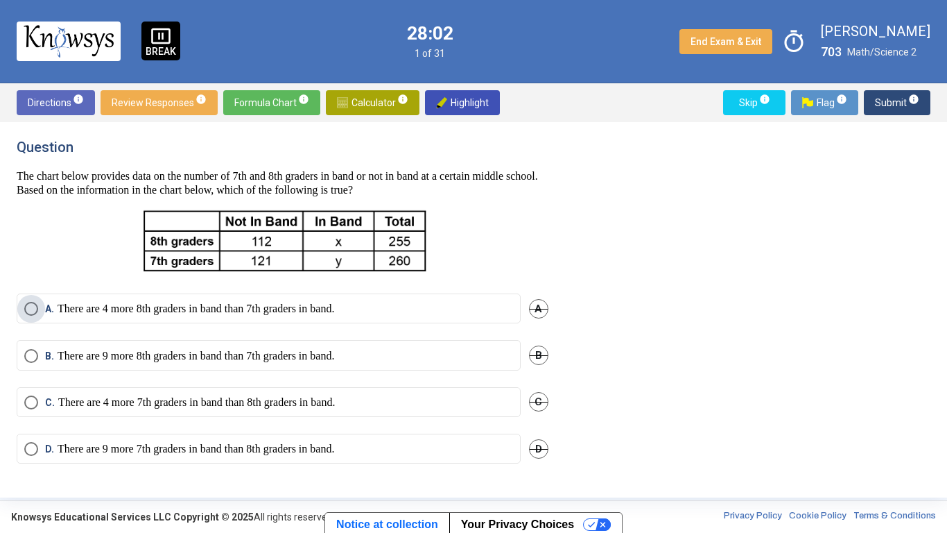
click at [250, 305] on p "There are 4 more 8th graders in band than 7th graders in band." at bounding box center [196, 309] width 277 height 14
click at [886, 98] on span "Submit info" at bounding box center [897, 102] width 44 height 25
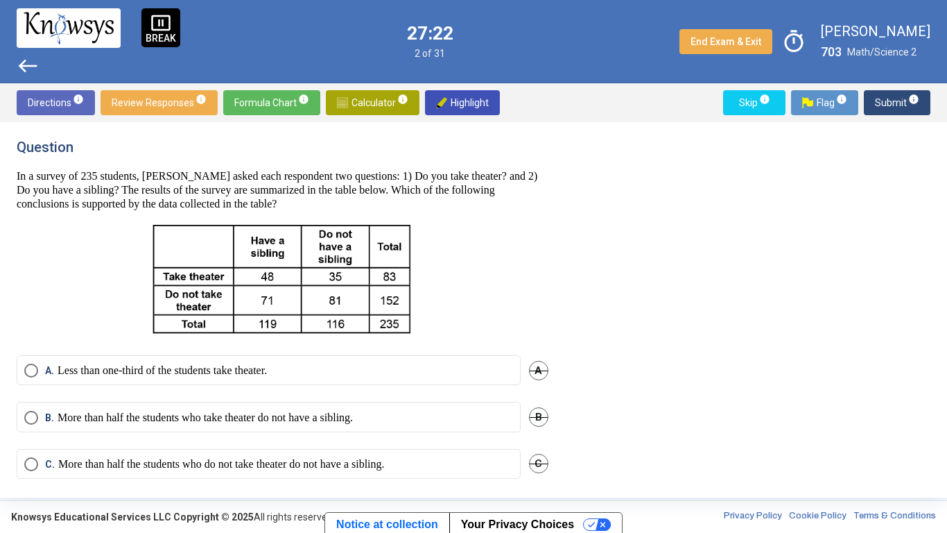
click at [320, 375] on label "A. Less than one-third of the students take theater." at bounding box center [268, 370] width 489 height 14
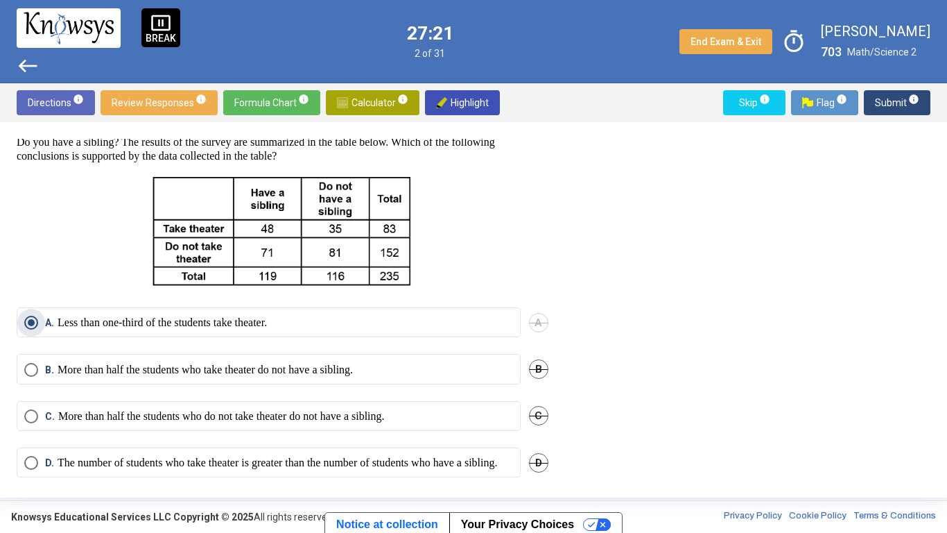
scroll to position [74, 0]
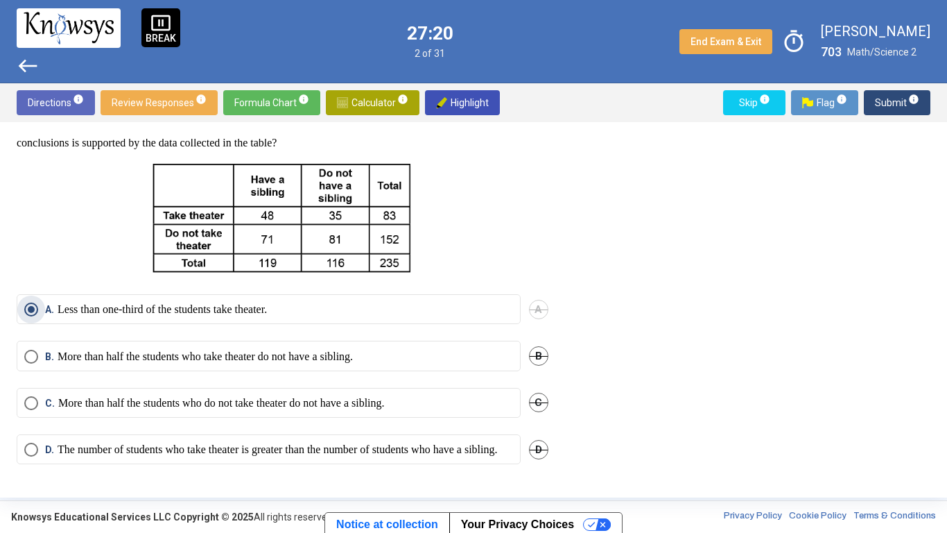
click at [899, 105] on span "Submit info" at bounding box center [897, 102] width 44 height 25
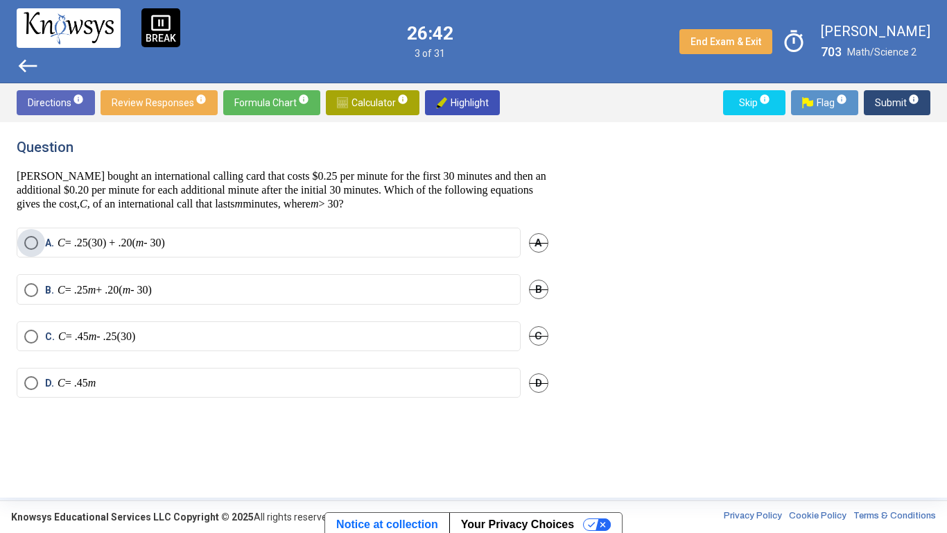
click at [268, 244] on label "A. C = .25(30) + .20( m - 30)" at bounding box center [268, 243] width 489 height 14
click at [892, 109] on span "Submit info" at bounding box center [897, 102] width 44 height 25
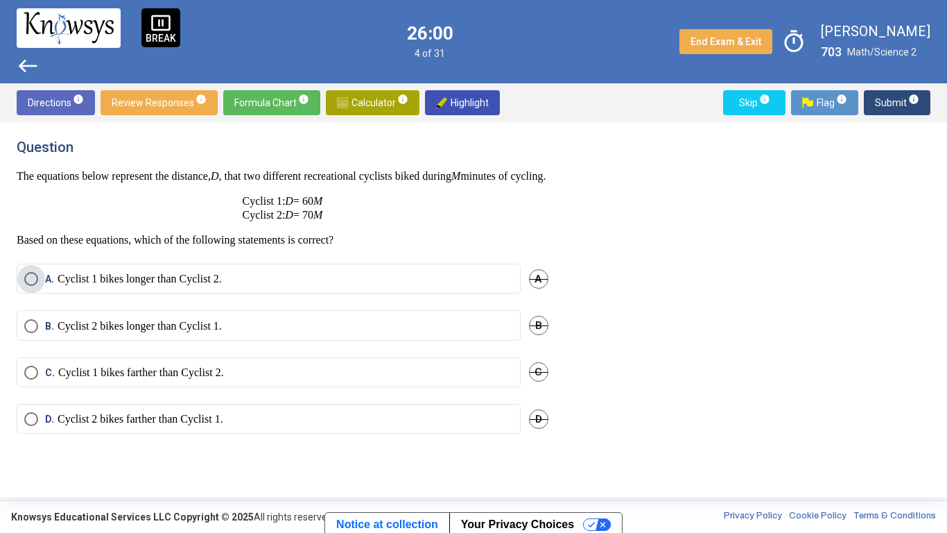
click at [250, 286] on label "A. Cyclist 1 bikes longer than Cyclist 2." at bounding box center [268, 279] width 489 height 14
click at [251, 286] on label "A. Cyclist 1 bikes longer than Cyclist 2." at bounding box center [268, 279] width 489 height 14
click at [258, 340] on mat-radio-button "B. Cyclist 2 bikes longer than Cyclist 1." at bounding box center [269, 325] width 504 height 30
click at [245, 340] on mat-radio-button "B. Cyclist 2 bikes longer than Cyclist 1." at bounding box center [269, 325] width 504 height 30
click at [222, 333] on p "Cyclist 2 bikes longer than Cyclist 1." at bounding box center [140, 326] width 164 height 14
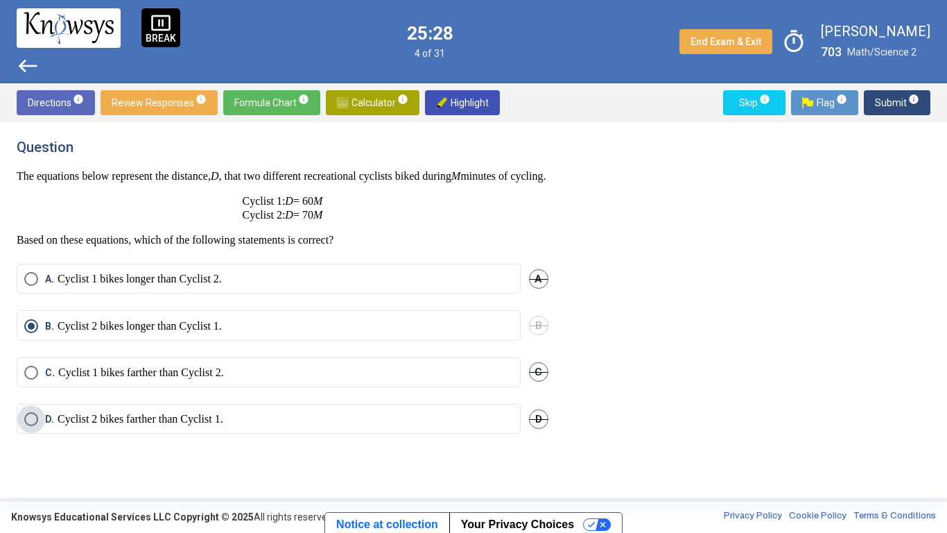
click at [275, 415] on label "D. Cyclist 2 bikes farther than Cyclist 1." at bounding box center [268, 419] width 489 height 14
click at [337, 333] on label "B. Cyclist 2 bikes longer than Cyclist 1." at bounding box center [268, 326] width 489 height 14
click at [877, 100] on span "Submit info" at bounding box center [897, 102] width 44 height 25
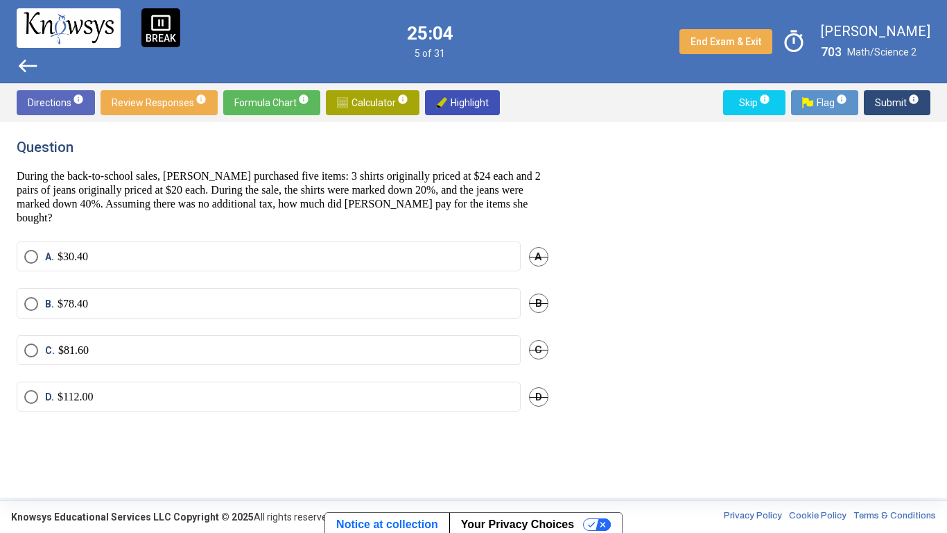
click at [205, 257] on label "A. $30.40" at bounding box center [268, 257] width 489 height 14
click at [888, 111] on span "Submit info" at bounding box center [897, 102] width 44 height 25
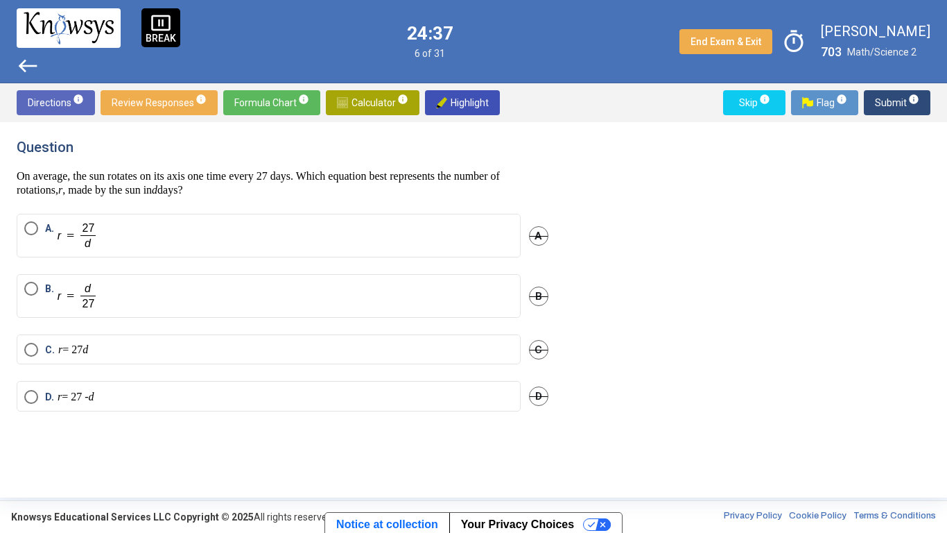
click at [69, 243] on img "Select an option" at bounding box center [78, 235] width 40 height 28
click at [95, 275] on mat-radio-button "B." at bounding box center [269, 296] width 504 height 44
click at [894, 98] on span "Submit info" at bounding box center [897, 102] width 44 height 25
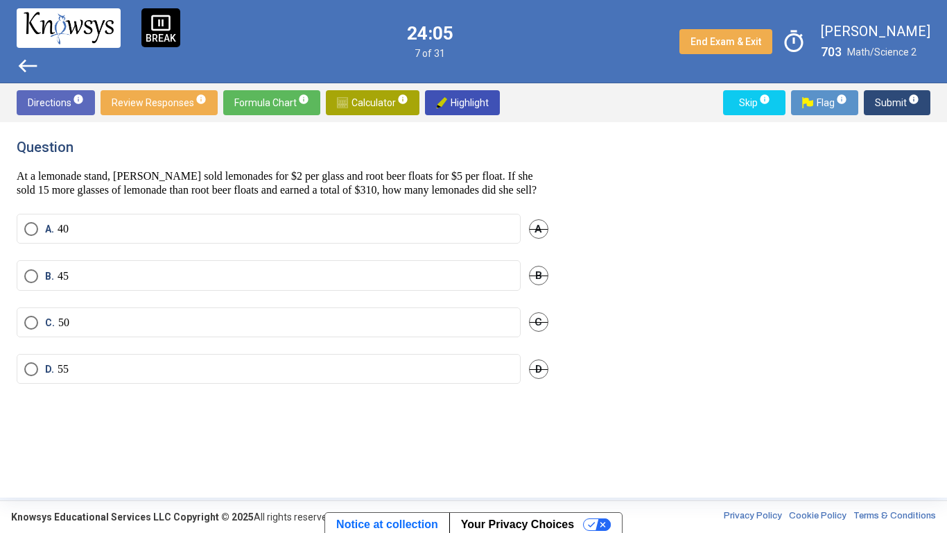
click at [200, 236] on label "A. 40" at bounding box center [268, 229] width 489 height 14
click at [223, 236] on label "A. 40" at bounding box center [268, 229] width 489 height 14
click at [241, 283] on label "B. 45" at bounding box center [268, 276] width 489 height 14
click at [227, 236] on label "A. 40" at bounding box center [268, 229] width 489 height 14
click at [119, 376] on label "D. 55" at bounding box center [268, 369] width 489 height 14
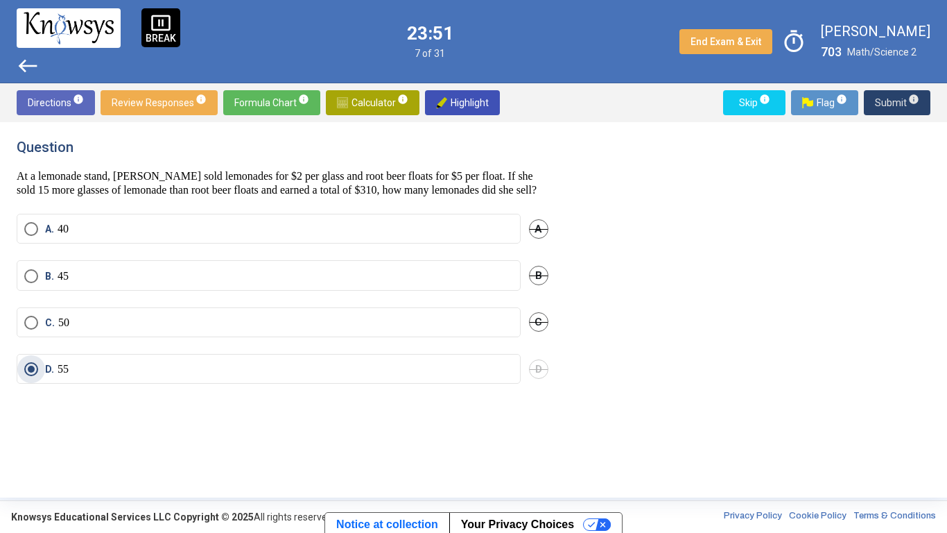
click at [886, 102] on span "Submit info" at bounding box center [897, 102] width 44 height 25
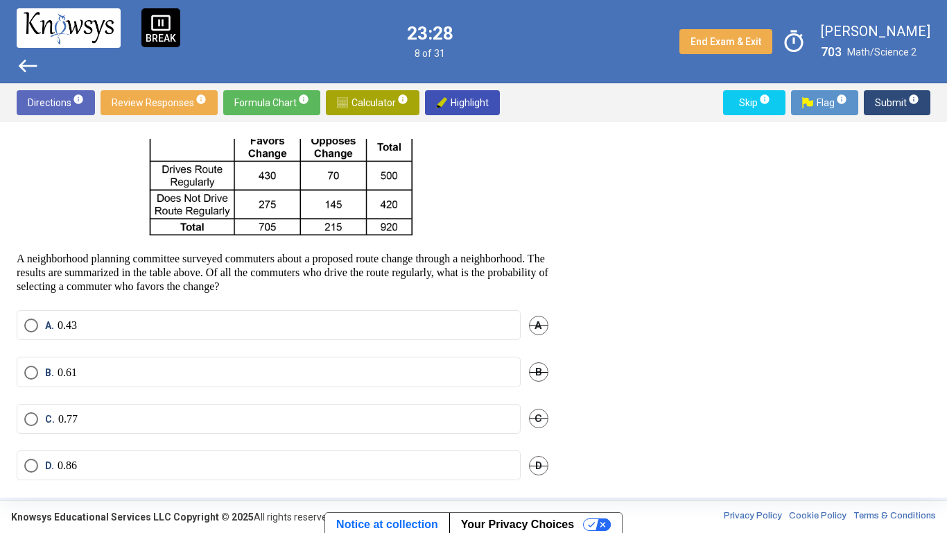
scroll to position [74, 0]
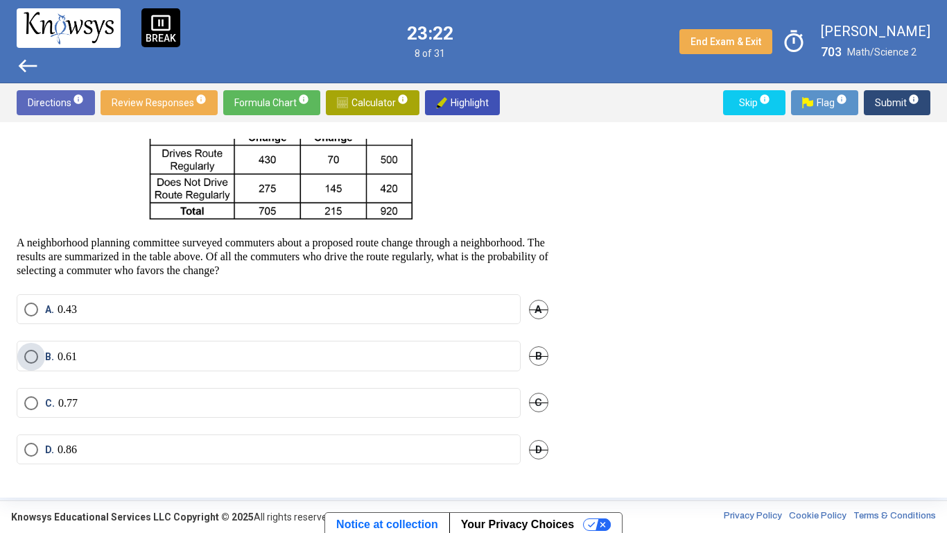
click at [158, 359] on label "B. 0.61" at bounding box center [268, 357] width 489 height 14
click at [888, 104] on span "Submit info" at bounding box center [897, 102] width 44 height 25
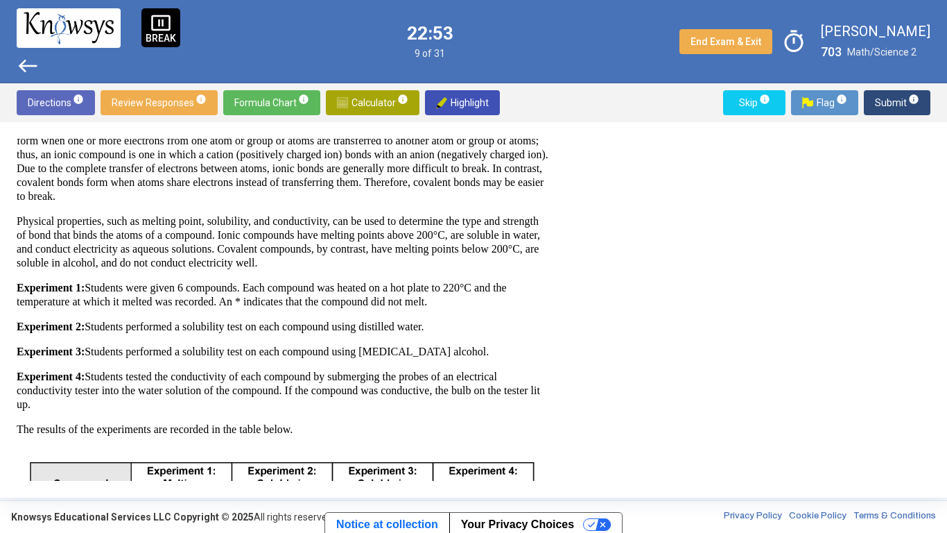
click at [888, 104] on span "Submit info" at bounding box center [897, 102] width 44 height 25
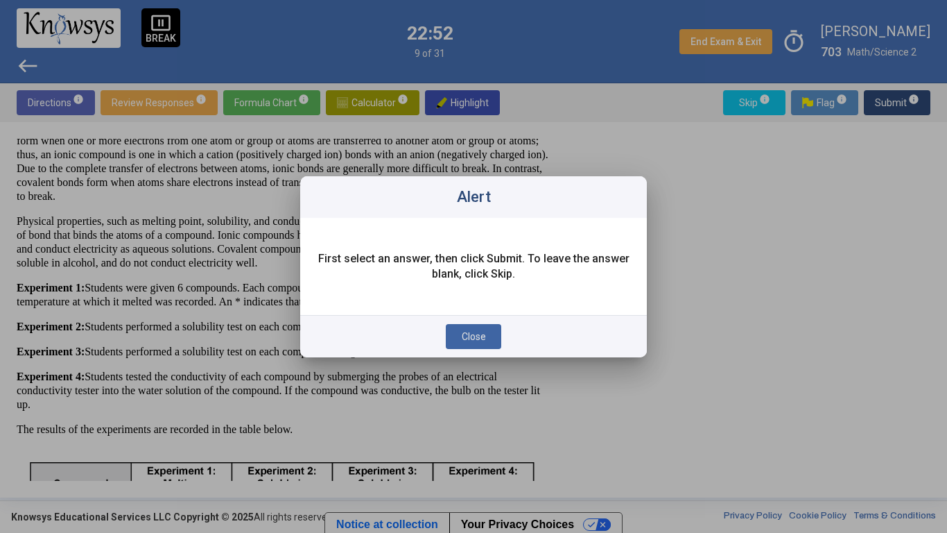
click at [888, 104] on div at bounding box center [473, 266] width 947 height 533
click at [466, 343] on button "Close" at bounding box center [473, 336] width 55 height 25
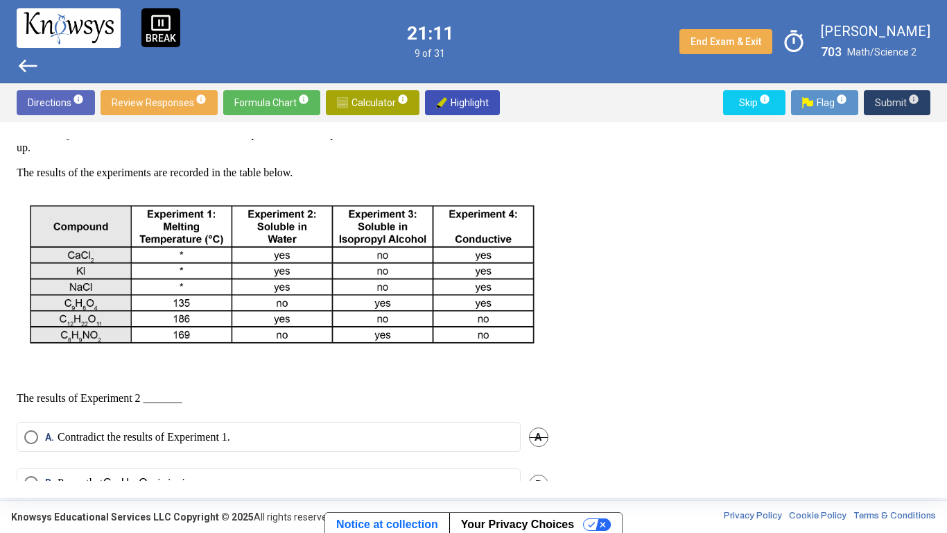
scroll to position [461, 0]
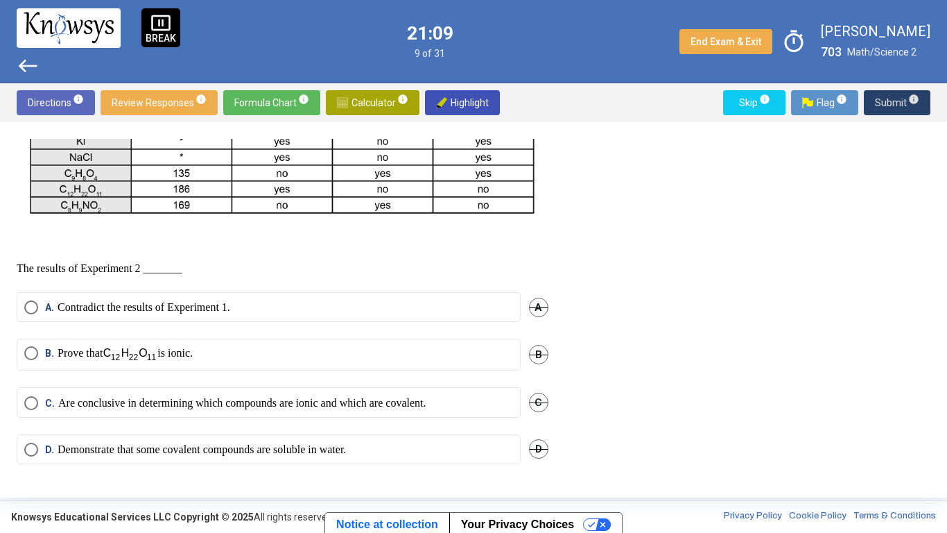
click at [66, 361] on p "Prove that is ionic." at bounding box center [125, 354] width 135 height 17
click at [53, 415] on mat-radio-button "C. Are conclusive in determining which compounds are ionic and which are covale…" at bounding box center [269, 402] width 504 height 30
click at [76, 415] on mat-radio-button "C. Are conclusive in determining which compounds are ionic and which are covale…" at bounding box center [269, 402] width 504 height 30
click at [68, 408] on p "Are conclusive in determining which compounds are ionic and which are covalent." at bounding box center [242, 403] width 368 height 14
click at [895, 96] on span "Submit info" at bounding box center [897, 102] width 44 height 25
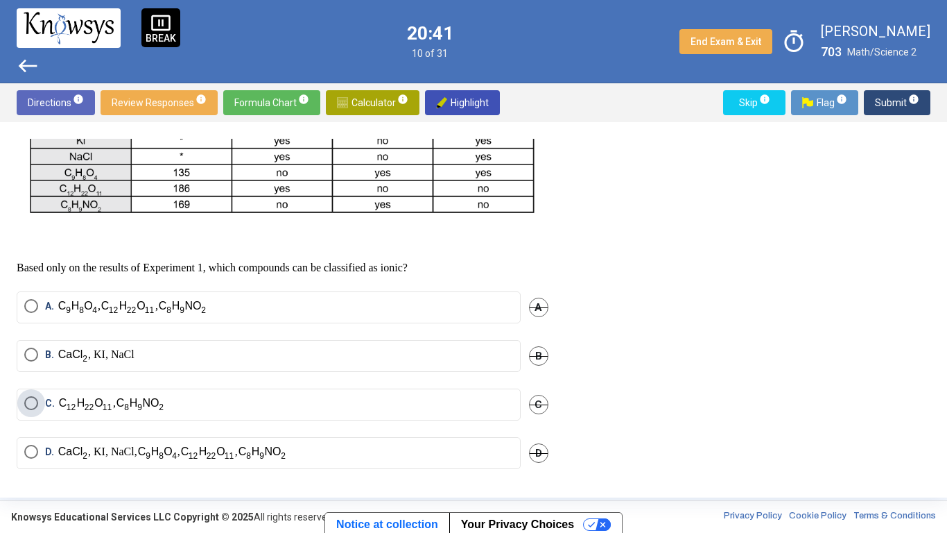
click at [243, 413] on label "C. ," at bounding box center [268, 404] width 489 height 17
click at [270, 415] on img "Select an option" at bounding box center [262, 453] width 49 height 17
click at [891, 110] on span "Submit info" at bounding box center [897, 102] width 44 height 25
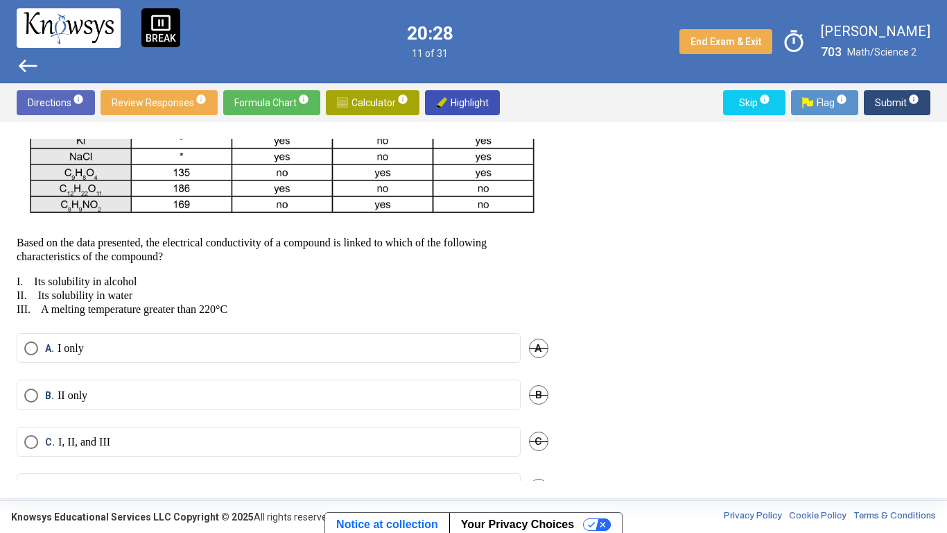
click at [110, 415] on p "I, II, and III" at bounding box center [84, 442] width 52 height 14
click at [891, 105] on span "Submit info" at bounding box center [897, 102] width 44 height 25
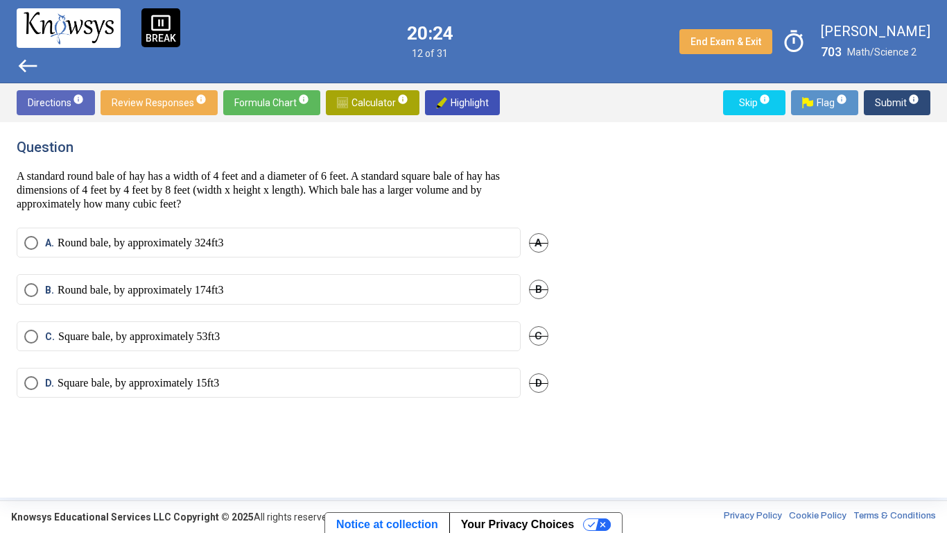
scroll to position [0, 0]
click at [242, 250] on mat-radio-button "A. Round bale, by approximately 324" at bounding box center [269, 242] width 504 height 31
click at [223, 242] on img "Select an option" at bounding box center [218, 242] width 12 height 15
click at [890, 98] on span "Submit info" at bounding box center [897, 102] width 44 height 25
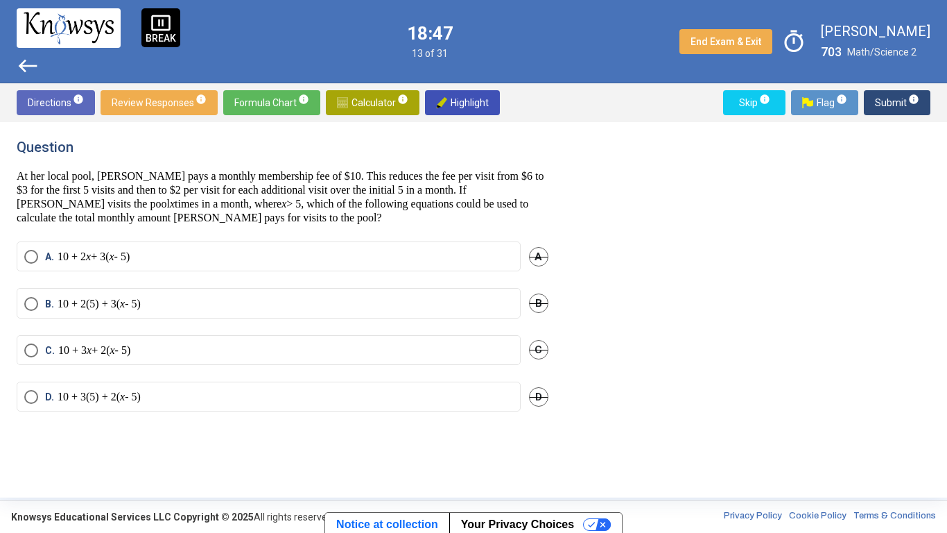
click at [338, 303] on label "B. 10 + 2(5) + 3( x - 5)" at bounding box center [268, 304] width 489 height 14
click at [890, 100] on span "Submit info" at bounding box center [897, 102] width 44 height 25
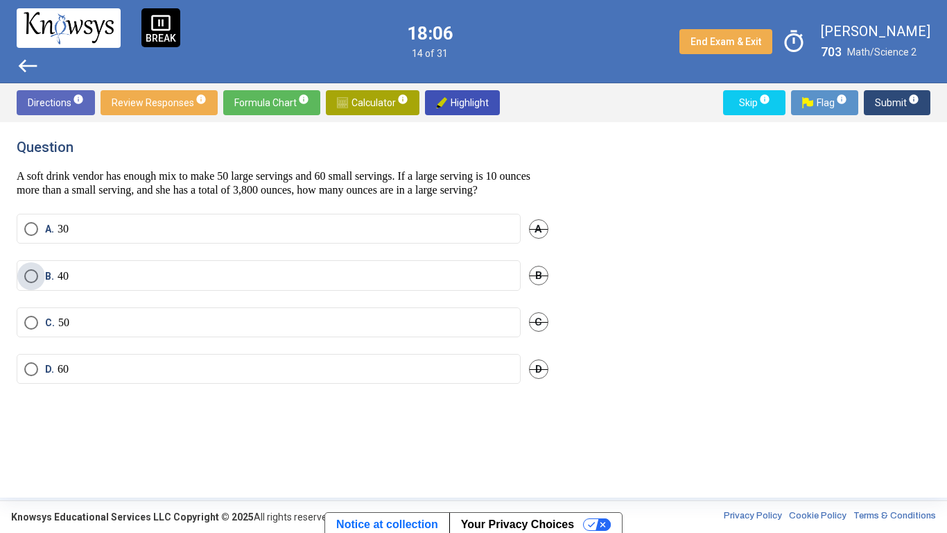
click at [166, 283] on label "B. 40" at bounding box center [268, 276] width 489 height 14
click at [888, 101] on span "Submit info" at bounding box center [897, 102] width 44 height 25
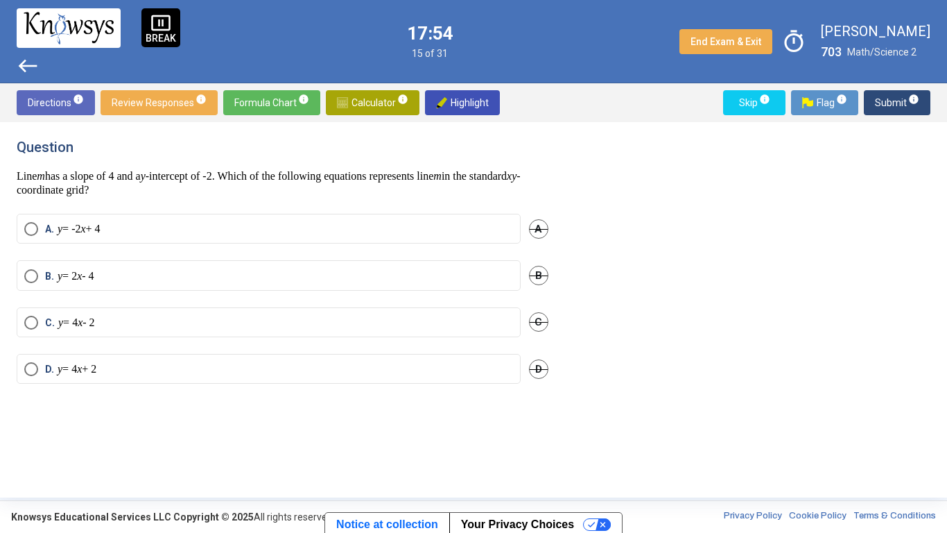
click at [200, 326] on label "C. y = 4 x - 2" at bounding box center [268, 323] width 489 height 14
click at [884, 101] on span "Submit info" at bounding box center [897, 102] width 44 height 25
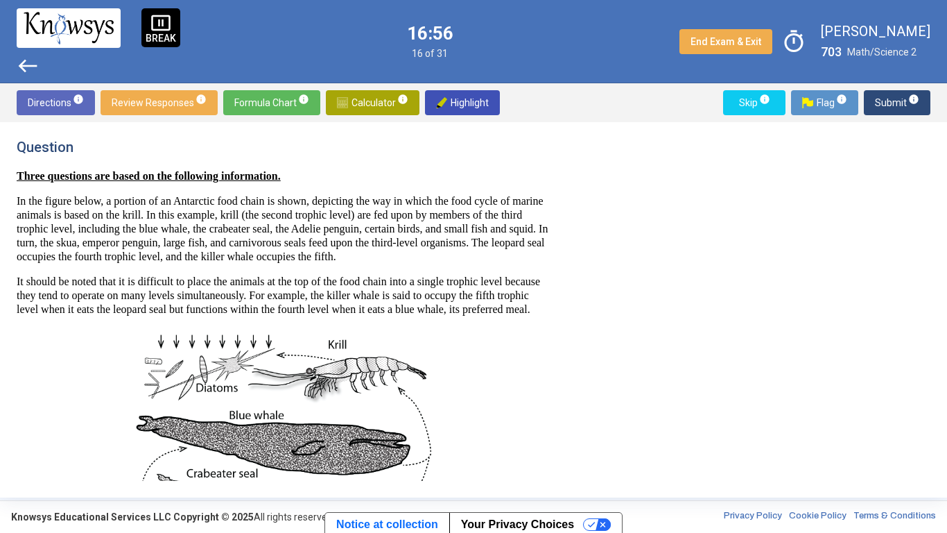
drag, startPoint x: 516, startPoint y: 255, endPoint x: 420, endPoint y: 261, distance: 96.6
click at [420, 261] on p "In the figure below, a portion of an Antarctic food chain is shown, depicting t…" at bounding box center [283, 228] width 532 height 69
drag, startPoint x: 428, startPoint y: 264, endPoint x: 516, endPoint y: 257, distance: 88.4
click at [516, 257] on p "In the figure below, a portion of an Antarctic food chain is shown, depicting t…" at bounding box center [283, 228] width 532 height 69
drag, startPoint x: 46, startPoint y: 270, endPoint x: 14, endPoint y: 272, distance: 32.0
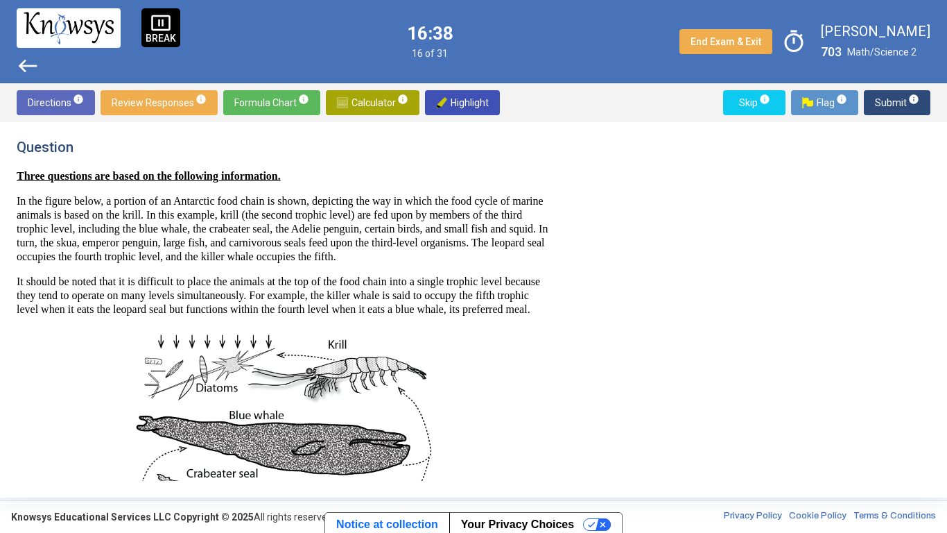
click at [14, 272] on div "Question Three questions are based on the following information. In the figure …" at bounding box center [473, 309] width 947 height 375
click at [15, 267] on div "Question Three questions are based on the following information. In the figure …" at bounding box center [473, 309] width 947 height 375
drag, startPoint x: 16, startPoint y: 270, endPoint x: 524, endPoint y: 270, distance: 507.7
click at [524, 264] on p "In the figure below, a portion of an Antarctic food chain is shown, depicting t…" at bounding box center [283, 228] width 532 height 69
click at [354, 263] on p "In the figure below, a portion of an Antarctic food chain is shown, depicting t…" at bounding box center [283, 228] width 532 height 69
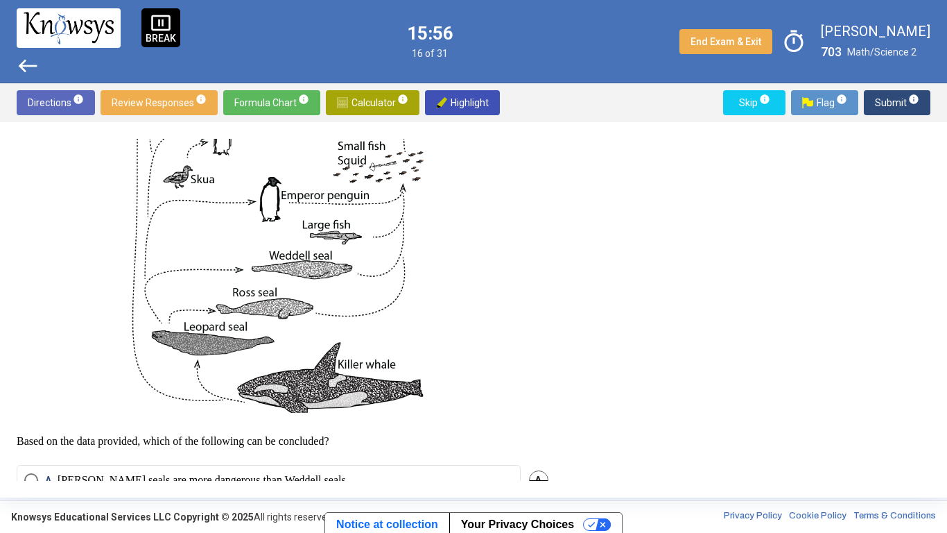
scroll to position [424, 0]
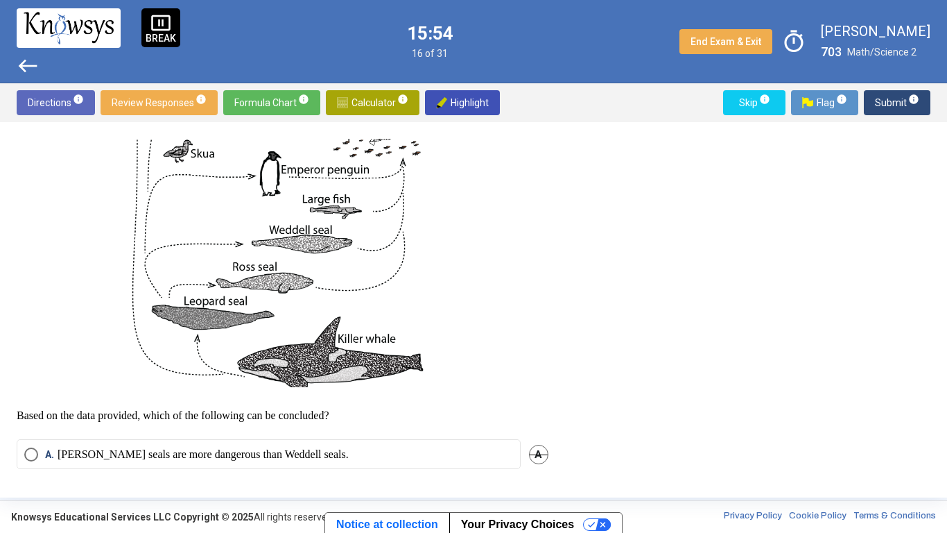
drag, startPoint x: 263, startPoint y: 393, endPoint x: 320, endPoint y: 393, distance: 57.6
click at [320, 393] on img at bounding box center [282, 150] width 312 height 495
click at [446, 104] on span "Highlight" at bounding box center [462, 102] width 53 height 25
drag, startPoint x: 278, startPoint y: 406, endPoint x: 395, endPoint y: 400, distance: 116.7
click at [395, 397] on img at bounding box center [282, 150] width 312 height 495
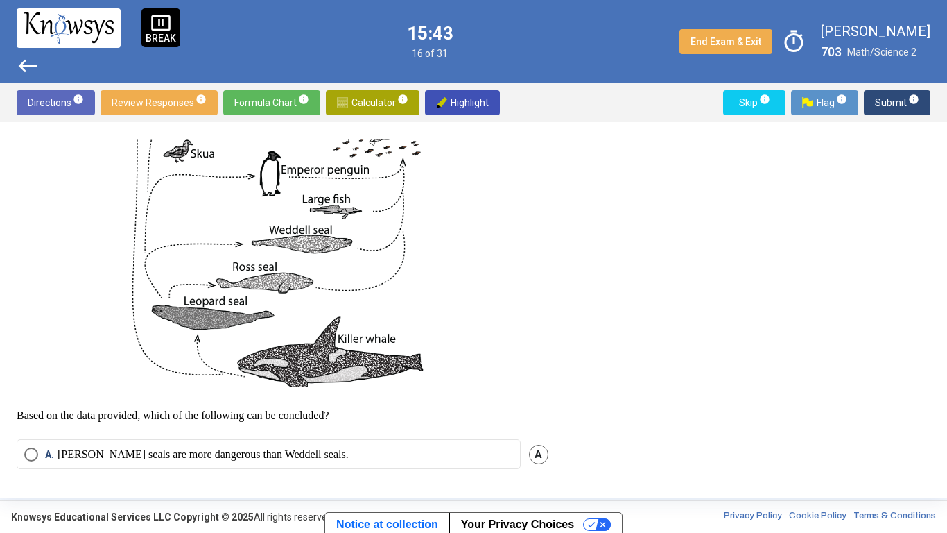
click at [451, 91] on span "Highlight" at bounding box center [462, 102] width 53 height 25
click at [456, 92] on span "Highlight" at bounding box center [462, 102] width 53 height 25
drag, startPoint x: 342, startPoint y: 445, endPoint x: 544, endPoint y: 406, distance: 205.5
click at [544, 406] on div "Three questions are based on the following information. In the figure below, a …" at bounding box center [283, 84] width 532 height 678
click at [353, 415] on p "Based on the data provided, which of the following can be concluded?" at bounding box center [283, 416] width 532 height 14
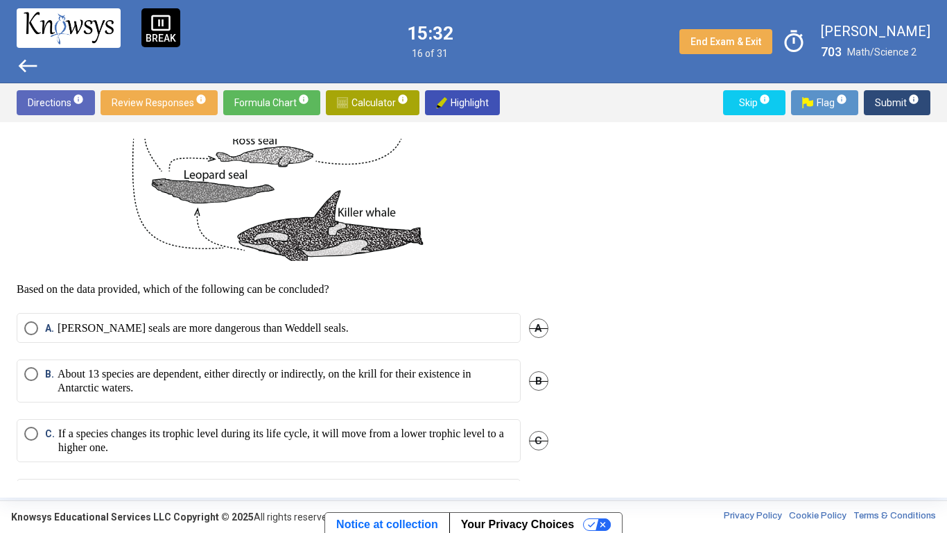
scroll to position [636, 0]
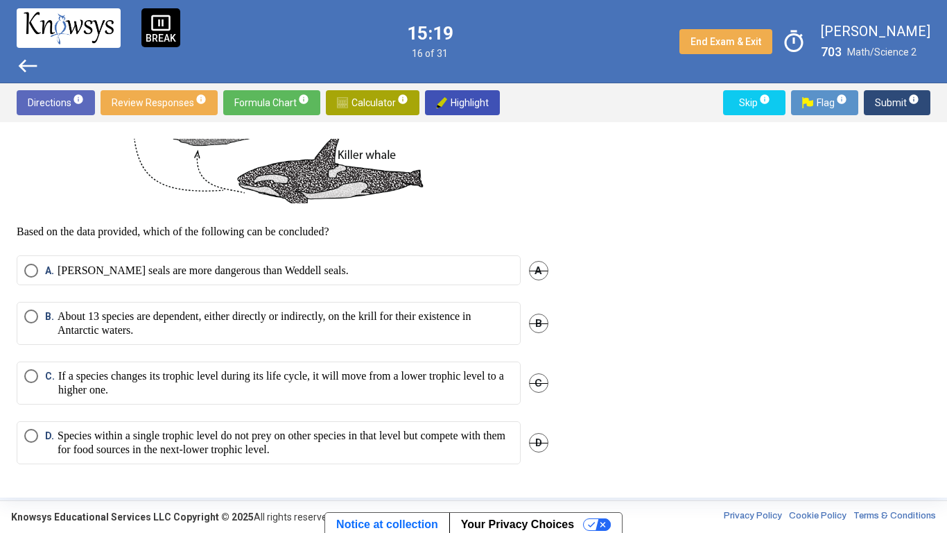
click at [407, 415] on p "Species within a single trophic level do not prey on other species in that leve…" at bounding box center [286, 443] width 456 height 28
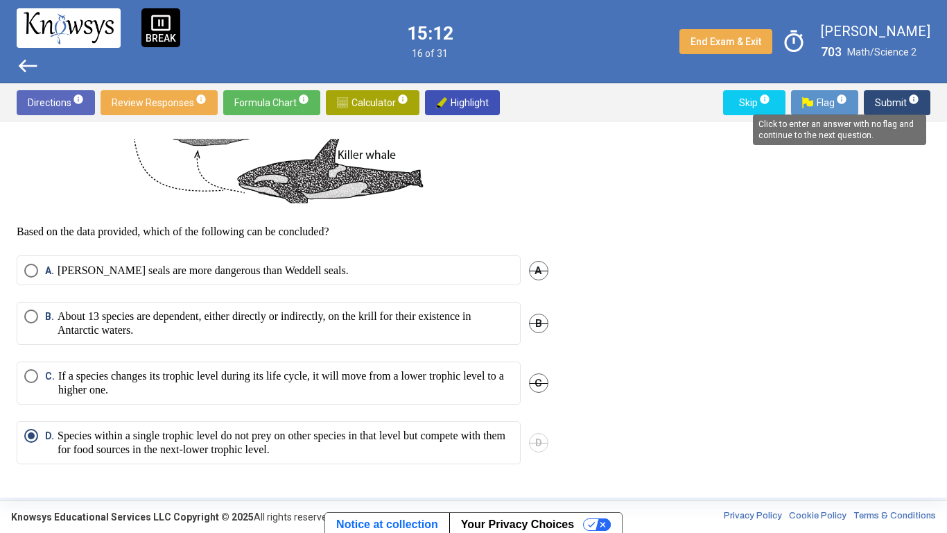
click at [904, 109] on mat-tooltip-component "Click to enter an answer with no flag and continue to the next question." at bounding box center [840, 130] width 193 height 50
click at [887, 105] on span "Submit info" at bounding box center [897, 102] width 44 height 25
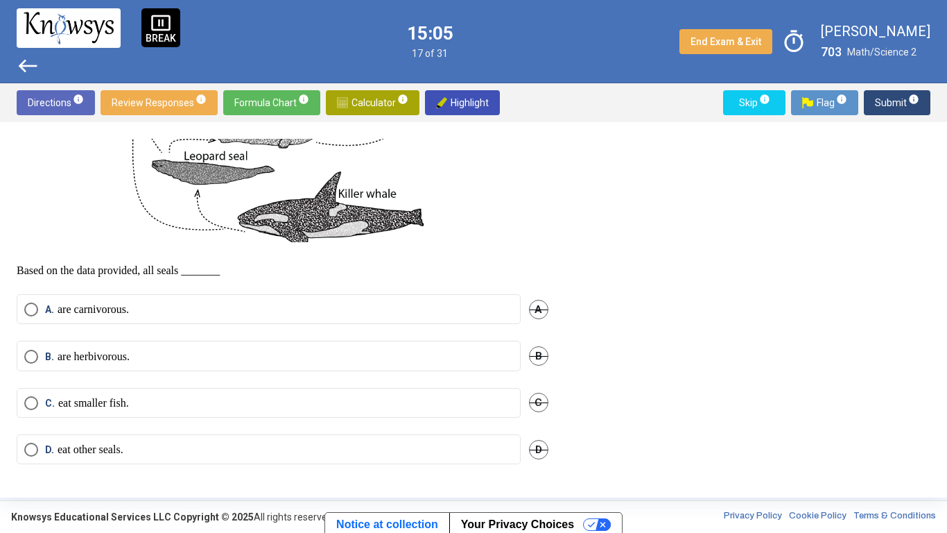
scroll to position [597, 0]
click at [119, 311] on p "are carnivorous." at bounding box center [93, 309] width 71 height 14
click at [68, 399] on p "eat smaller fish." at bounding box center [93, 403] width 71 height 14
click at [129, 309] on p "are carnivorous." at bounding box center [93, 309] width 71 height 14
click at [894, 107] on span "Submit info" at bounding box center [897, 102] width 44 height 25
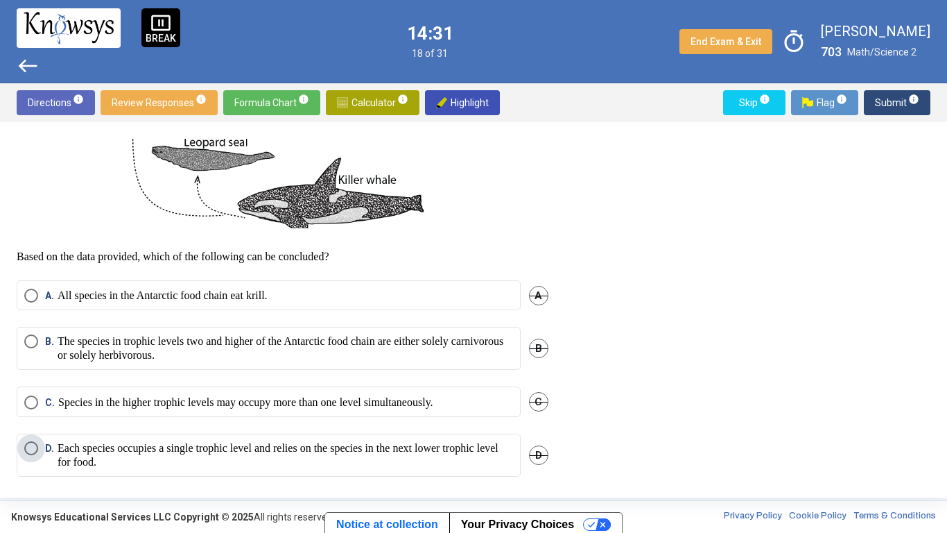
click at [445, 415] on p "Each species occupies a single trophic level and relies on the species in the n…" at bounding box center [286, 455] width 456 height 28
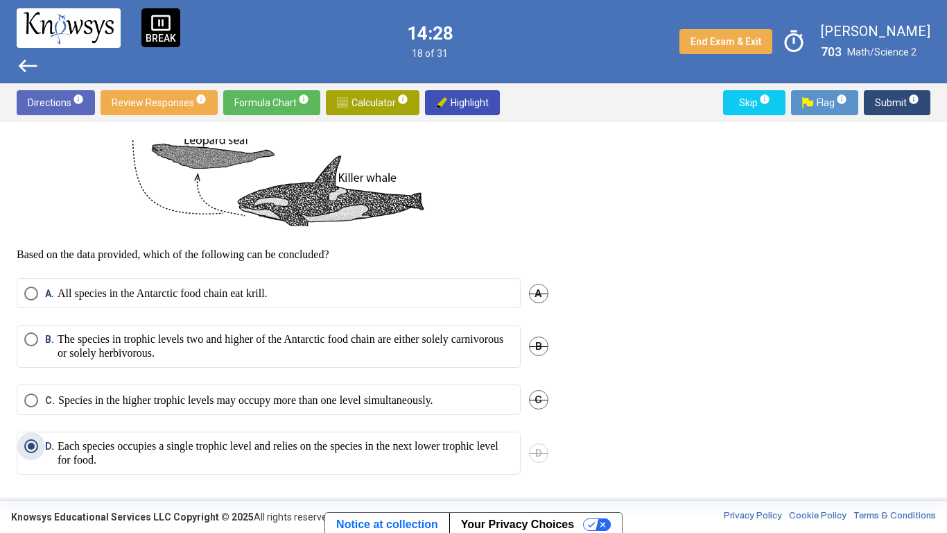
click at [884, 111] on span "Submit info" at bounding box center [897, 102] width 44 height 25
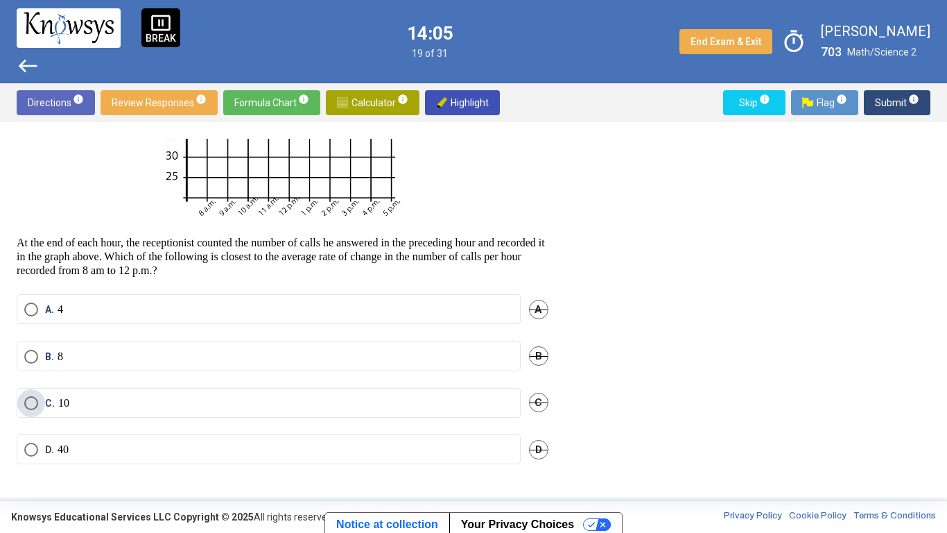
click at [98, 402] on label "C. 10" at bounding box center [268, 403] width 489 height 14
click at [171, 359] on label "B. 8" at bounding box center [268, 357] width 489 height 14
click at [900, 106] on span "Submit info" at bounding box center [897, 102] width 44 height 25
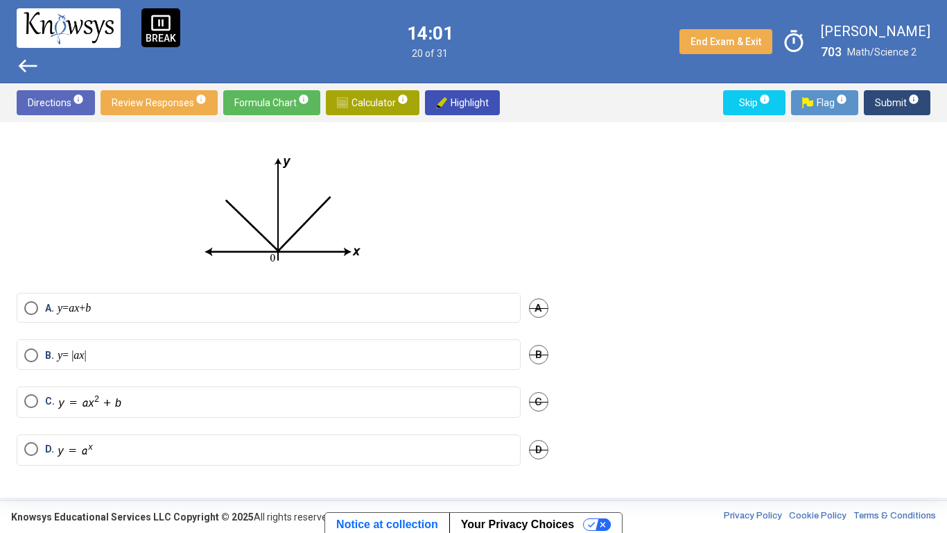
scroll to position [63, 0]
click at [117, 360] on label "B. y = | ax |" at bounding box center [268, 354] width 489 height 14
click at [891, 101] on span "Submit info" at bounding box center [897, 102] width 44 height 25
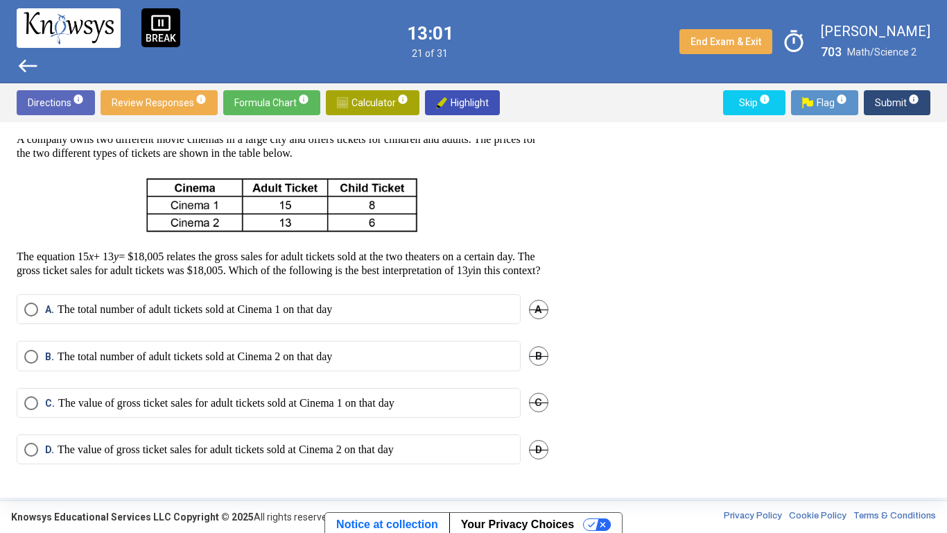
click at [320, 410] on p "The value of gross ticket sales for adult tickets sold at Cinema 1 on that day" at bounding box center [226, 403] width 336 height 14
click at [894, 105] on span "Submit info" at bounding box center [897, 102] width 44 height 25
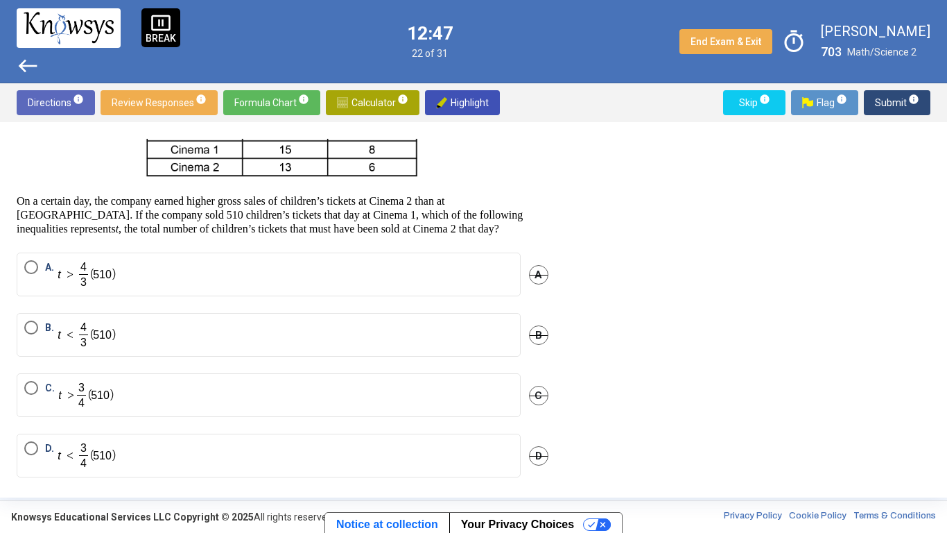
scroll to position [130, 0]
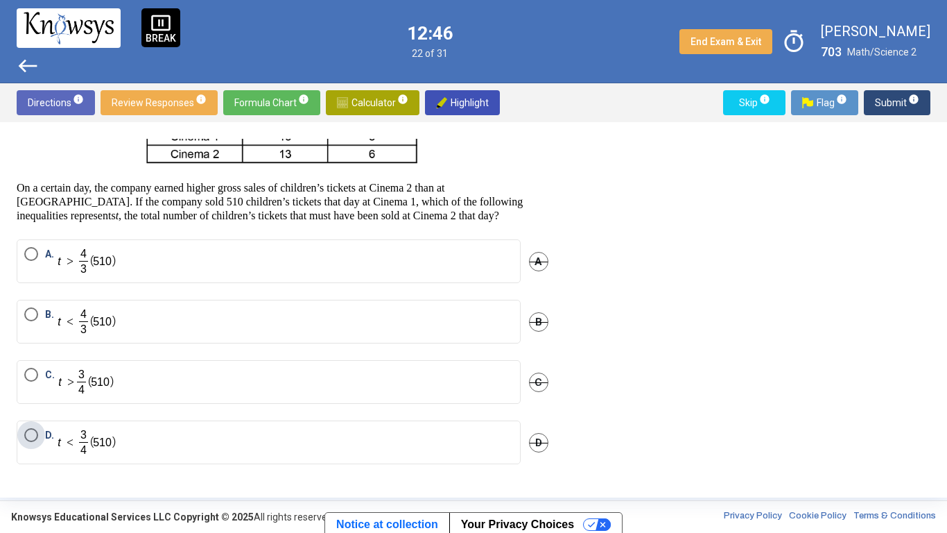
click at [117, 415] on p "Select an option" at bounding box center [88, 442] width 61 height 28
click at [892, 110] on span "Submit info" at bounding box center [897, 102] width 44 height 25
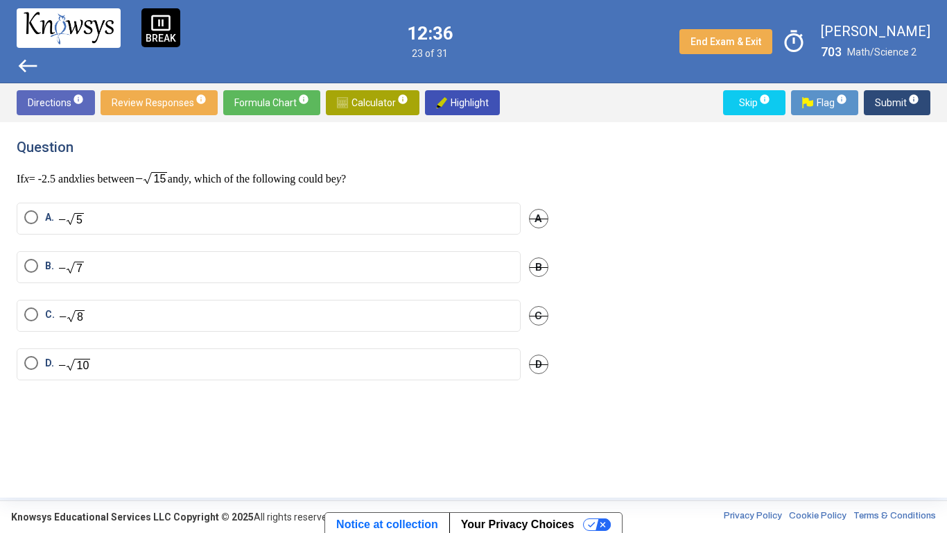
click at [362, 351] on mat-radio-button "D." at bounding box center [269, 364] width 504 height 32
click at [247, 363] on label "D." at bounding box center [268, 364] width 489 height 17
click at [894, 103] on span "Submit info" at bounding box center [897, 102] width 44 height 25
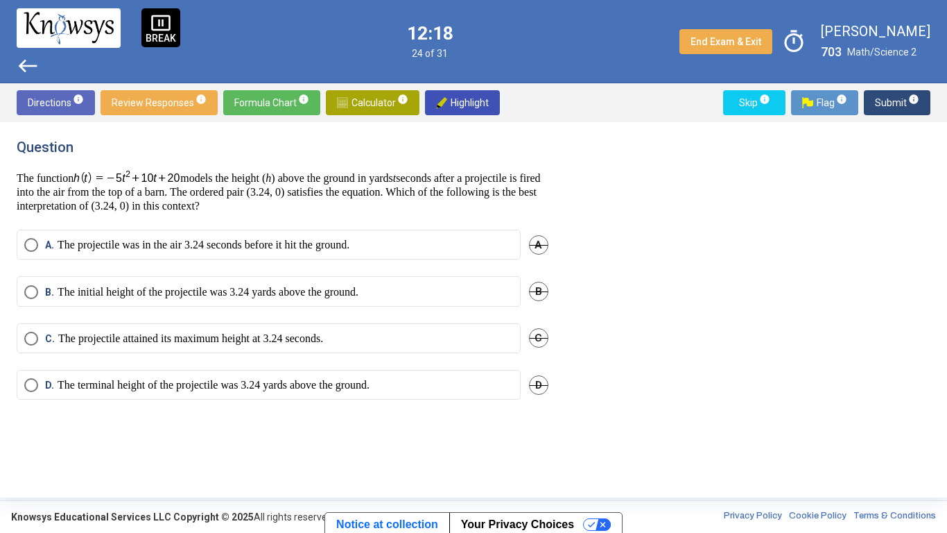
click at [332, 243] on p "The projectile was in the air 3.24 seconds before it hit the ground." at bounding box center [204, 245] width 292 height 14
click at [900, 105] on span "Submit info" at bounding box center [897, 102] width 44 height 25
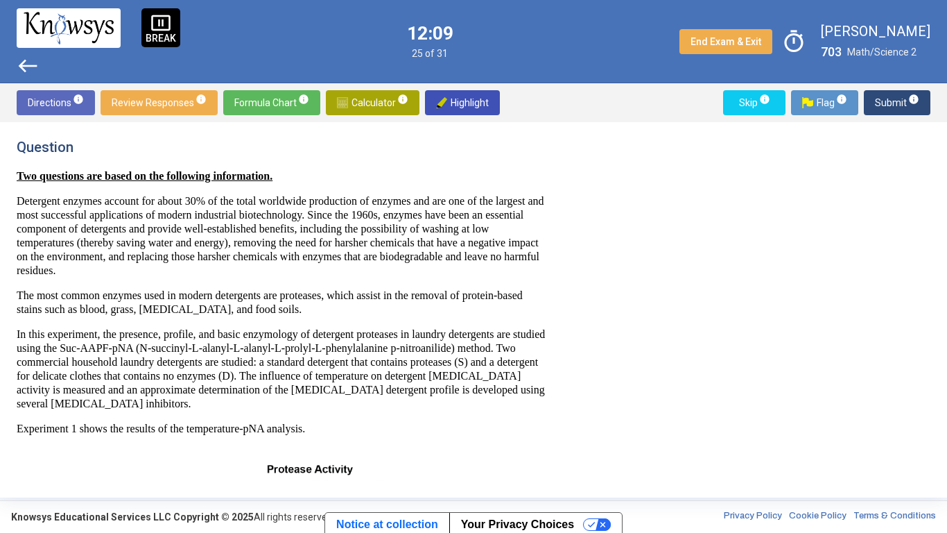
click at [660, 240] on div "Question Two questions are based on the following information. Detergent enzyme…" at bounding box center [474, 310] width 914 height 342
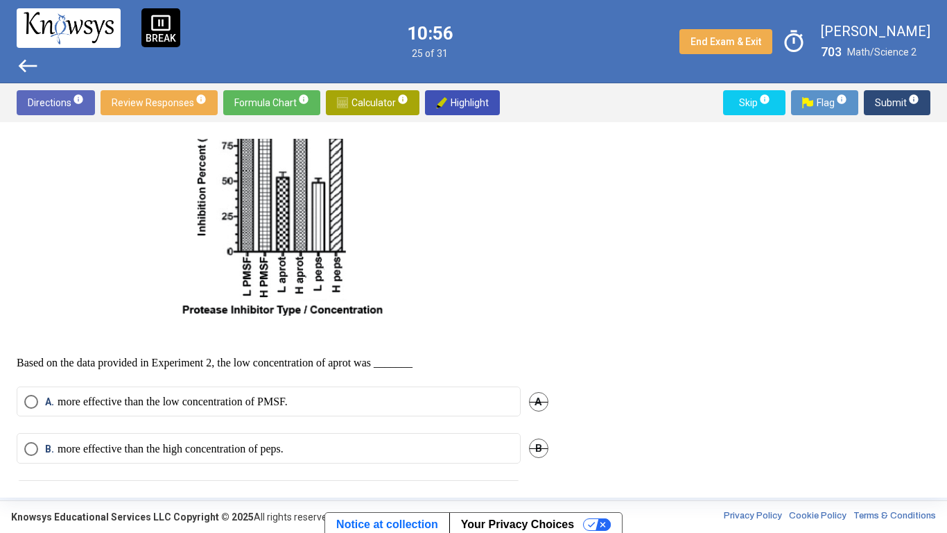
scroll to position [774, 0]
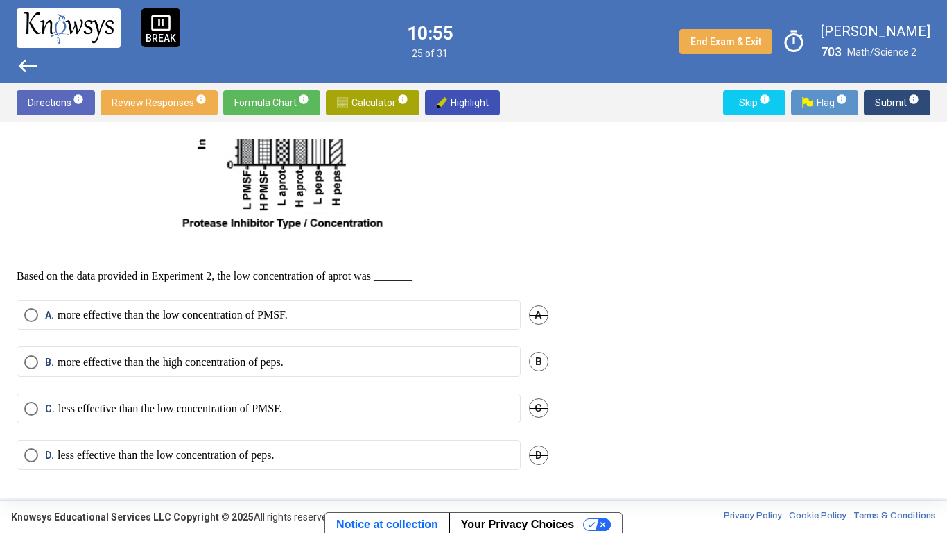
click at [139, 339] on div "A. more effective than the low concentration of PMSF. A" at bounding box center [283, 323] width 532 height 46
click at [156, 366] on p "more effective than the high concentration of peps." at bounding box center [171, 362] width 226 height 14
click at [897, 103] on span "Submit info" at bounding box center [897, 102] width 44 height 25
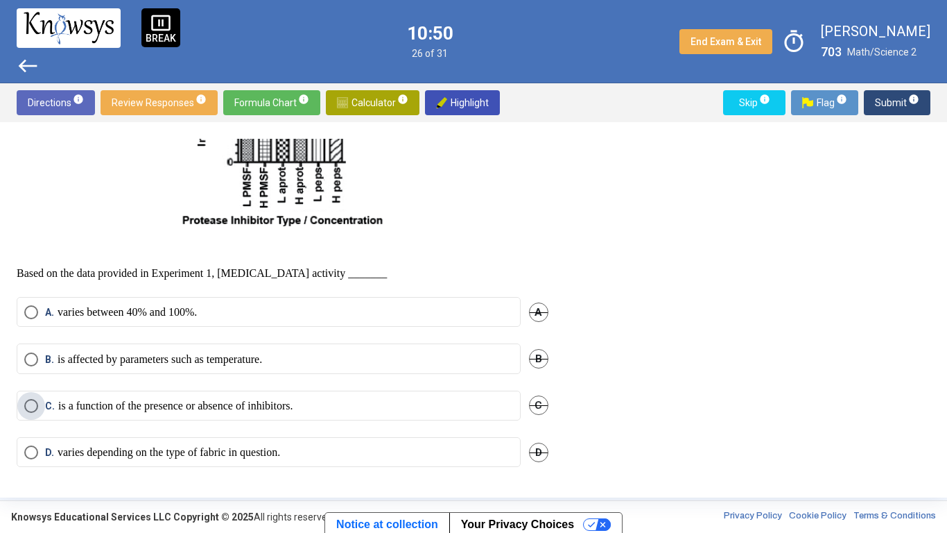
scroll to position [805, 0]
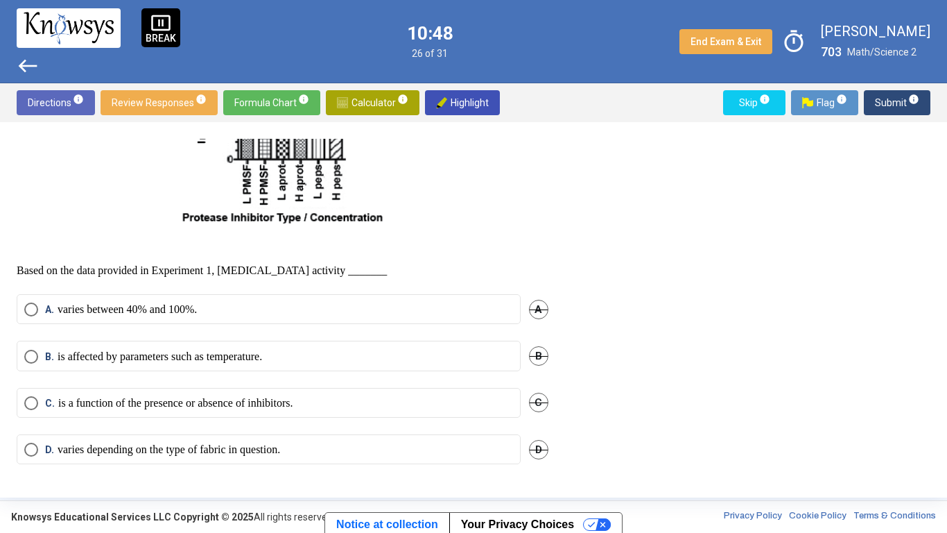
click at [295, 307] on label "A. varies between 40% and 100%." at bounding box center [268, 309] width 489 height 14
click at [878, 92] on span "Submit info" at bounding box center [897, 102] width 44 height 25
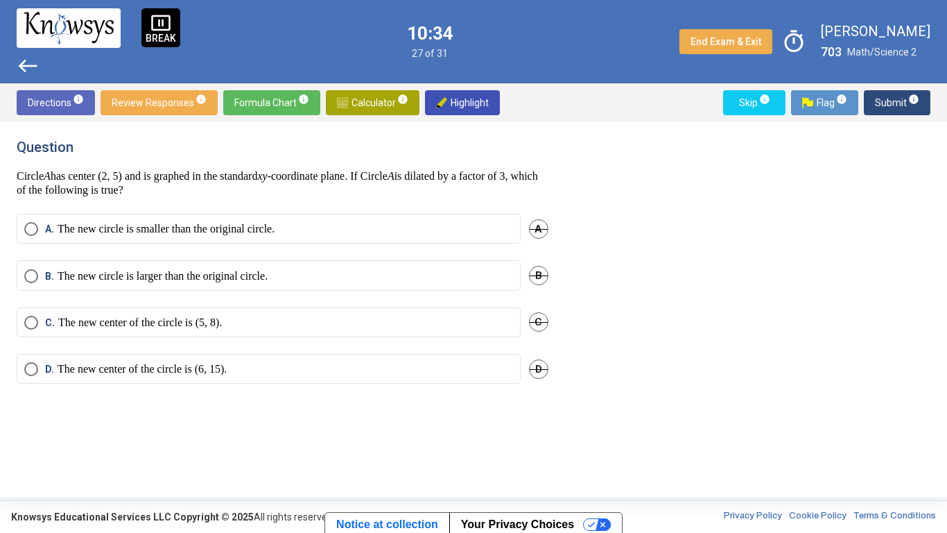
click at [209, 280] on p "The new circle is larger than the original circle." at bounding box center [163, 276] width 210 height 14
click at [216, 328] on p "The new center of the circle is (5, 8)." at bounding box center [140, 323] width 164 height 14
click at [902, 103] on span "Submit info" at bounding box center [897, 102] width 44 height 25
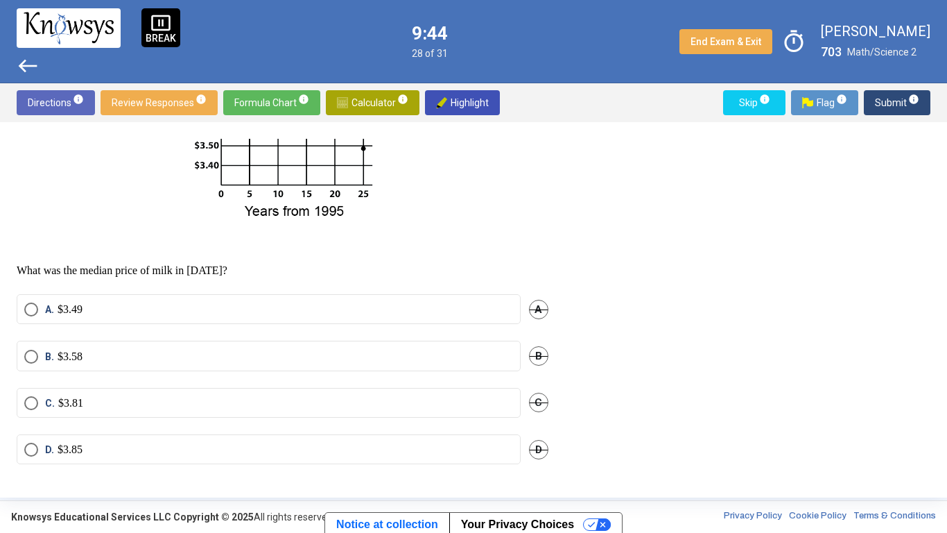
scroll to position [298, 0]
click at [94, 407] on label "C. $3.81" at bounding box center [268, 403] width 489 height 14
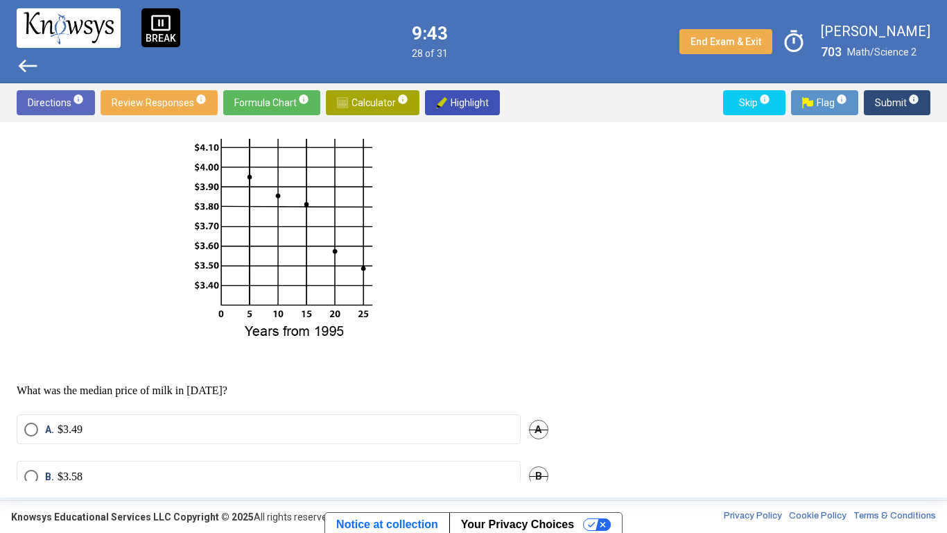
scroll to position [0, 0]
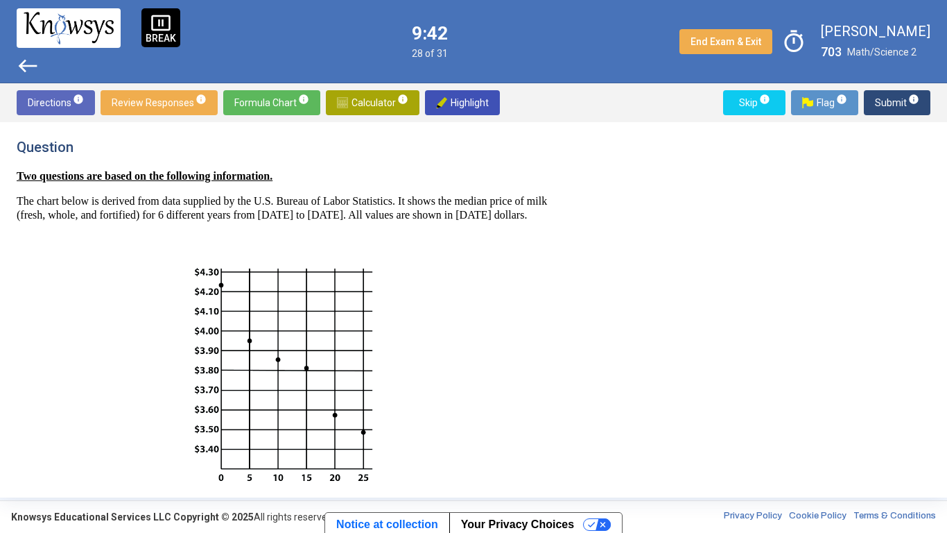
click at [887, 94] on span "Submit info" at bounding box center [897, 102] width 44 height 25
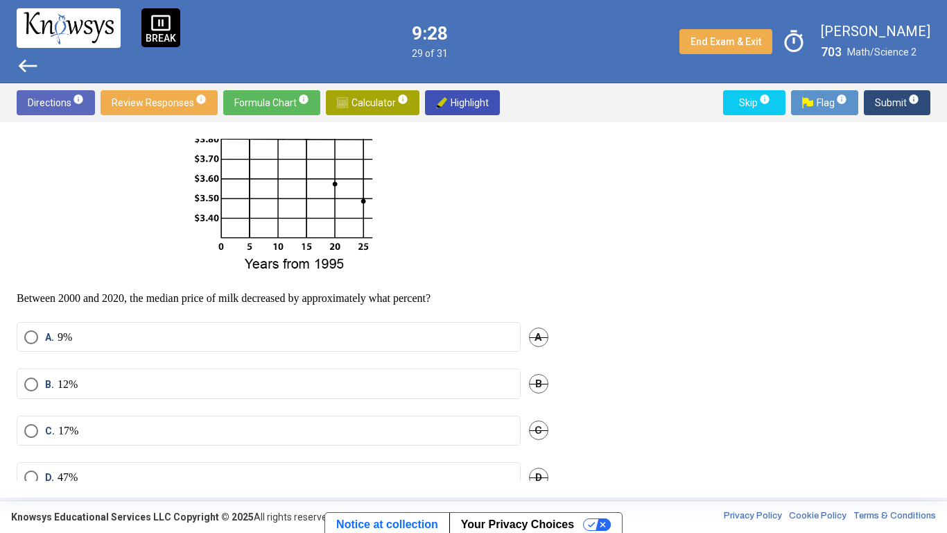
scroll to position [273, 0]
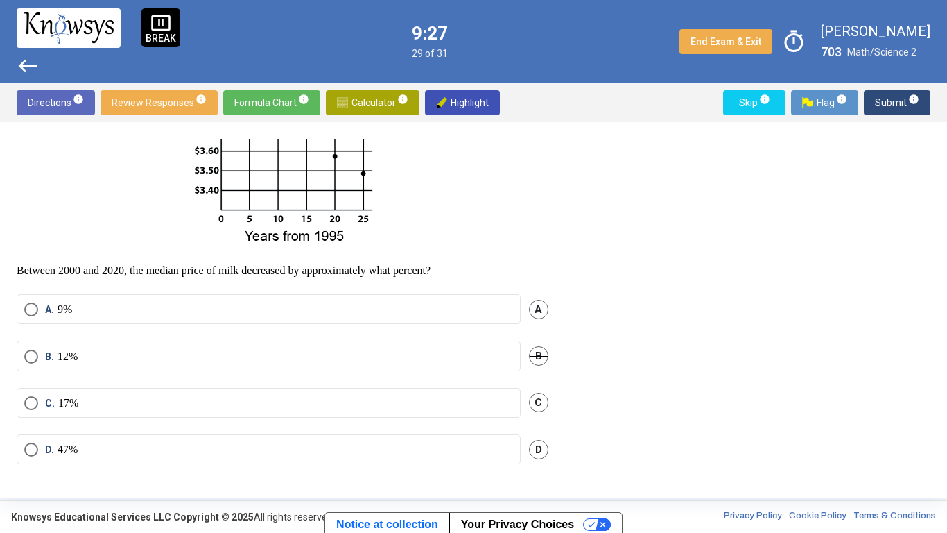
click at [87, 303] on label "A. 9%" at bounding box center [268, 309] width 489 height 14
click at [882, 114] on span "Submit info" at bounding box center [897, 102] width 44 height 25
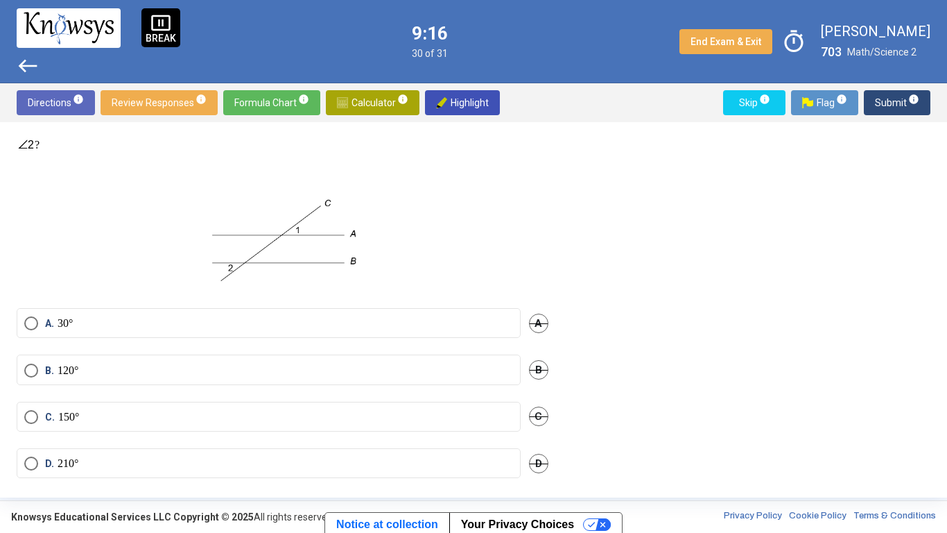
scroll to position [59, 0]
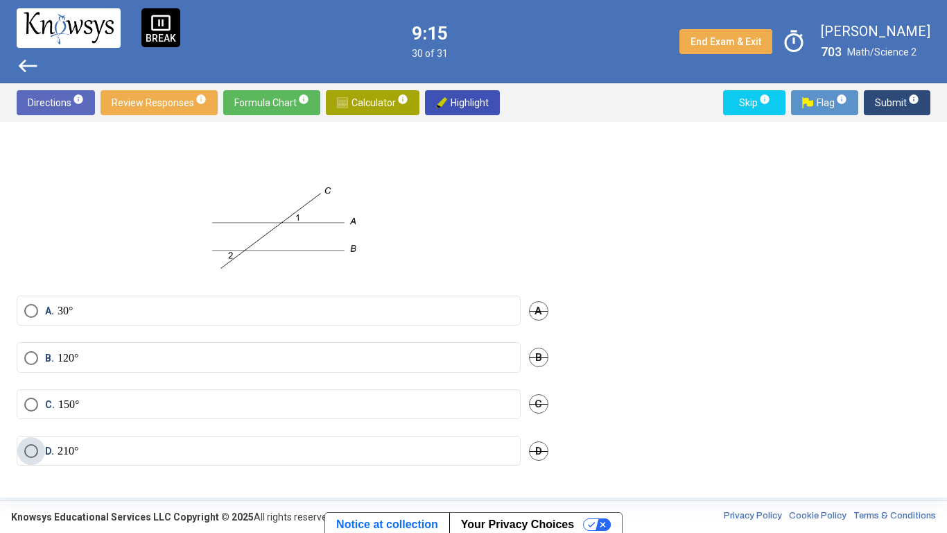
click at [97, 415] on label "D. 210°" at bounding box center [268, 451] width 489 height 14
click at [51, 354] on span "B." at bounding box center [51, 358] width 12 height 14
click at [893, 101] on span "Submit info" at bounding box center [897, 102] width 44 height 25
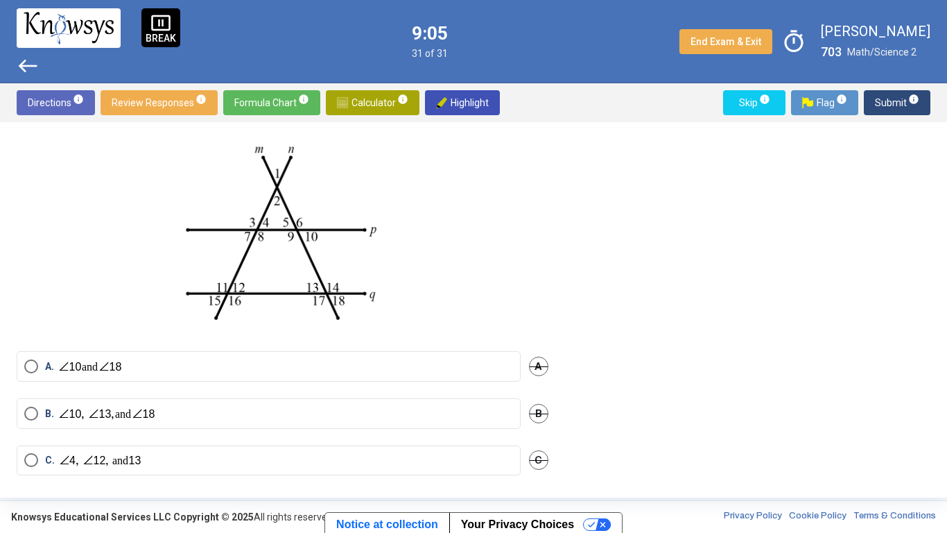
click at [637, 280] on div "Question In the figure below, line p is parallel to line q . What are all and o…" at bounding box center [474, 310] width 914 height 342
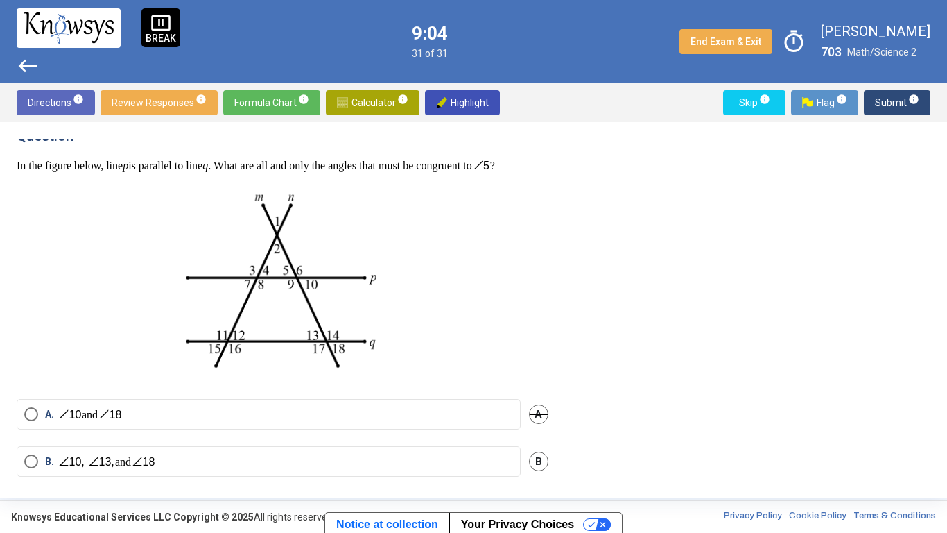
scroll to position [0, 0]
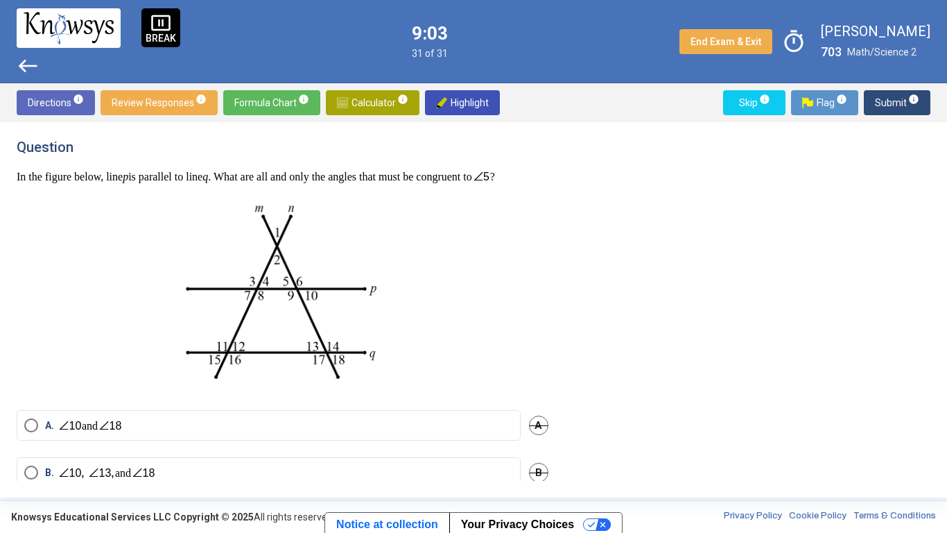
click at [483, 334] on p at bounding box center [283, 294] width 532 height 198
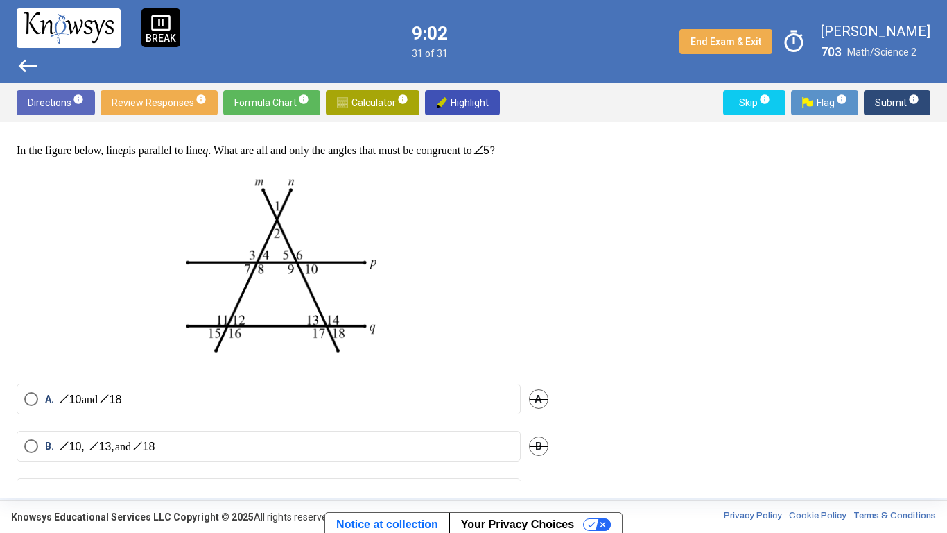
scroll to position [31, 0]
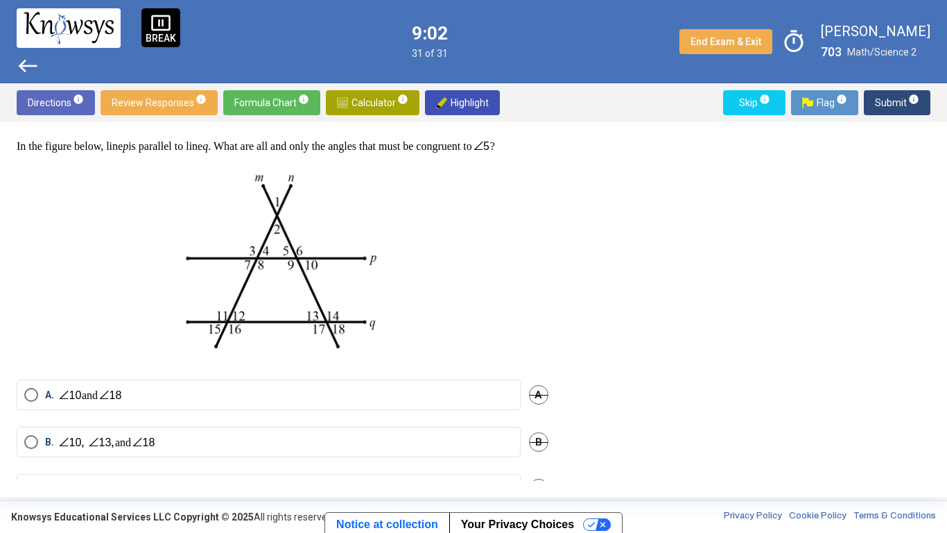
click at [513, 307] on p at bounding box center [283, 263] width 532 height 198
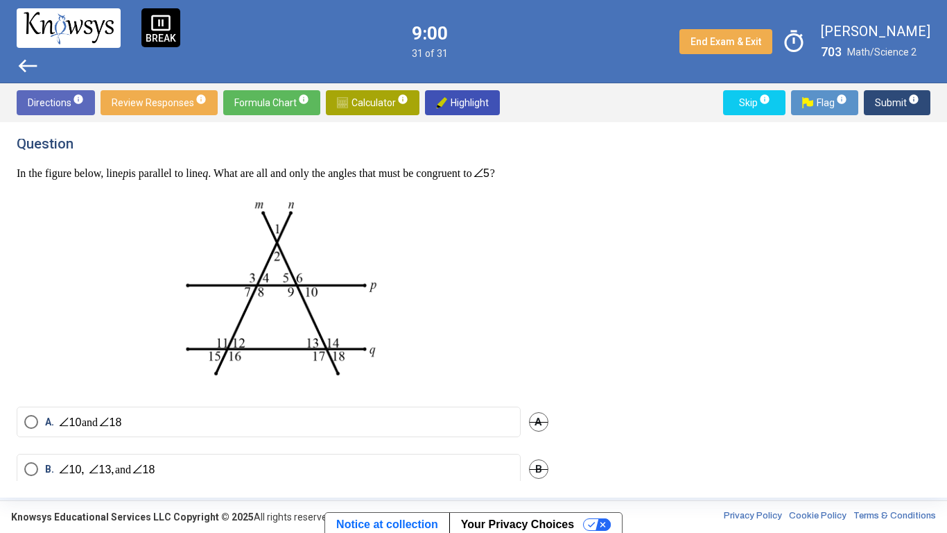
scroll to position [0, 0]
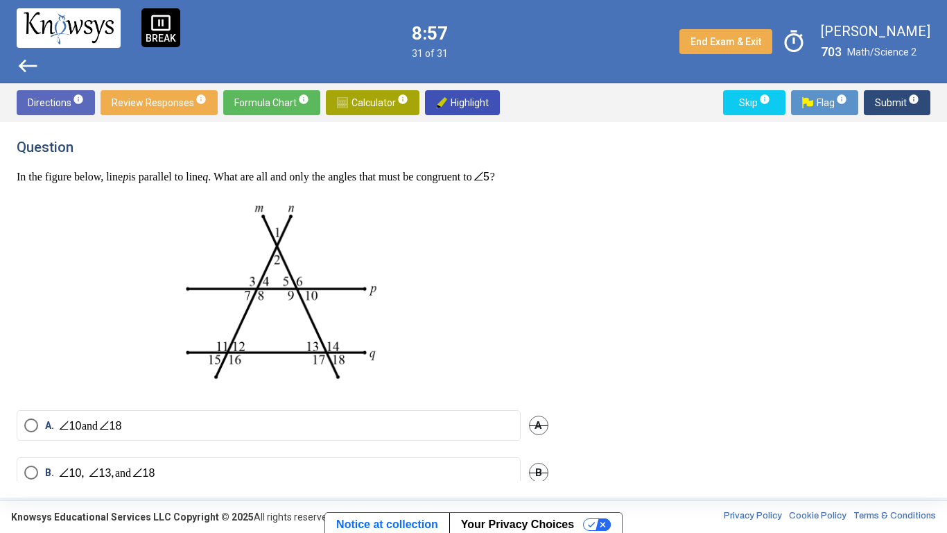
click at [514, 345] on p at bounding box center [283, 294] width 532 height 198
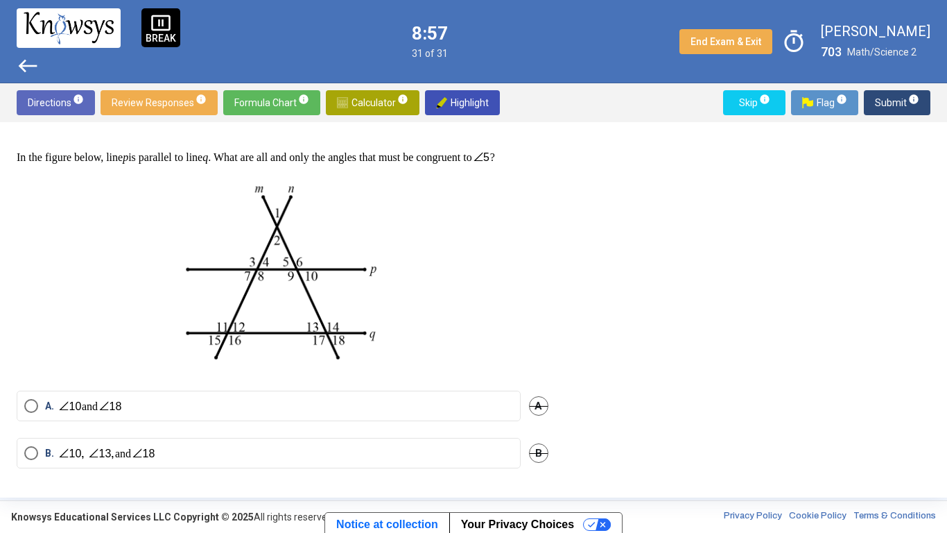
click at [479, 326] on p at bounding box center [283, 274] width 532 height 198
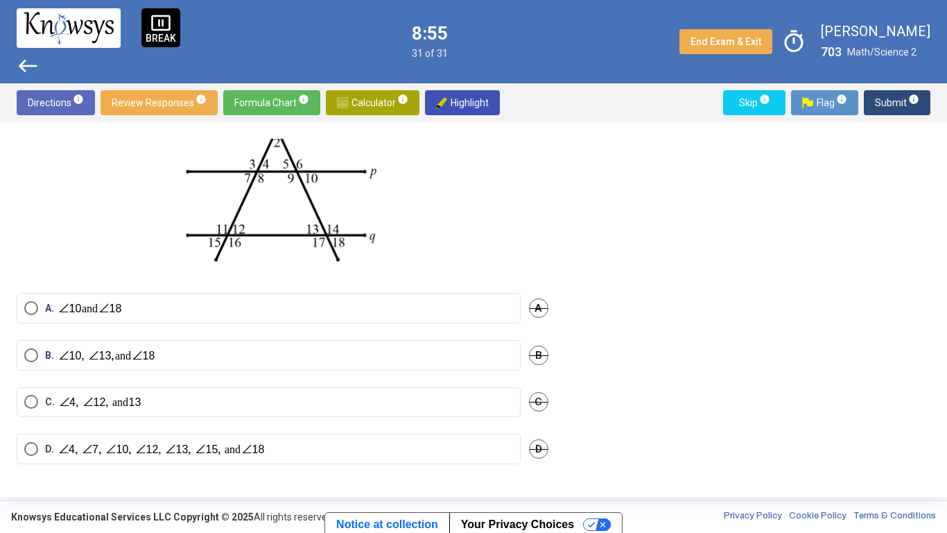
scroll to position [122, 0]
click at [317, 415] on label "D. and" at bounding box center [268, 449] width 489 height 15
click at [891, 101] on span "Submit info" at bounding box center [897, 102] width 44 height 25
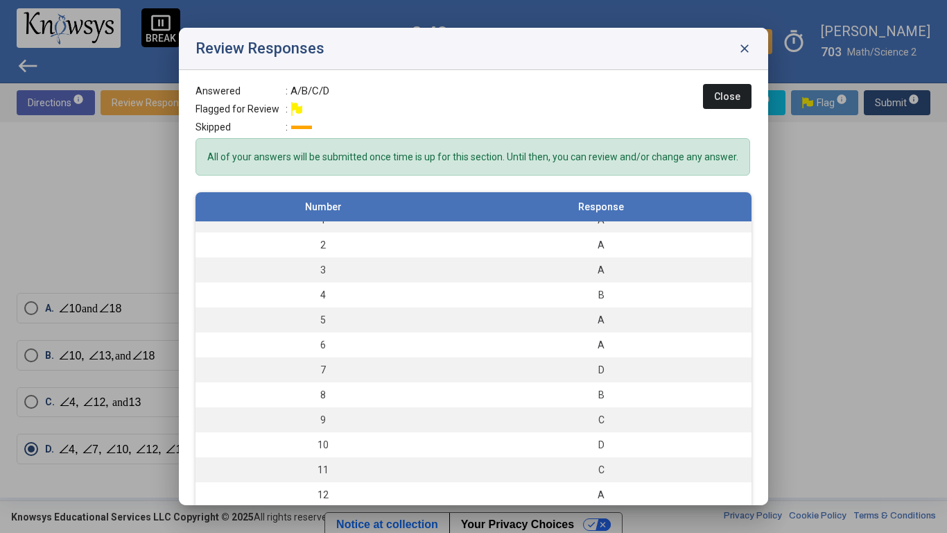
scroll to position [15, 0]
click at [730, 87] on button "Close" at bounding box center [727, 96] width 49 height 25
